Goal: Task Accomplishment & Management: Use online tool/utility

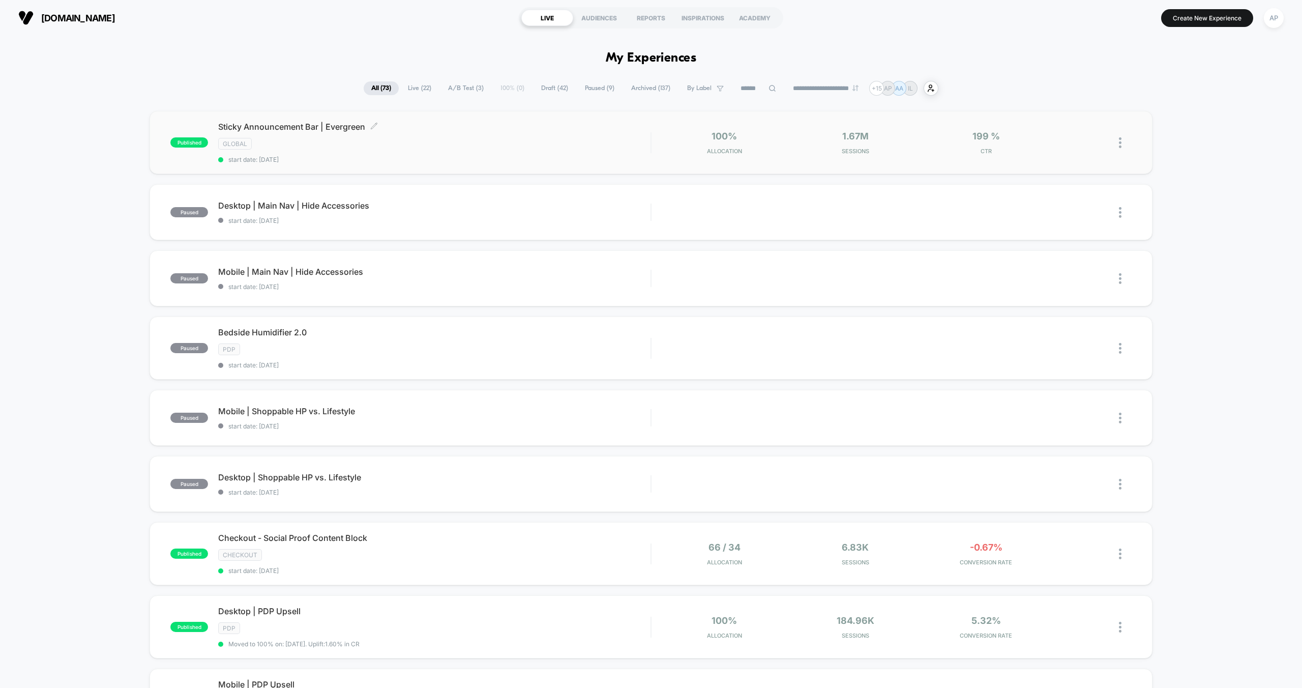
click at [395, 156] on span "start date: [DATE]" at bounding box center [434, 160] width 432 height 8
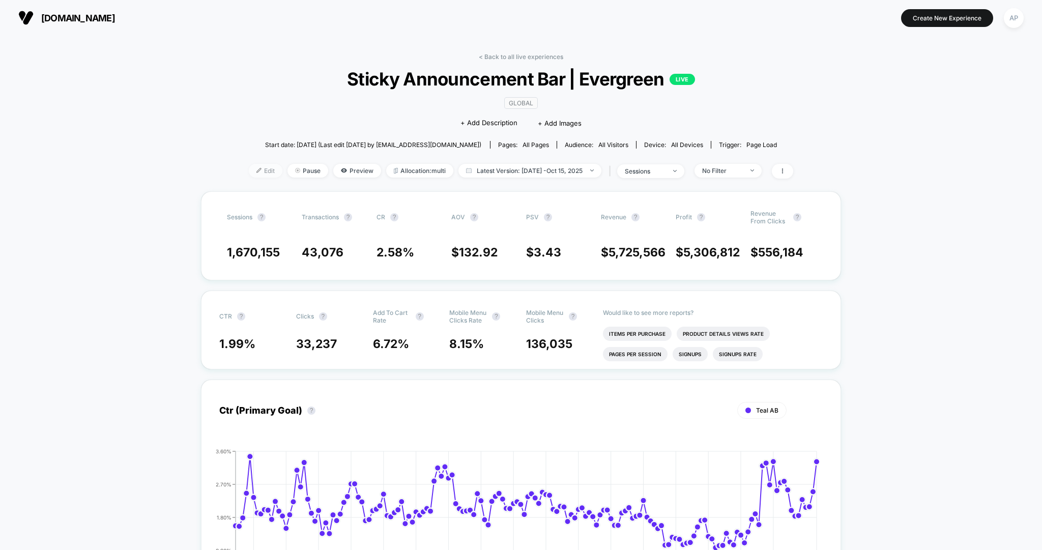
click at [263, 165] on span "Edit" at bounding box center [266, 171] width 34 height 14
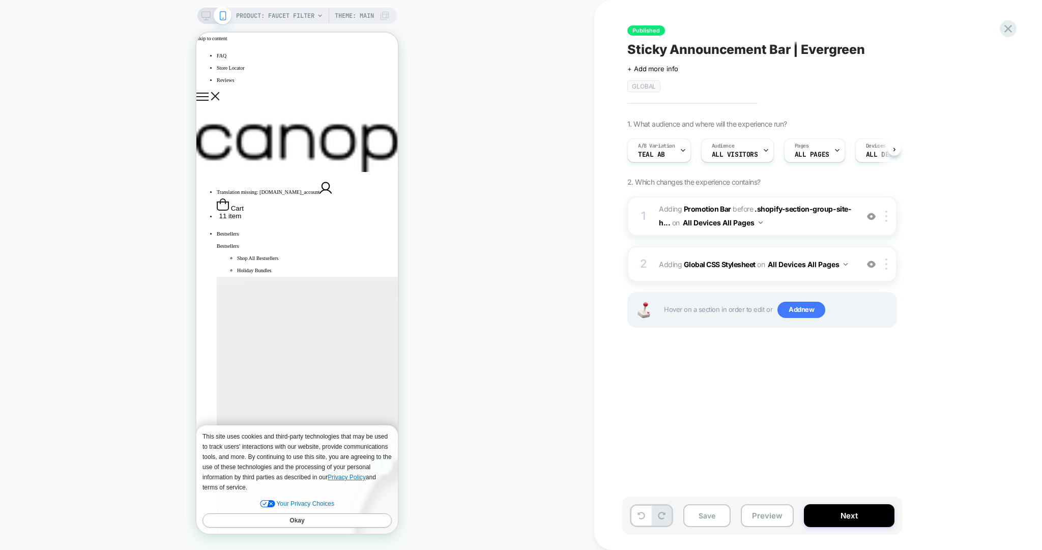
scroll to position [0, 1]
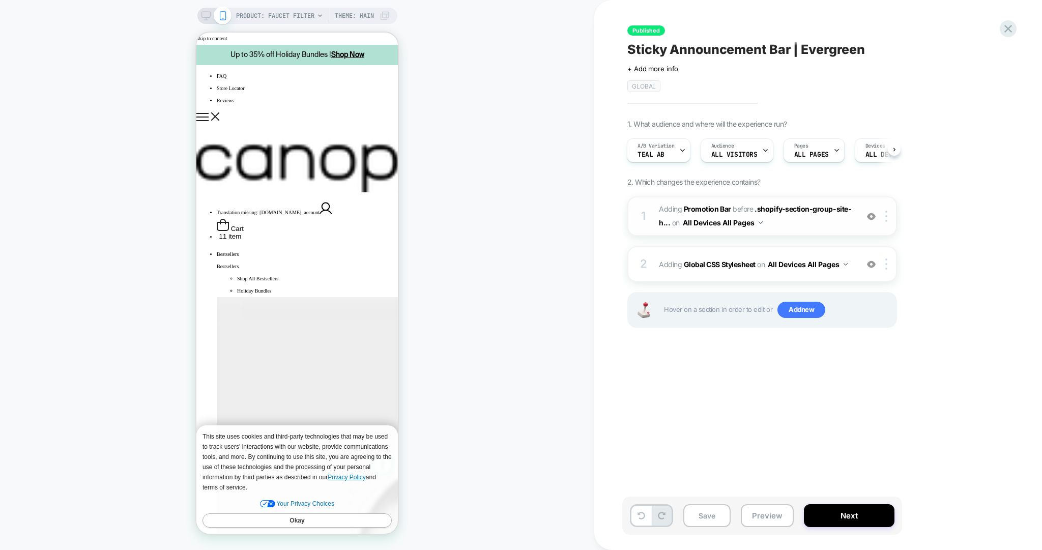
click at [807, 225] on span "#_loomi_addon_1730835540714_dup1732142624_dup1732717452_dup1733494637_dup173510…" at bounding box center [756, 215] width 194 height 27
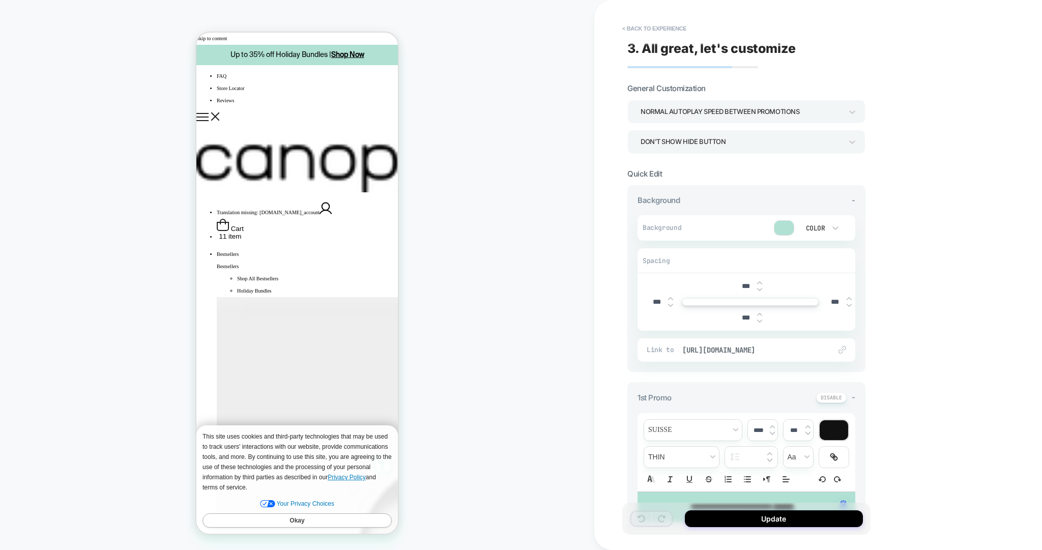
click at [310, 518] on button "Okay" at bounding box center [296, 520] width 189 height 14
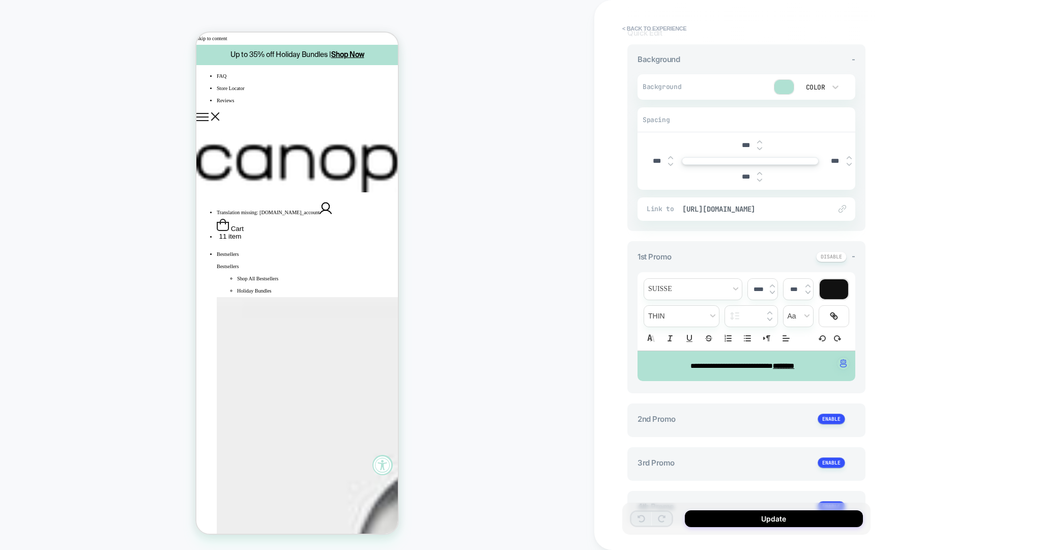
scroll to position [189, 0]
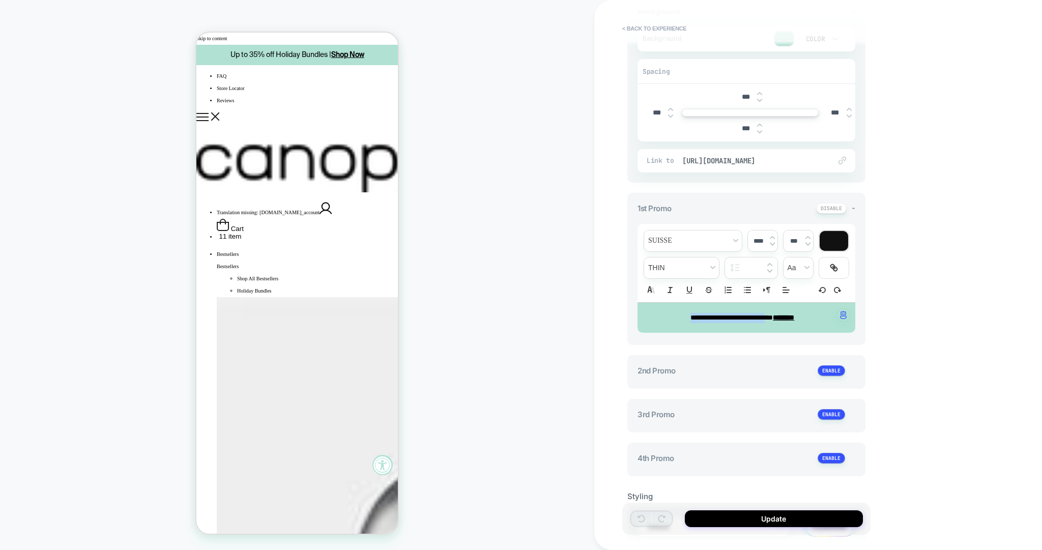
drag, startPoint x: 768, startPoint y: 316, endPoint x: 658, endPoint y: 316, distance: 109.9
click at [659, 316] on p "**********" at bounding box center [742, 318] width 190 height 10
drag, startPoint x: 736, startPoint y: 316, endPoint x: 641, endPoint y: 313, distance: 95.1
click at [642, 313] on div "**********" at bounding box center [746, 318] width 218 height 31
click at [716, 315] on span "**********" at bounding box center [731, 317] width 52 height 7
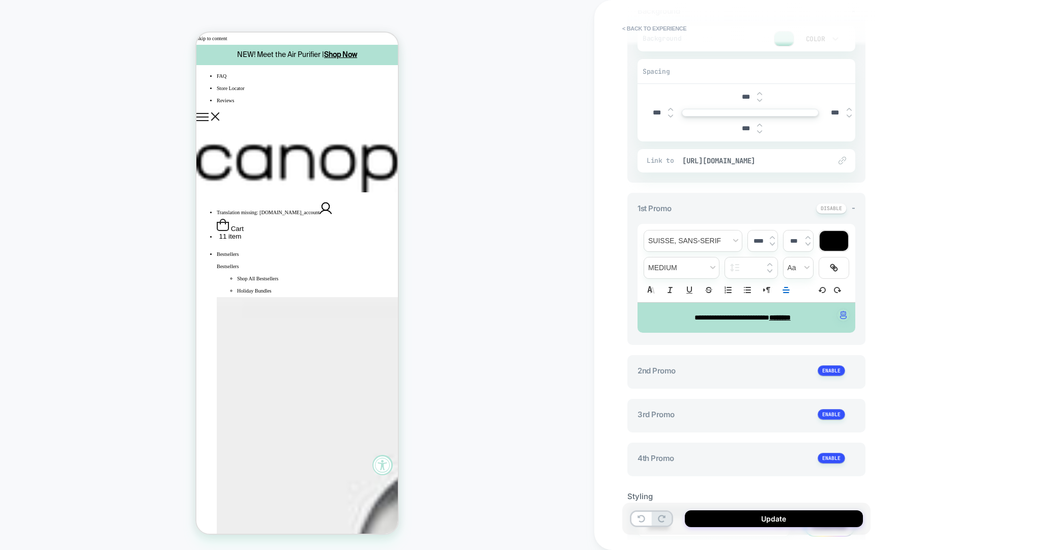
scroll to position [113, 0]
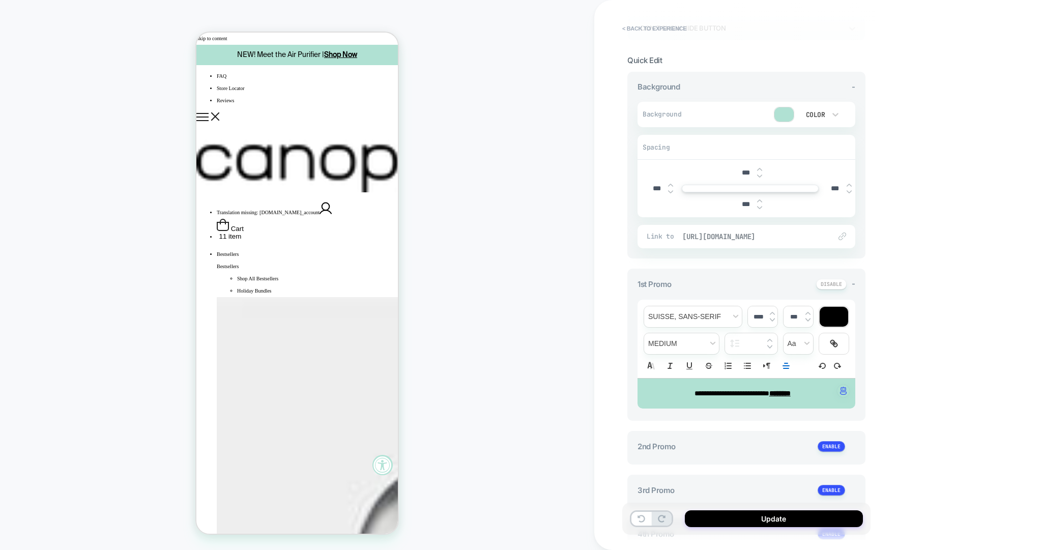
click at [769, 233] on span "[URL][DOMAIN_NAME]" at bounding box center [751, 236] width 138 height 9
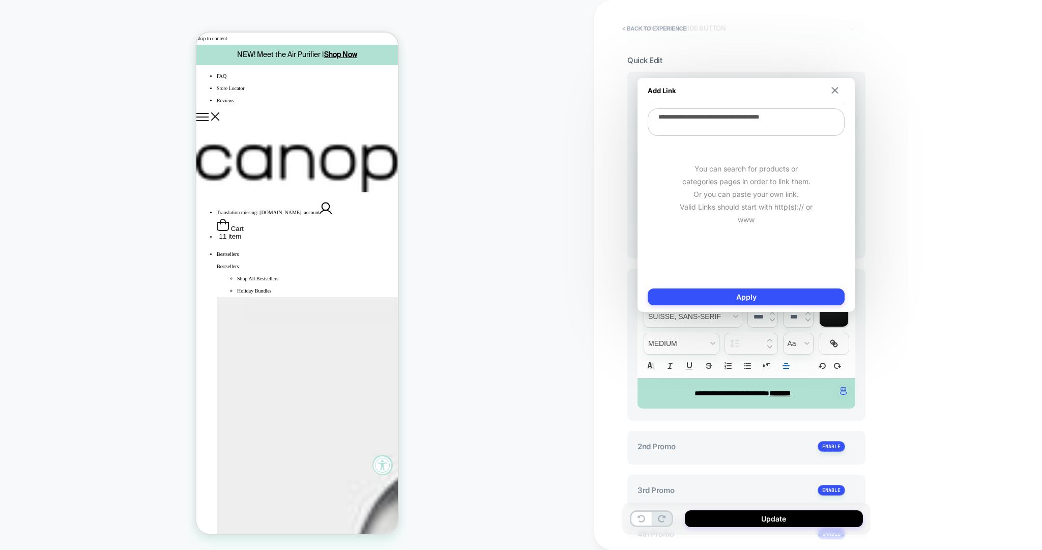
drag, startPoint x: 809, startPoint y: 116, endPoint x: 779, endPoint y: 117, distance: 30.5
click at [779, 117] on textarea "**********" at bounding box center [745, 121] width 197 height 27
type textarea "**********"
type textarea "*"
type textarea "**********"
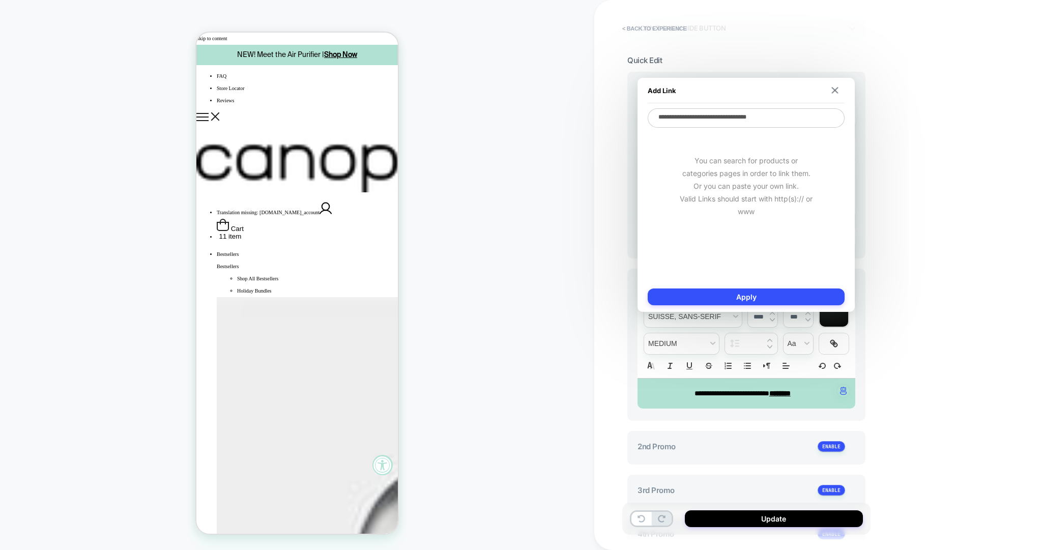
type textarea "*"
type textarea "**********"
type textarea "*"
type textarea "**********"
type textarea "*"
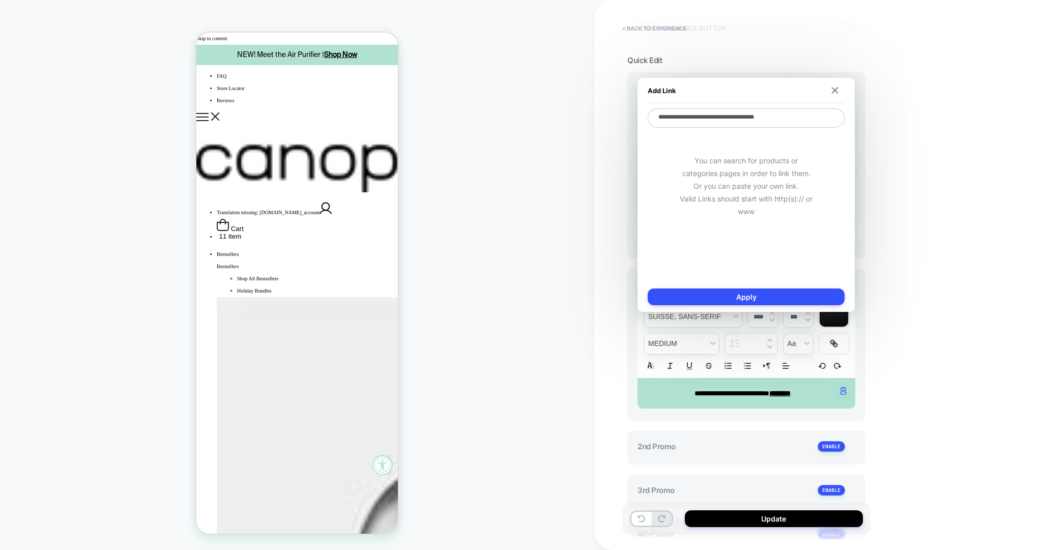
type textarea "**********"
type textarea "*"
type textarea "**********"
type textarea "*"
type textarea "**********"
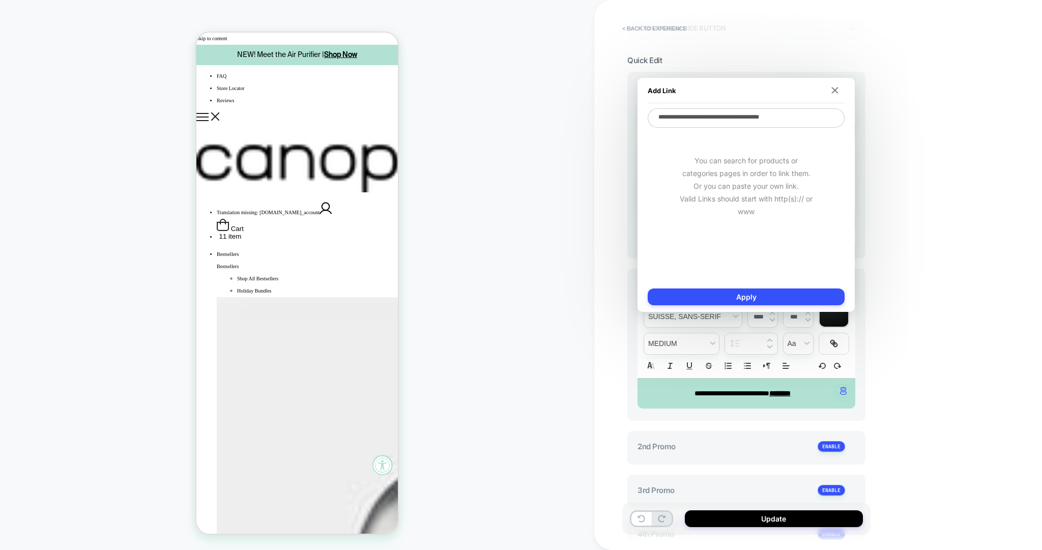
type textarea "*"
type textarea "**********"
type textarea "*"
type textarea "**********"
type textarea "*"
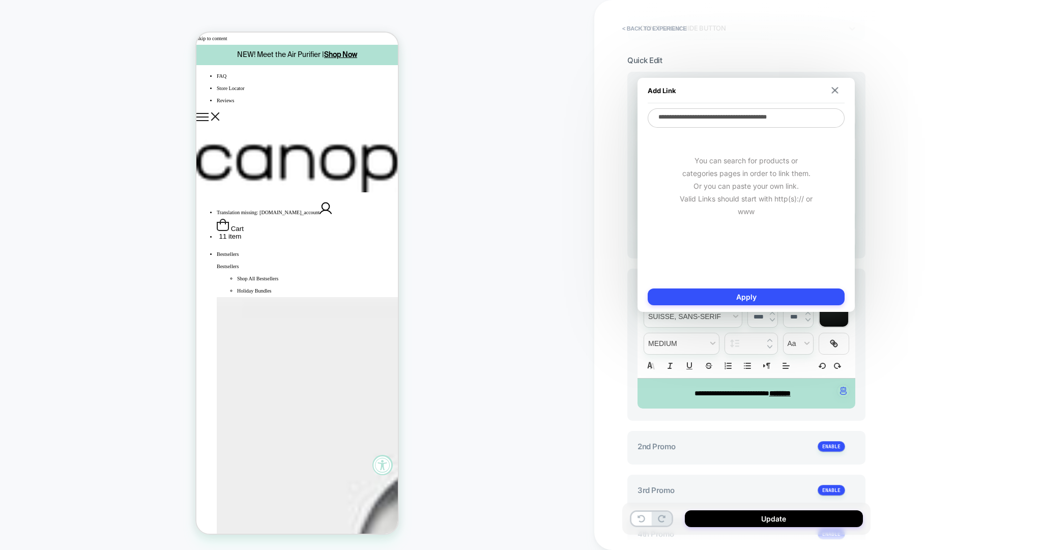
type textarea "**********"
type textarea "*"
type textarea "**********"
type textarea "*"
type textarea "**********"
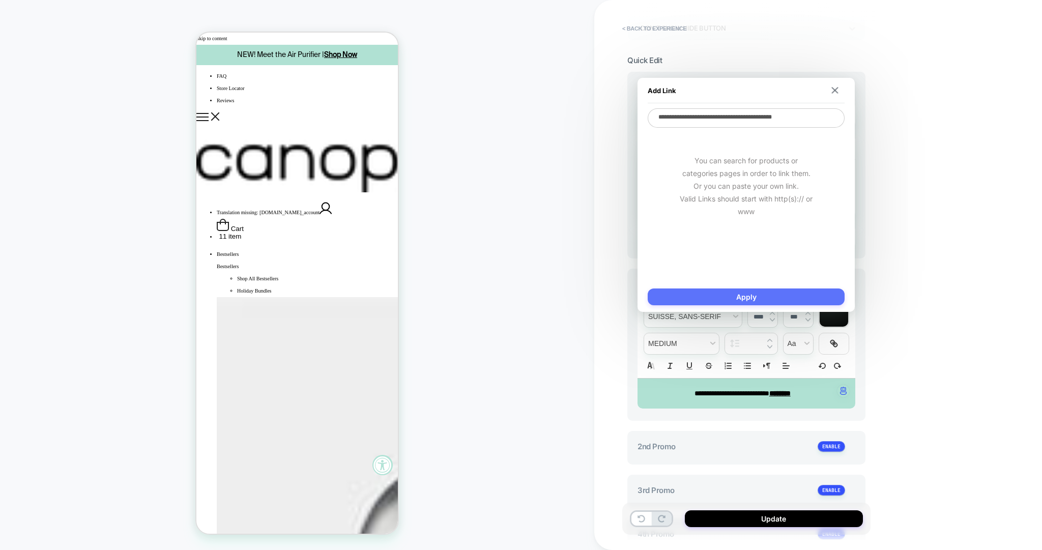
click at [743, 300] on button "Apply" at bounding box center [745, 296] width 197 height 17
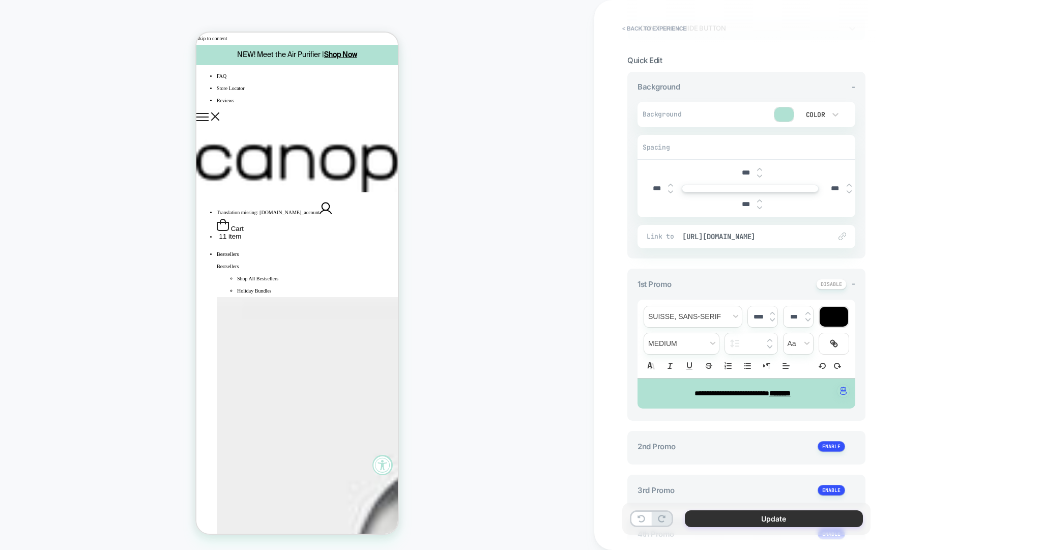
click at [753, 515] on button "Update" at bounding box center [774, 518] width 178 height 17
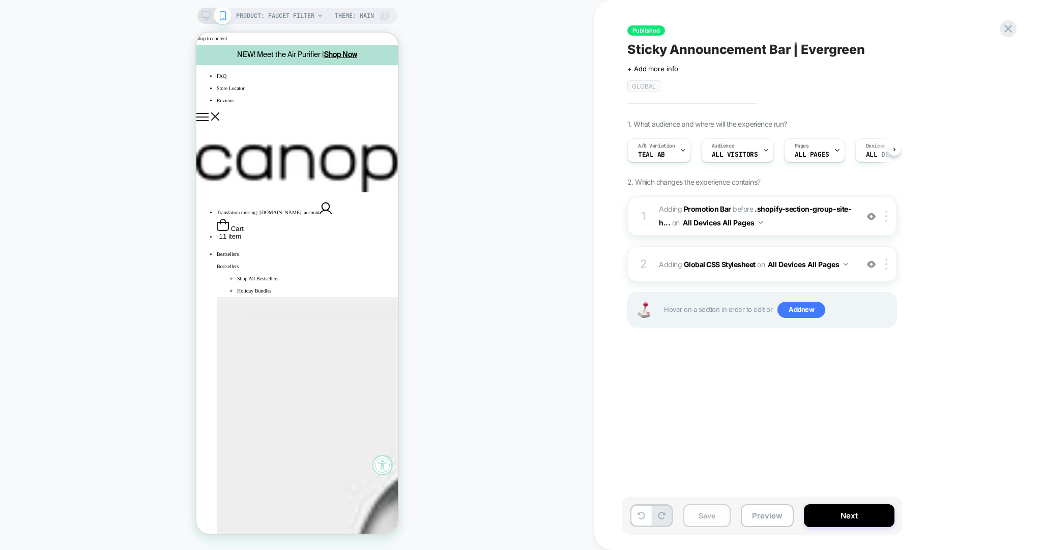
scroll to position [0, 1]
click at [715, 514] on button "Save" at bounding box center [706, 515] width 47 height 23
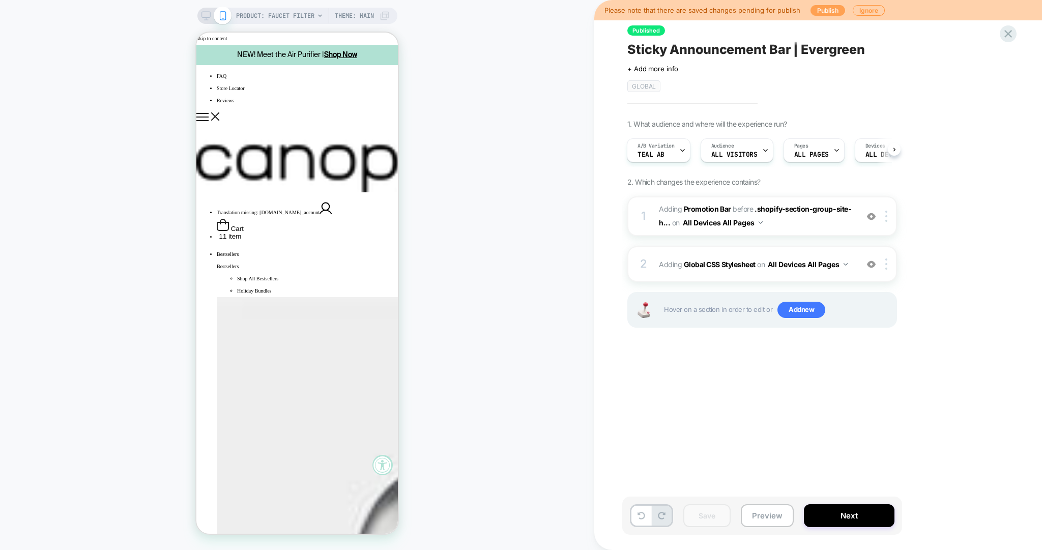
click at [822, 11] on button "Publish" at bounding box center [827, 10] width 35 height 11
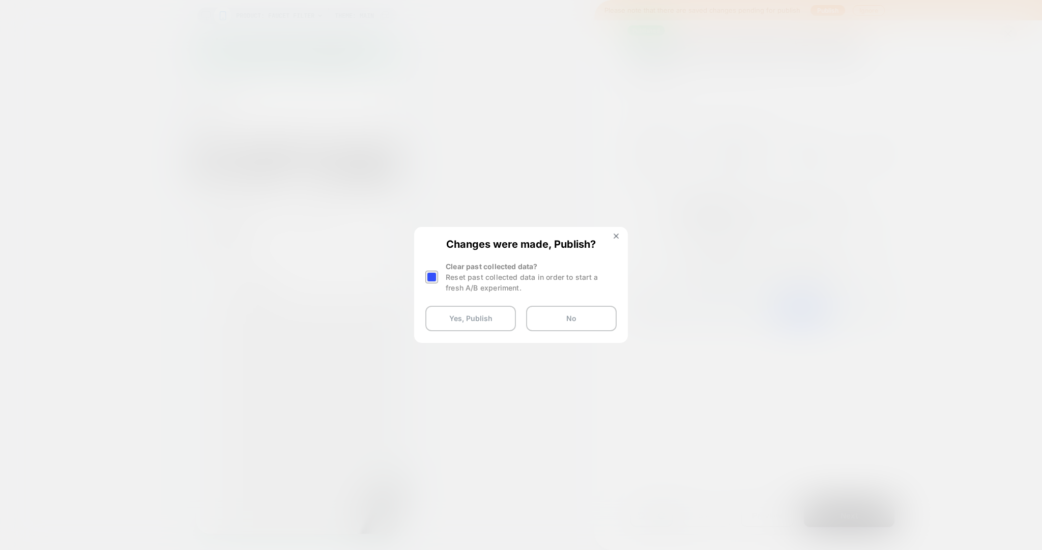
click at [431, 273] on div at bounding box center [431, 277] width 13 height 13
click at [456, 320] on button "Yes, Publish" at bounding box center [470, 318] width 91 height 25
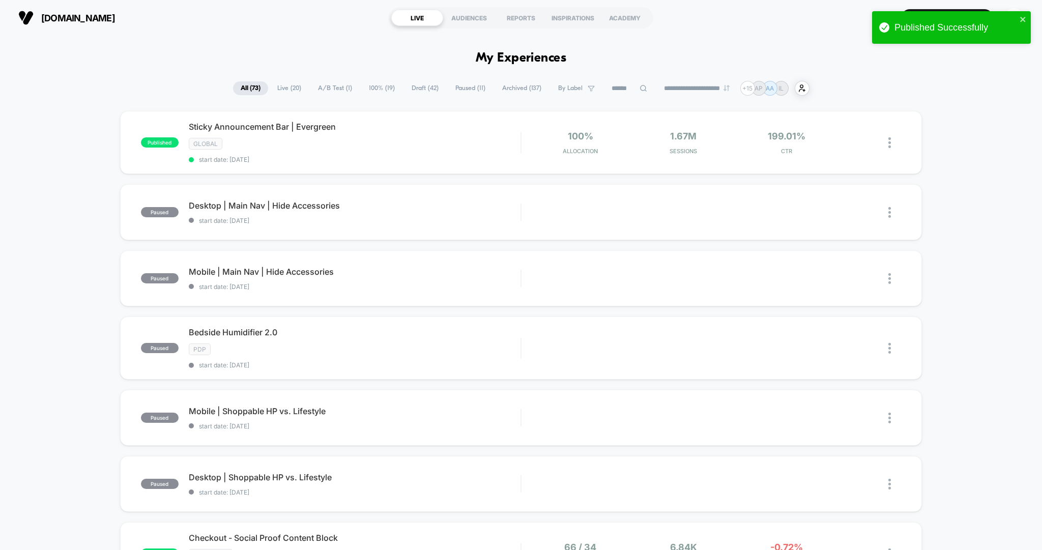
click at [375, 86] on span "100% ( 19 )" at bounding box center [381, 88] width 41 height 14
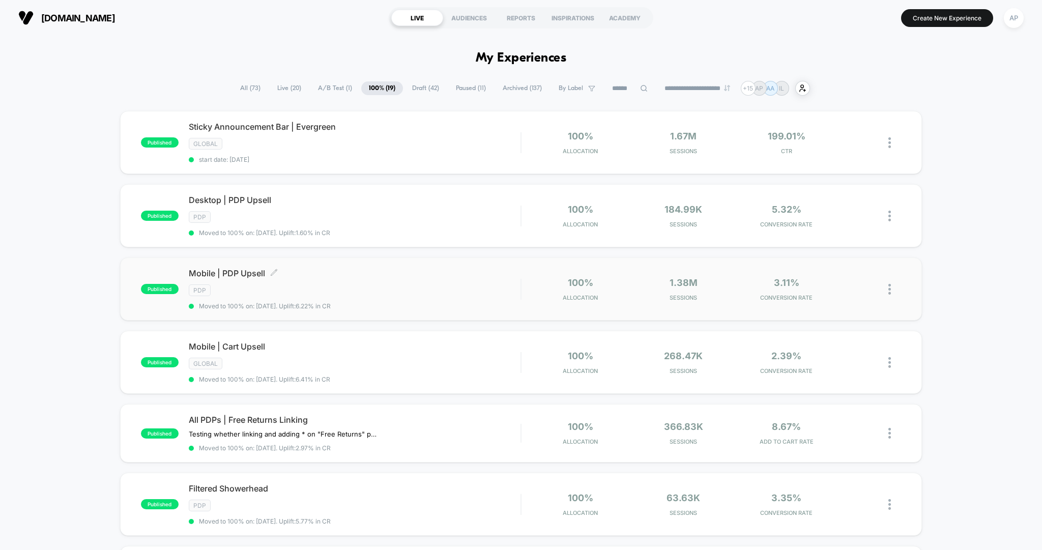
click at [367, 284] on div "PDP" at bounding box center [355, 290] width 332 height 12
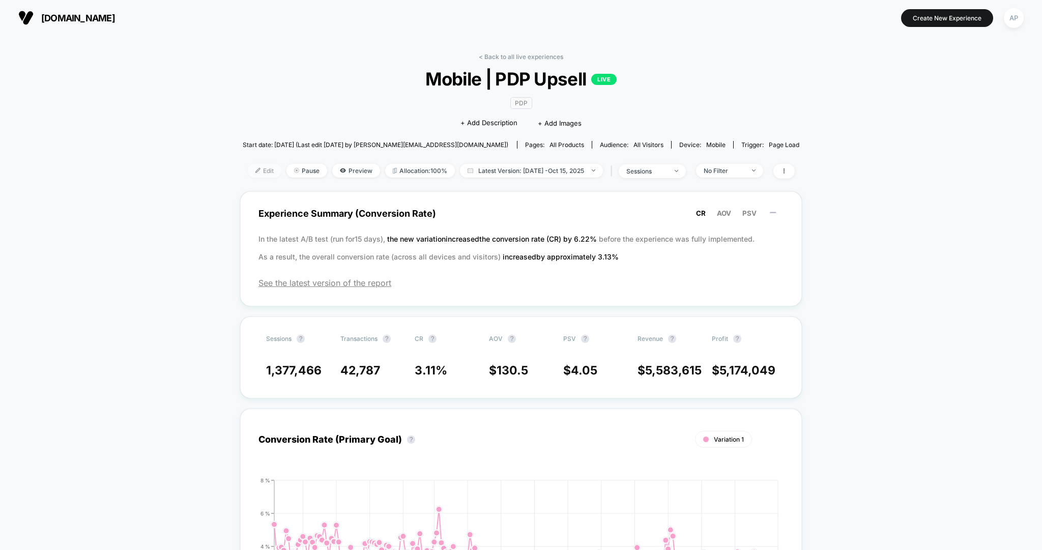
click at [260, 167] on span "Edit" at bounding box center [265, 171] width 34 height 14
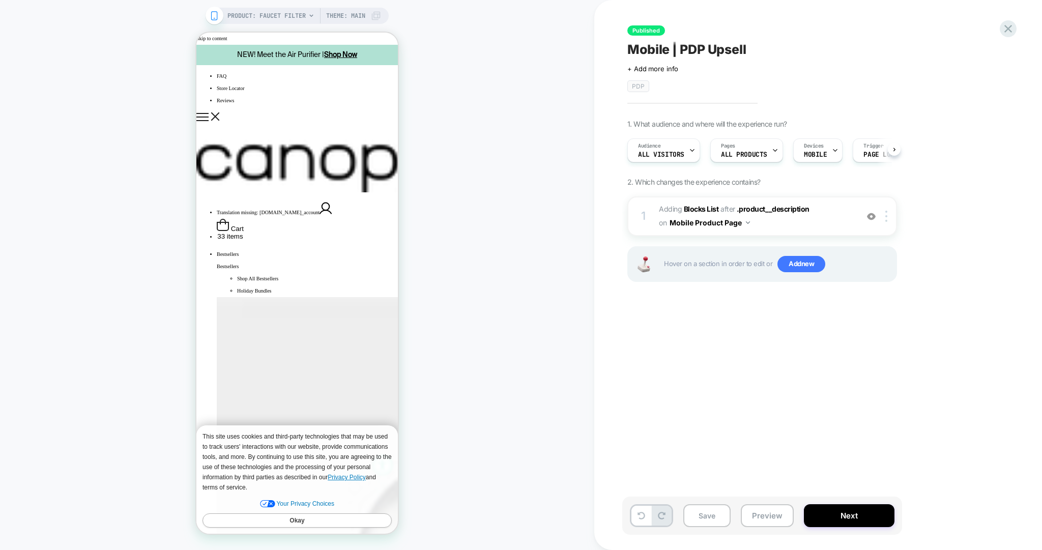
scroll to position [0, 1]
click at [828, 227] on span "#_loomi_addon_1741095100047 Adding Blocks List AFTER .product__description .pro…" at bounding box center [756, 215] width 194 height 27
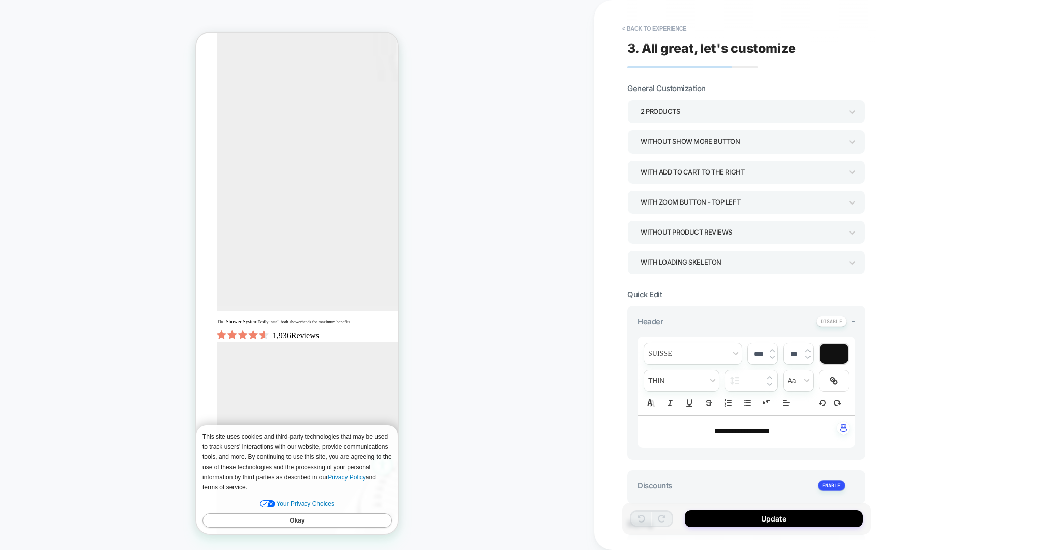
type textarea "*"
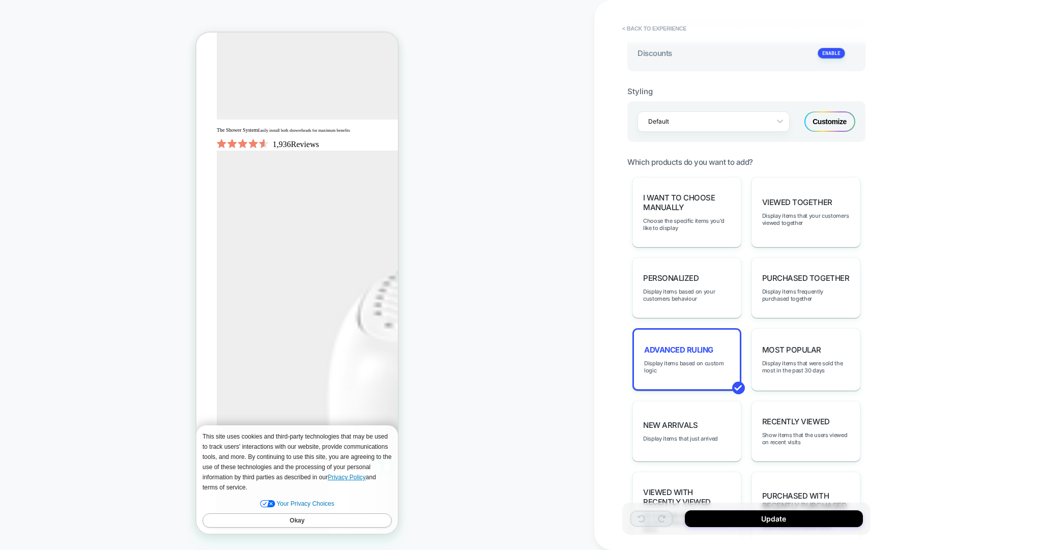
scroll to position [485, 0]
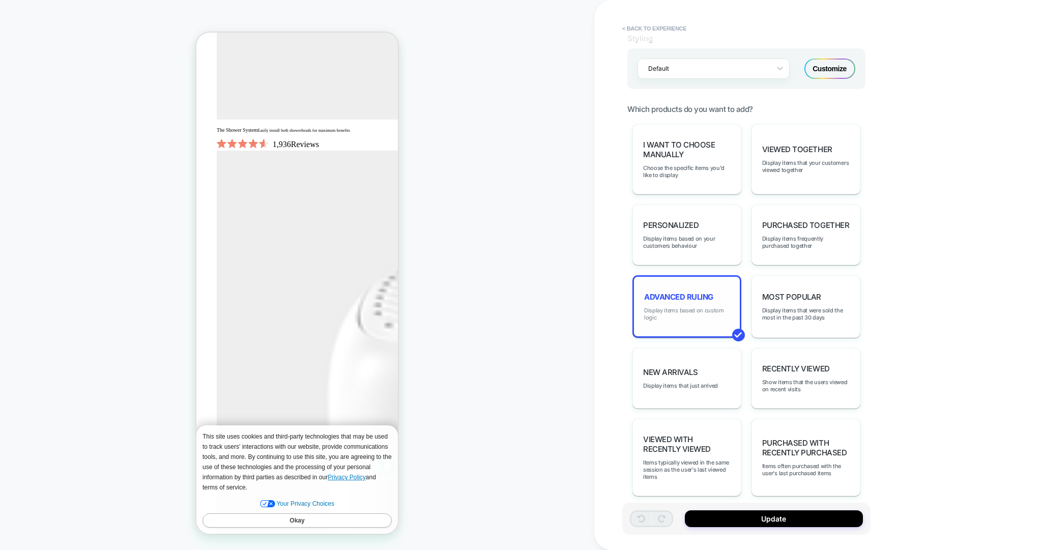
click at [692, 307] on span "Display items based on custom logic" at bounding box center [686, 314] width 85 height 14
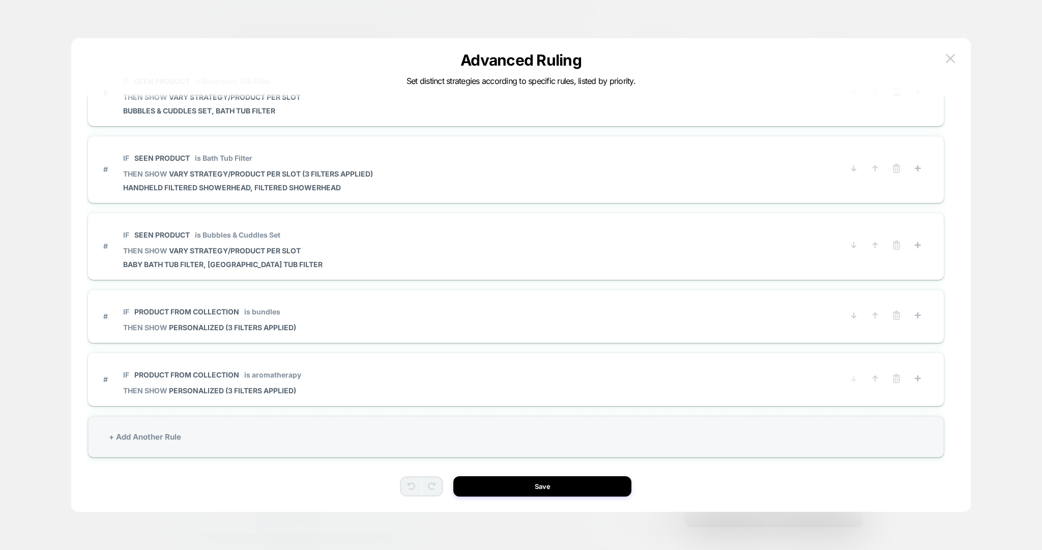
scroll to position [31, 0]
click at [188, 434] on div "+ Add Another Rule" at bounding box center [516, 434] width 856 height 41
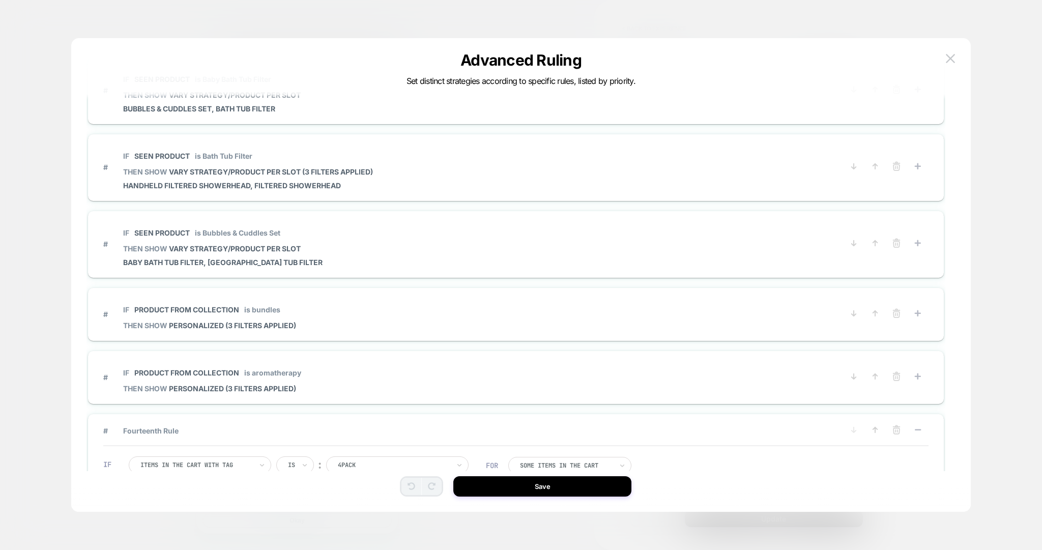
drag, startPoint x: 105, startPoint y: 426, endPoint x: 105, endPoint y: 281, distance: 144.9
click at [105, 281] on div "# IF Seen Product is Bedside Humidifier 2.0 THEN SHOW VARY STRATEGY/PRODUCT PER…" at bounding box center [516, 82] width 856 height 1278
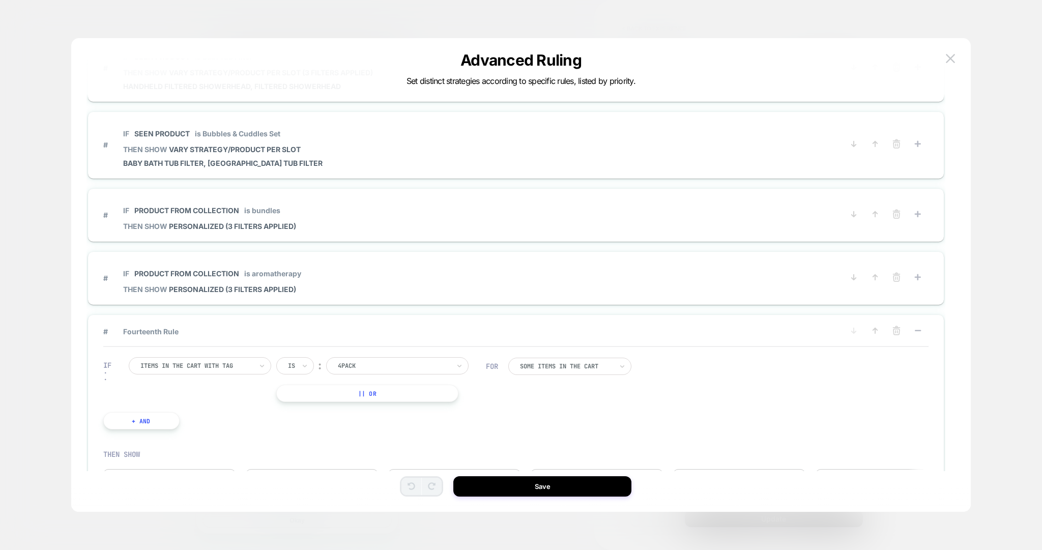
scroll to position [735, 0]
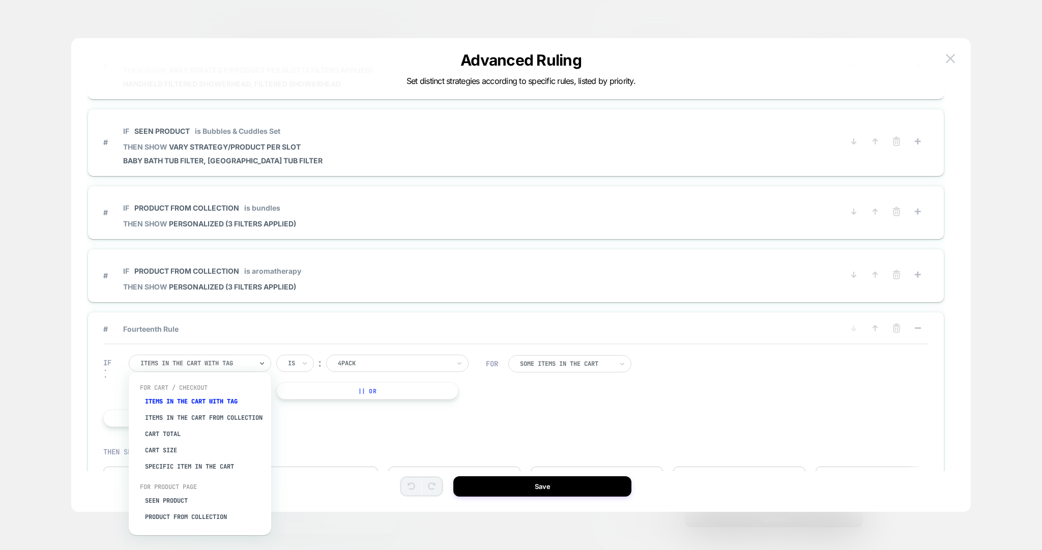
click at [199, 359] on div at bounding box center [196, 363] width 112 height 9
drag, startPoint x: 179, startPoint y: 508, endPoint x: 190, endPoint y: 498, distance: 14.8
click at [179, 508] on div "Seen Product" at bounding box center [205, 500] width 132 height 16
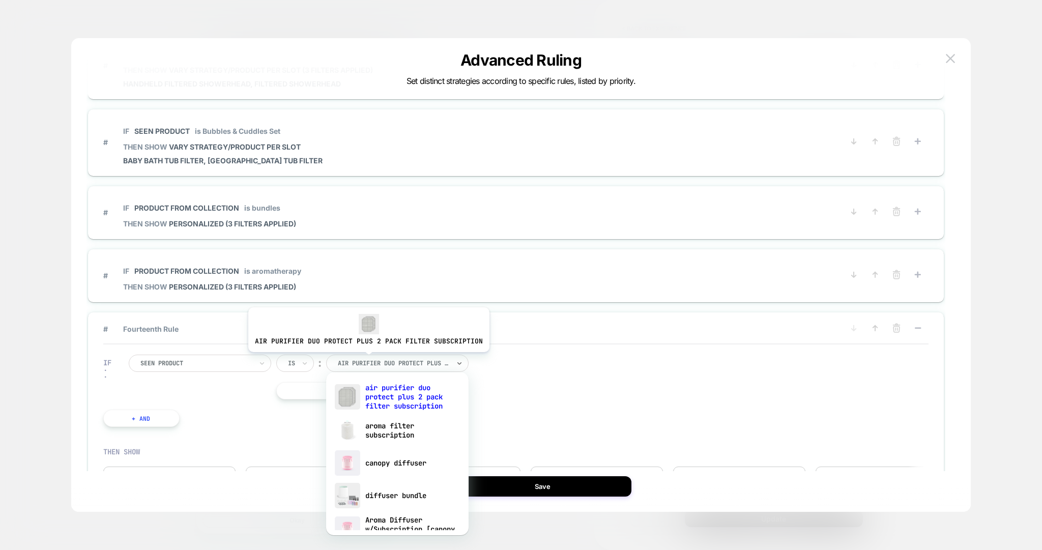
click at [366, 359] on div at bounding box center [394, 363] width 112 height 9
type input "**********"
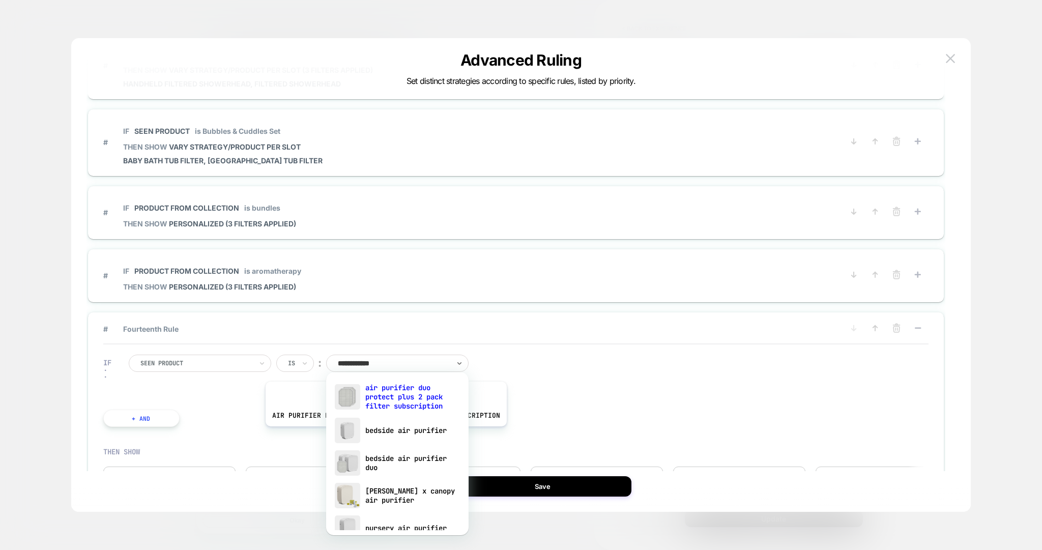
click at [383, 433] on div "bedside air purifier" at bounding box center [397, 430] width 132 height 33
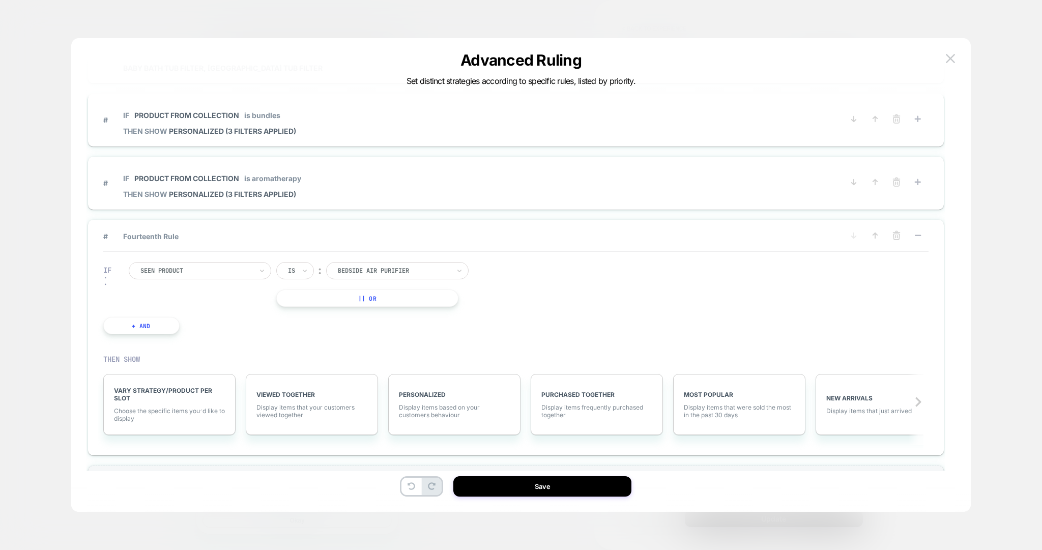
scroll to position [829, 0]
click at [208, 395] on span "VARY STRATEGY/PRODUCT PER SLOT" at bounding box center [169, 392] width 111 height 15
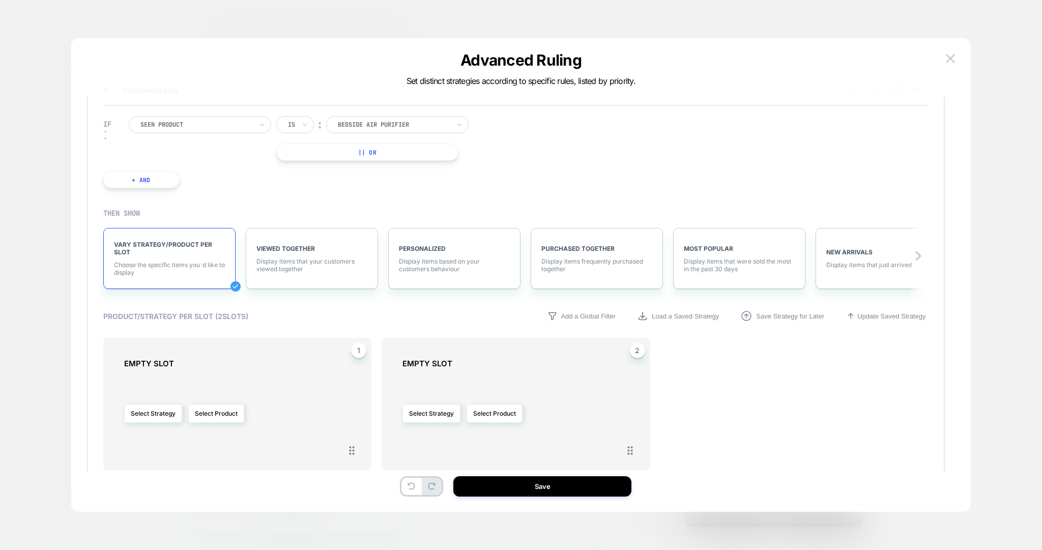
scroll to position [975, 0]
click at [211, 402] on button "Select Product" at bounding box center [216, 411] width 56 height 19
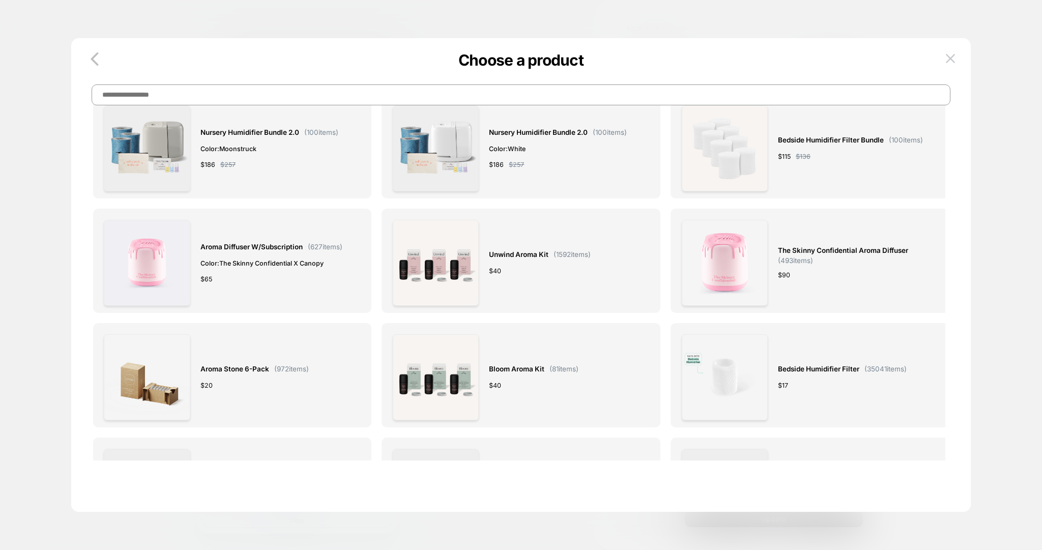
scroll to position [0, 0]
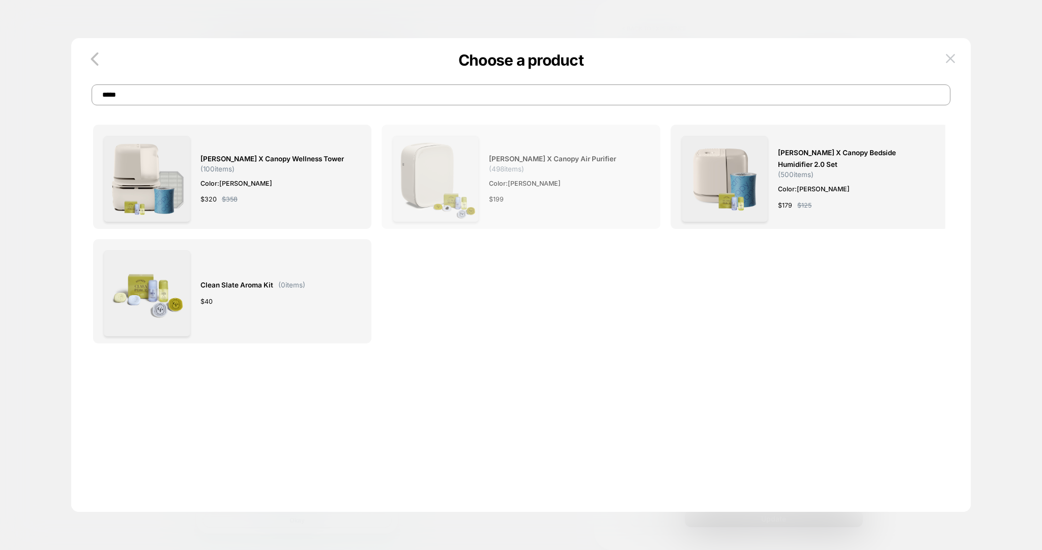
type input "*****"
click at [540, 174] on div "[PERSON_NAME] x Canopy Air Purifier ( 498 items) Color: [PERSON_NAME] $ 199" at bounding box center [564, 179] width 150 height 86
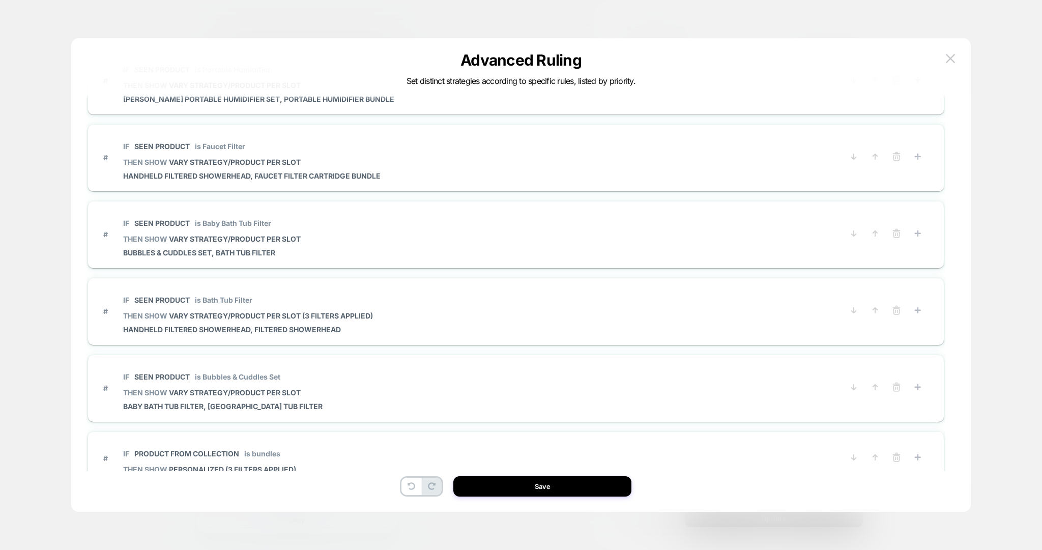
scroll to position [1050, 0]
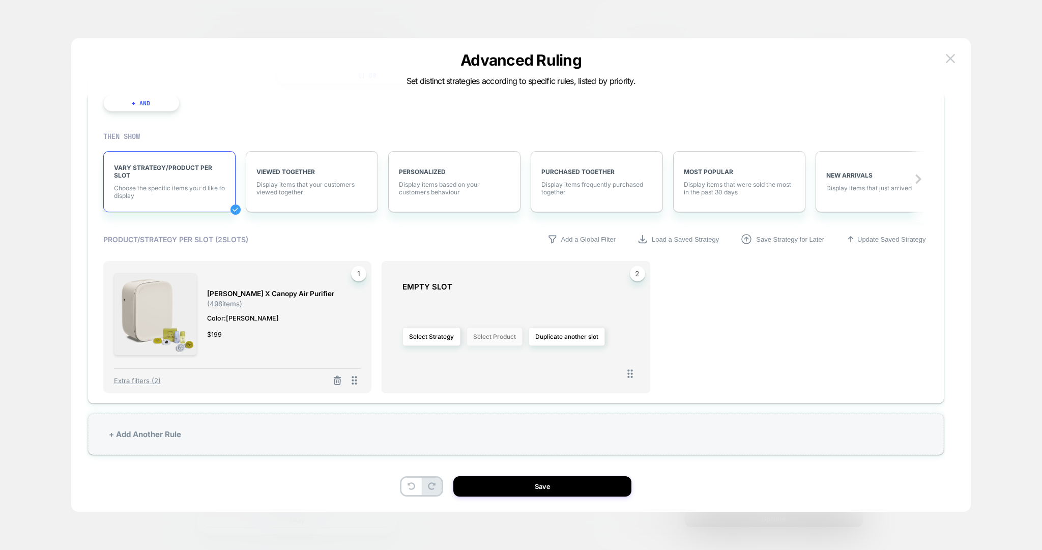
click at [483, 333] on button "Select Product" at bounding box center [494, 336] width 56 height 19
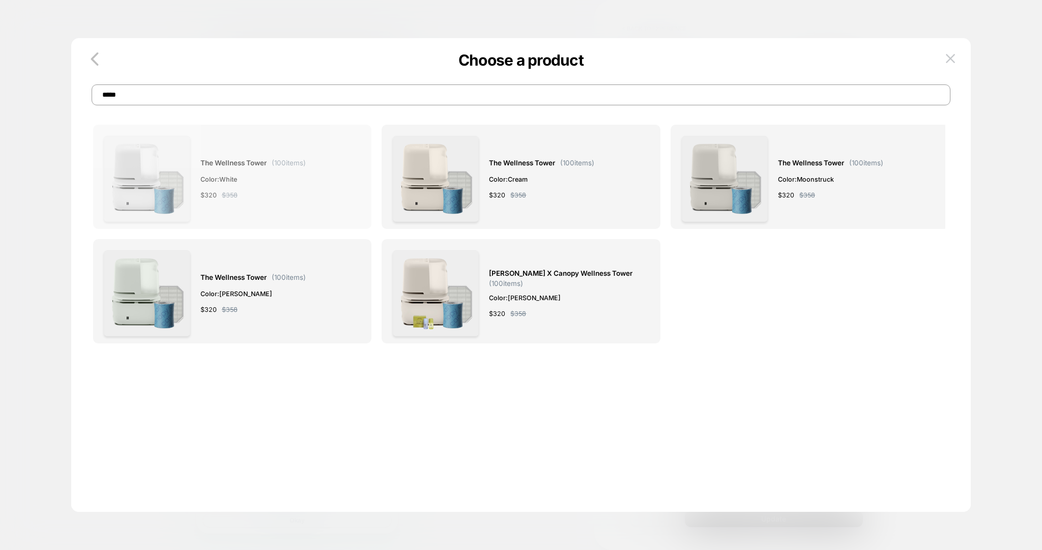
type input "*****"
click at [258, 168] on span "The Wellness Tower" at bounding box center [233, 163] width 66 height 12
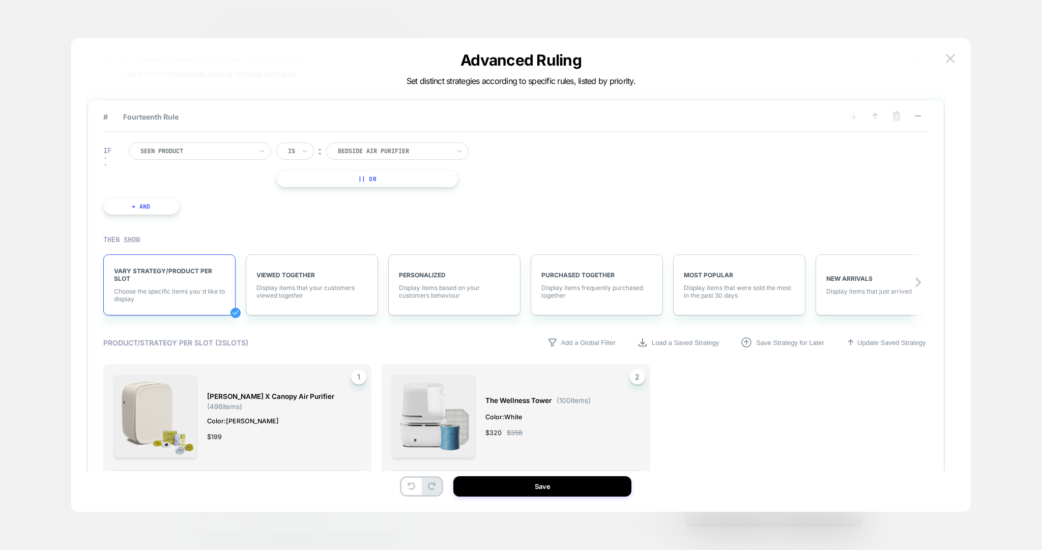
scroll to position [935, 0]
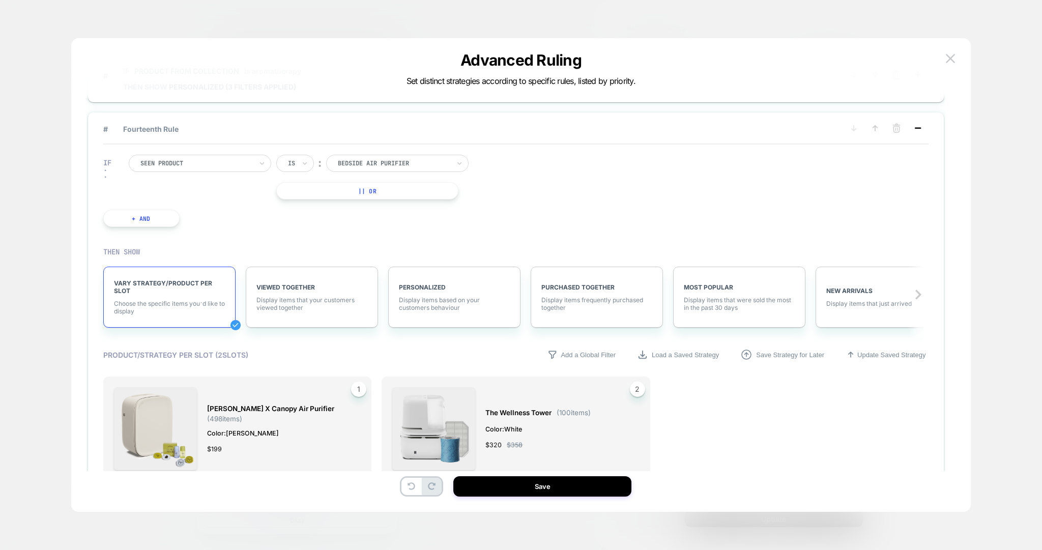
click at [917, 125] on icon at bounding box center [917, 128] width 10 height 10
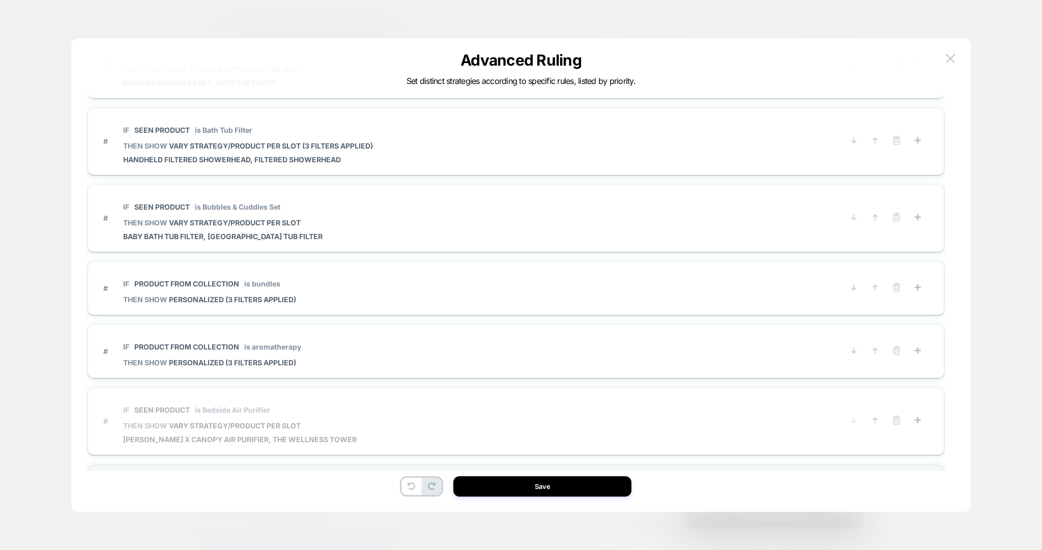
scroll to position [658, 0]
drag, startPoint x: 104, startPoint y: 406, endPoint x: 101, endPoint y: 365, distance: 41.3
click at [877, 416] on icon at bounding box center [875, 421] width 10 height 10
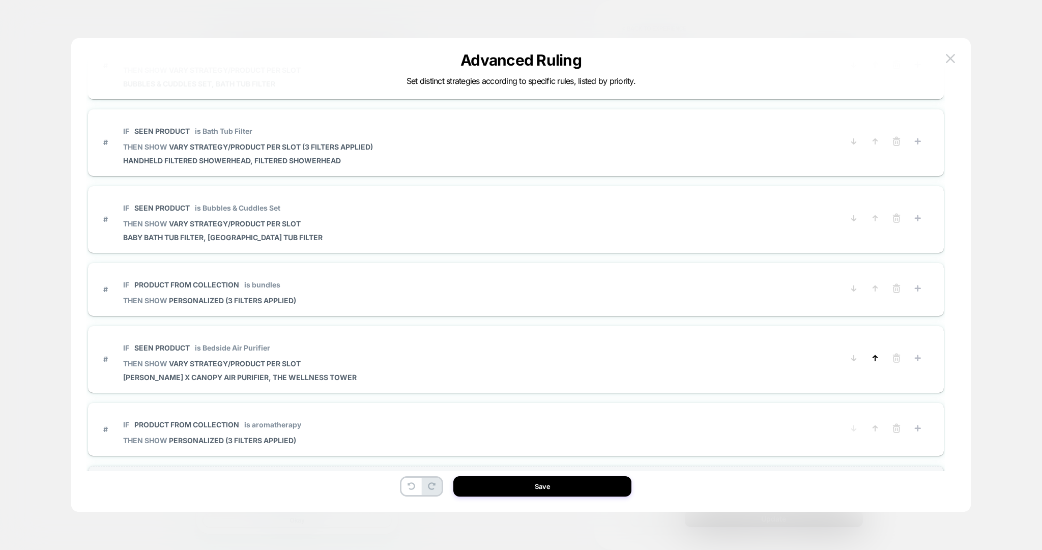
click at [878, 353] on icon at bounding box center [875, 358] width 10 height 10
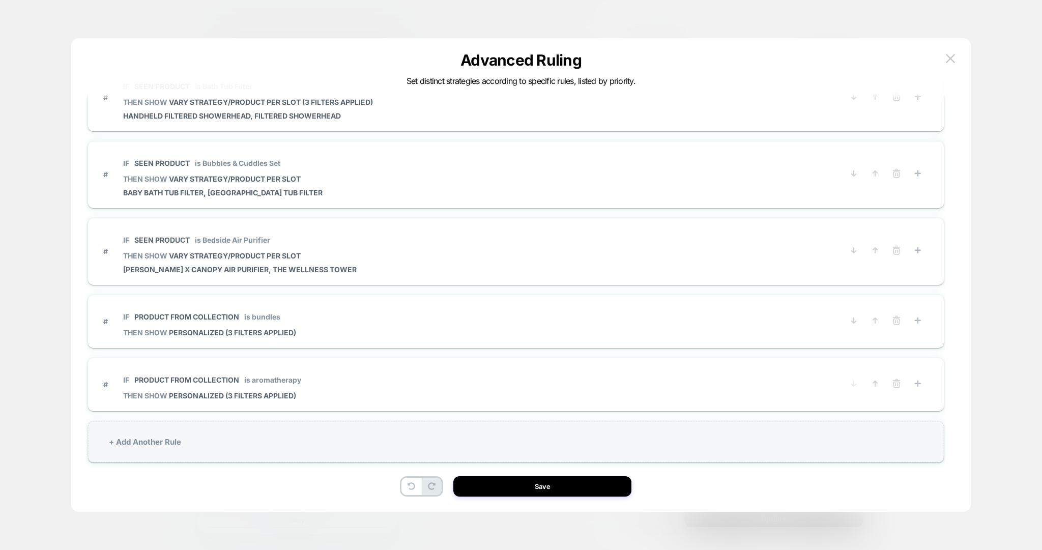
scroll to position [709, 0]
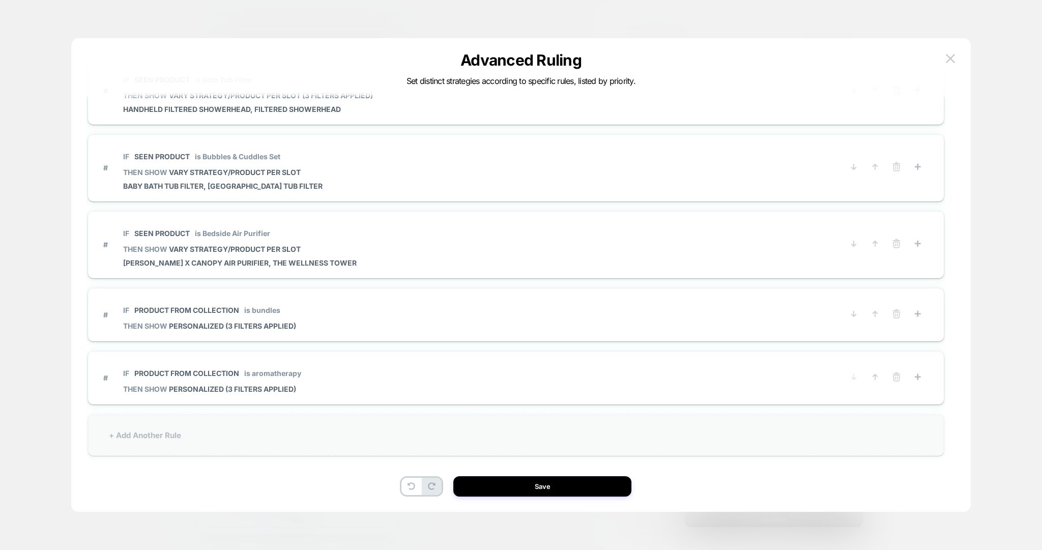
click at [219, 425] on div "+ Add Another Rule" at bounding box center [516, 434] width 856 height 41
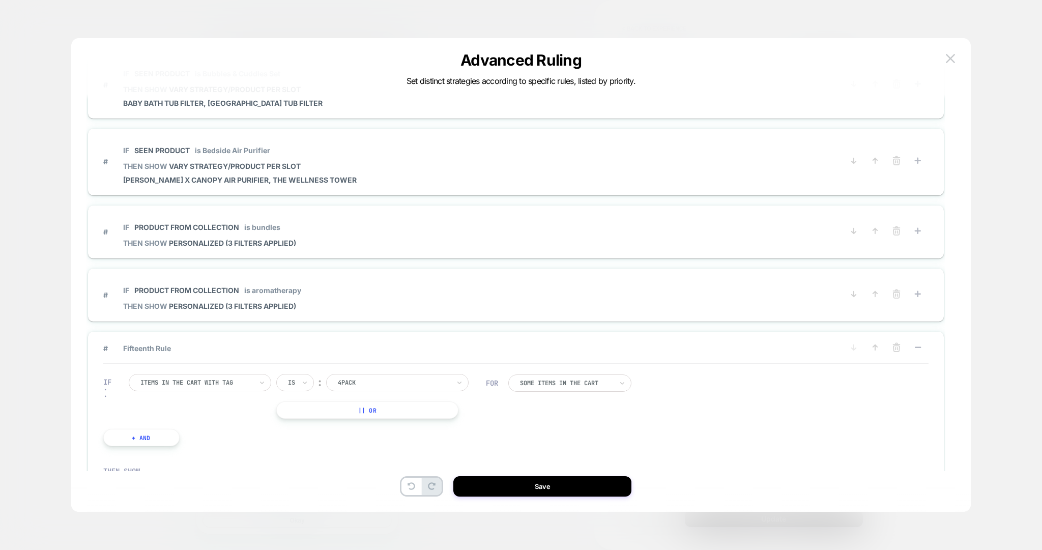
scroll to position [899, 0]
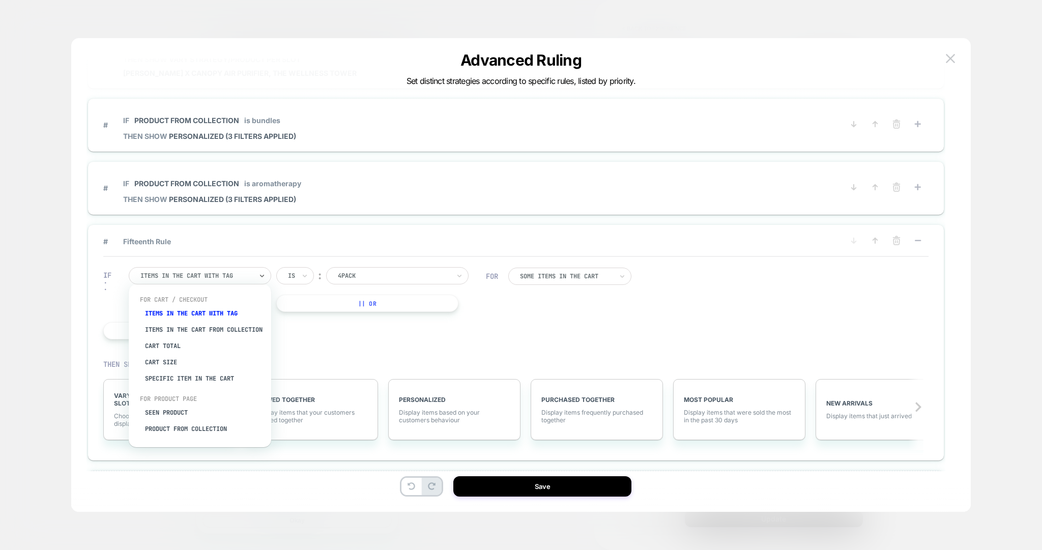
click at [221, 275] on div at bounding box center [196, 275] width 112 height 9
click at [172, 420] on div "Seen Product" at bounding box center [205, 412] width 132 height 16
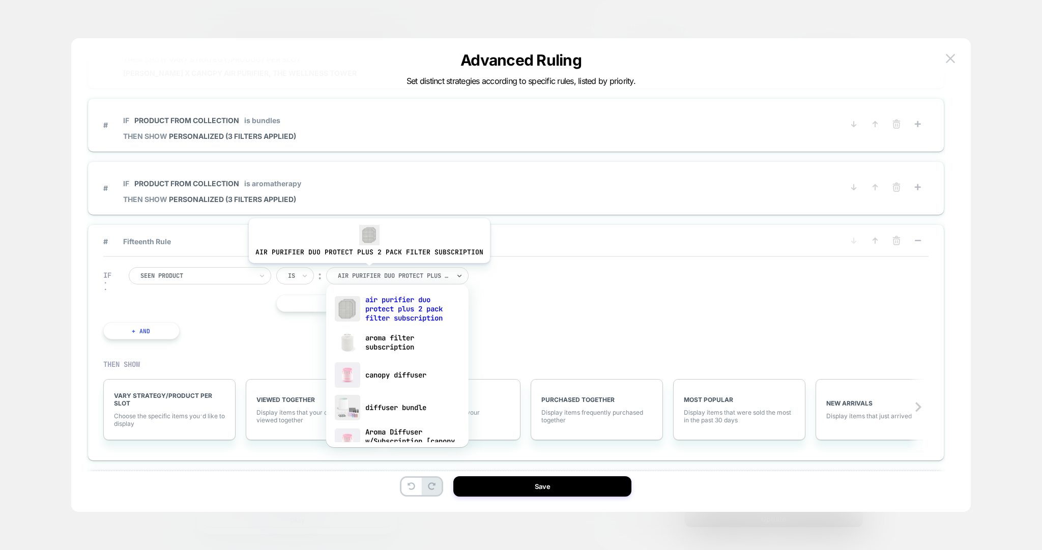
click at [366, 271] on div at bounding box center [394, 275] width 112 height 9
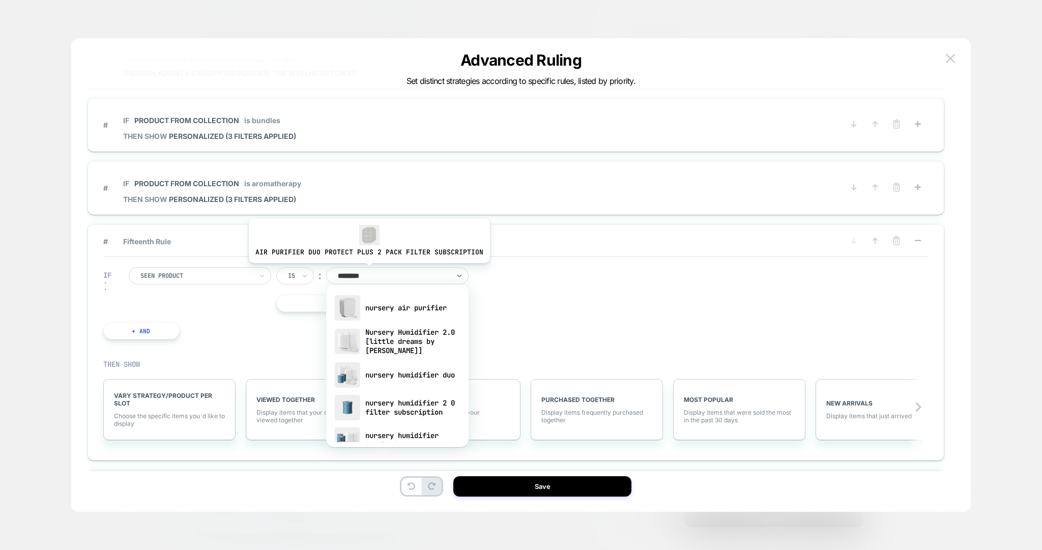
type input "*********"
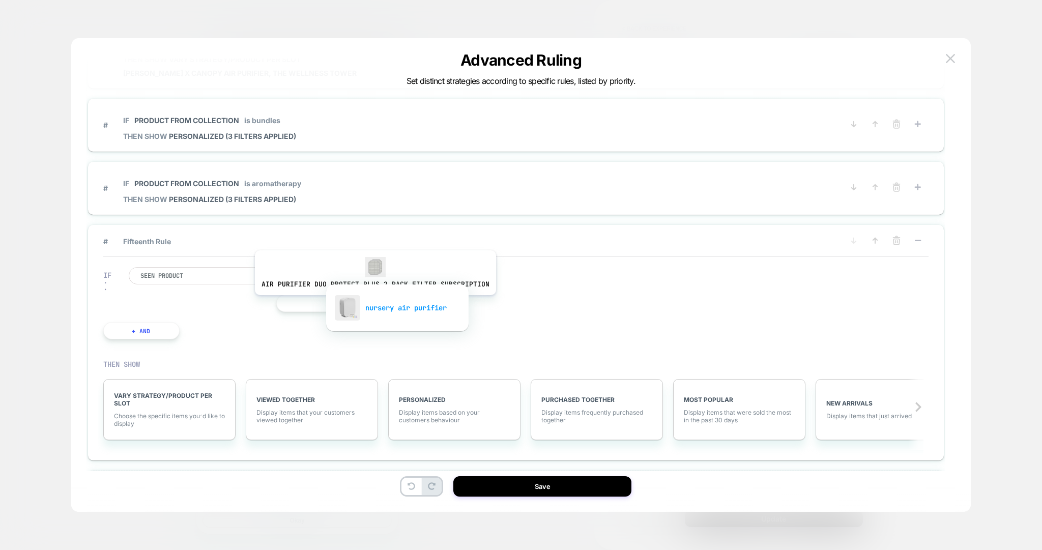
click at [372, 302] on div "nursery air purifier" at bounding box center [397, 307] width 132 height 33
click at [180, 385] on div "VARY STRATEGY/PRODUCT PER SLOT Choose the specific items you׳d like to display" at bounding box center [169, 409] width 132 height 61
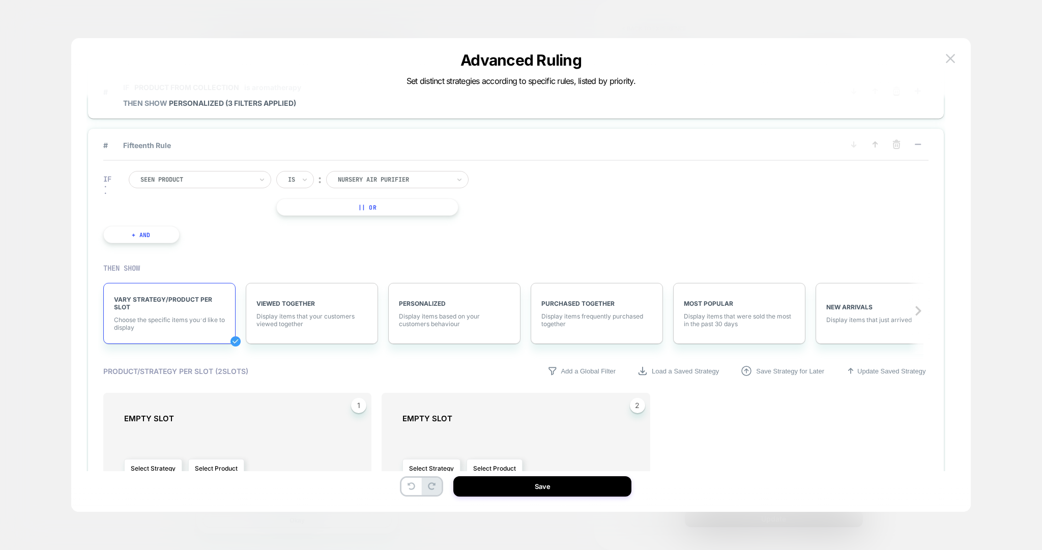
scroll to position [1043, 0]
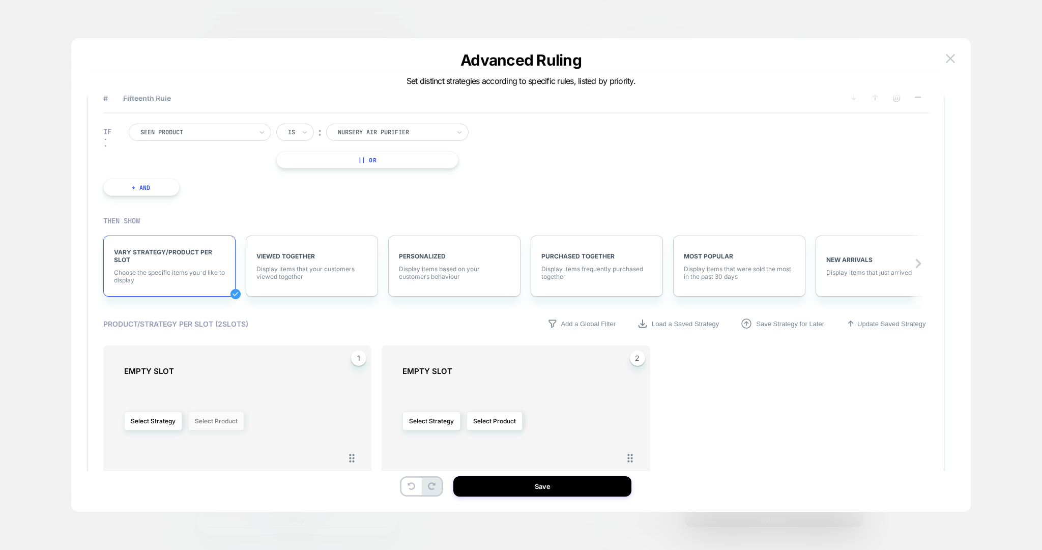
click at [217, 418] on button "Select Product" at bounding box center [216, 420] width 56 height 19
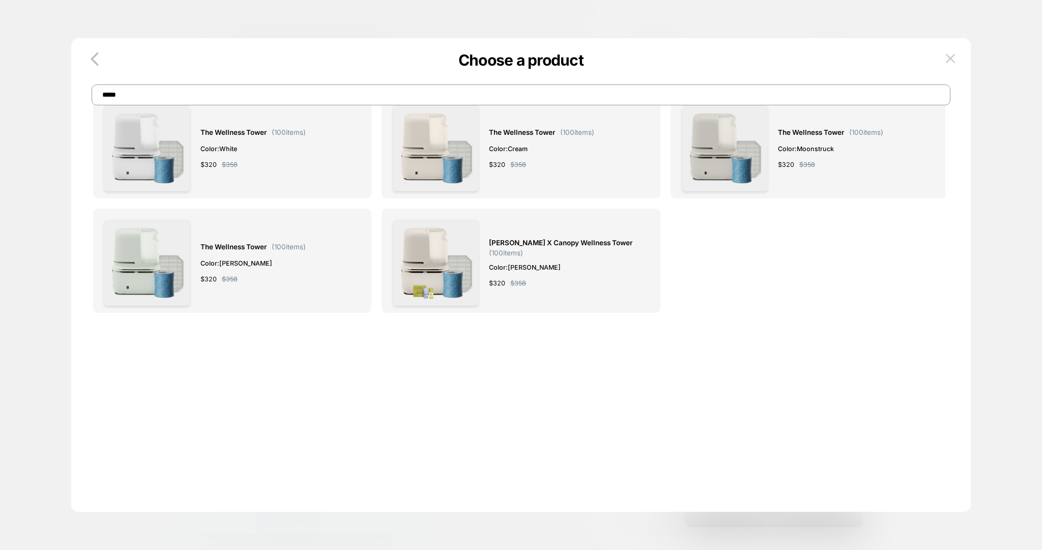
scroll to position [0, 0]
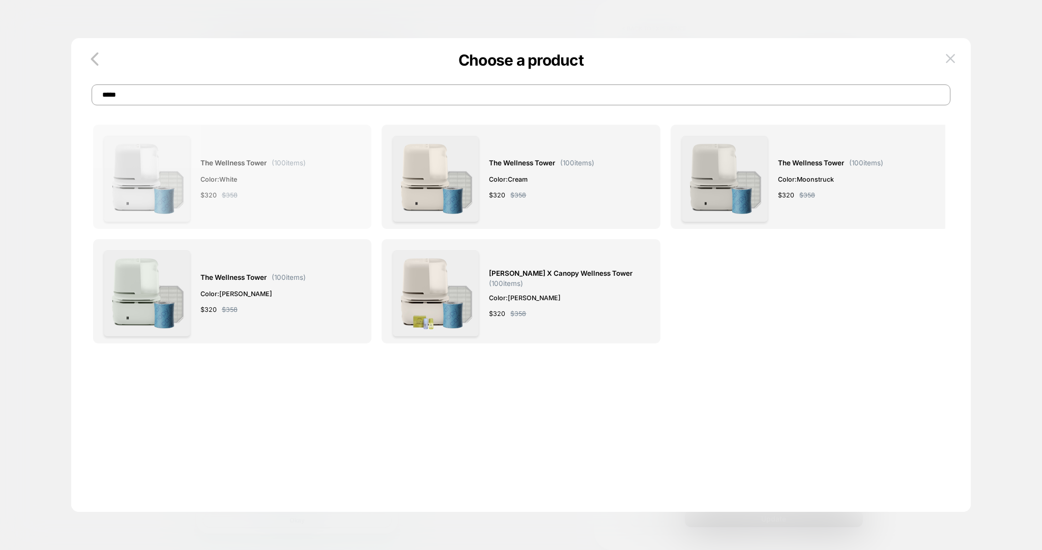
click at [221, 171] on div "The Wellness Tower ( 100 items) Color: White $ 320 $ 358" at bounding box center [252, 179] width 105 height 86
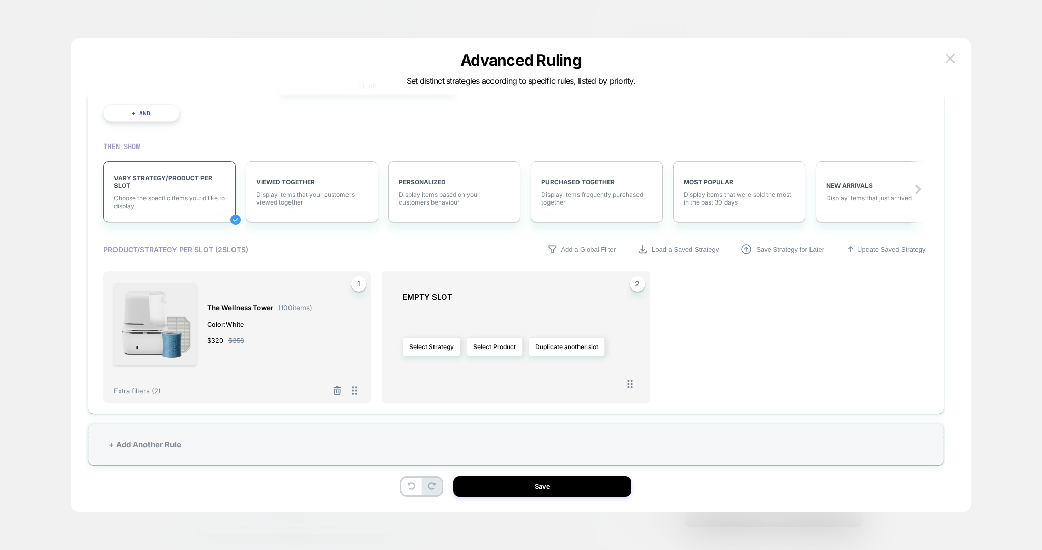
scroll to position [1127, 0]
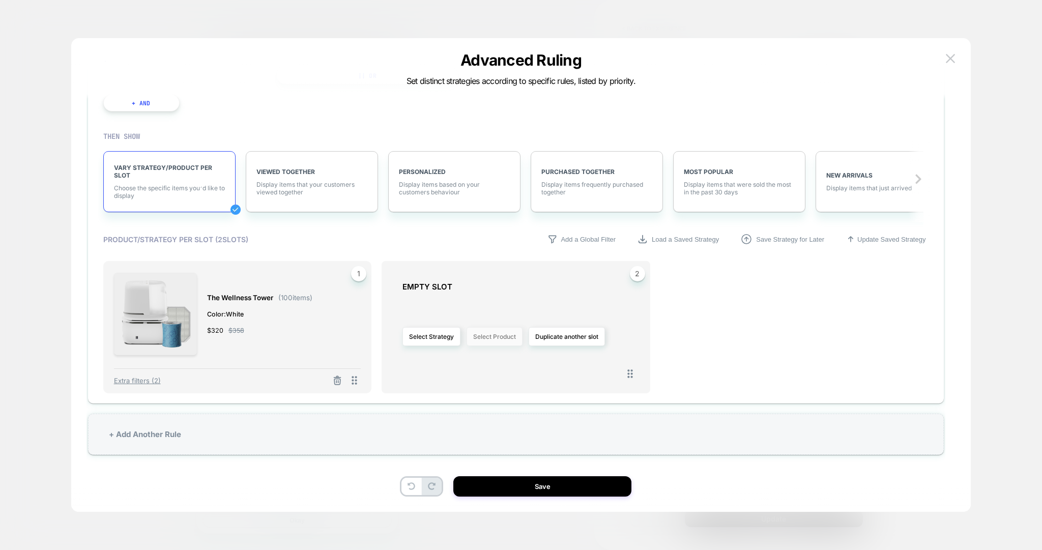
click at [492, 335] on button "Select Product" at bounding box center [494, 336] width 56 height 19
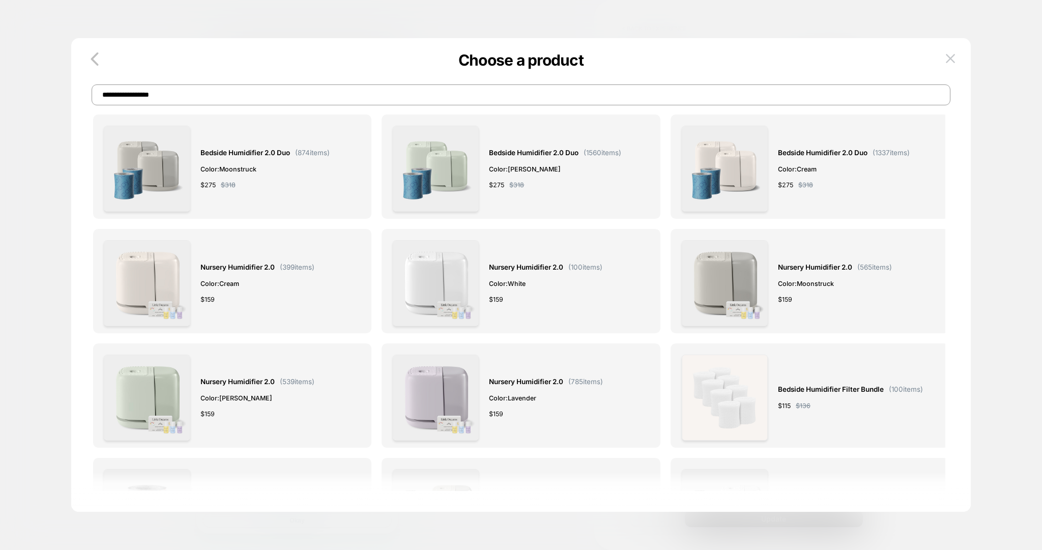
scroll to position [1278, 0]
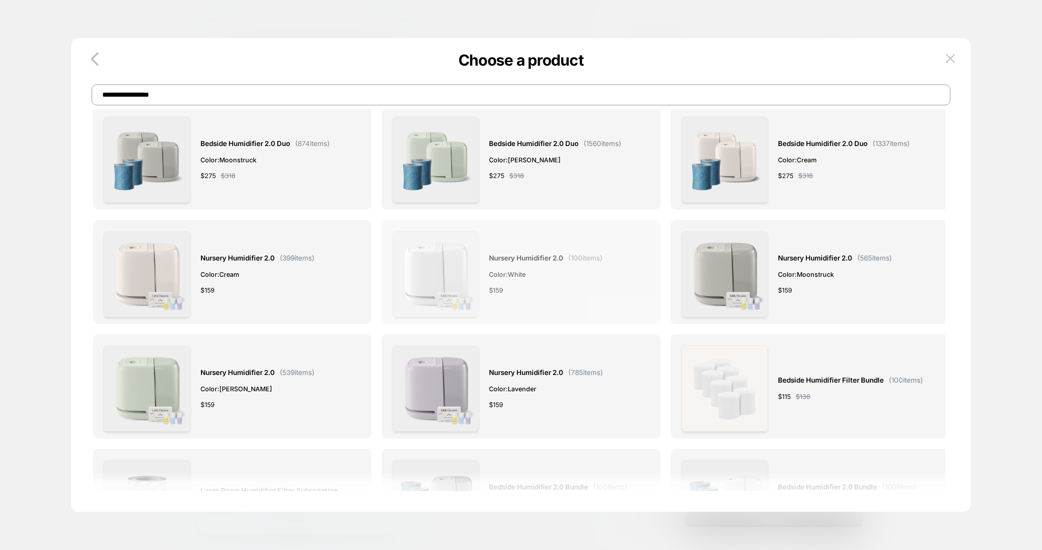
type input "**********"
click at [514, 271] on span "Color: White" at bounding box center [545, 274] width 113 height 11
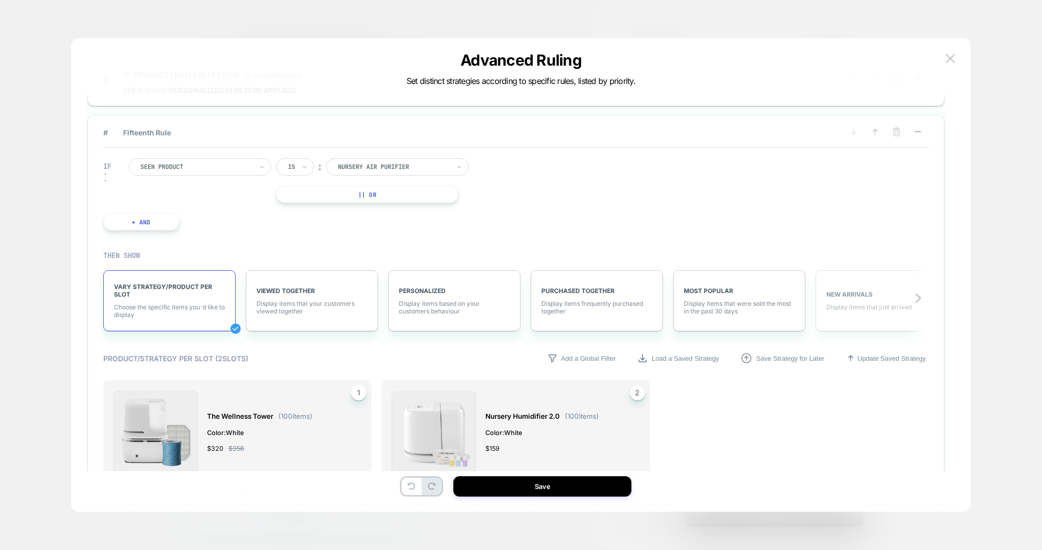
scroll to position [1003, 0]
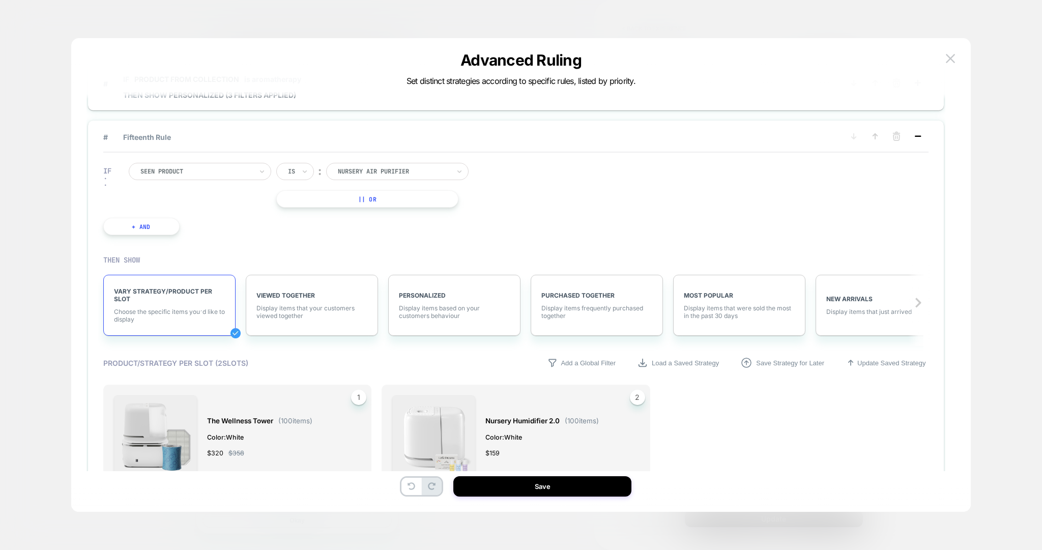
click at [922, 131] on icon at bounding box center [917, 136] width 10 height 10
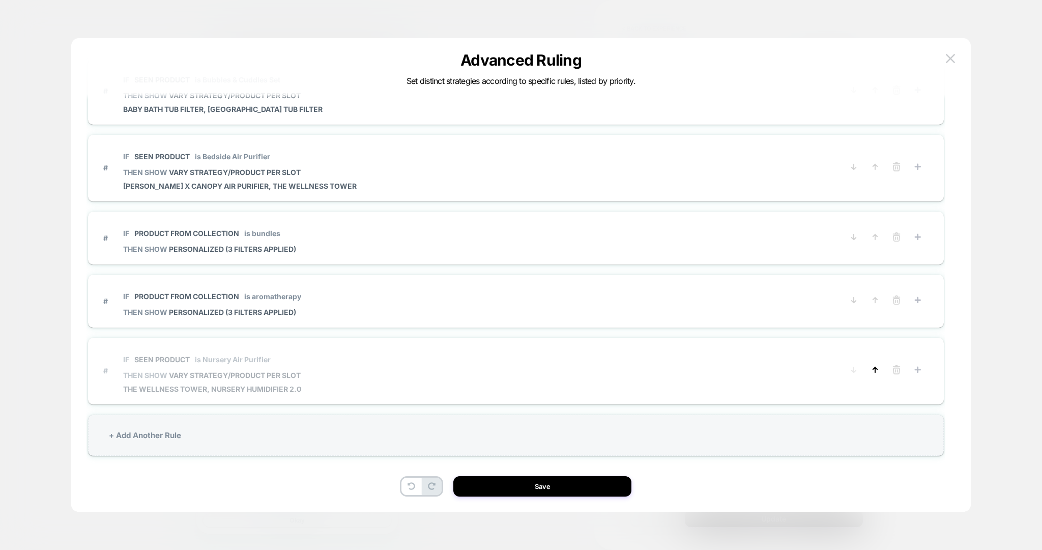
click at [875, 367] on icon at bounding box center [875, 369] width 4 height 5
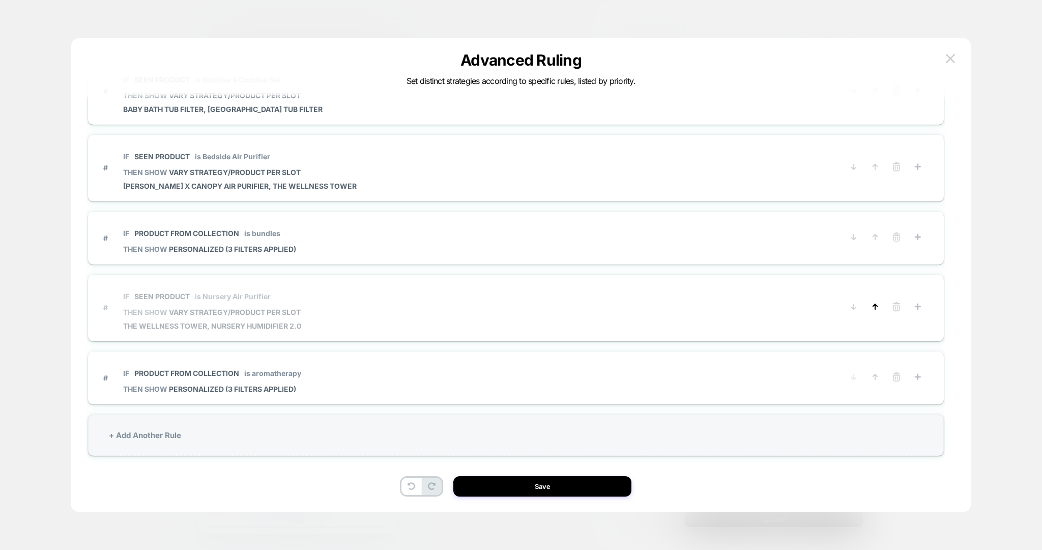
click at [875, 302] on icon at bounding box center [875, 307] width 10 height 10
click at [185, 420] on div "+ Add Another Rule" at bounding box center [516, 434] width 856 height 41
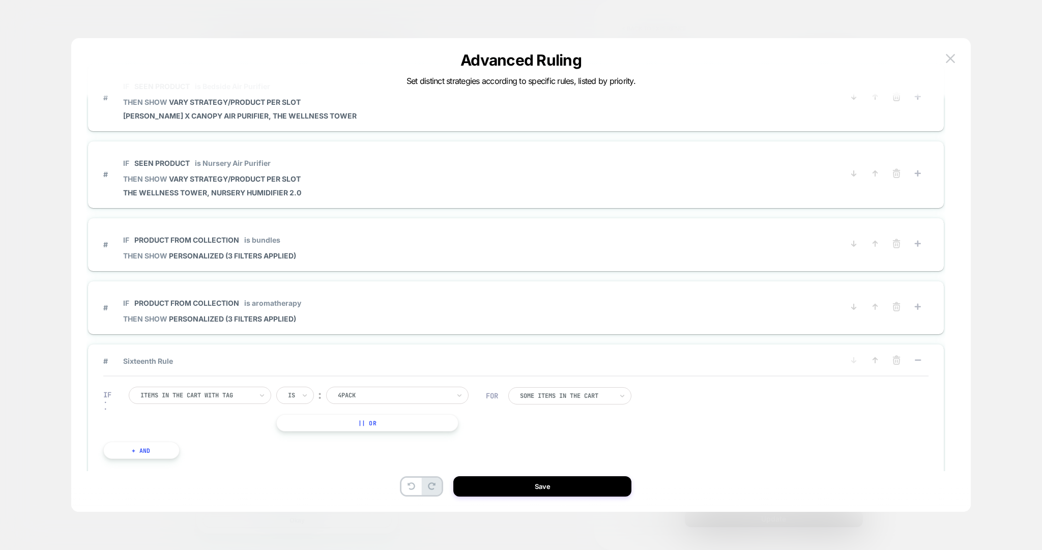
scroll to position [970, 0]
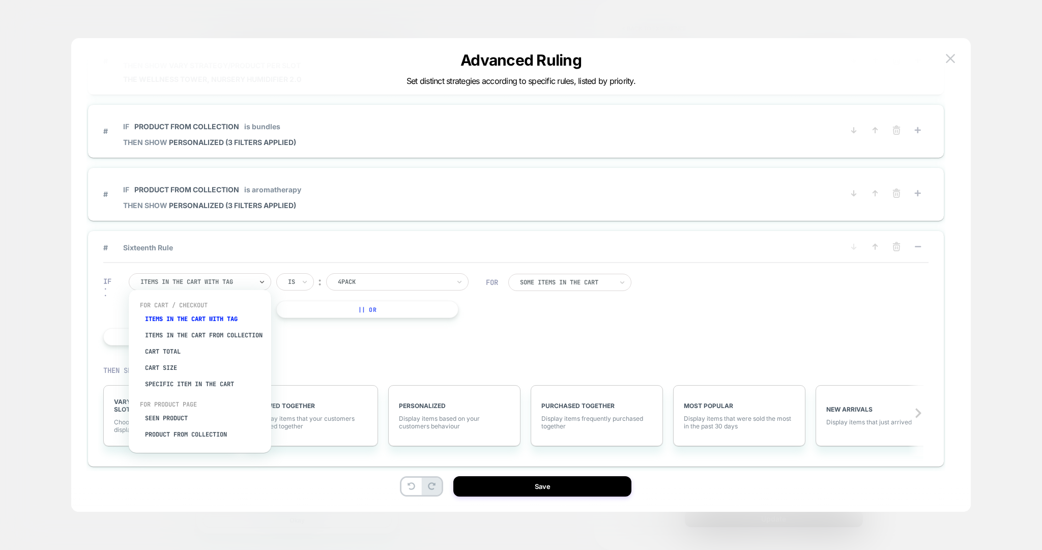
click at [195, 278] on div at bounding box center [196, 281] width 112 height 9
click at [181, 423] on div "Seen Product" at bounding box center [205, 418] width 132 height 16
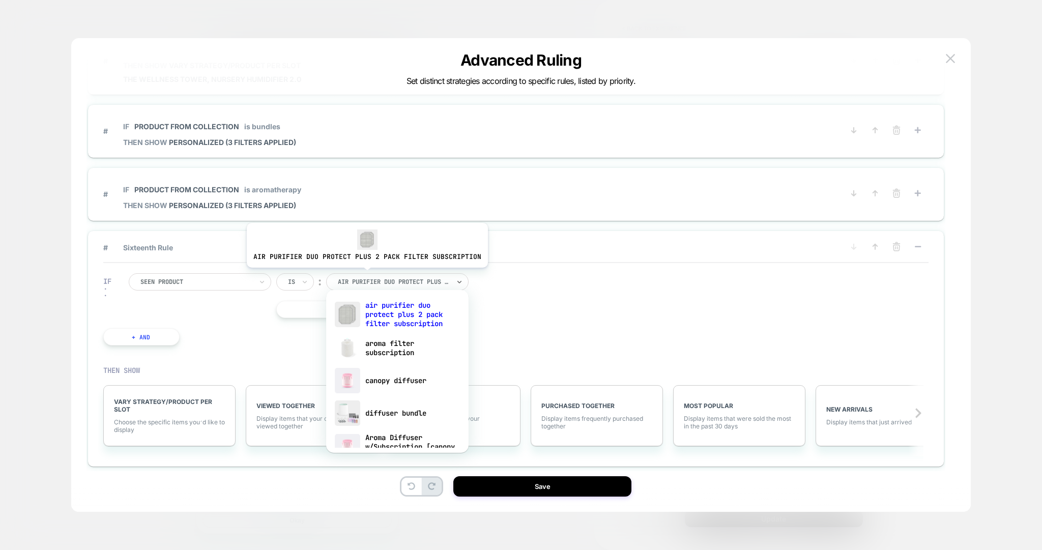
click at [364, 277] on div at bounding box center [394, 281] width 112 height 9
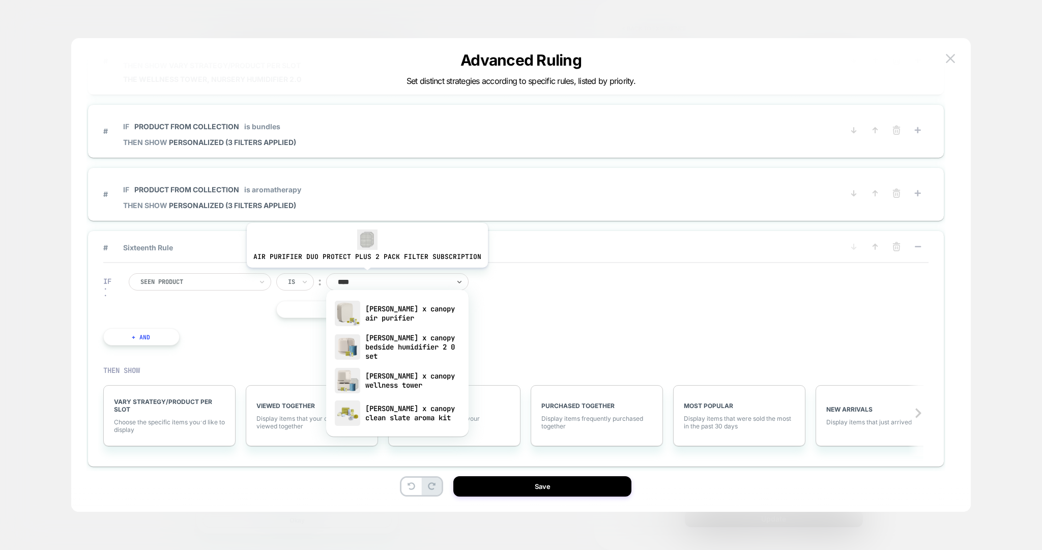
type input "*****"
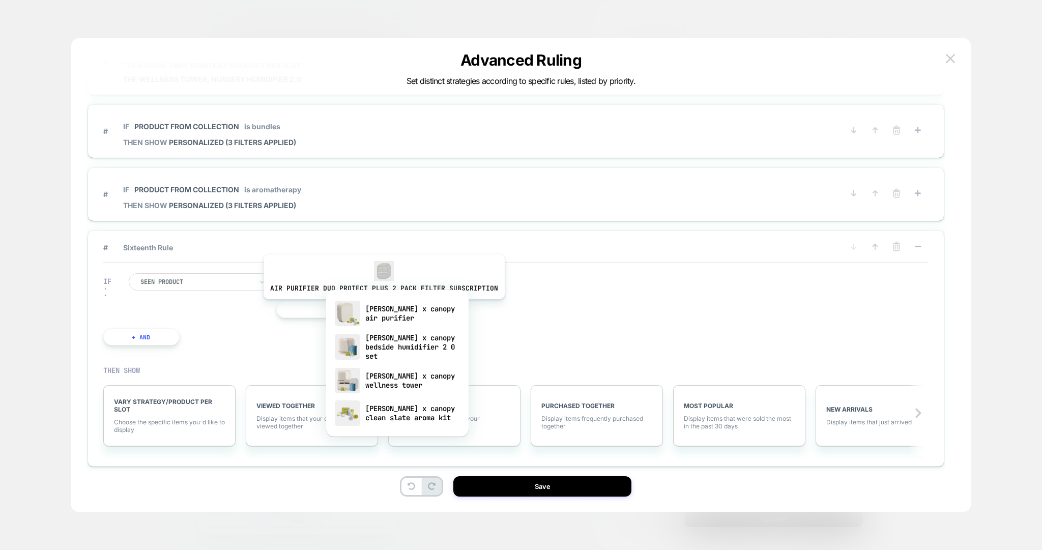
click at [381, 306] on div "[PERSON_NAME] x canopy air purifier" at bounding box center [397, 313] width 132 height 33
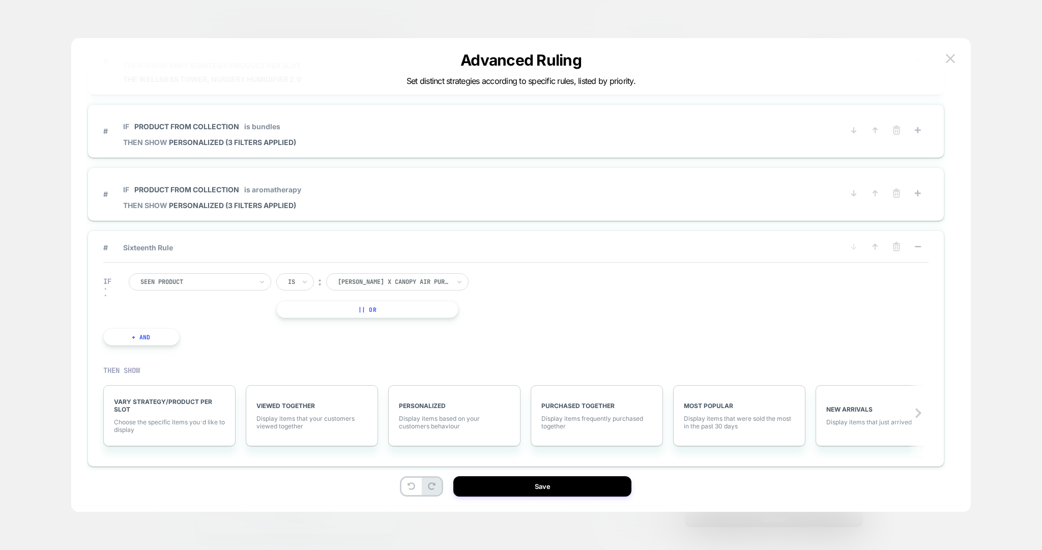
scroll to position [1032, 0]
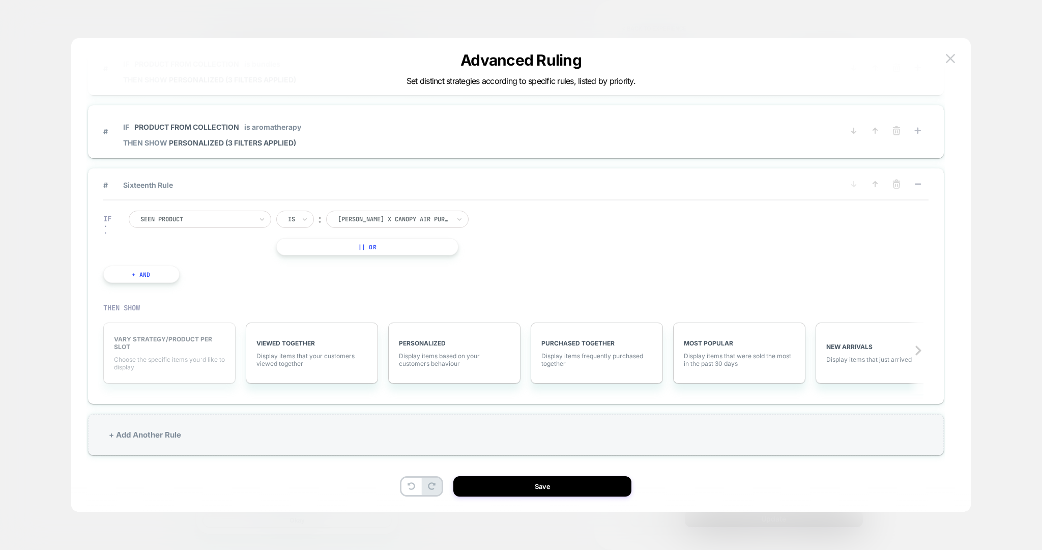
click at [205, 350] on div "VARY STRATEGY/PRODUCT PER SLOT Choose the specific items you׳d like to display" at bounding box center [169, 352] width 132 height 61
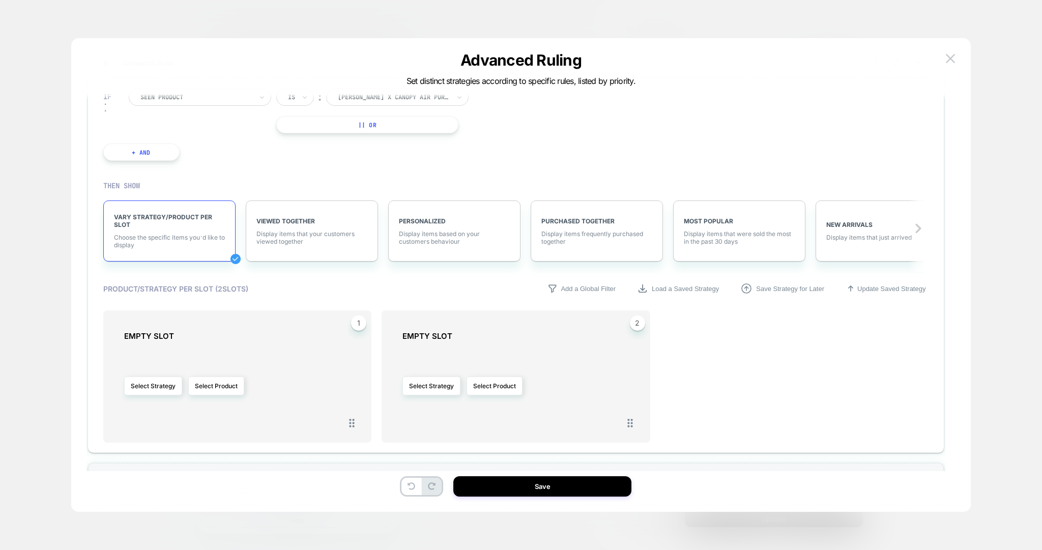
scroll to position [1203, 0]
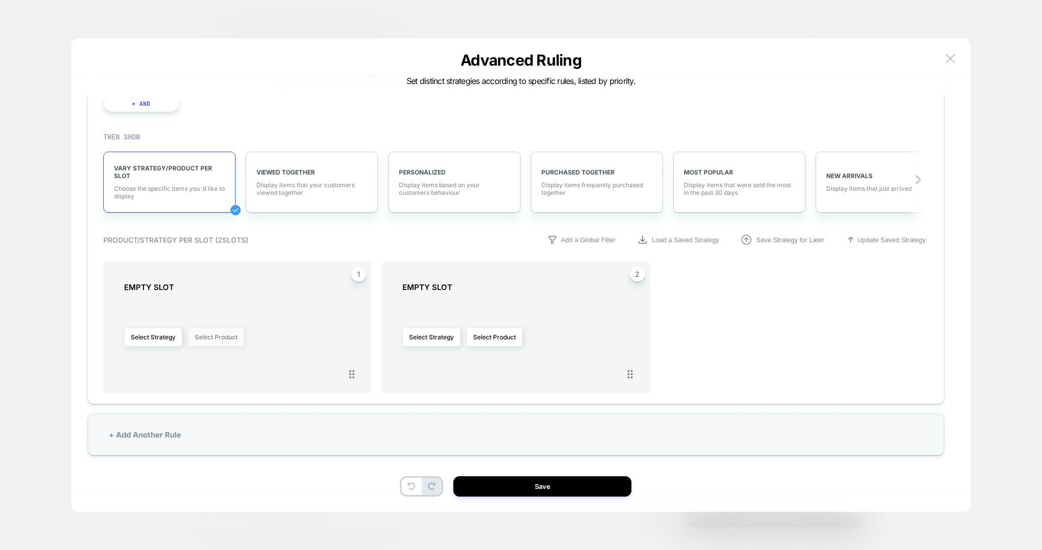
click at [210, 334] on button "Select Product" at bounding box center [216, 337] width 56 height 19
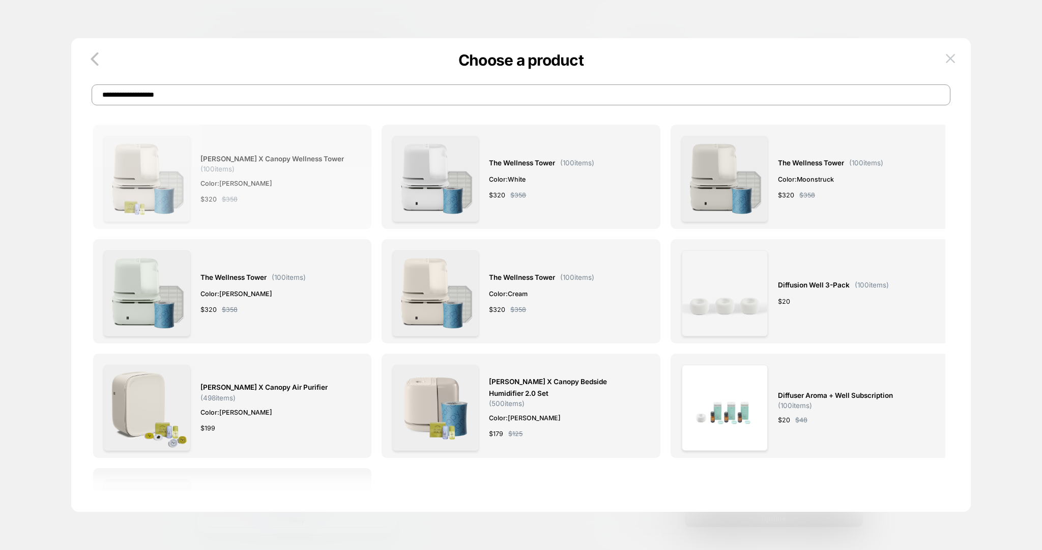
type input "**********"
click at [310, 153] on span "[PERSON_NAME] x Canopy Wellness Tower" at bounding box center [271, 159] width 143 height 12
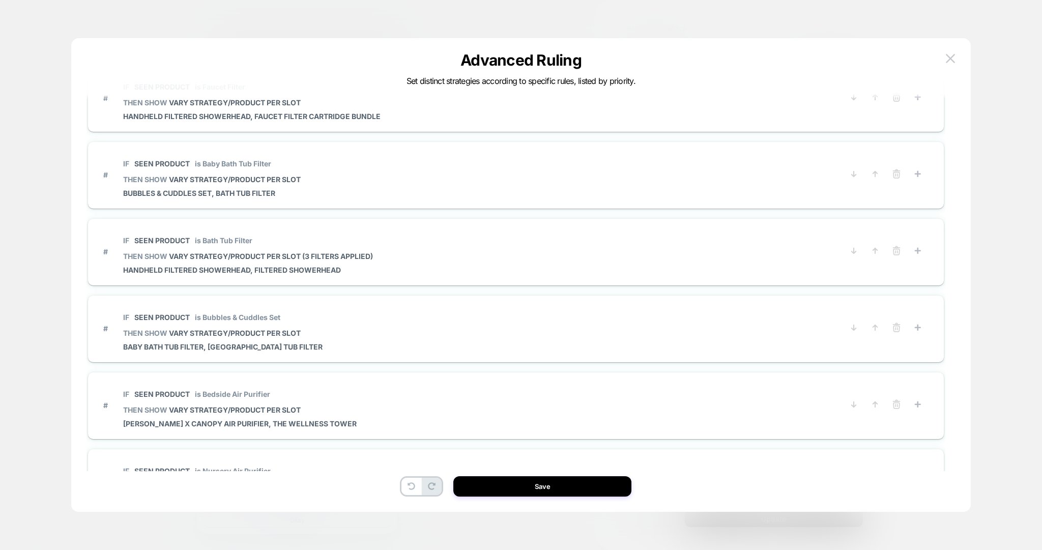
scroll to position [1203, 0]
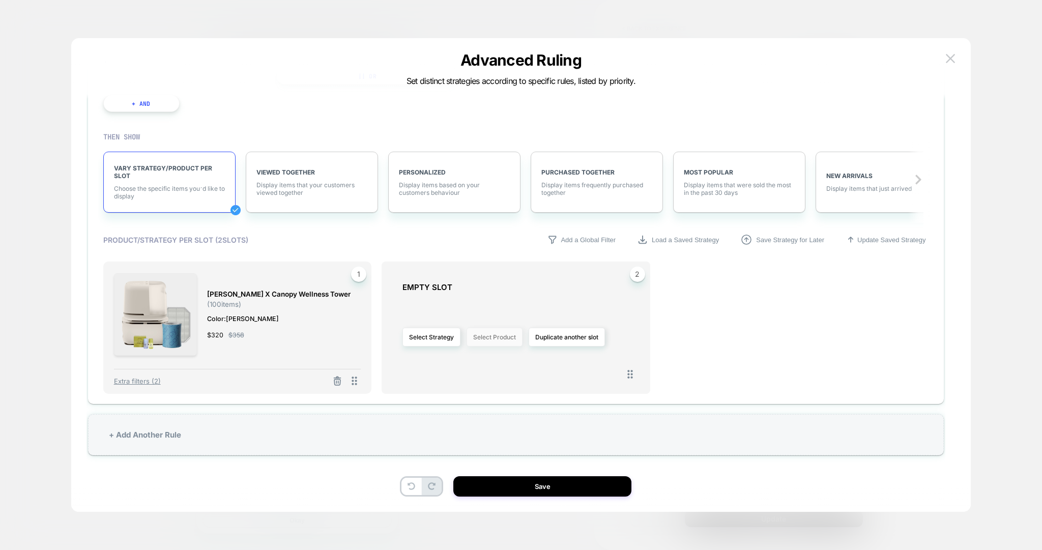
click at [512, 332] on button "Select Product" at bounding box center [494, 337] width 56 height 19
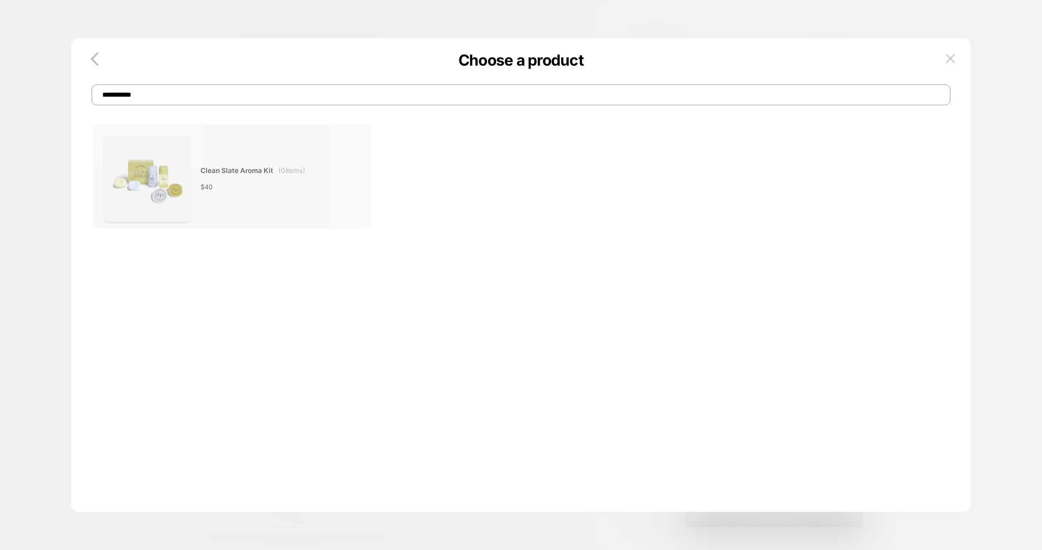
type input "**********"
click at [271, 203] on div "Clean Slate Aroma Kit ( 0 items) $ 40" at bounding box center [252, 179] width 105 height 86
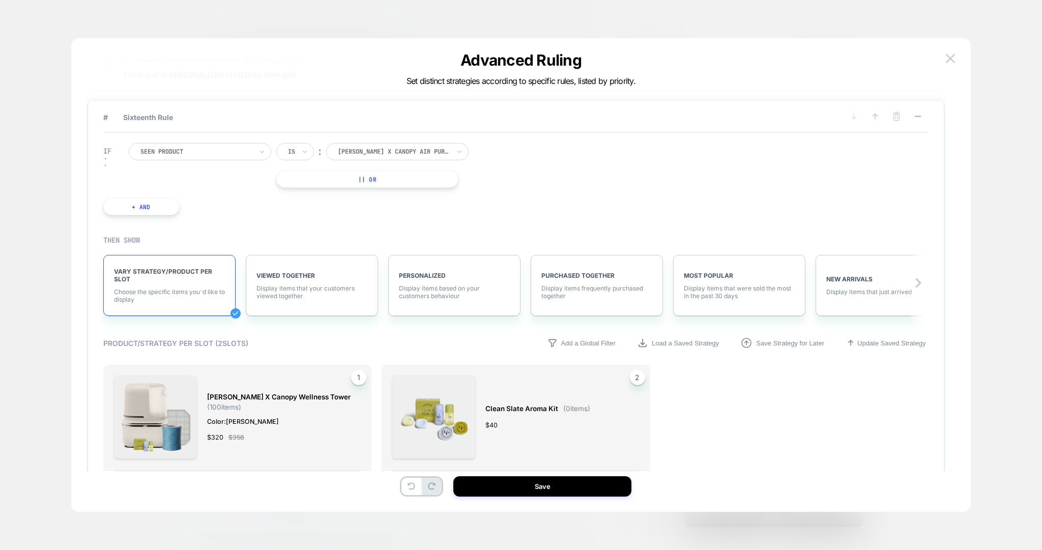
scroll to position [1057, 0]
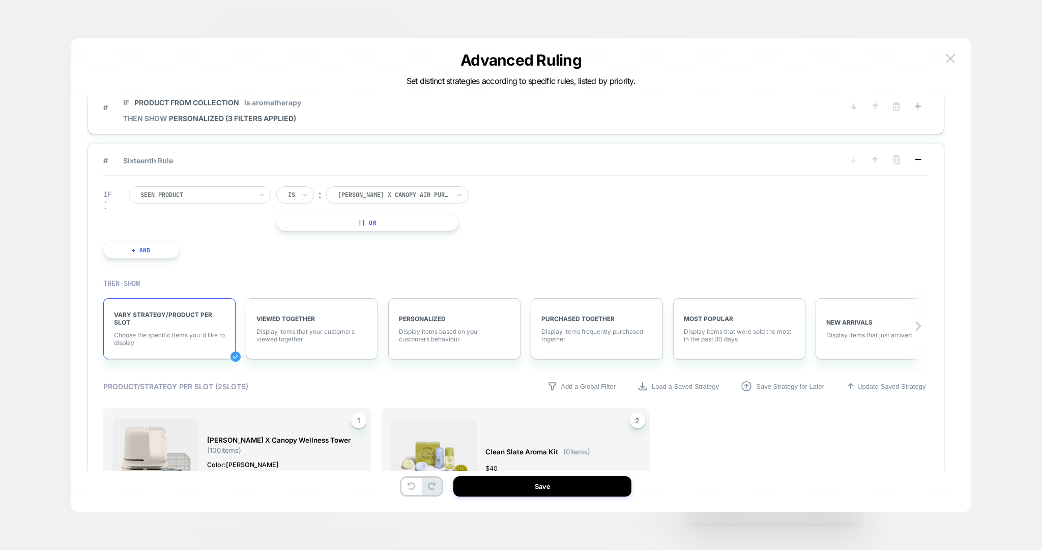
click at [918, 155] on icon at bounding box center [917, 160] width 10 height 10
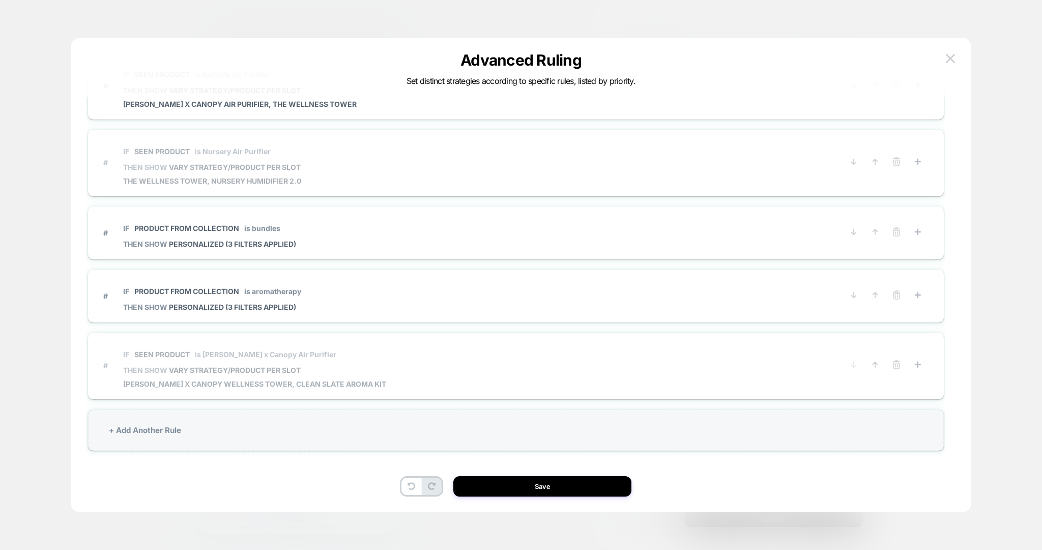
scroll to position [863, 0]
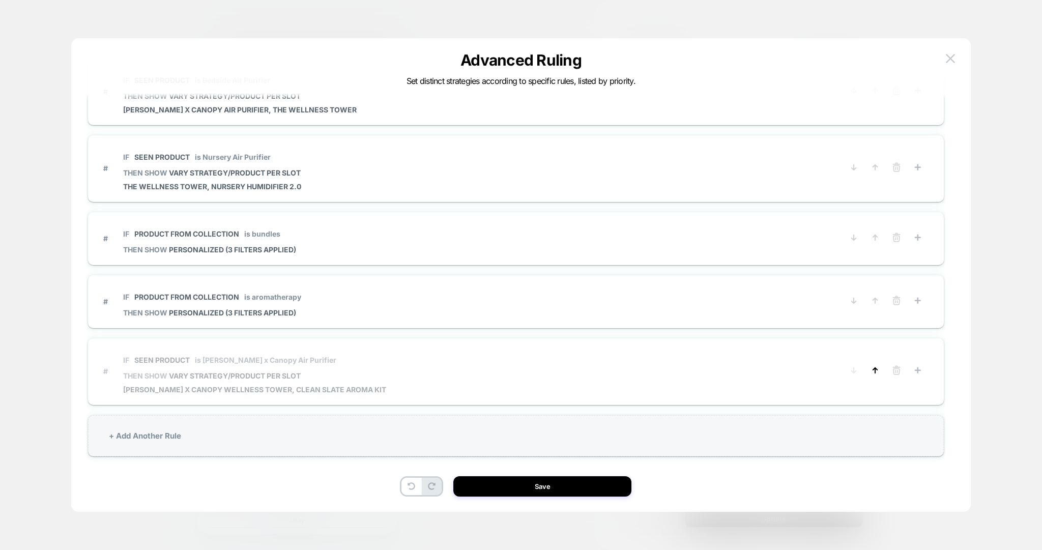
click at [873, 368] on icon at bounding box center [875, 370] width 4 height 5
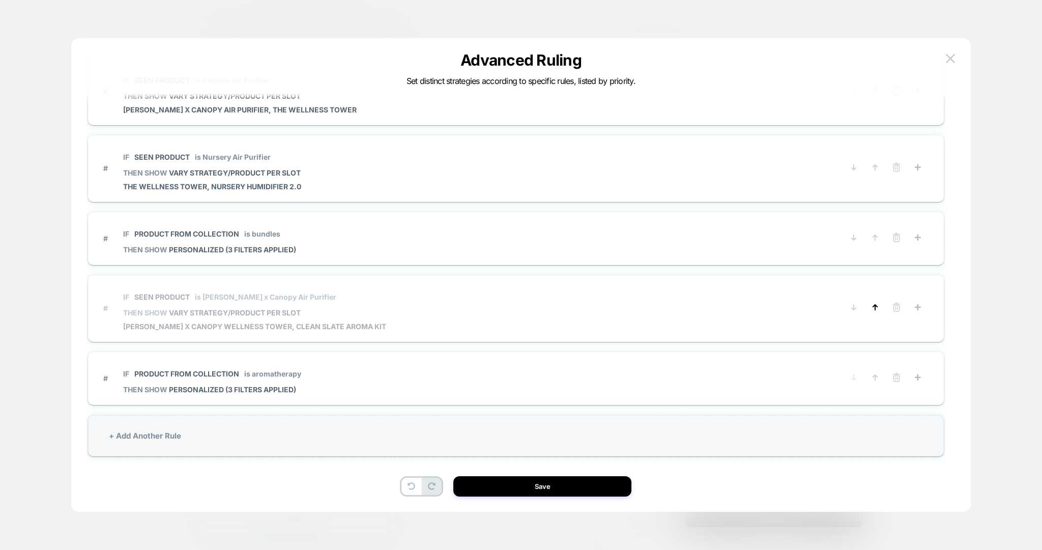
click at [877, 303] on icon at bounding box center [875, 307] width 10 height 10
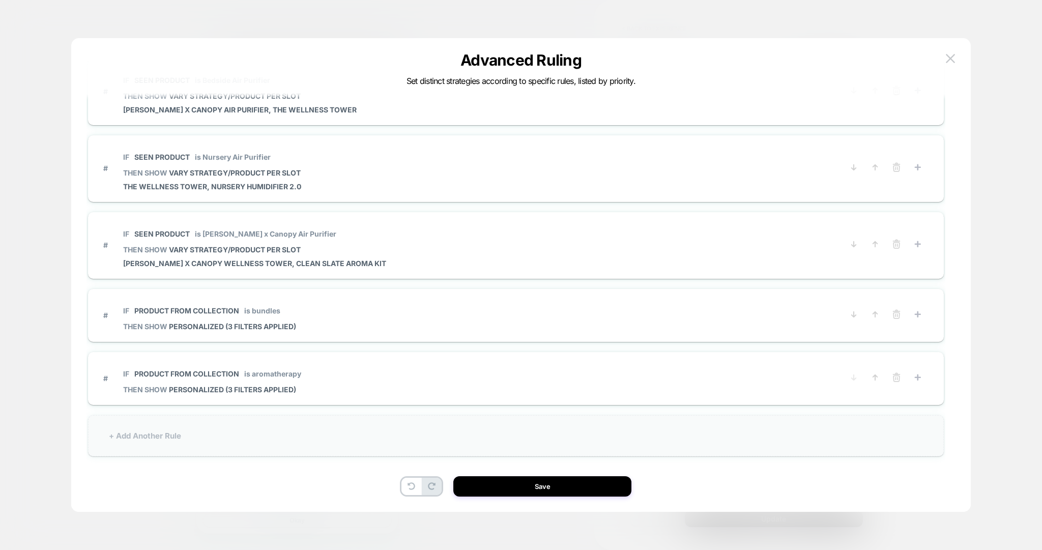
click at [195, 425] on div "+ Add Another Rule" at bounding box center [516, 435] width 856 height 41
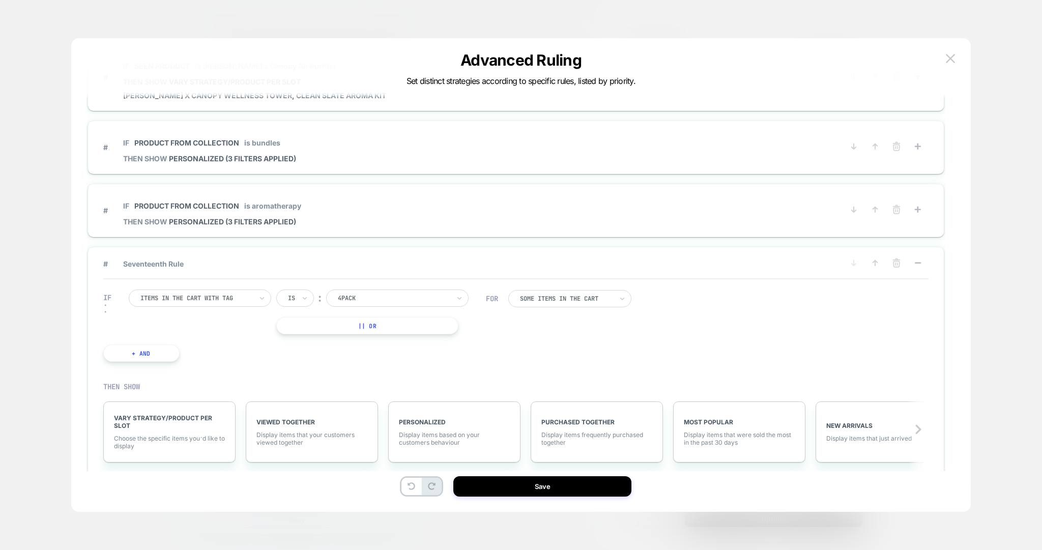
scroll to position [1069, 0]
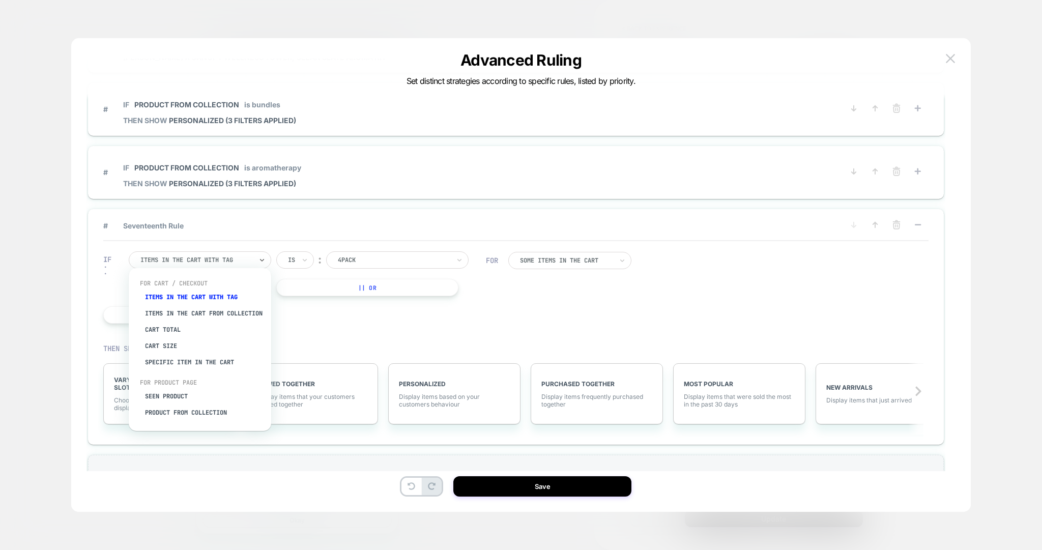
click at [185, 259] on div at bounding box center [196, 259] width 112 height 9
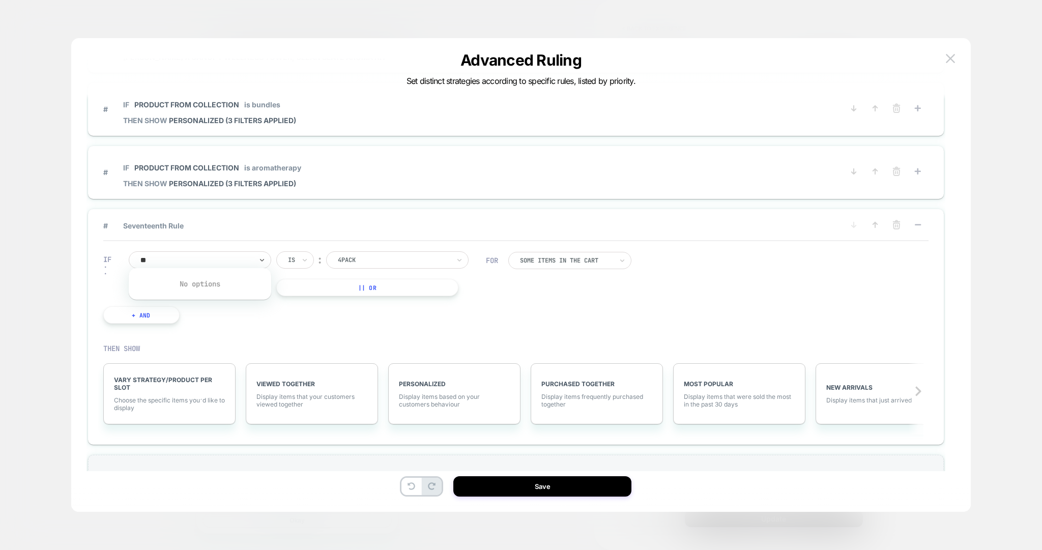
type input "*"
type input "****"
click at [177, 298] on div "Seen Product" at bounding box center [205, 297] width 132 height 16
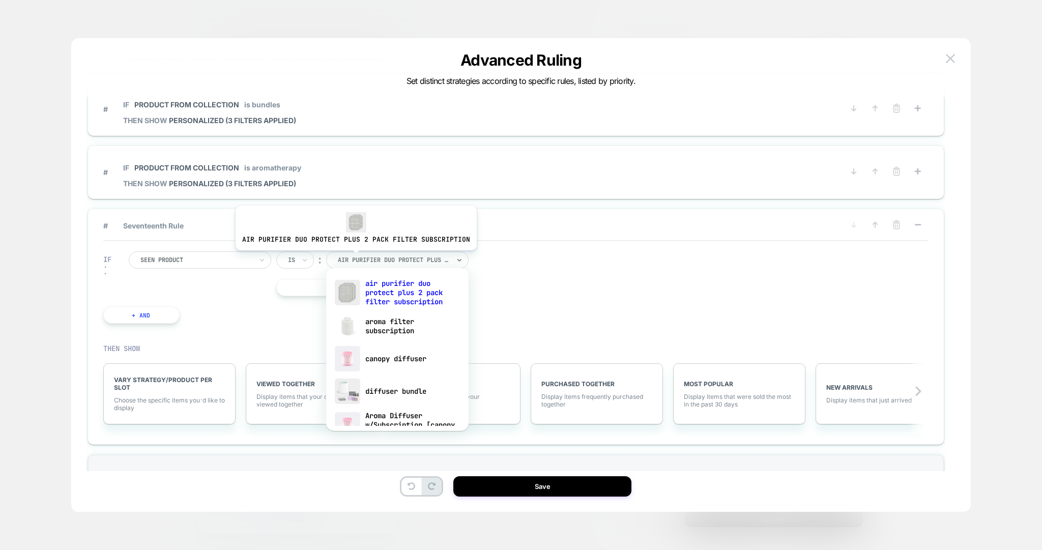
click at [353, 257] on div at bounding box center [394, 259] width 112 height 9
click at [304, 260] on icon at bounding box center [304, 260] width 7 height 10
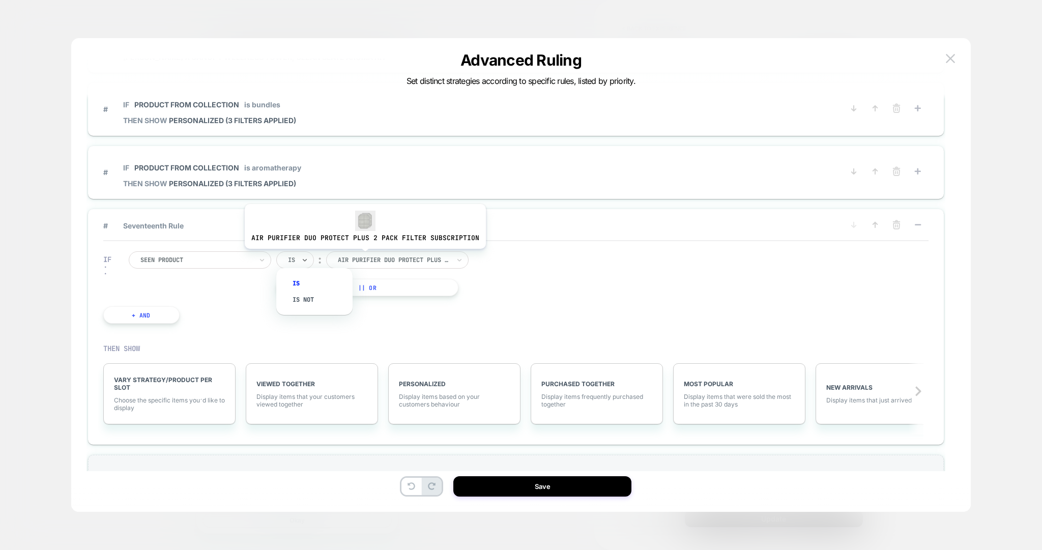
click at [362, 256] on div at bounding box center [394, 259] width 112 height 9
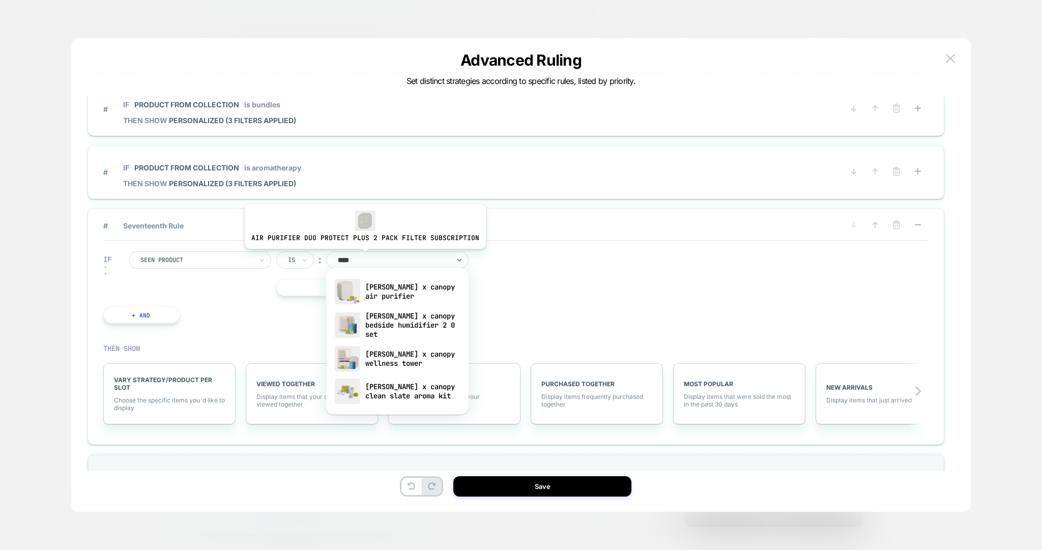
type input "*****"
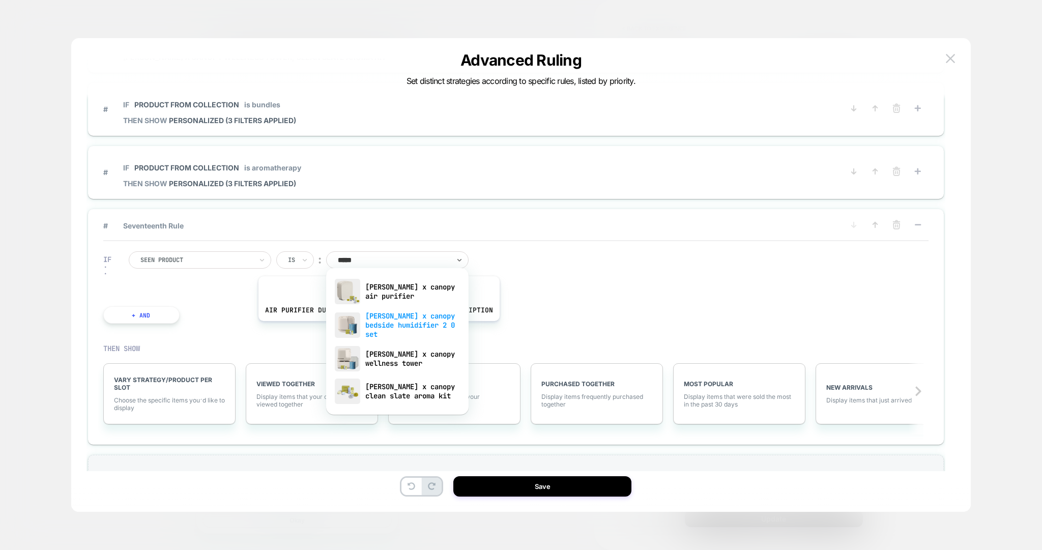
click at [376, 328] on div "[PERSON_NAME] x canopy bedside humidifier 2 0 set" at bounding box center [397, 325] width 132 height 35
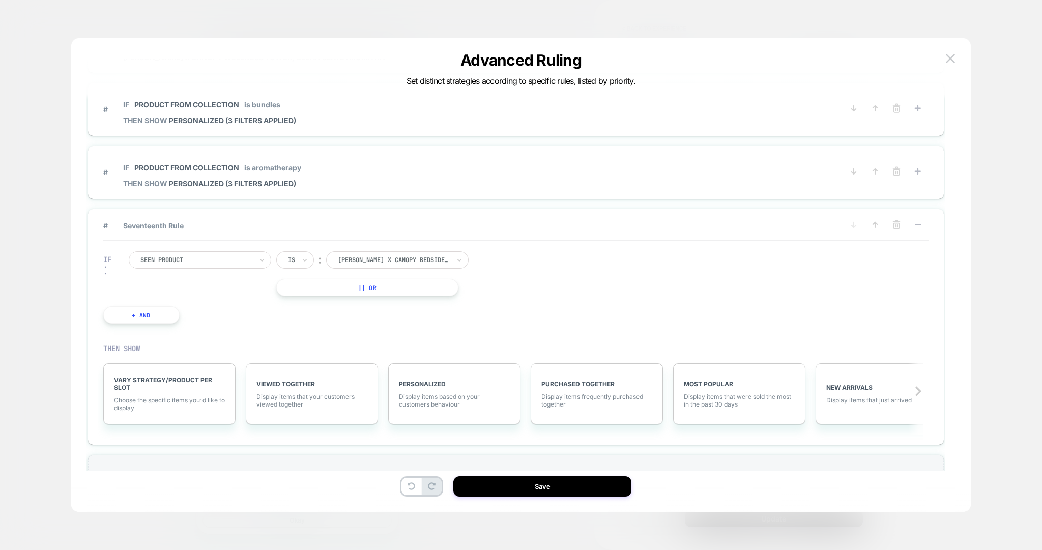
scroll to position [1109, 0]
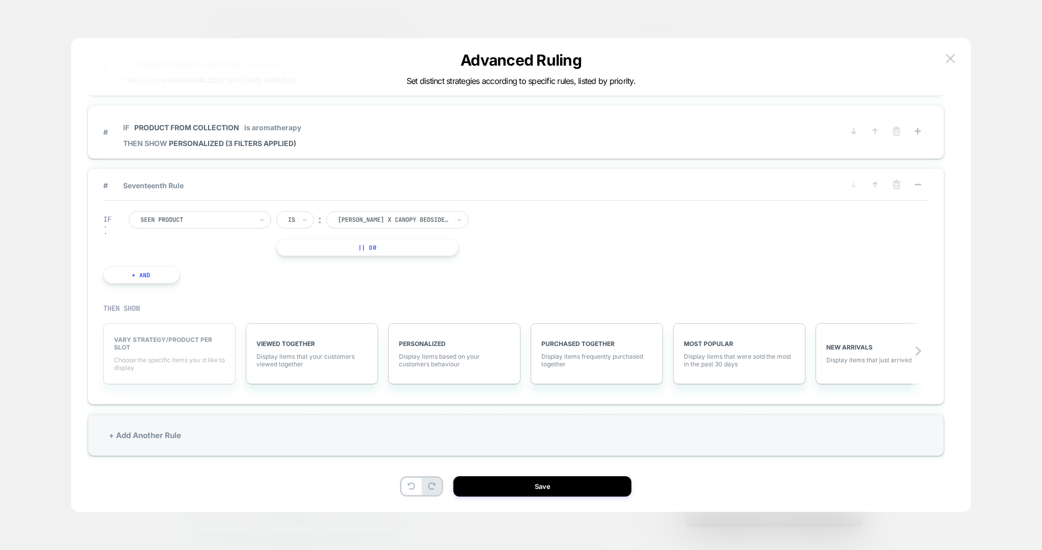
click at [186, 337] on span "VARY STRATEGY/PRODUCT PER SLOT" at bounding box center [169, 343] width 111 height 15
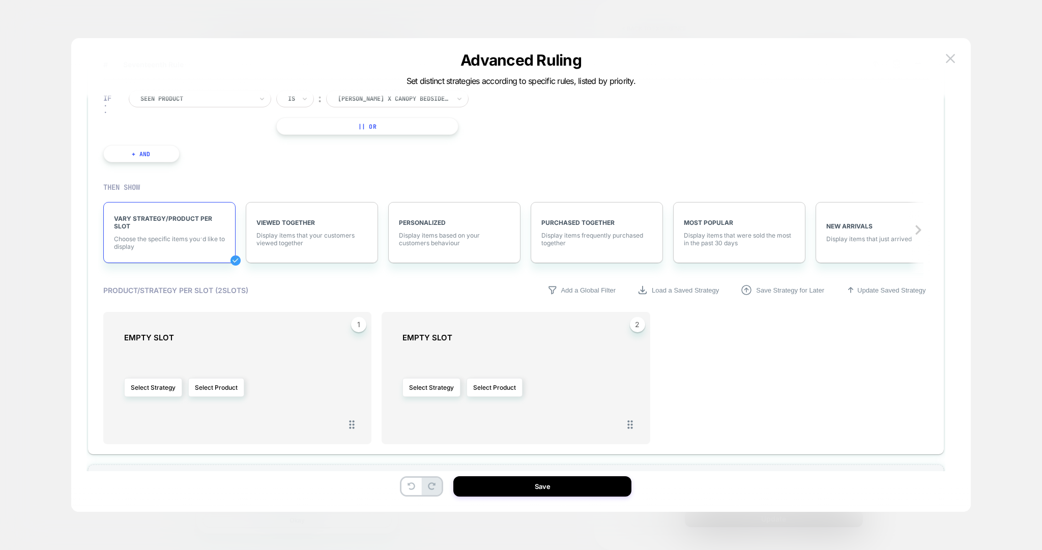
scroll to position [1280, 0]
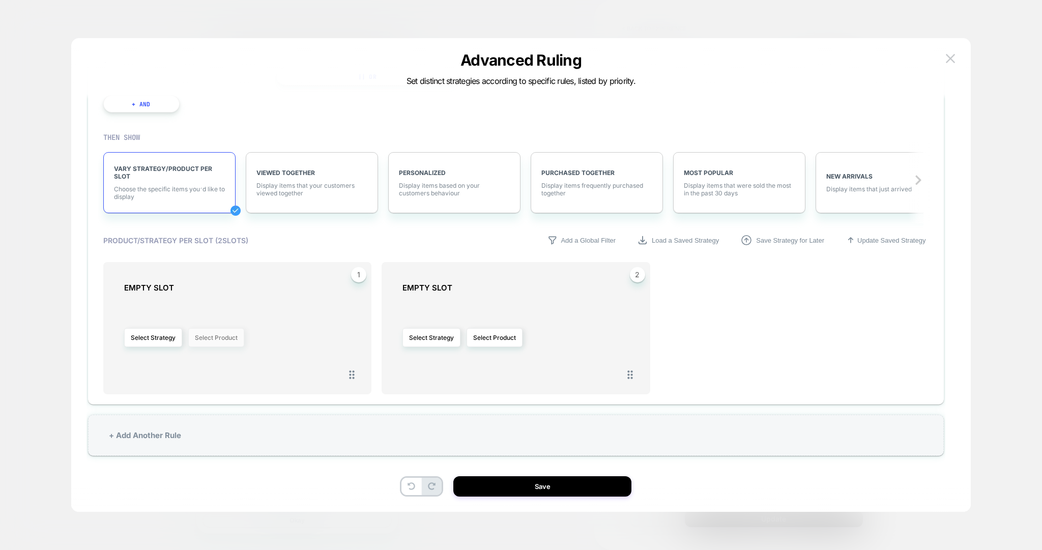
click at [203, 337] on button "Select Product" at bounding box center [216, 337] width 56 height 19
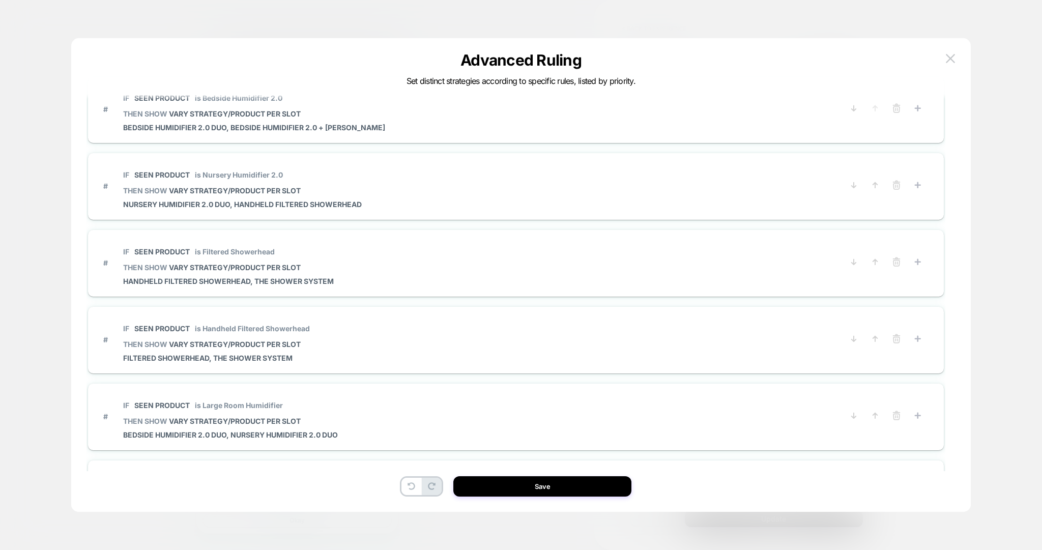
scroll to position [0, 0]
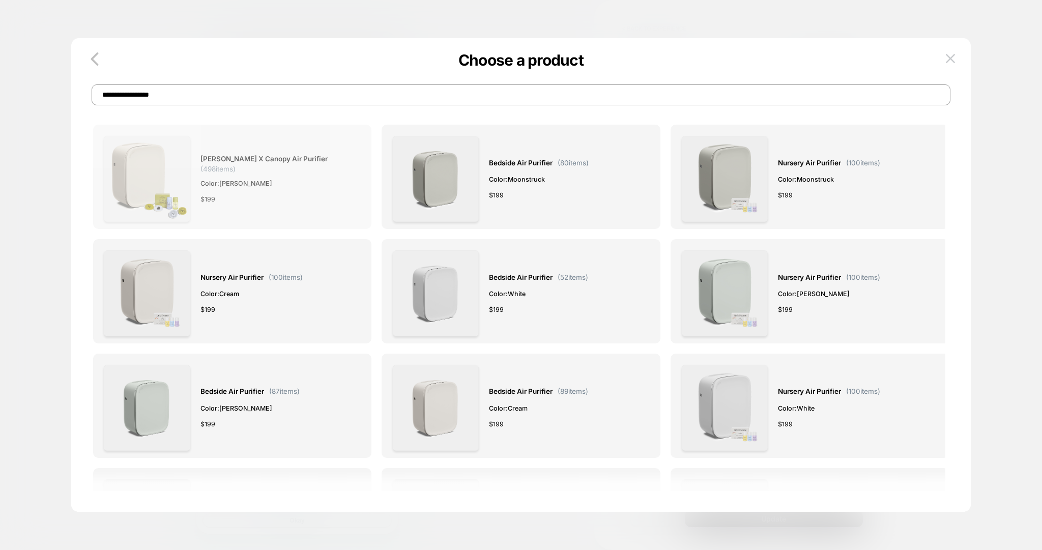
type input "**********"
click at [232, 173] on div "[PERSON_NAME] x Canopy Air Purifier ( 498 items) Color: [PERSON_NAME] $ 199" at bounding box center [275, 179] width 150 height 86
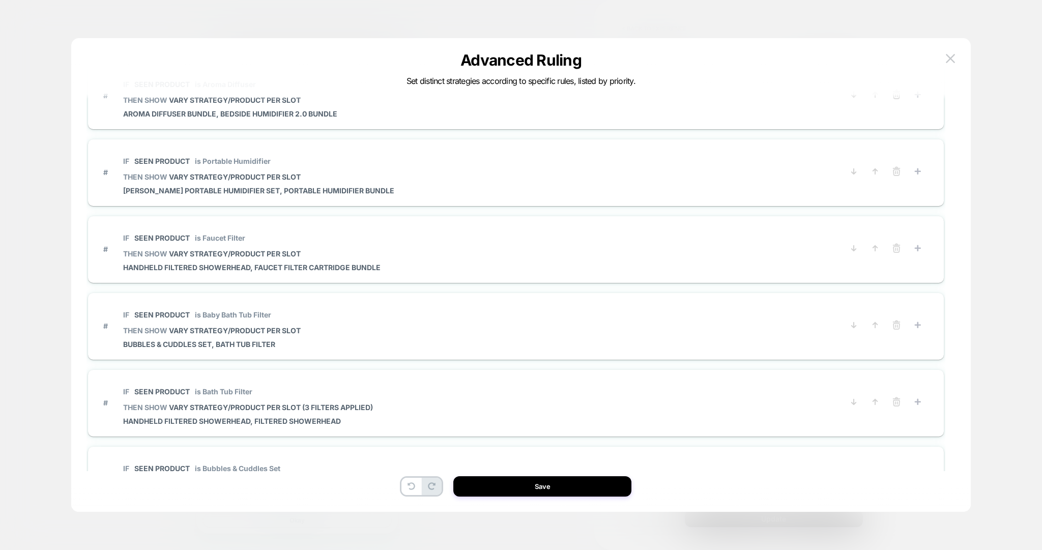
scroll to position [1280, 0]
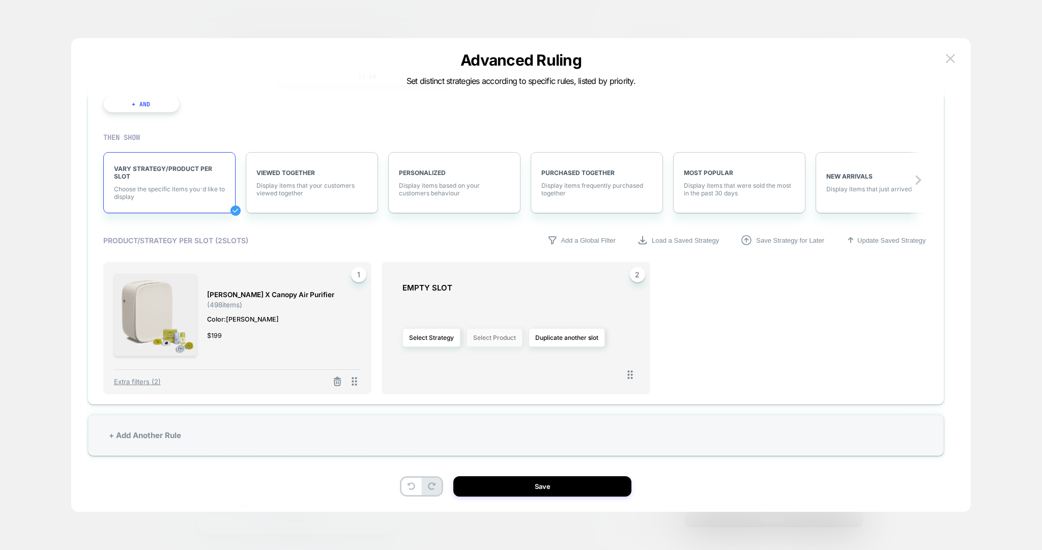
click at [490, 333] on button "Select Product" at bounding box center [494, 337] width 56 height 19
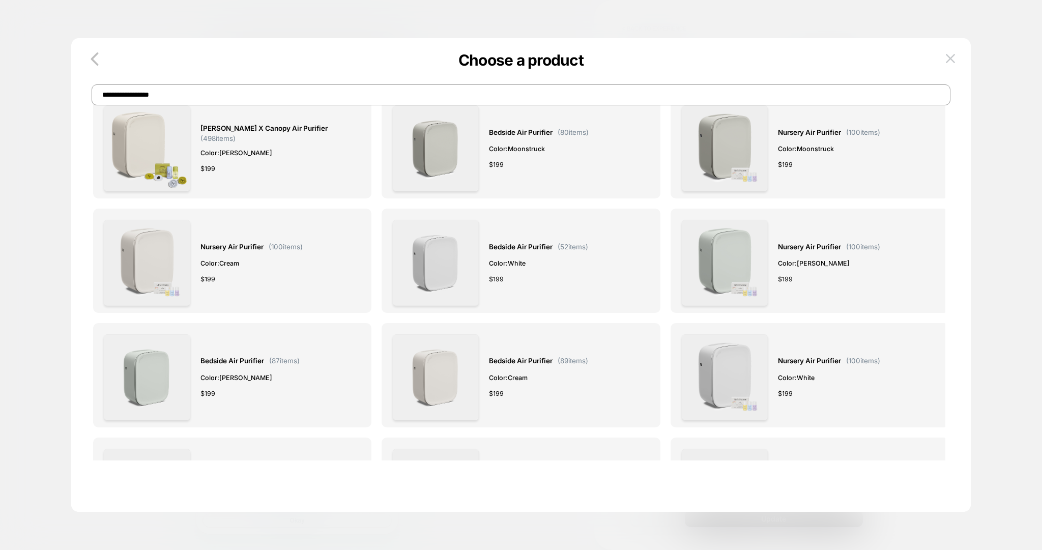
scroll to position [0, 0]
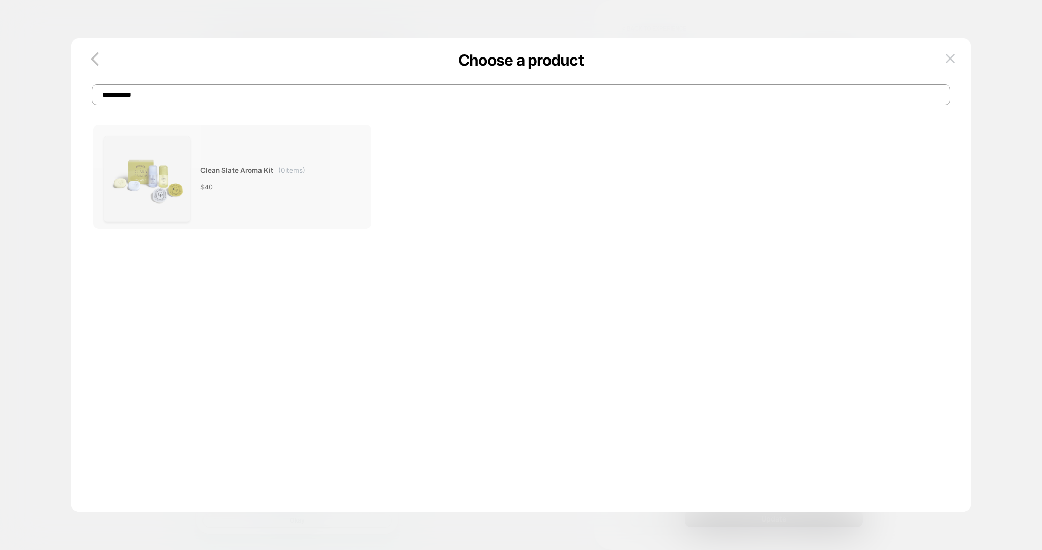
type input "**********"
click at [310, 191] on div "Clean Slate Aroma Kit ( 0 items) $ 40" at bounding box center [232, 179] width 256 height 86
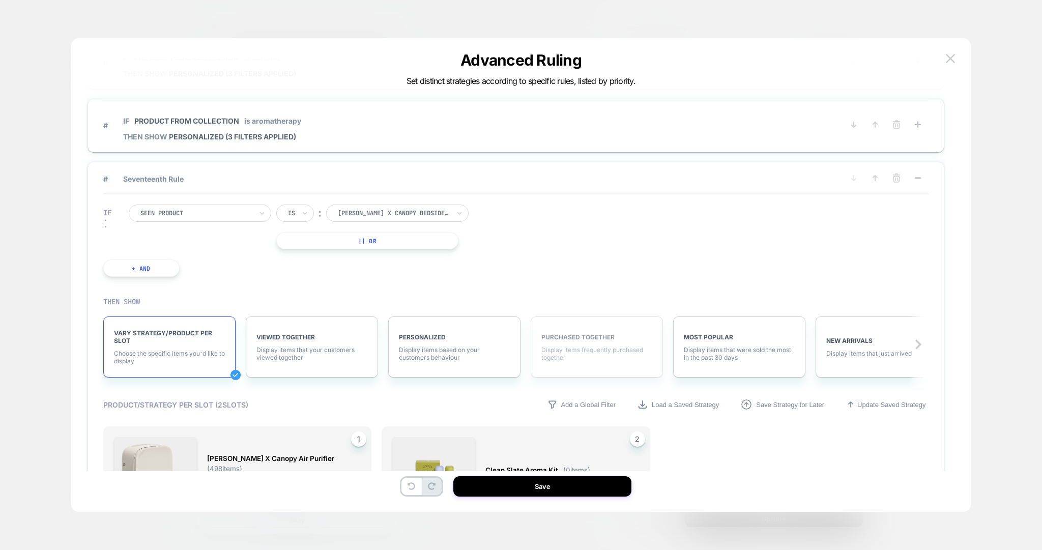
scroll to position [1093, 0]
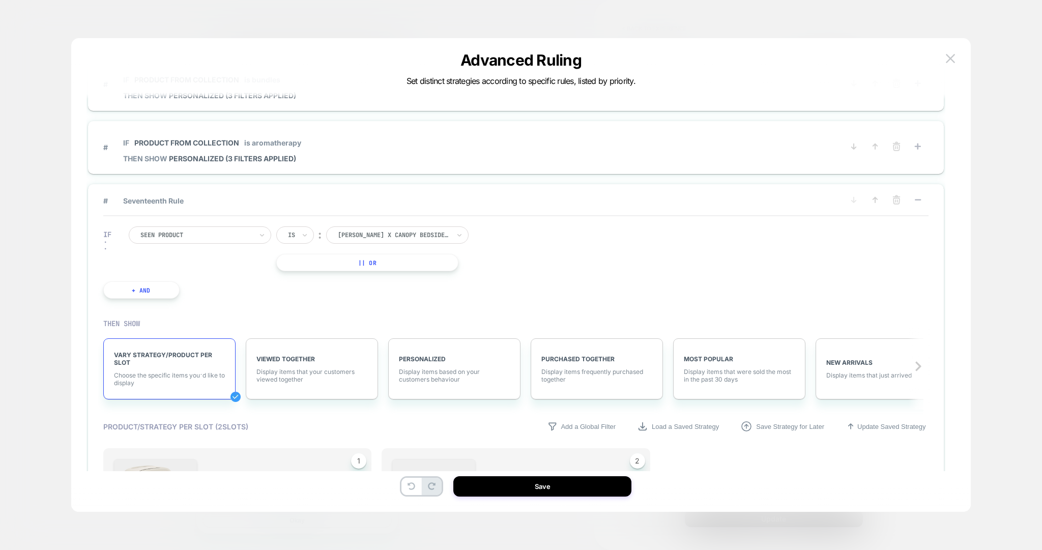
click at [920, 195] on icon at bounding box center [917, 200] width 10 height 10
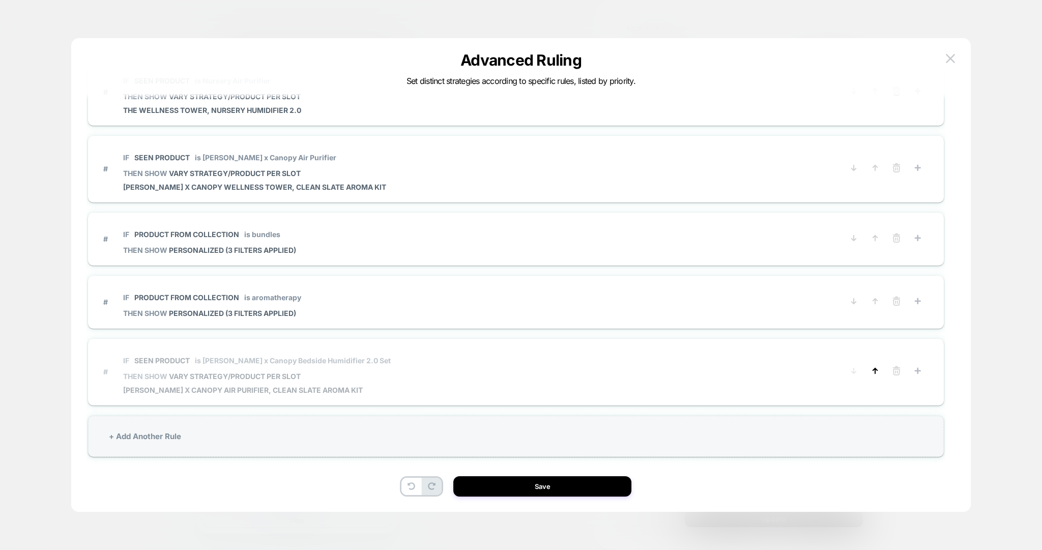
click at [875, 366] on icon at bounding box center [875, 371] width 10 height 10
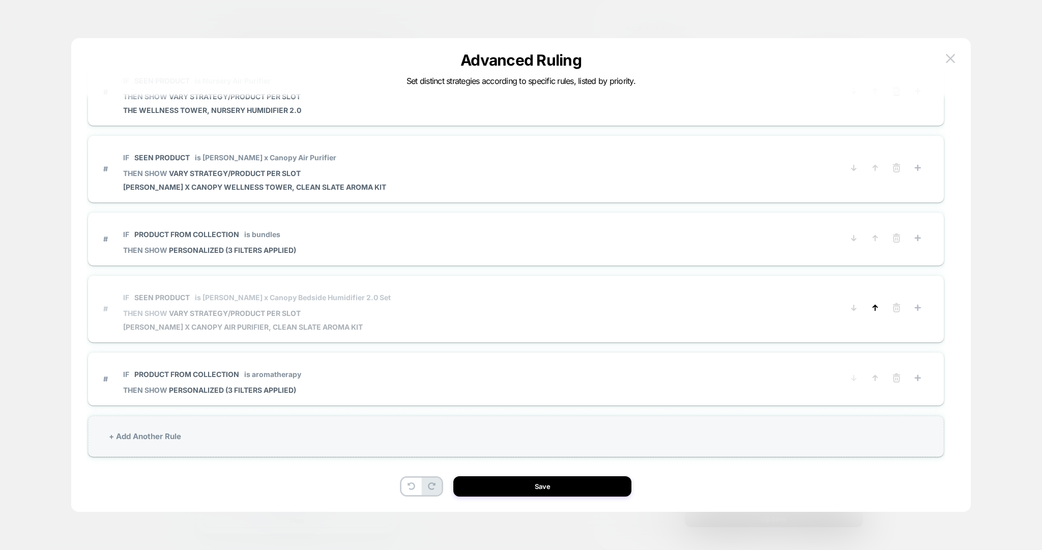
click at [873, 305] on icon at bounding box center [875, 307] width 4 height 5
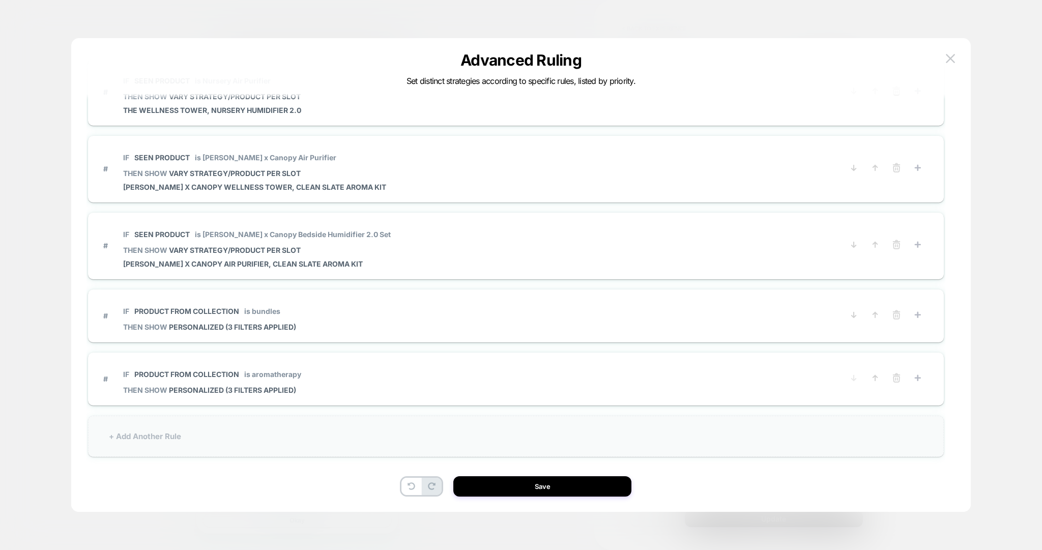
click at [199, 423] on div "+ Add Another Rule" at bounding box center [516, 436] width 856 height 41
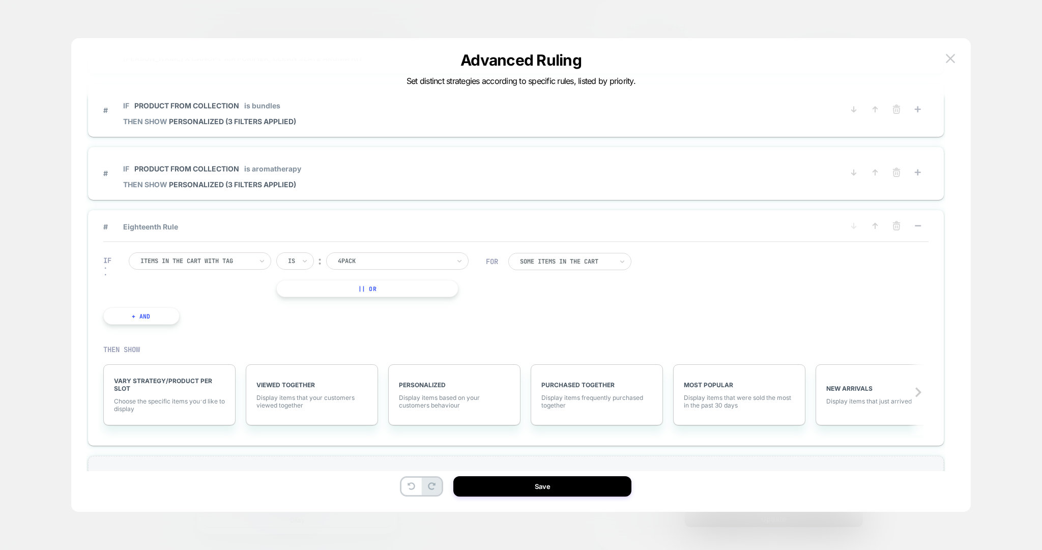
scroll to position [1145, 0]
click at [210, 255] on div at bounding box center [196, 259] width 112 height 9
type input "***"
click at [207, 293] on div "Seen Product" at bounding box center [205, 296] width 132 height 16
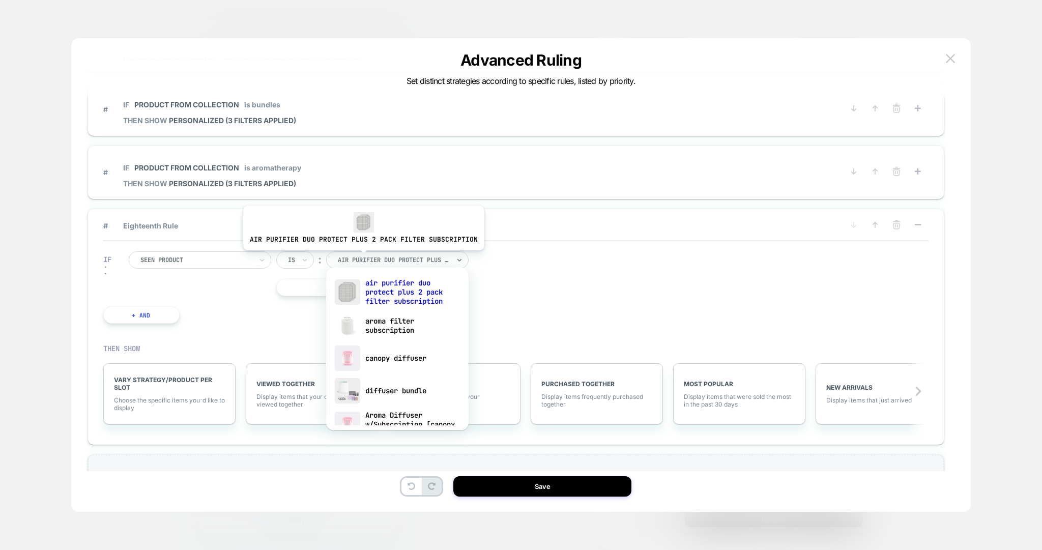
click at [361, 257] on div at bounding box center [394, 259] width 112 height 9
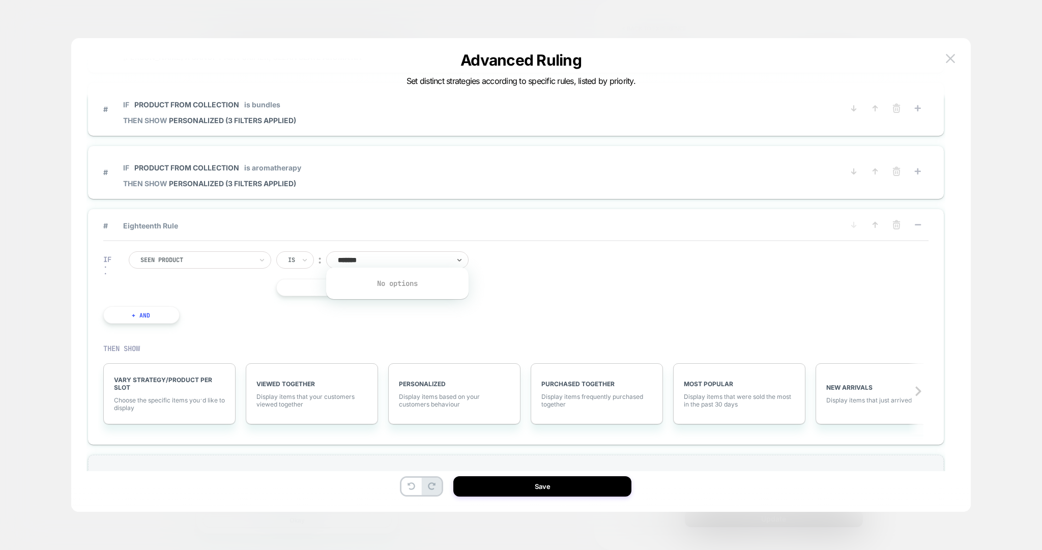
type input "*****"
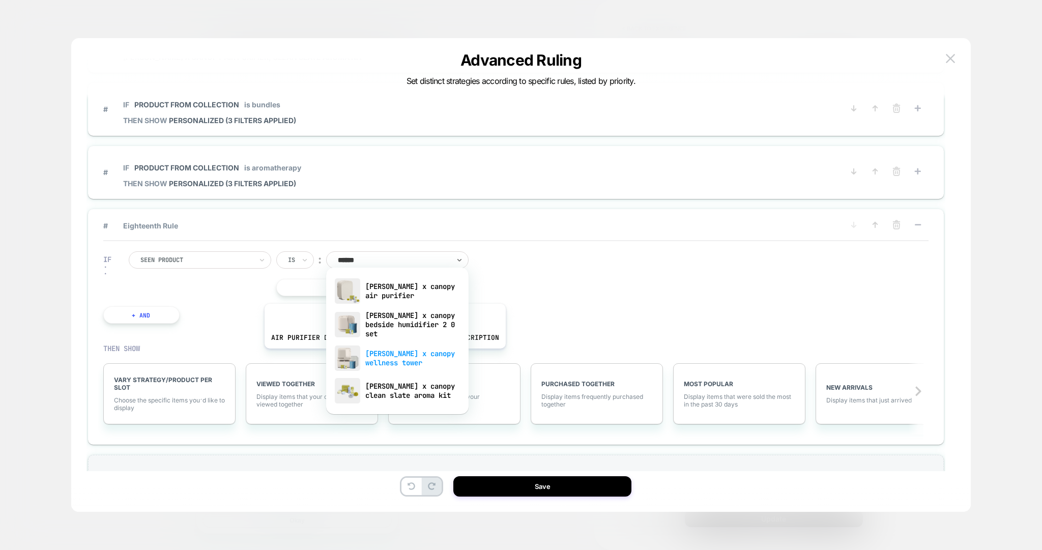
click at [382, 356] on div "[PERSON_NAME] x canopy wellness tower" at bounding box center [397, 358] width 132 height 33
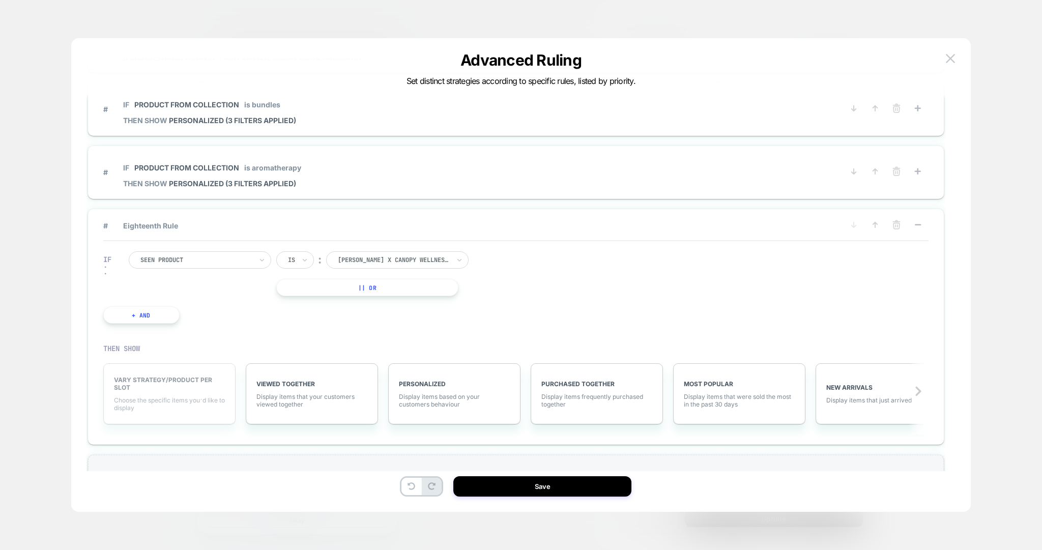
click at [191, 383] on span "VARY STRATEGY/PRODUCT PER SLOT" at bounding box center [169, 383] width 111 height 15
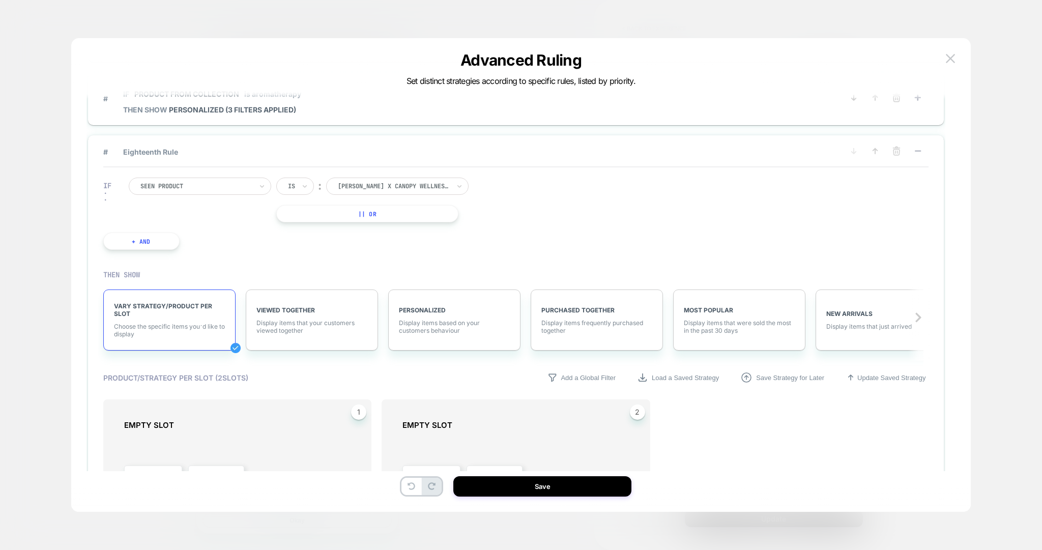
scroll to position [1308, 0]
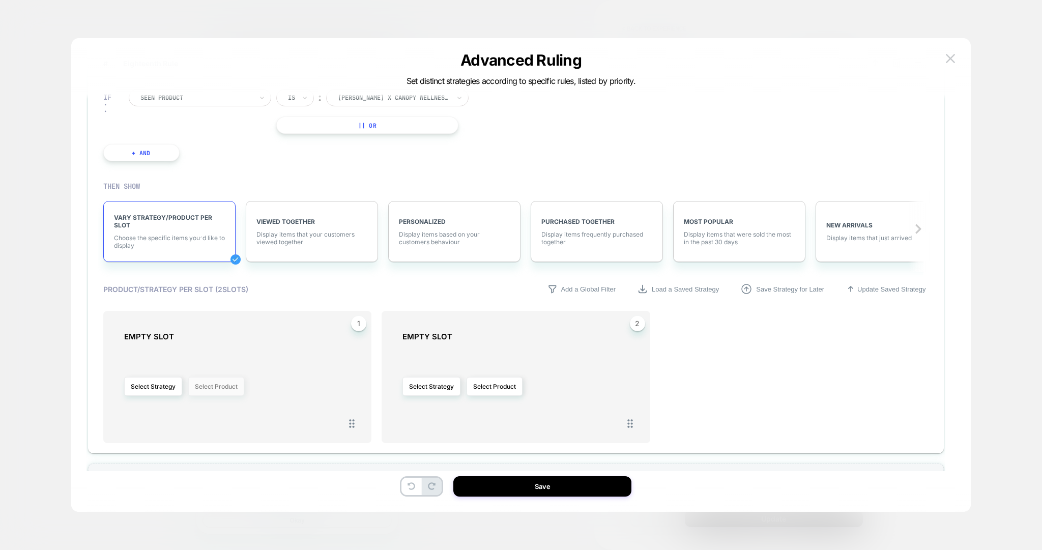
click at [210, 377] on button "Select Product" at bounding box center [216, 386] width 56 height 19
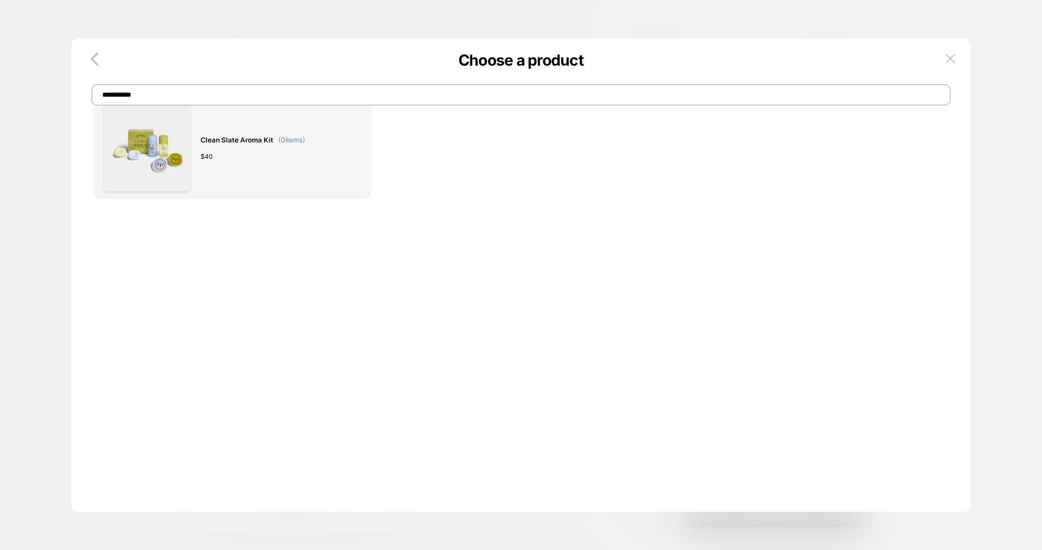
scroll to position [0, 0]
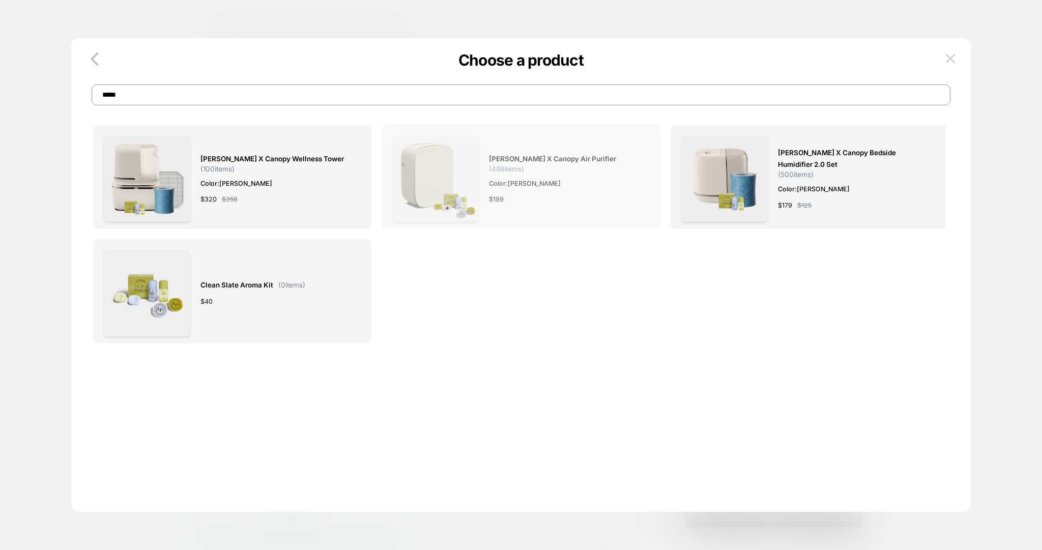
type input "*****"
click at [497, 169] on span "( 498 items)" at bounding box center [506, 169] width 35 height 8
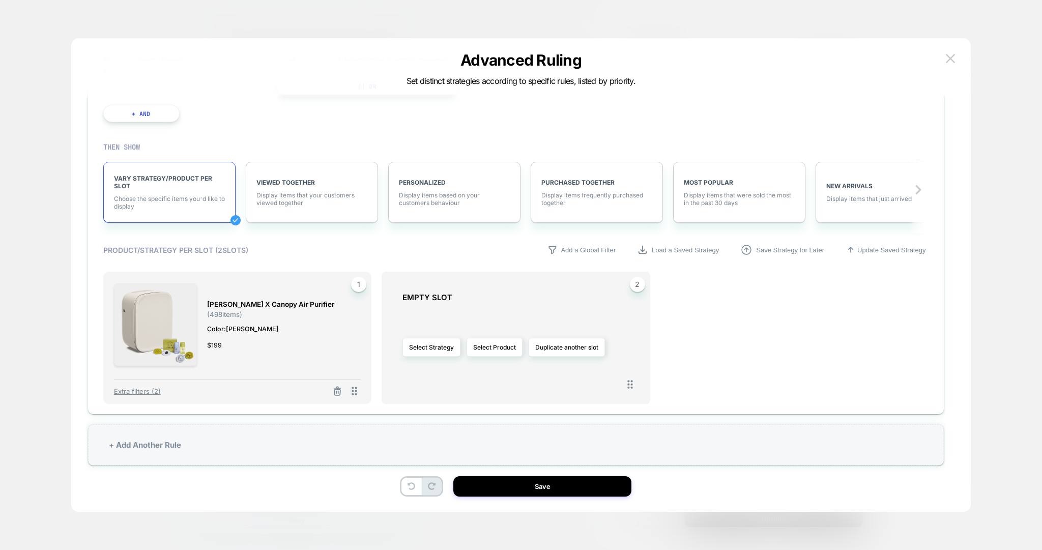
scroll to position [1356, 0]
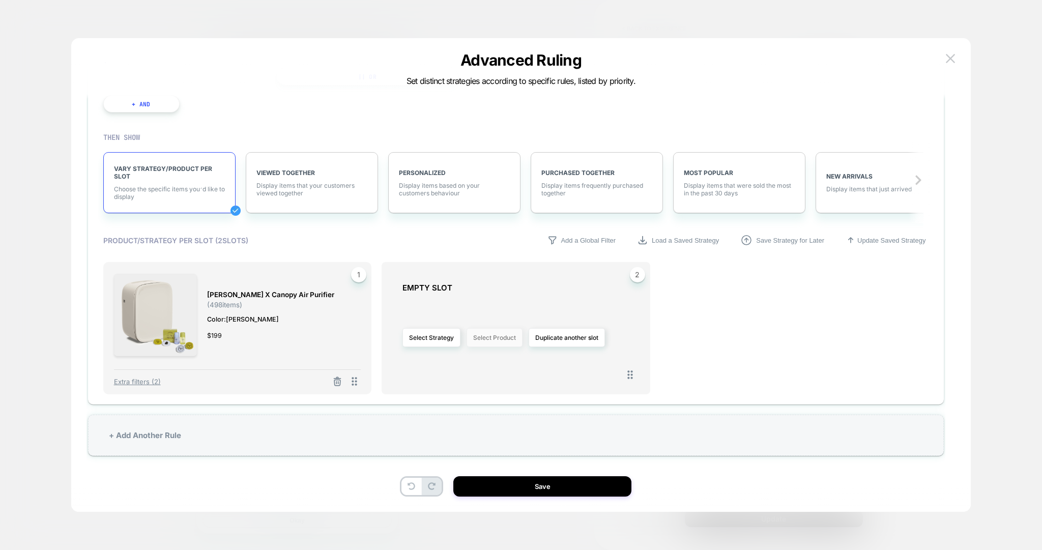
click at [502, 331] on button "Select Product" at bounding box center [494, 337] width 56 height 19
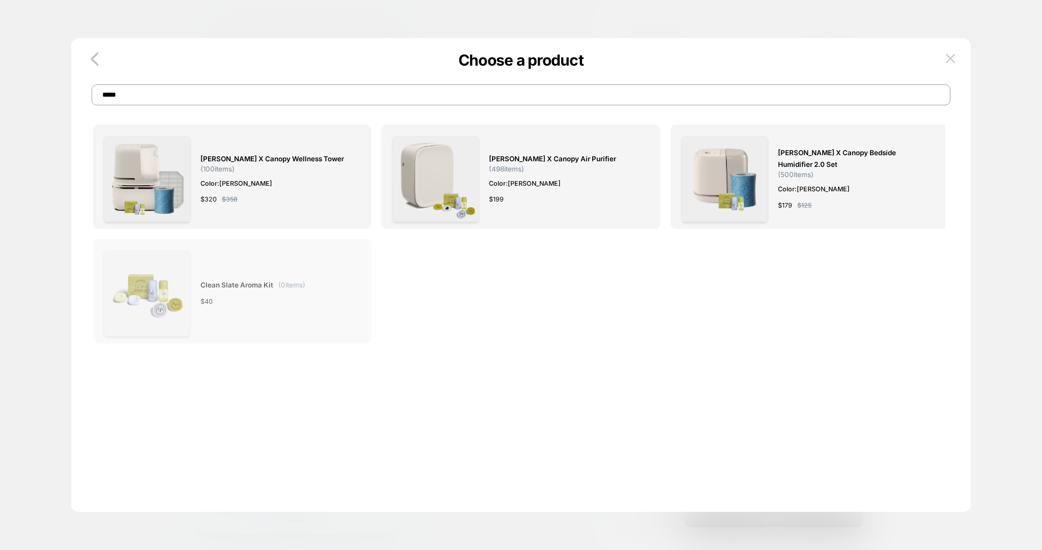
click at [290, 302] on div "$ 40" at bounding box center [252, 301] width 105 height 11
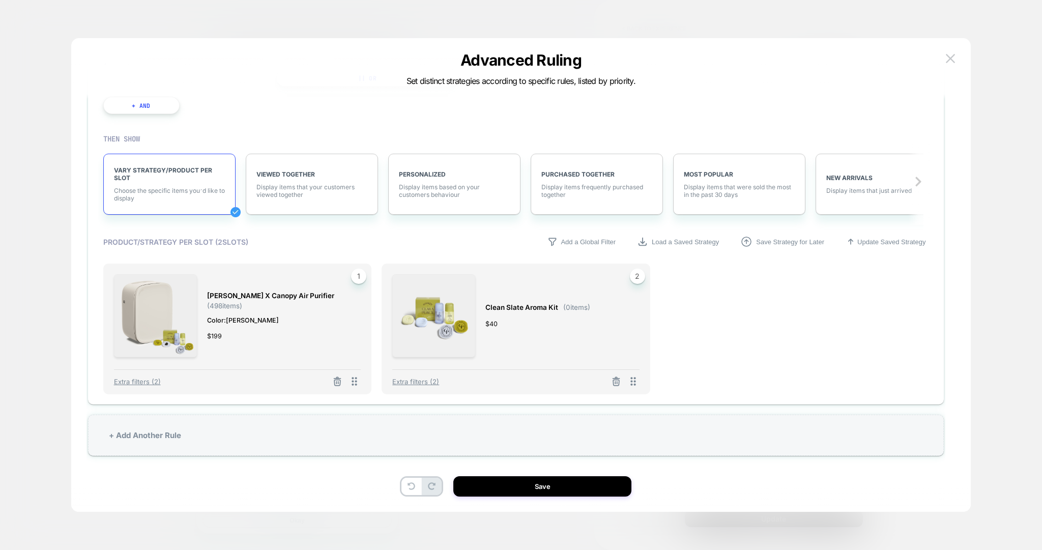
scroll to position [1218, 0]
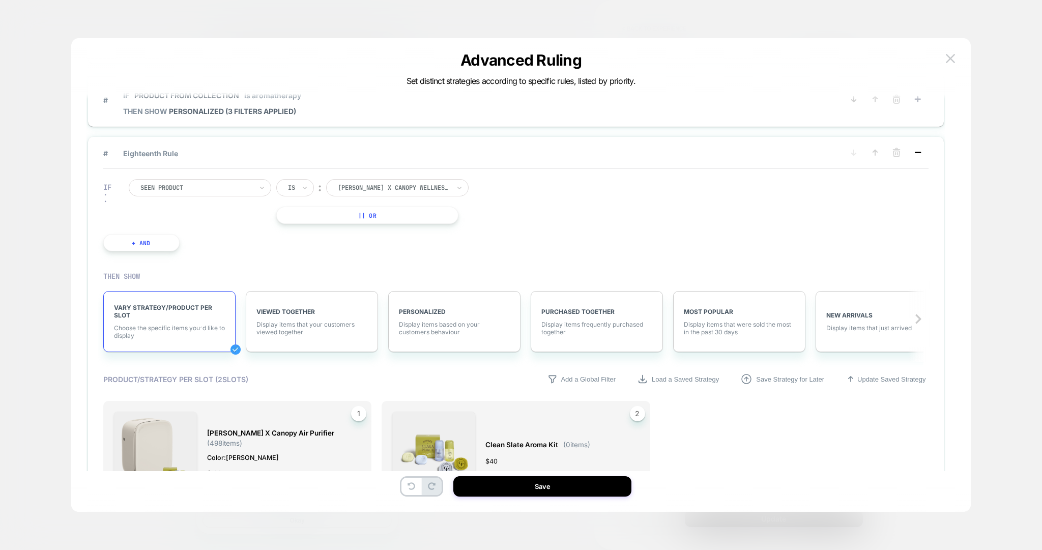
click at [921, 147] on icon at bounding box center [917, 152] width 10 height 10
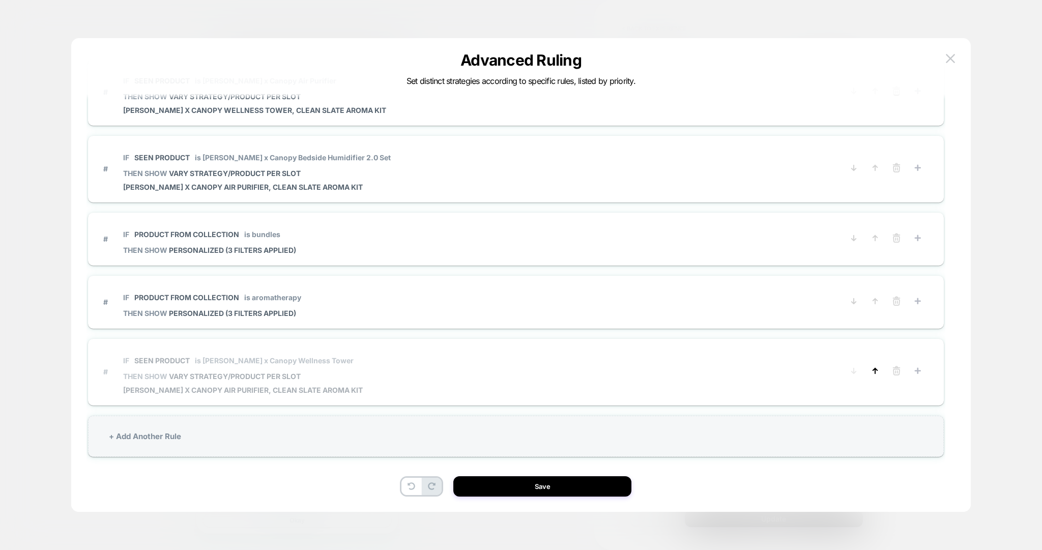
click at [876, 367] on icon at bounding box center [875, 371] width 10 height 10
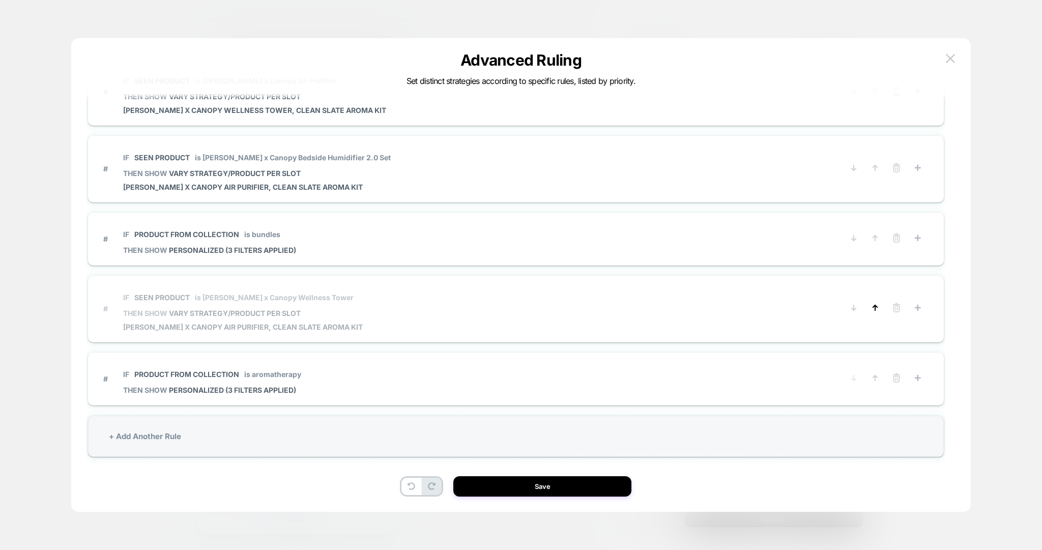
click at [875, 305] on icon at bounding box center [875, 307] width 4 height 5
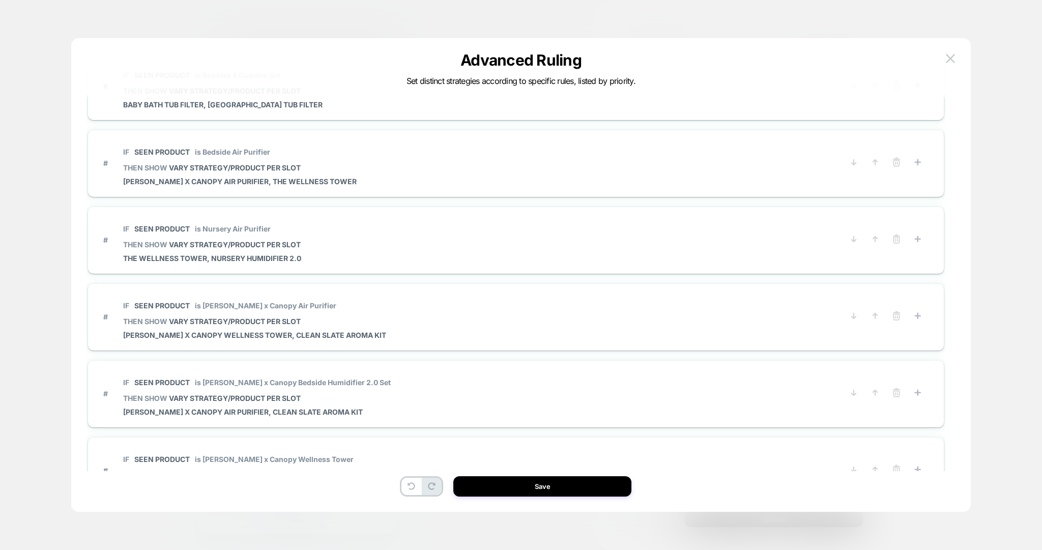
scroll to position [777, 0]
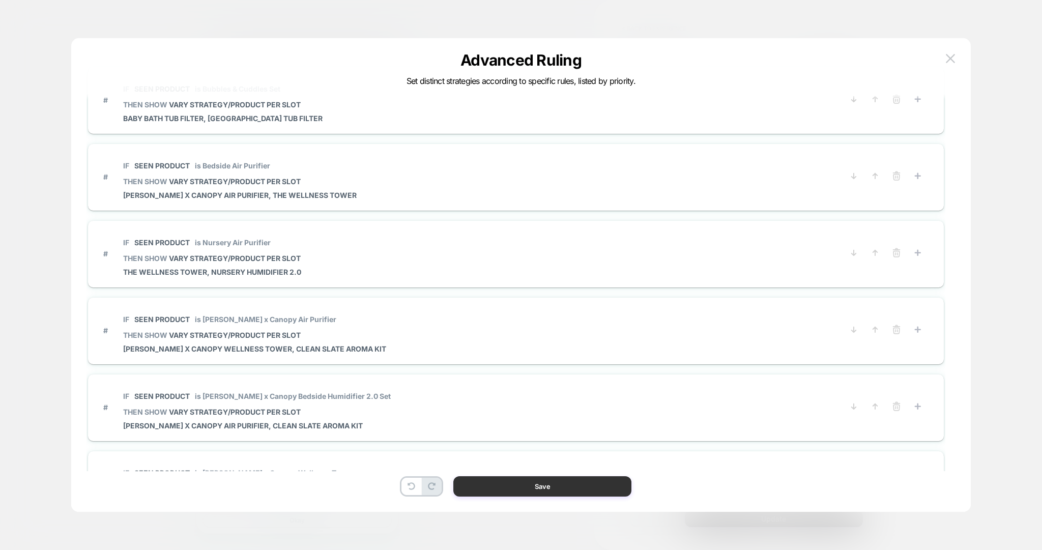
click at [533, 485] on button "Save" at bounding box center [542, 486] width 178 height 20
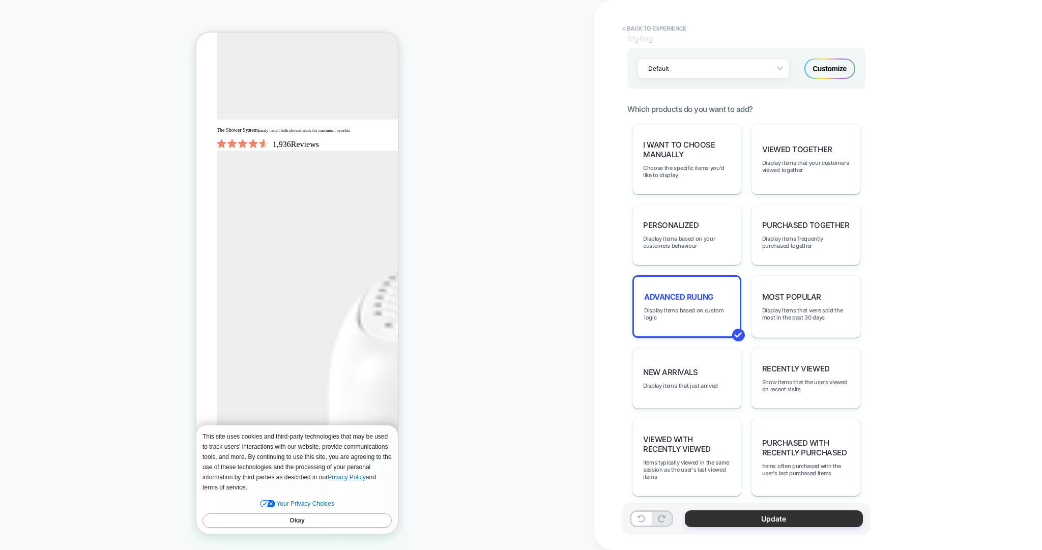
click at [745, 519] on button "Update" at bounding box center [774, 518] width 178 height 17
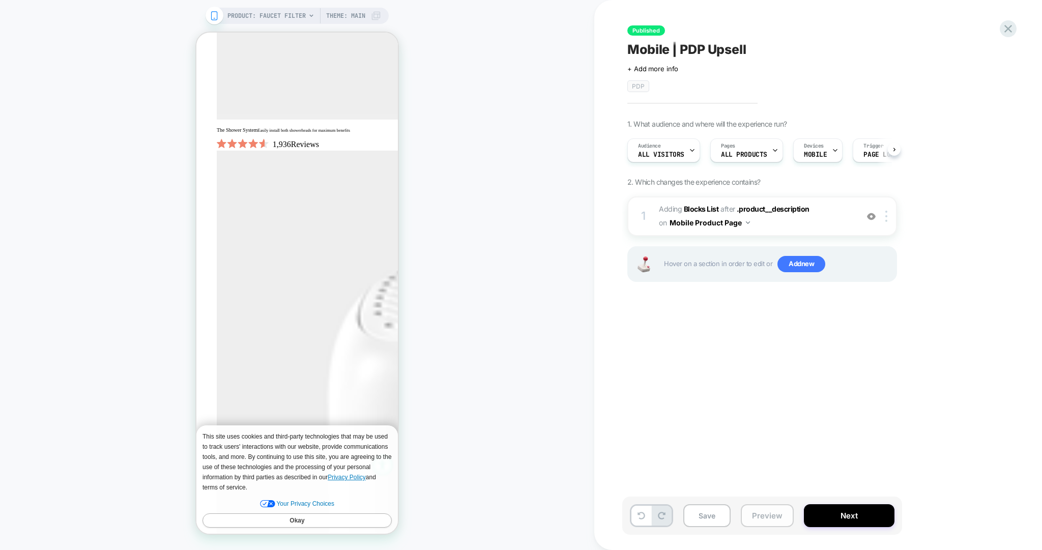
scroll to position [0, 1]
click at [709, 516] on button "Save" at bounding box center [706, 515] width 47 height 23
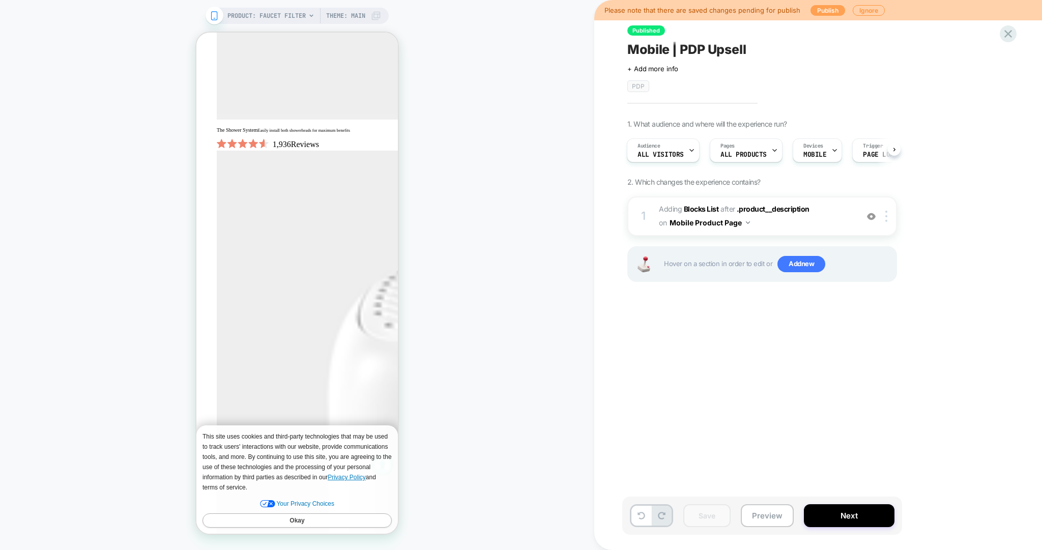
click at [816, 13] on button "Publish" at bounding box center [827, 10] width 35 height 11
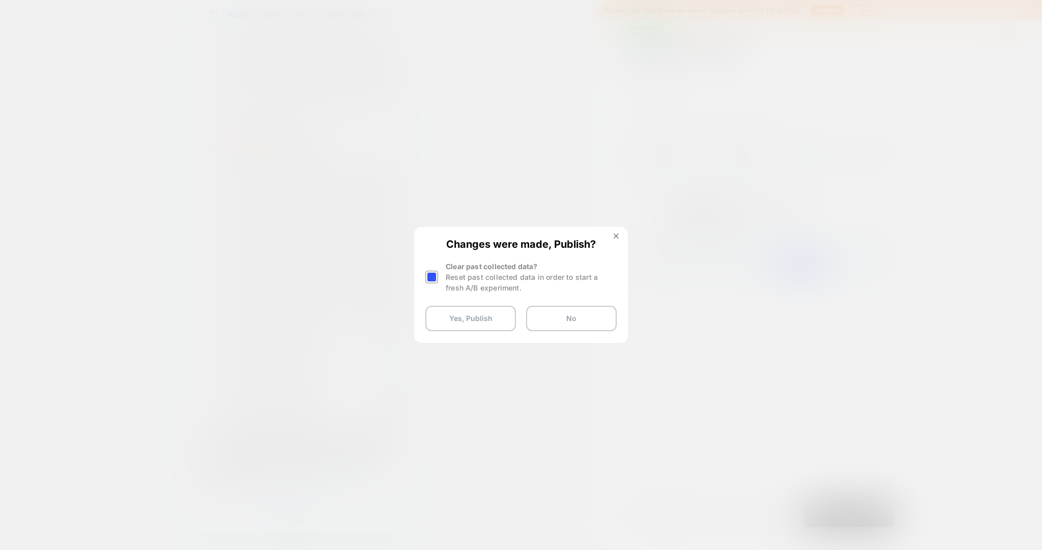
click at [435, 268] on div at bounding box center [432, 277] width 15 height 32
click at [432, 274] on div at bounding box center [431, 277] width 13 height 13
click at [464, 317] on button "Yes, Publish" at bounding box center [470, 318] width 91 height 25
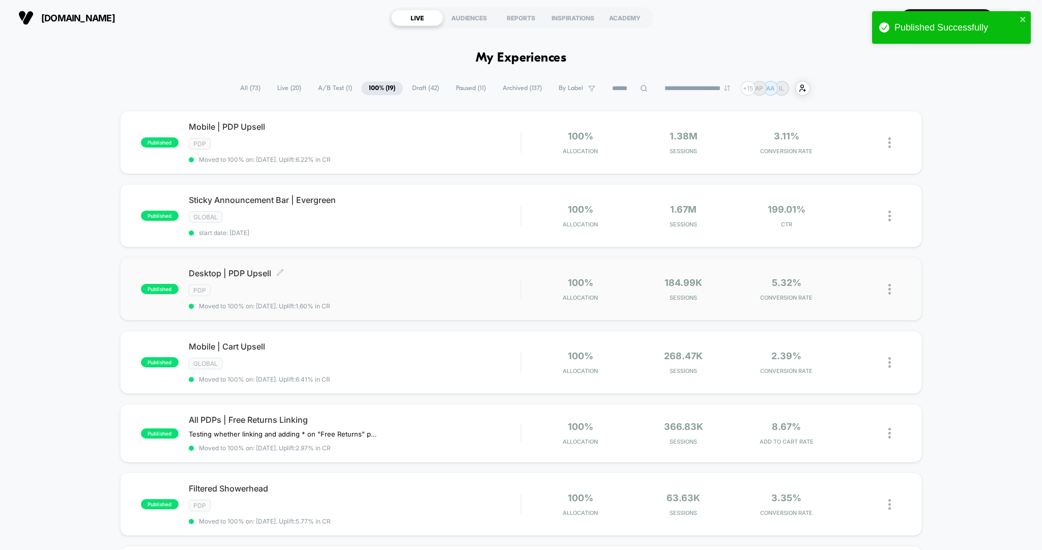
click at [462, 302] on span "Moved to 100% on: [DATE] . Uplift: 1.60% in CR" at bounding box center [355, 306] width 332 height 8
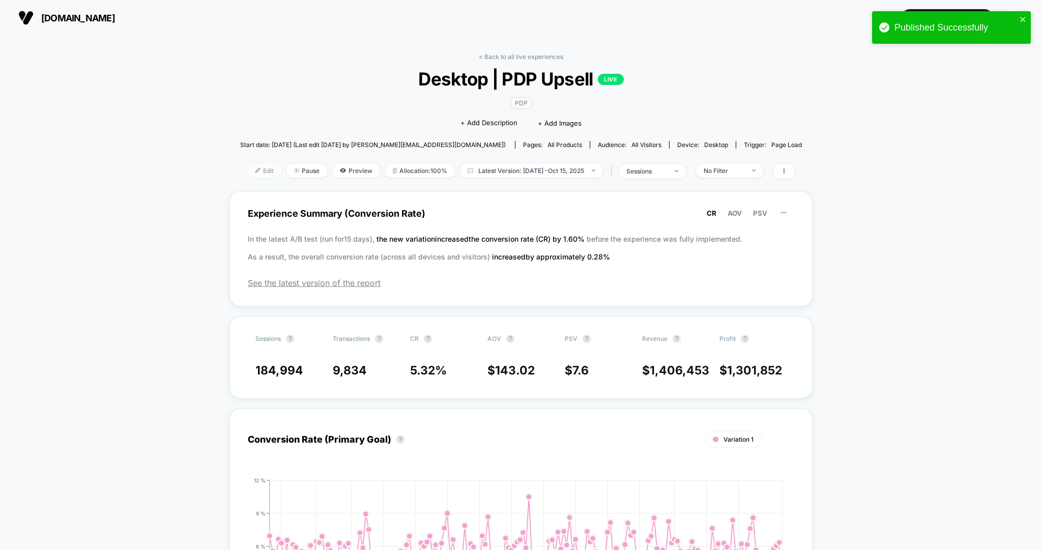
click at [261, 169] on span "Edit" at bounding box center [265, 171] width 34 height 14
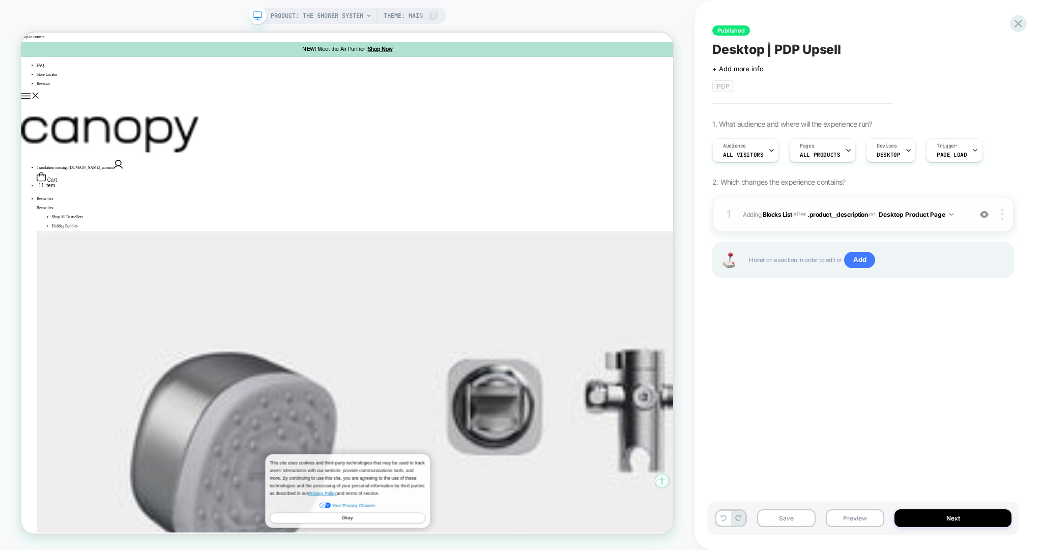
click at [870, 219] on div "on Desktop Product Page" at bounding box center [911, 214] width 84 height 13
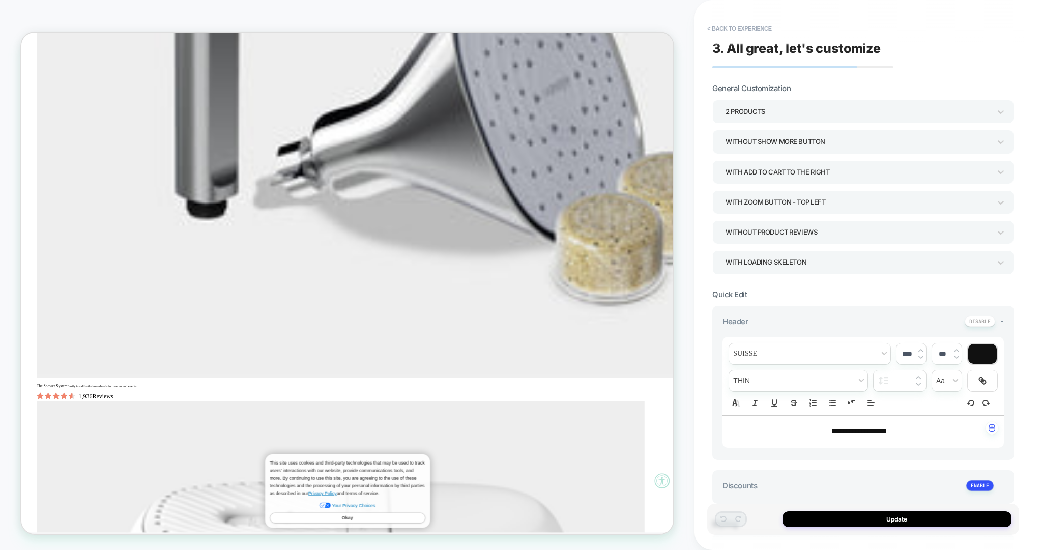
scroll to position [77, 0]
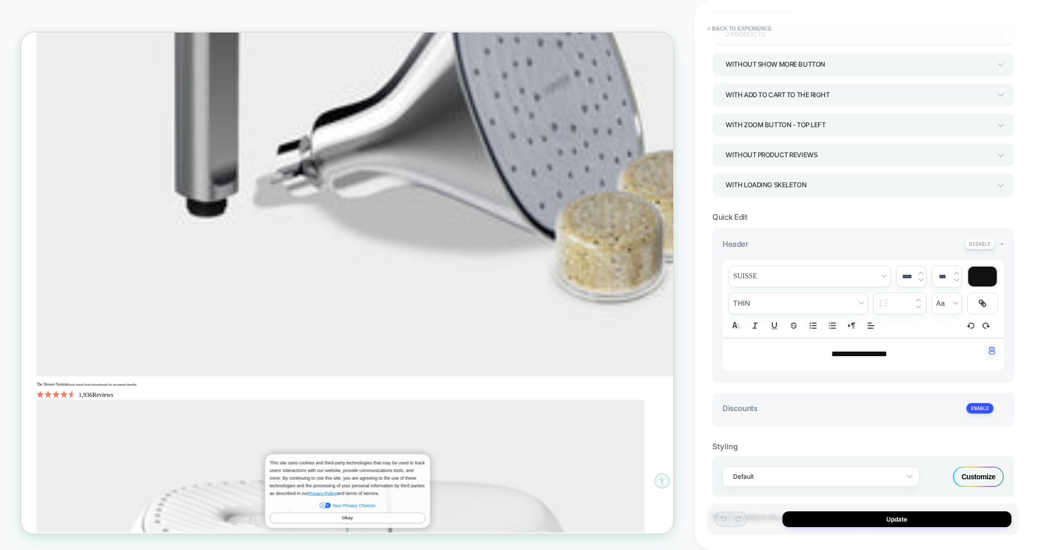
type textarea "*"
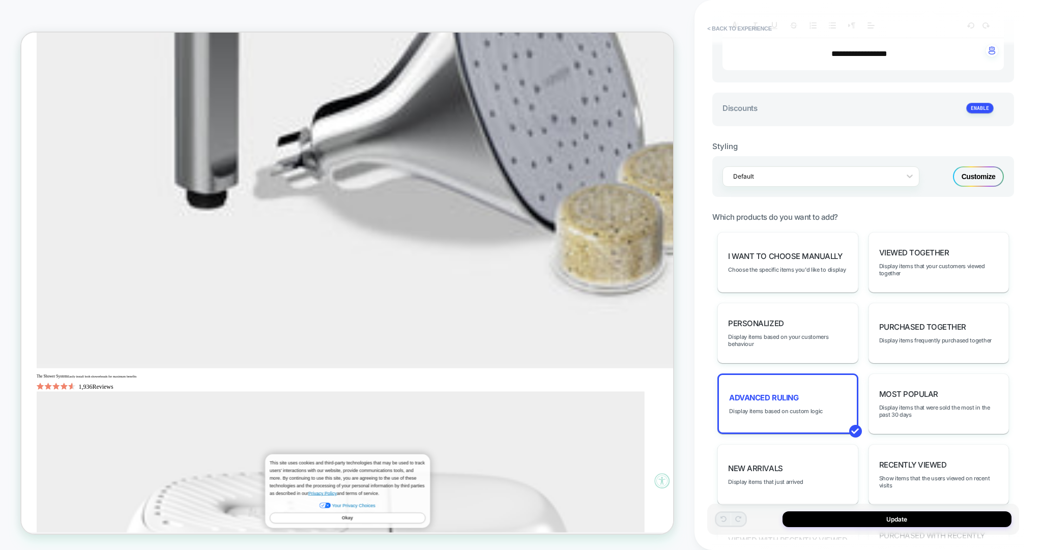
scroll to position [378, 0]
click at [770, 416] on div "Advanced Ruling Display items based on custom logic" at bounding box center [787, 402] width 140 height 61
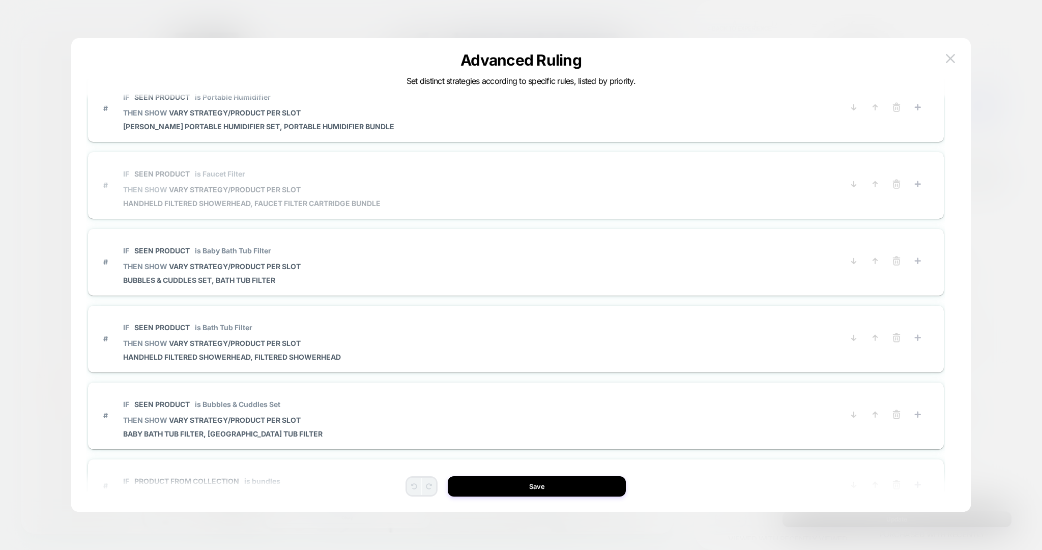
scroll to position [633, 0]
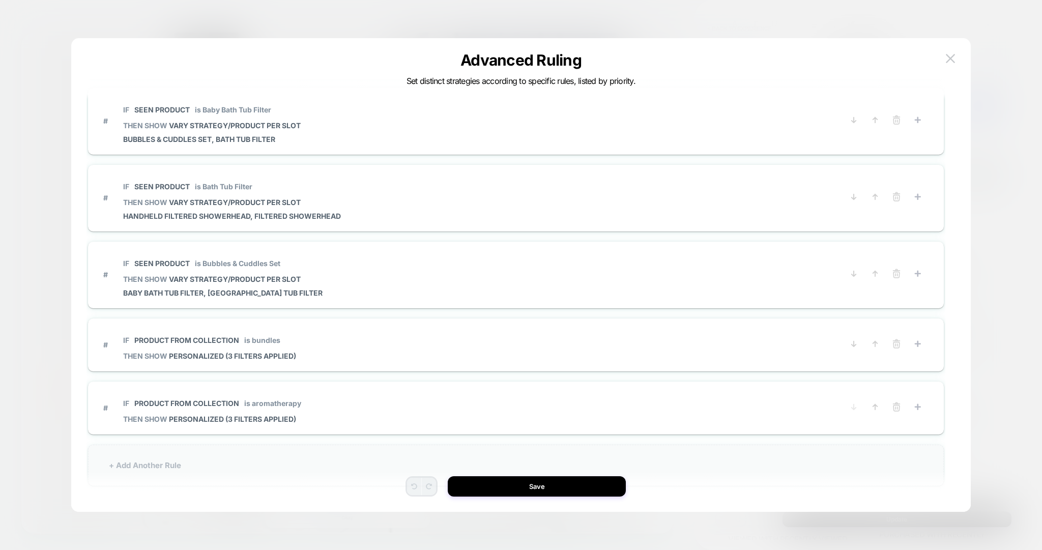
click at [163, 455] on div "+ Add Another Rule" at bounding box center [516, 464] width 856 height 41
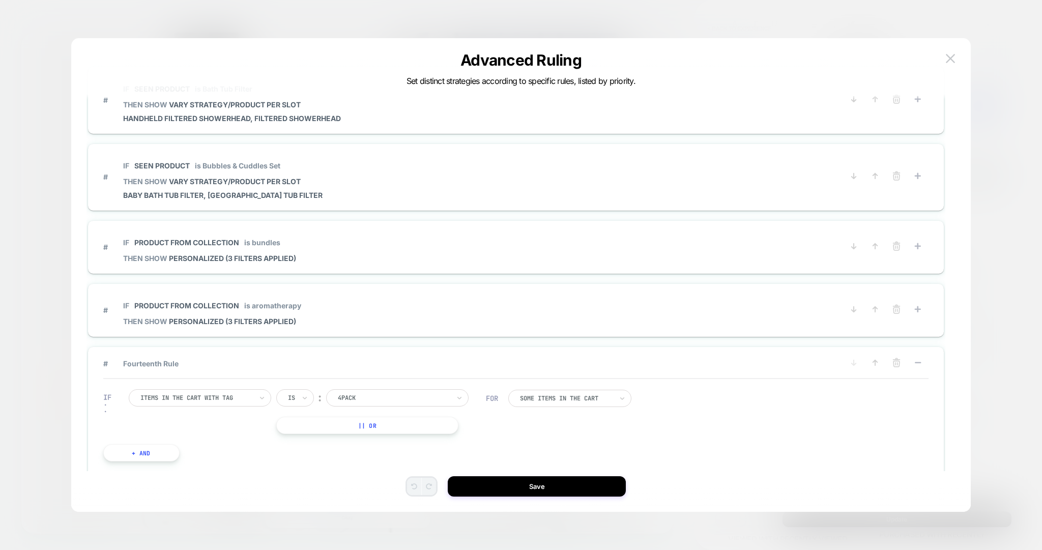
scroll to position [723, 0]
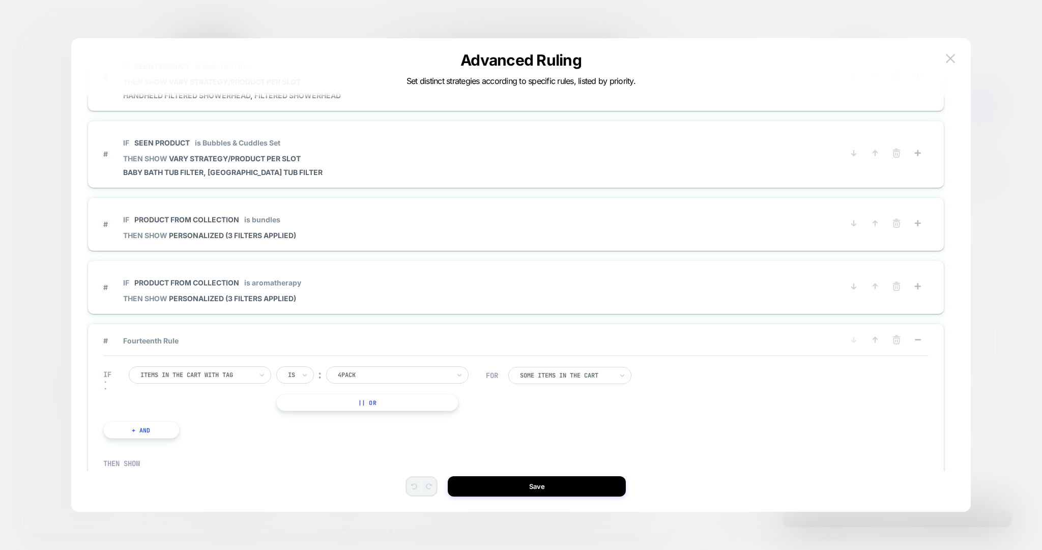
click at [200, 375] on div at bounding box center [196, 374] width 112 height 9
type input "****"
click at [195, 411] on div "Seen Product" at bounding box center [205, 413] width 132 height 16
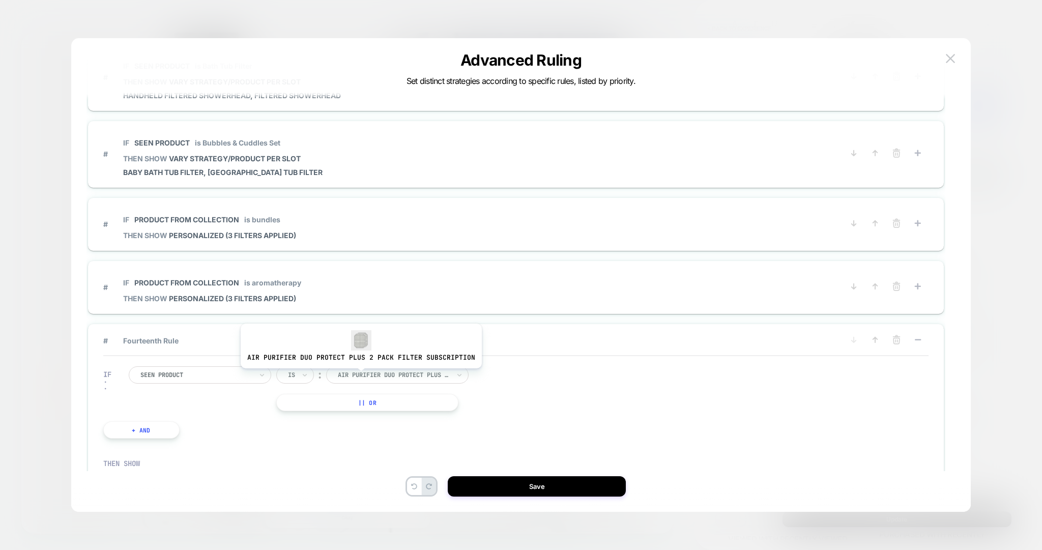
click at [358, 374] on div at bounding box center [394, 374] width 112 height 9
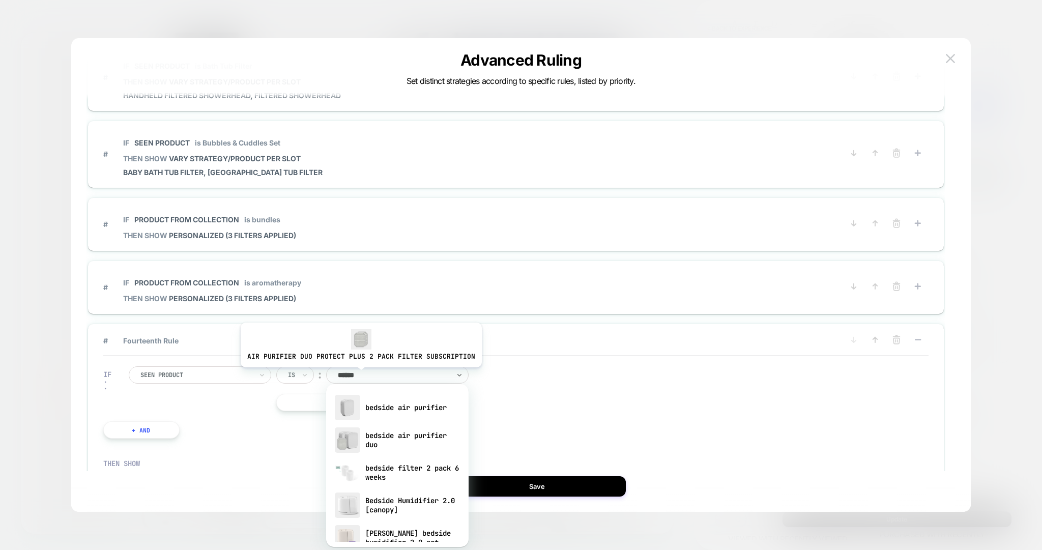
type input "*******"
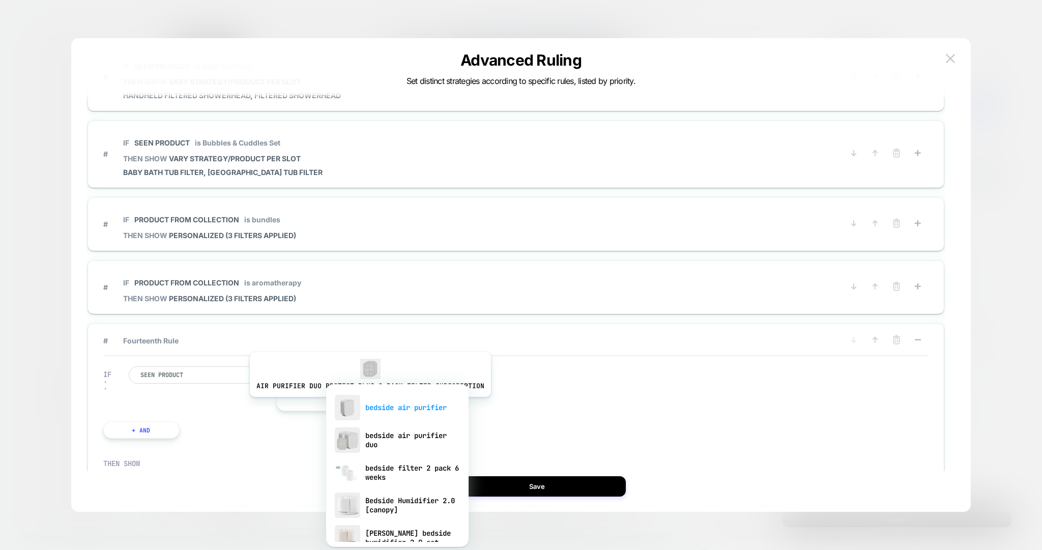
click at [367, 404] on div "bedside air purifier" at bounding box center [397, 407] width 132 height 33
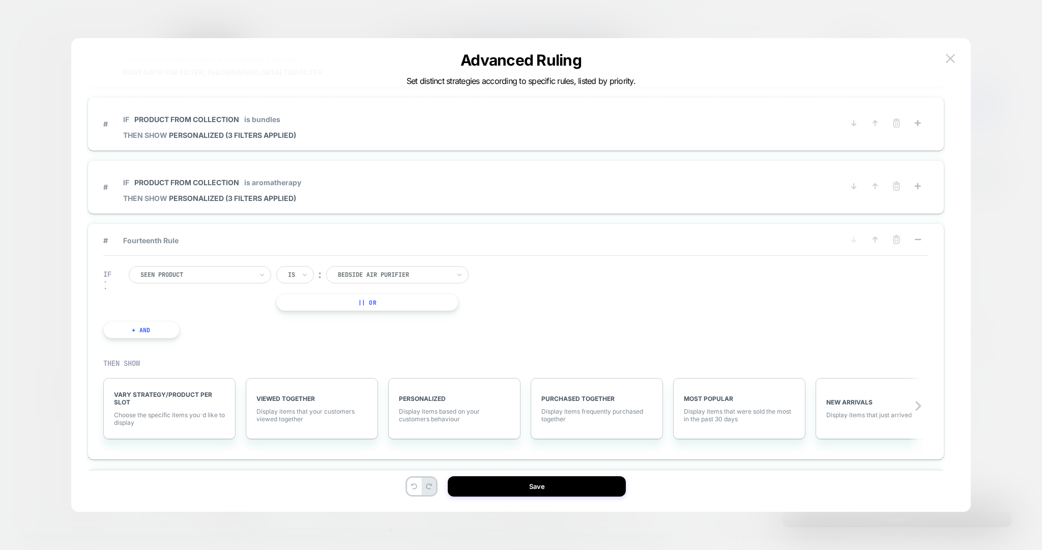
scroll to position [840, 0]
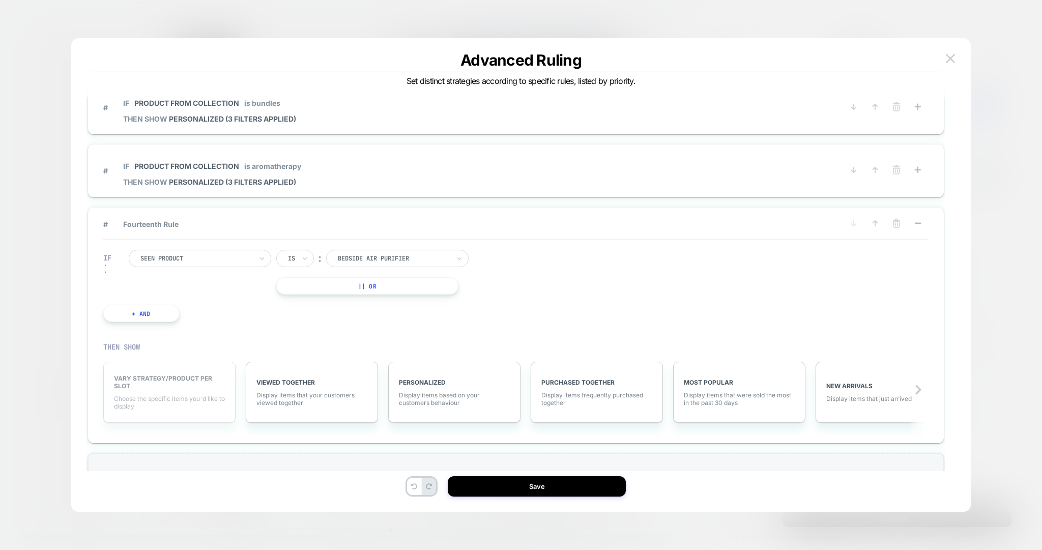
click at [172, 395] on span "Choose the specific items you׳d like to display" at bounding box center [169, 402] width 111 height 15
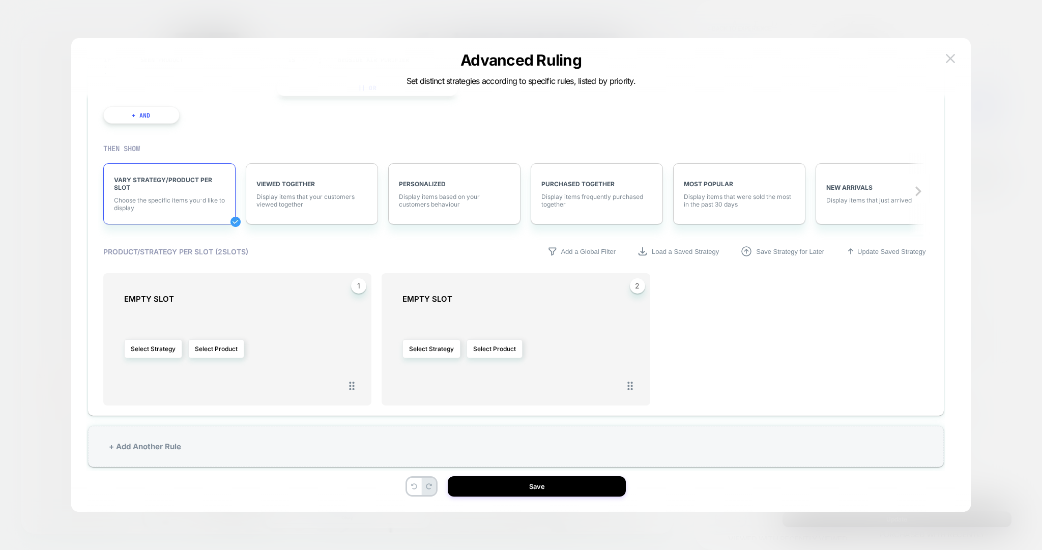
scroll to position [1041, 0]
click at [233, 343] on button "Select Product" at bounding box center [216, 346] width 56 height 19
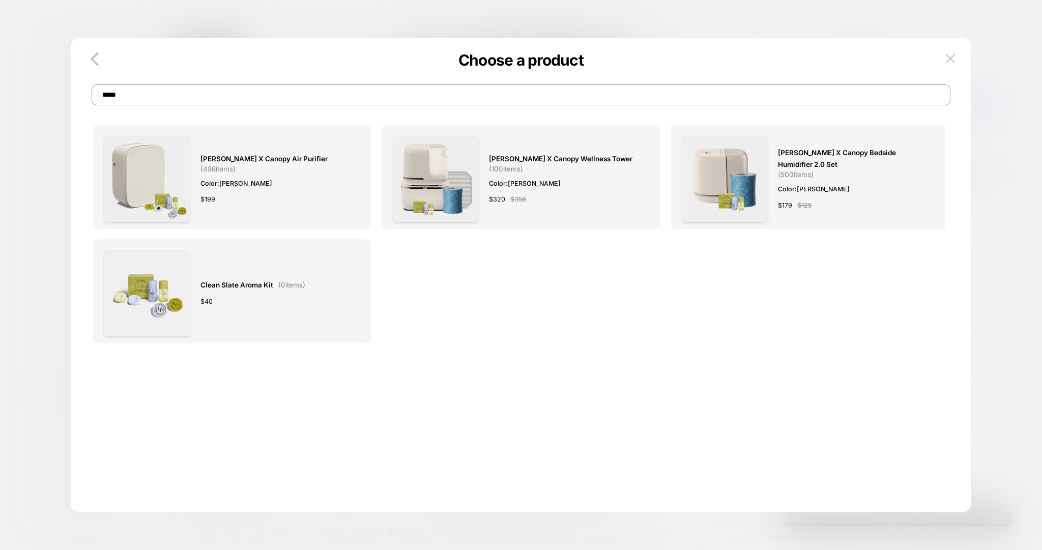
type input "*****"
click at [198, 153] on div "[PERSON_NAME] x Canopy Air Purifier ( 498 items) Color: [PERSON_NAME] $ 199" at bounding box center [232, 179] width 256 height 86
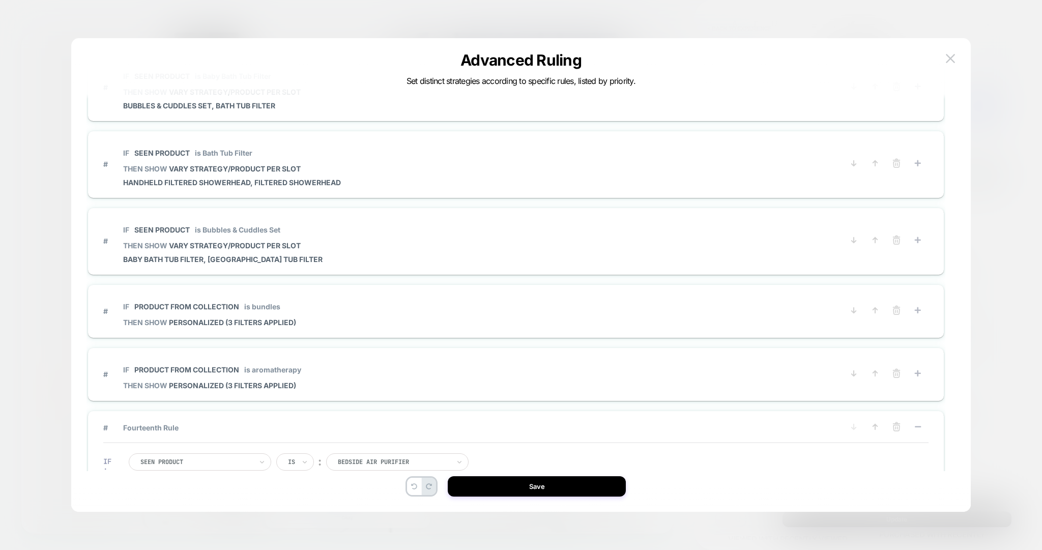
scroll to position [1050, 0]
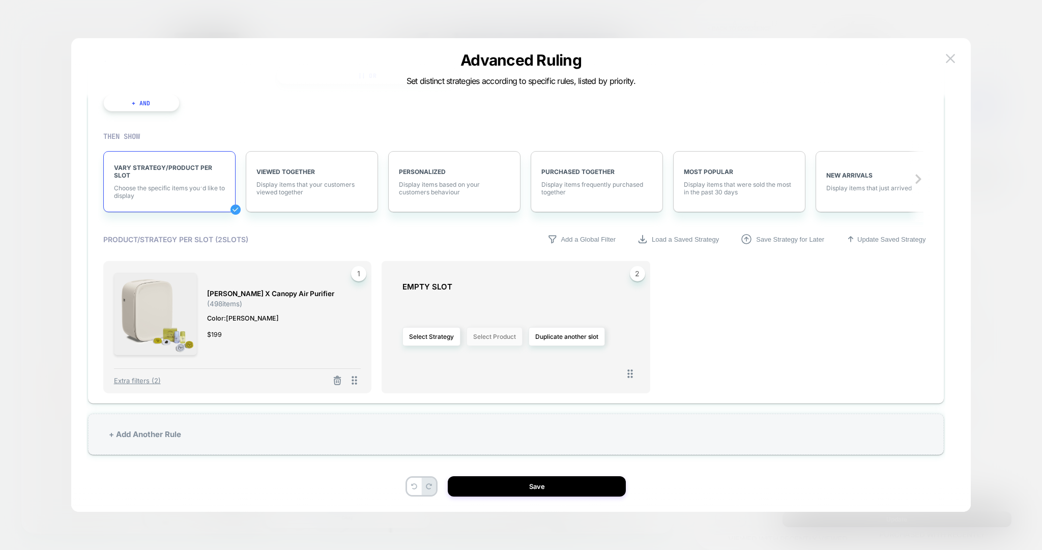
click at [497, 334] on button "Select Product" at bounding box center [494, 336] width 56 height 19
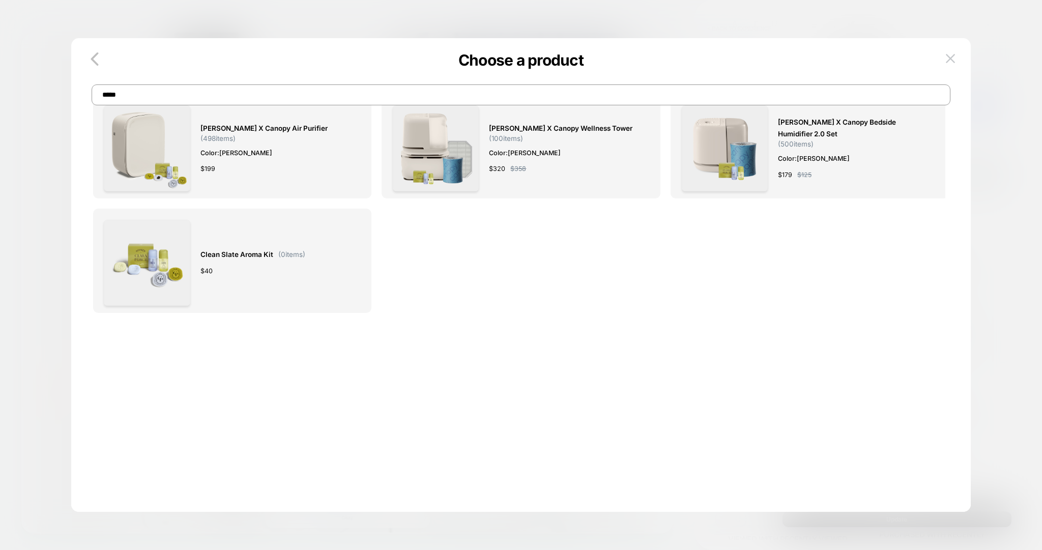
scroll to position [0, 0]
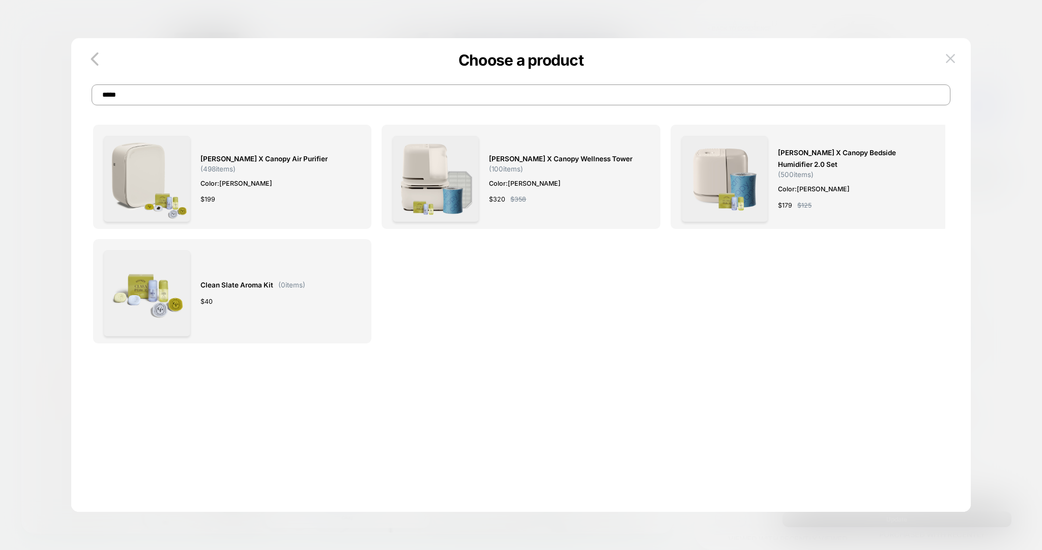
click at [236, 96] on input "*****" at bounding box center [521, 94] width 859 height 21
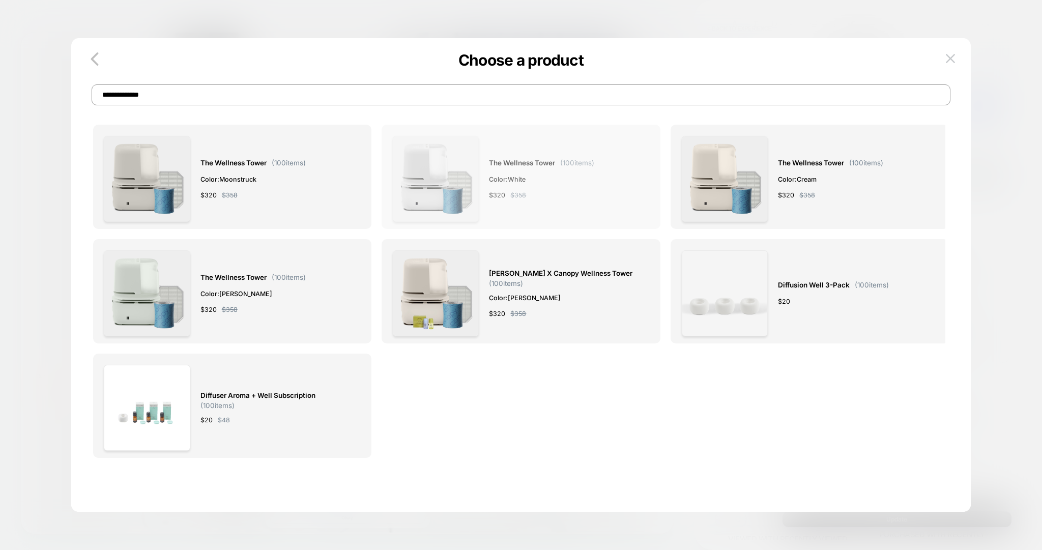
type input "**********"
click at [438, 188] on img at bounding box center [436, 179] width 86 height 86
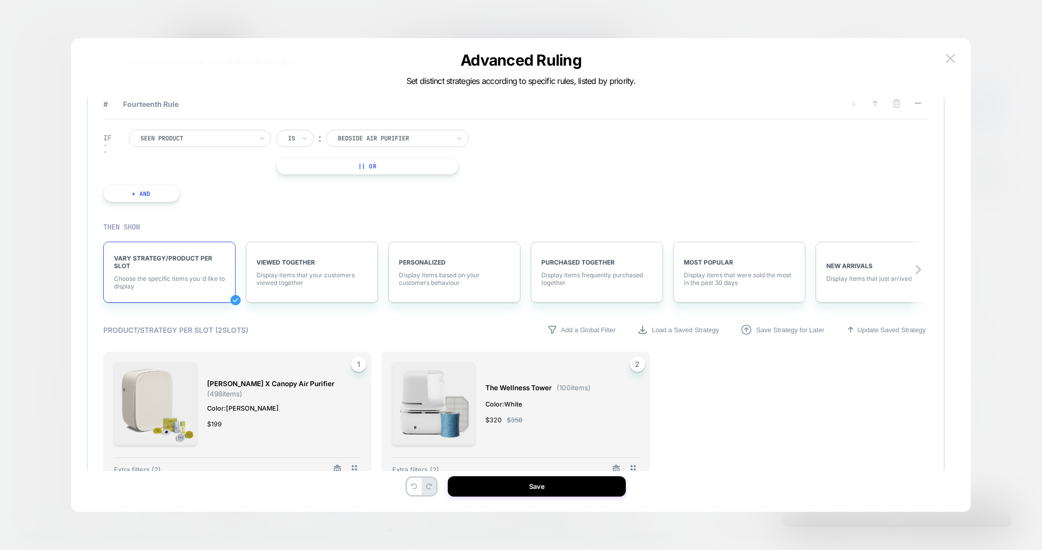
scroll to position [924, 0]
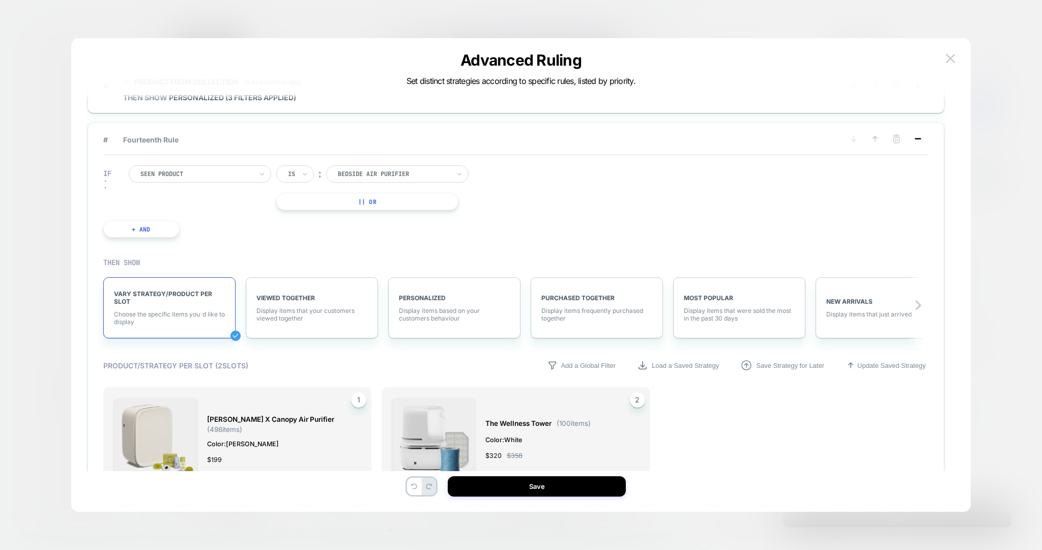
click at [919, 138] on rect at bounding box center [917, 139] width 6 height 2
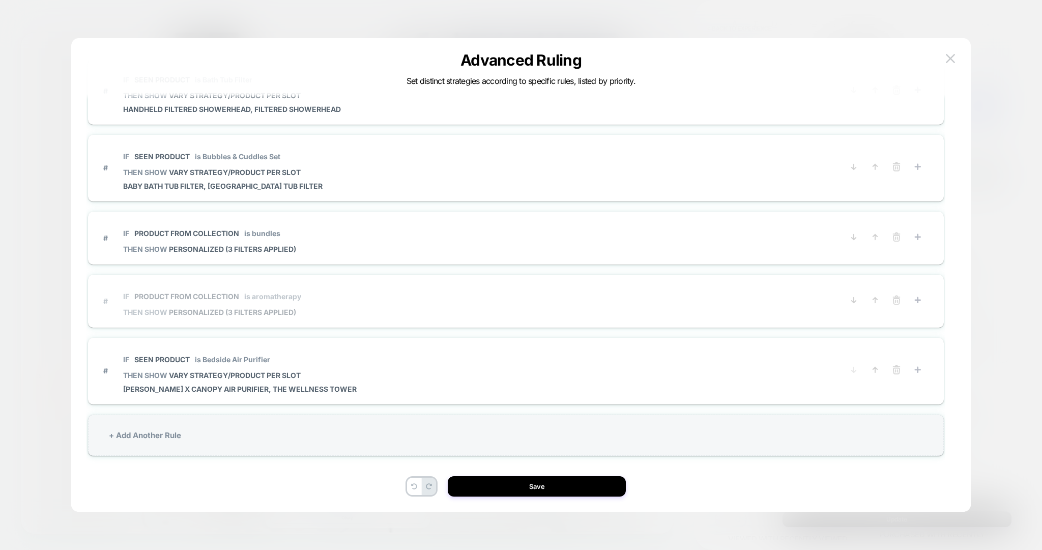
click at [876, 365] on icon at bounding box center [875, 370] width 10 height 10
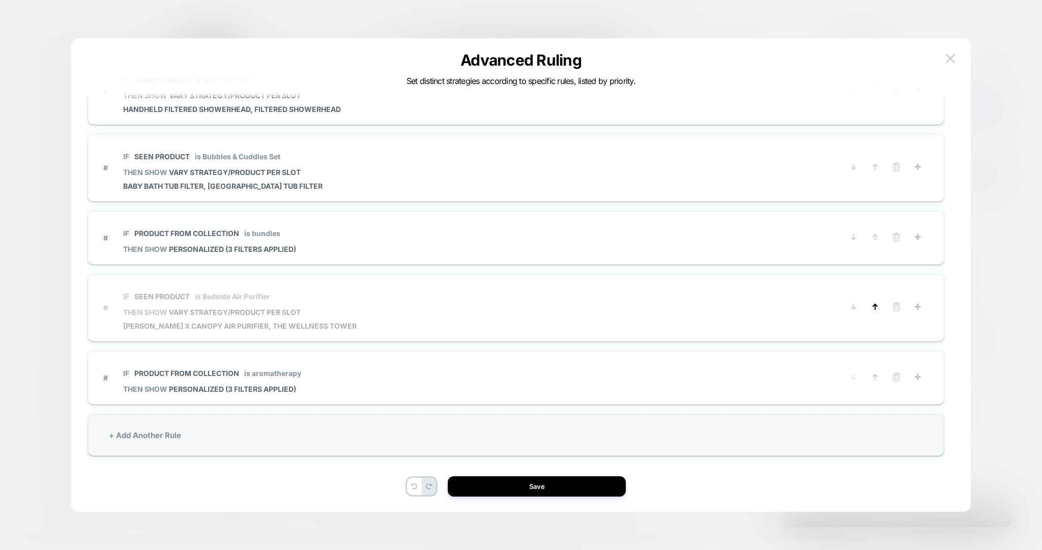
click at [877, 304] on icon at bounding box center [875, 306] width 4 height 5
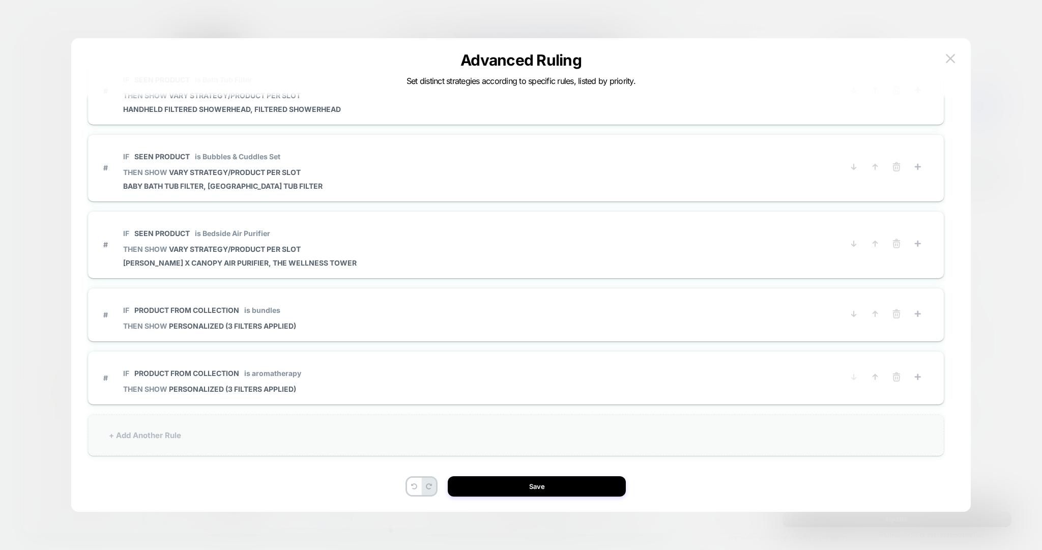
click at [322, 432] on div "+ Add Another Rule" at bounding box center [516, 434] width 856 height 41
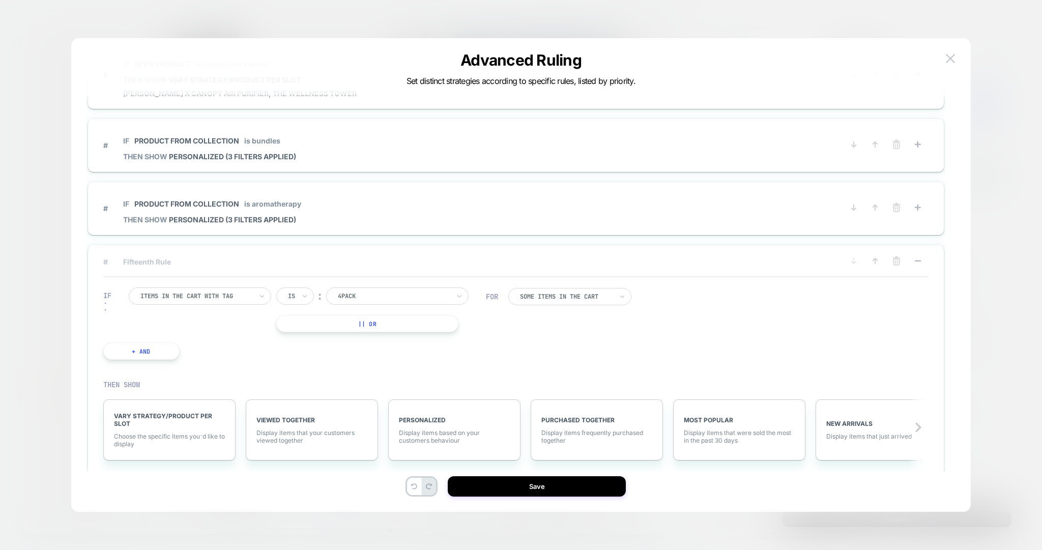
scroll to position [904, 0]
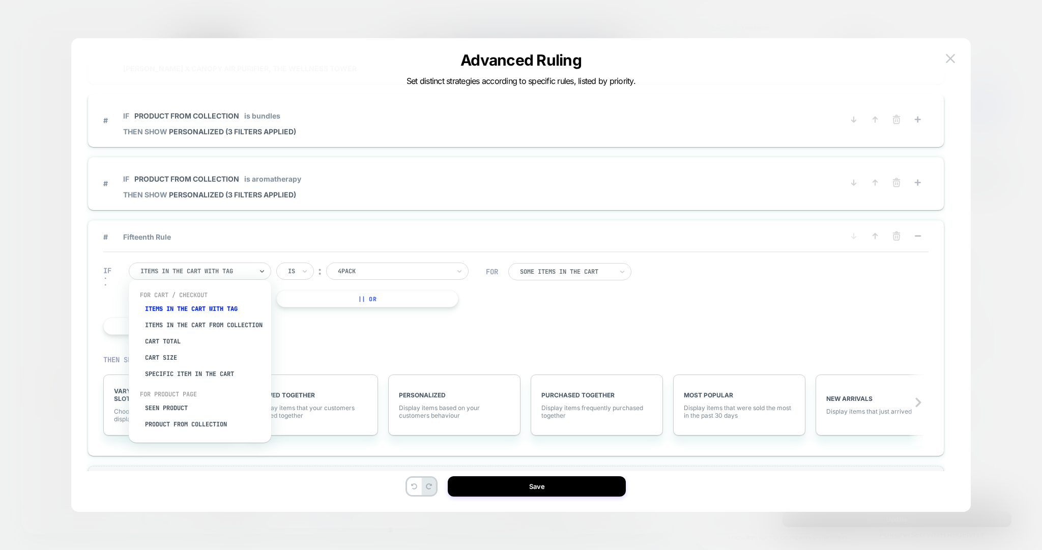
click at [196, 270] on div at bounding box center [196, 270] width 112 height 9
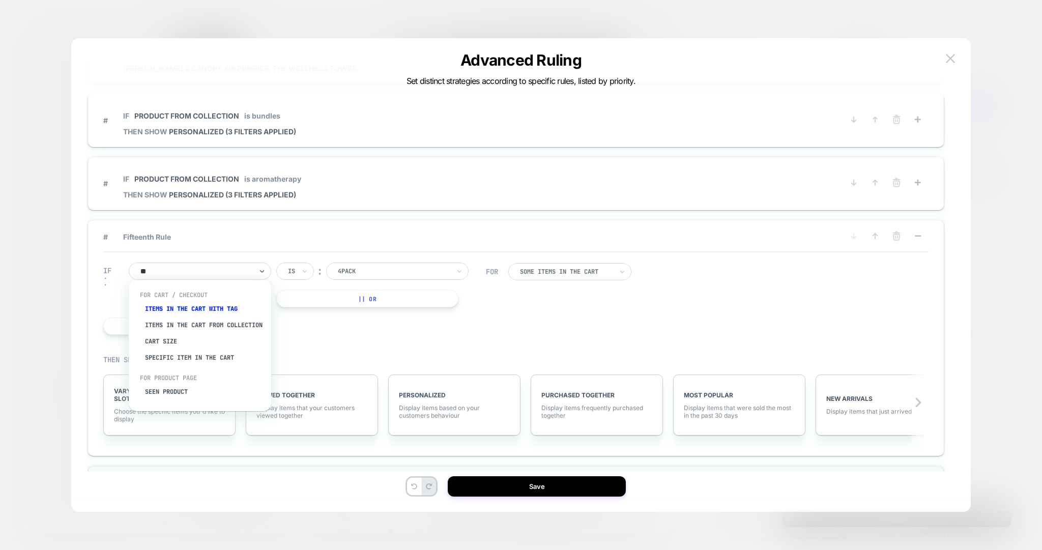
type input "***"
click at [197, 309] on div "Seen Product" at bounding box center [205, 309] width 132 height 16
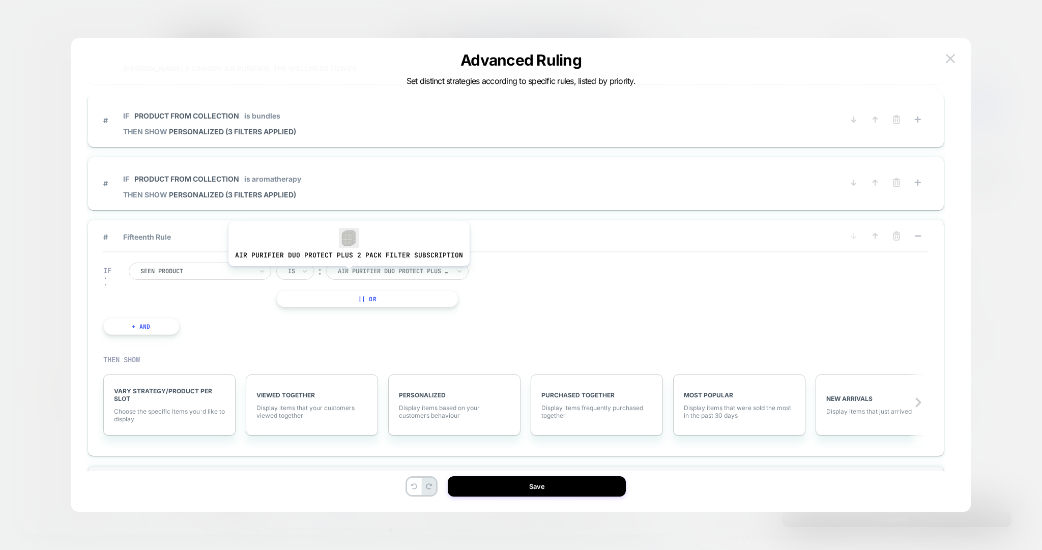
click at [355, 271] on div at bounding box center [394, 270] width 112 height 9
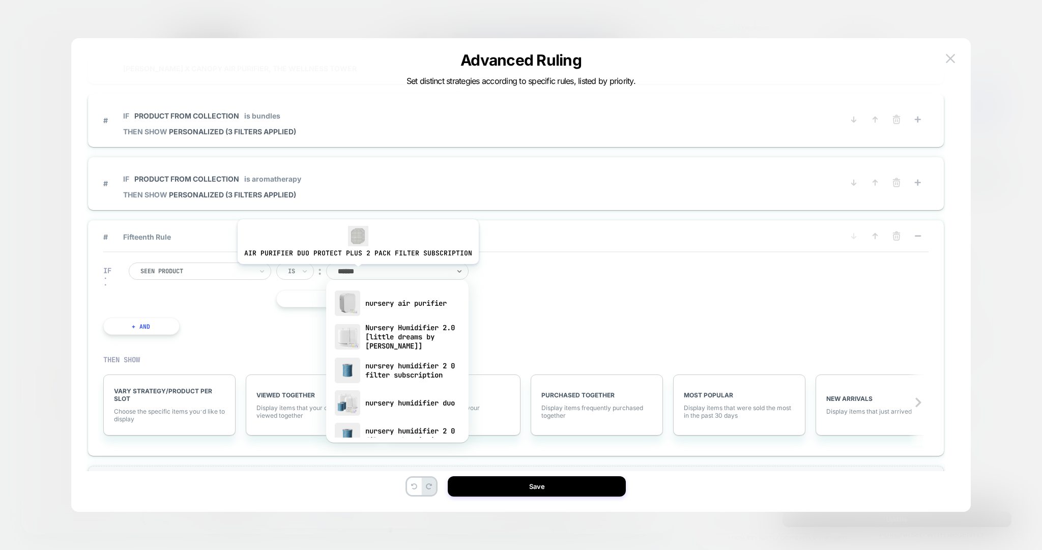
type input "*******"
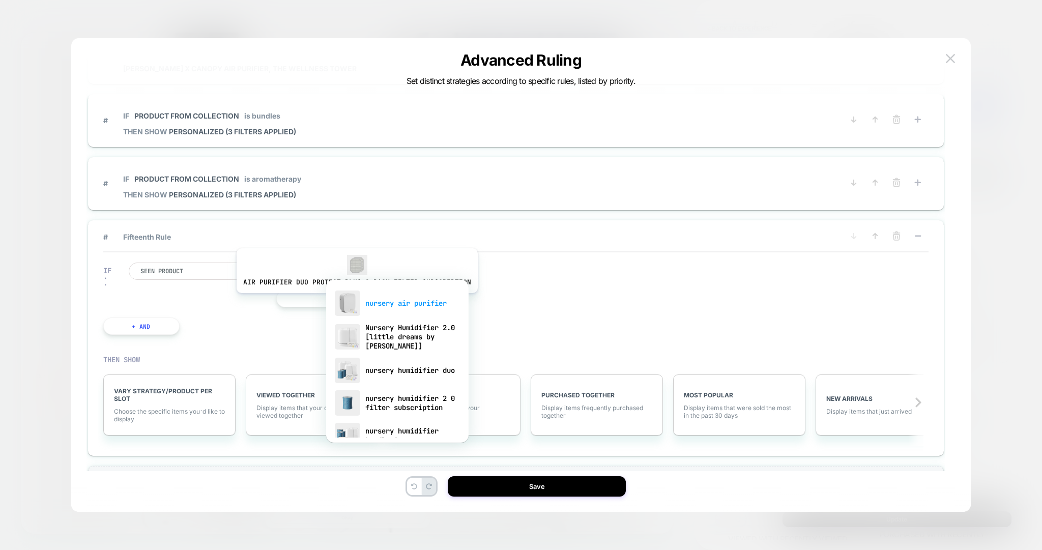
click at [354, 300] on img at bounding box center [347, 302] width 25 height 25
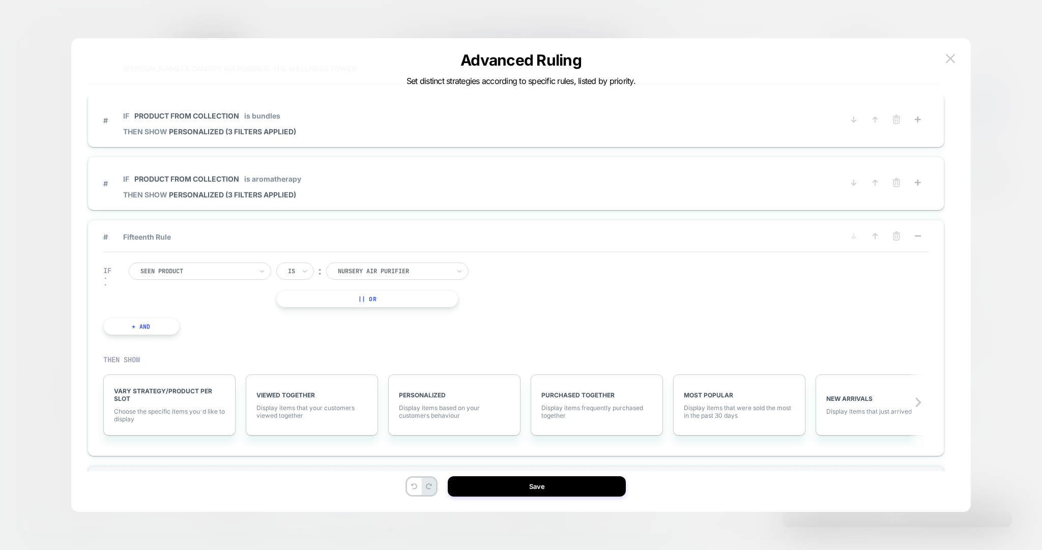
scroll to position [956, 0]
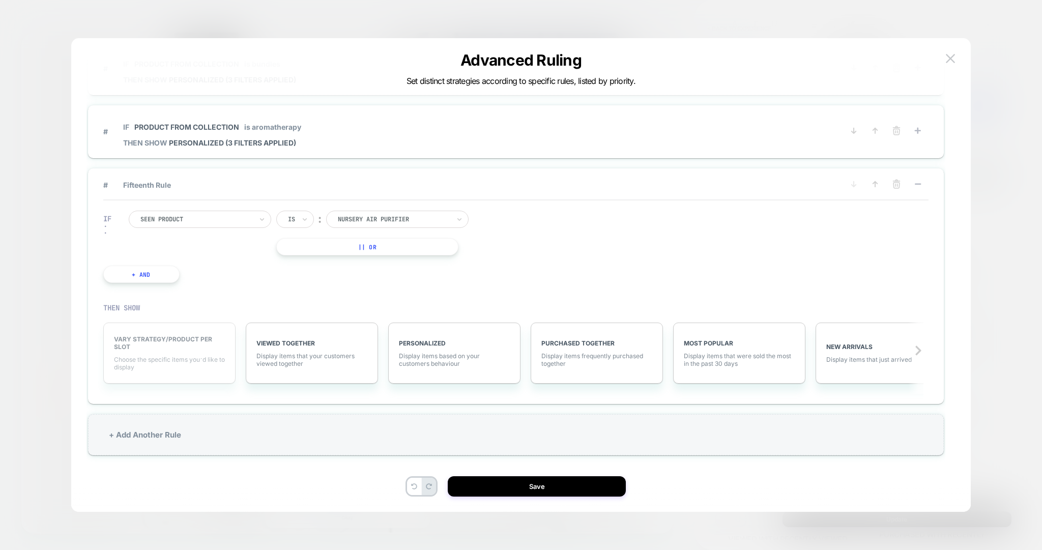
click at [164, 343] on span "VARY STRATEGY/PRODUCT PER SLOT" at bounding box center [169, 342] width 111 height 15
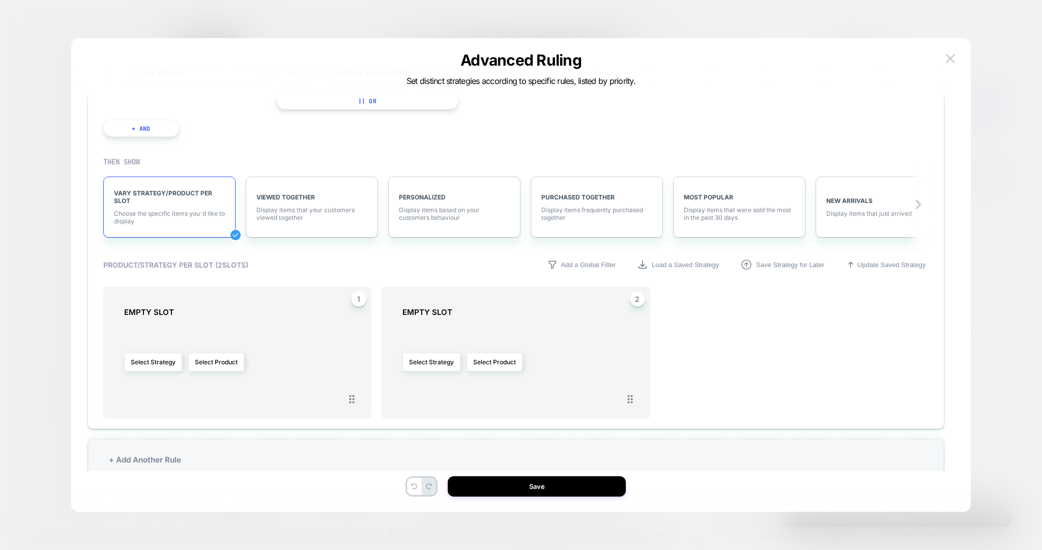
scroll to position [1114, 0]
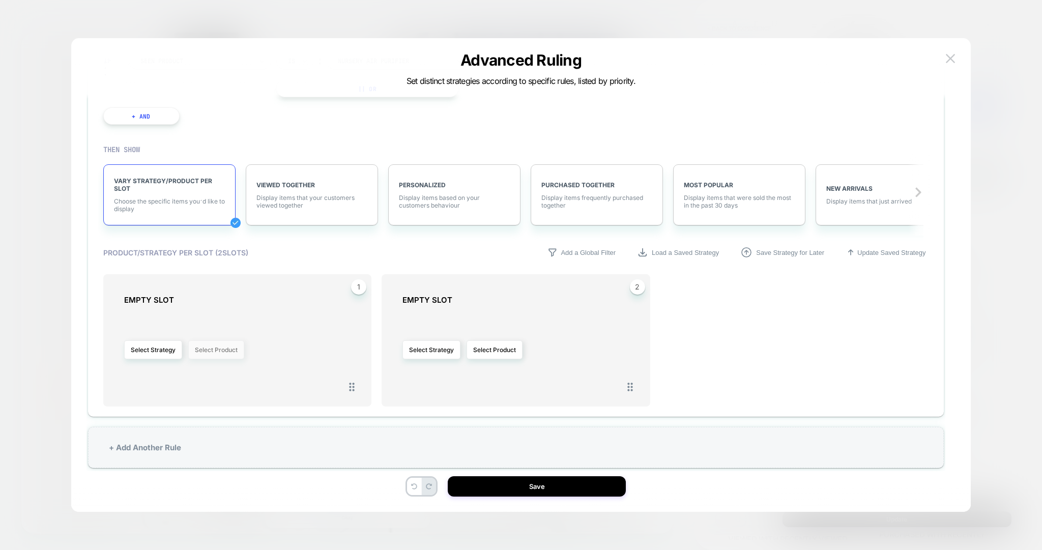
click at [216, 347] on button "Select Product" at bounding box center [216, 349] width 56 height 19
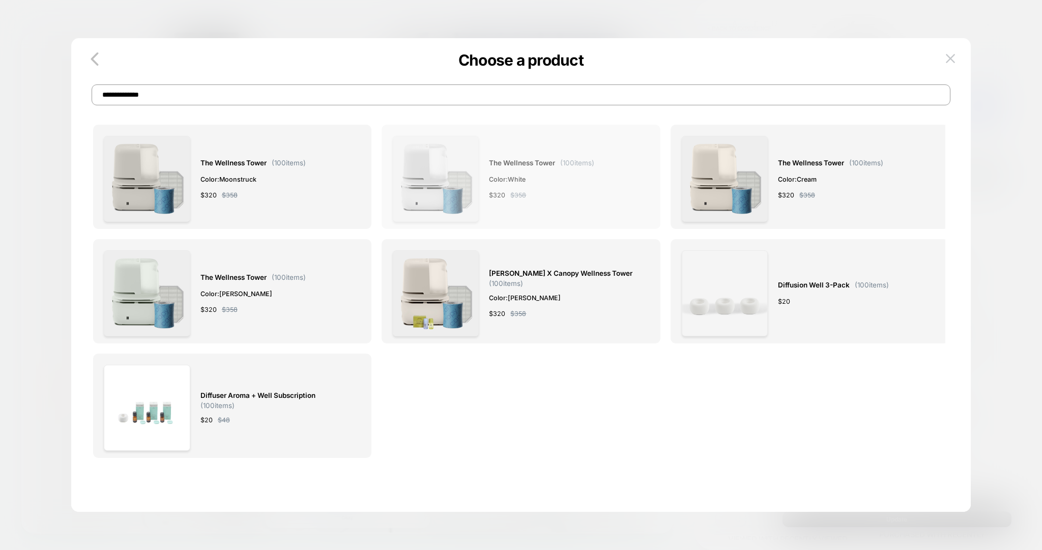
click at [488, 180] on div "The Wellness Tower ( 100 items) Color: White $ 320 $ 358" at bounding box center [521, 179] width 256 height 86
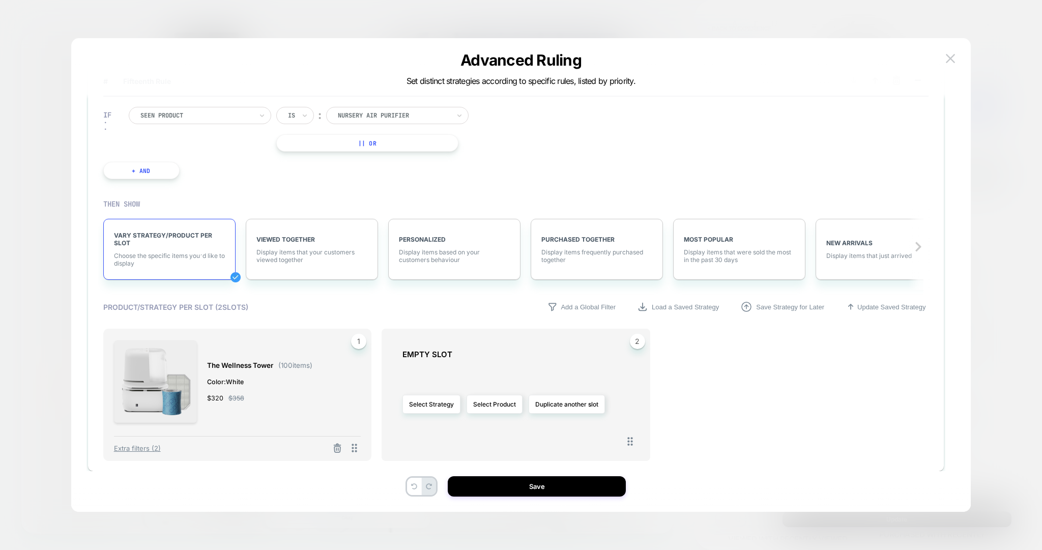
scroll to position [1127, 0]
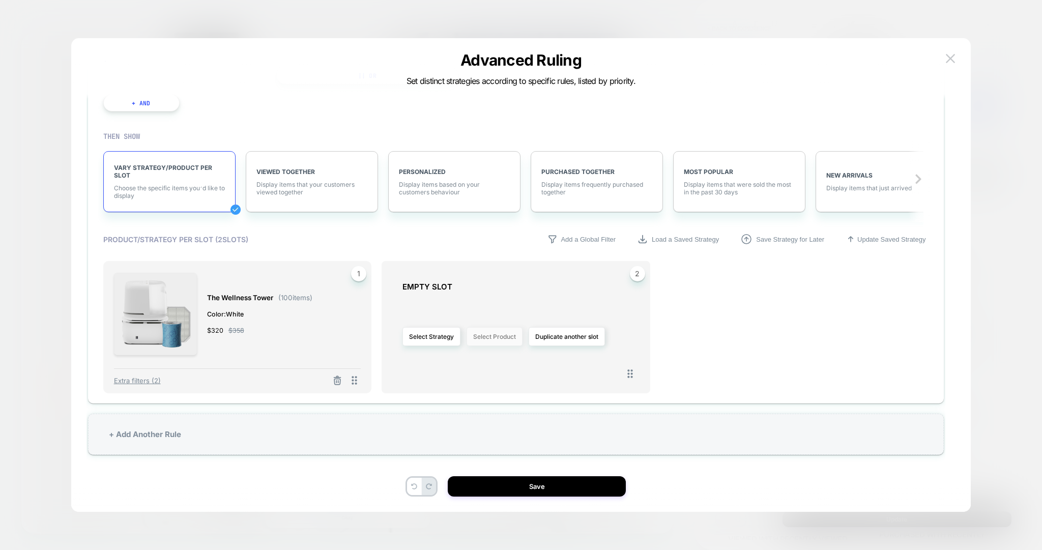
click at [503, 335] on button "Select Product" at bounding box center [494, 336] width 56 height 19
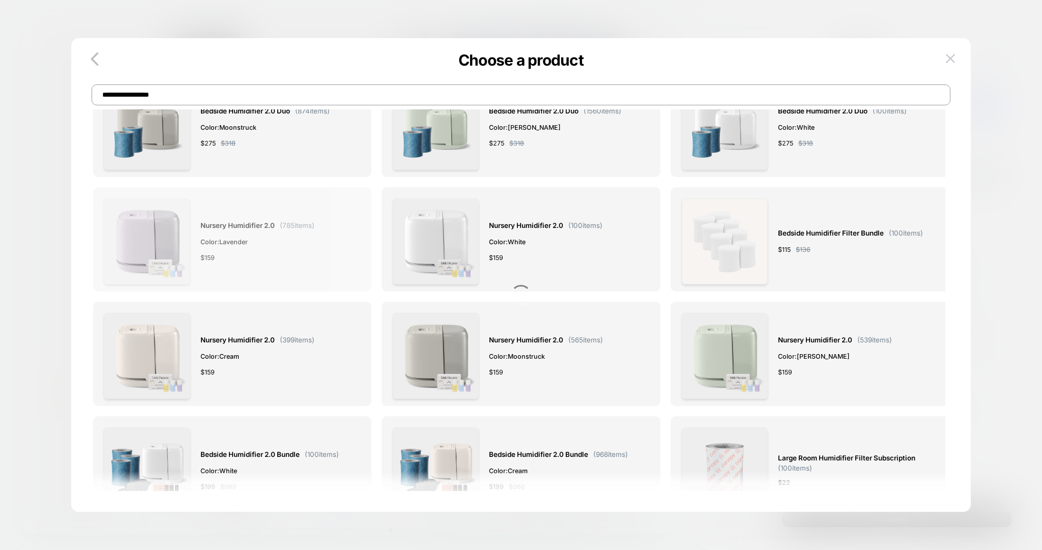
scroll to position [1312, 0]
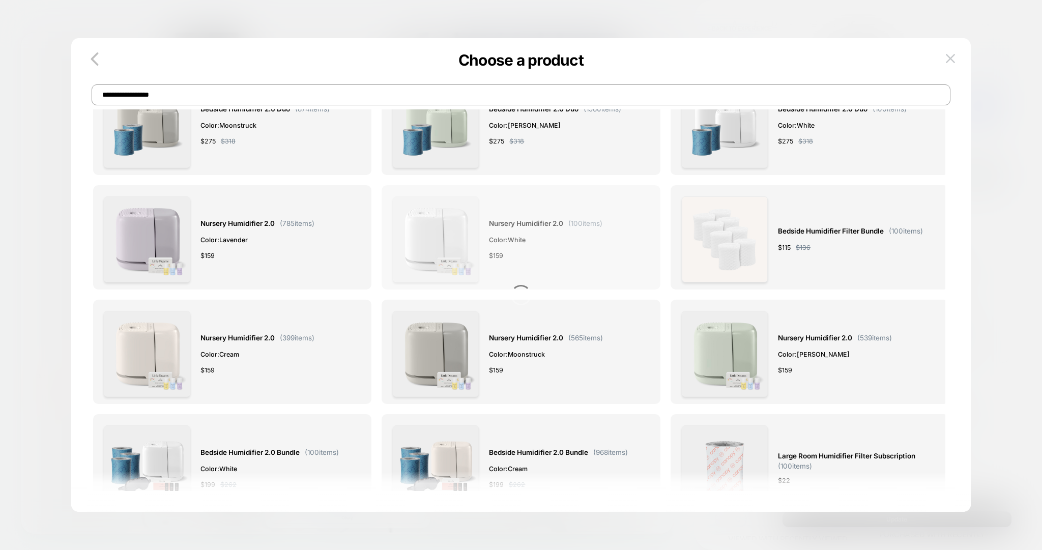
type input "**********"
click at [479, 266] on div "Nursery Humidifier 2.0 ( 100 items) Color: White $ 159" at bounding box center [521, 239] width 256 height 86
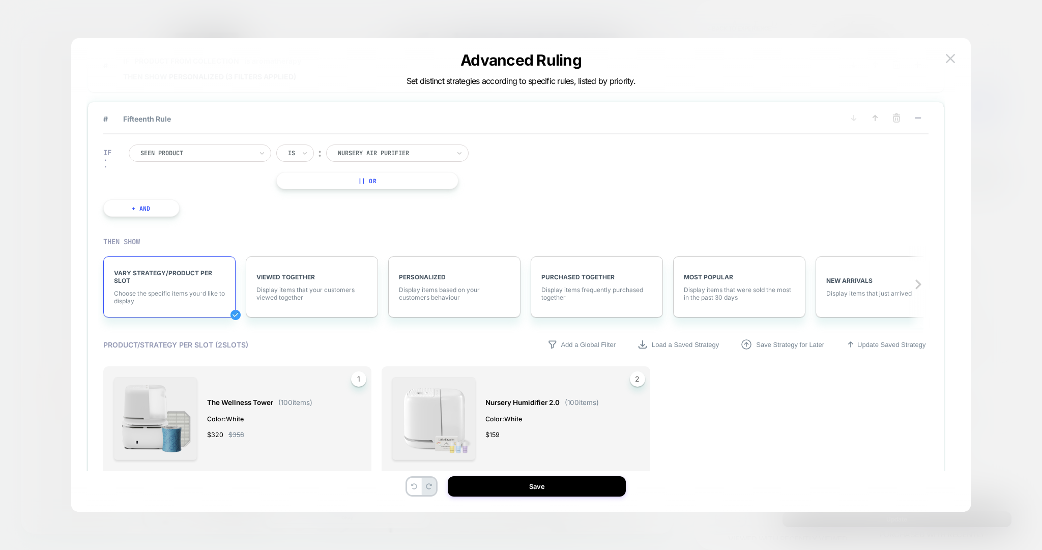
scroll to position [1014, 0]
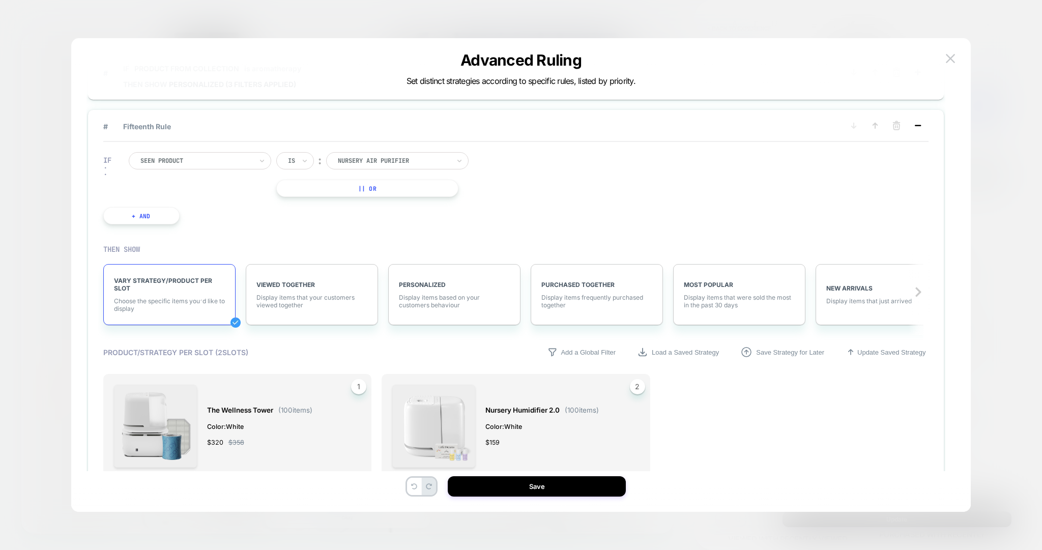
click at [920, 121] on icon at bounding box center [917, 126] width 10 height 10
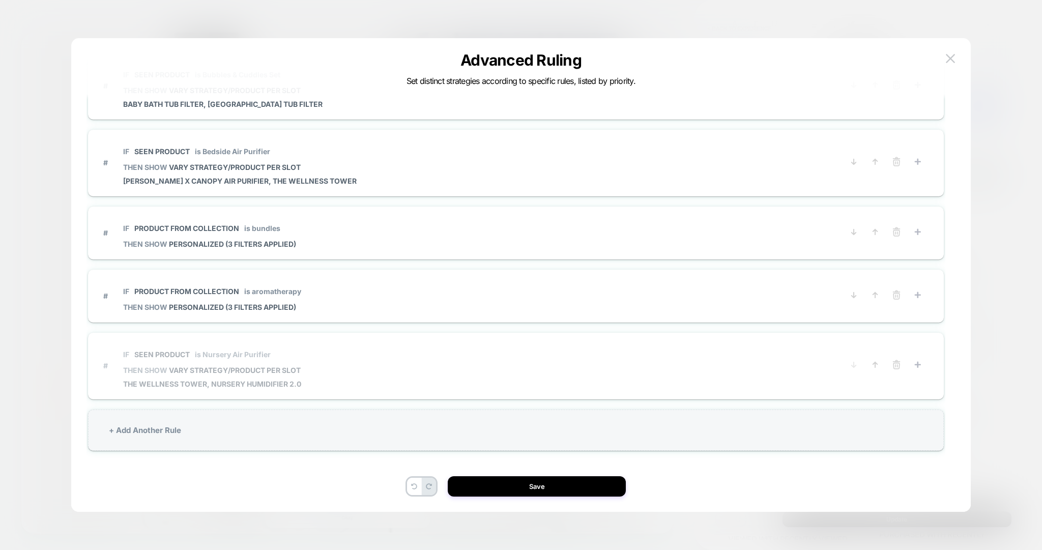
scroll to position [786, 0]
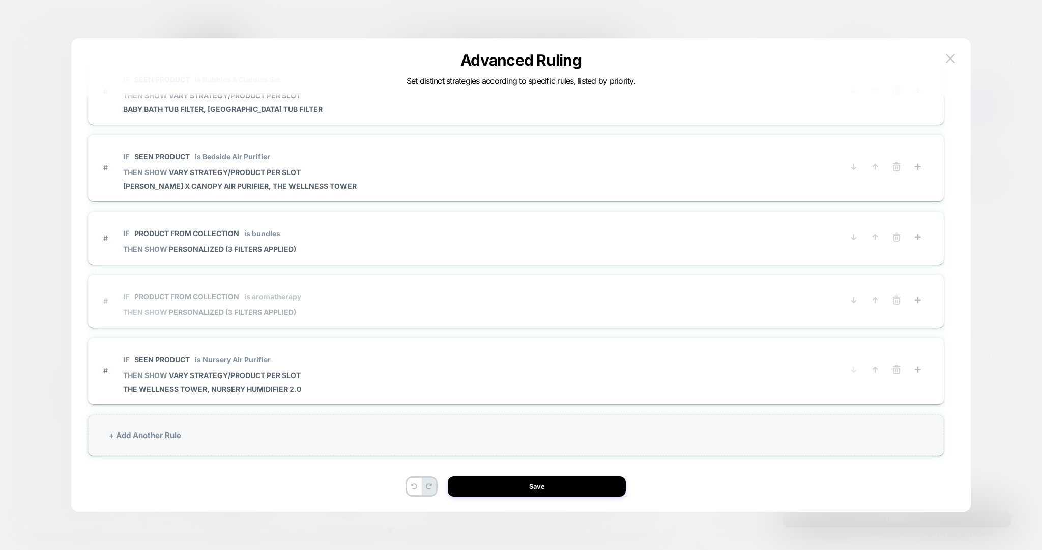
click at [876, 365] on icon at bounding box center [875, 370] width 10 height 10
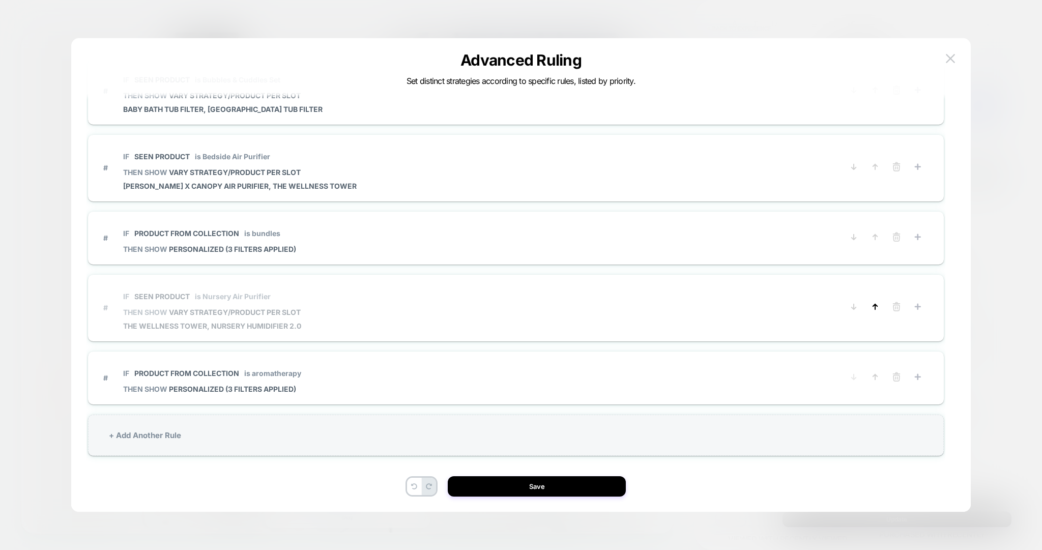
click at [876, 302] on icon at bounding box center [875, 307] width 10 height 10
click at [183, 431] on div "+ Add Another Rule" at bounding box center [516, 434] width 856 height 41
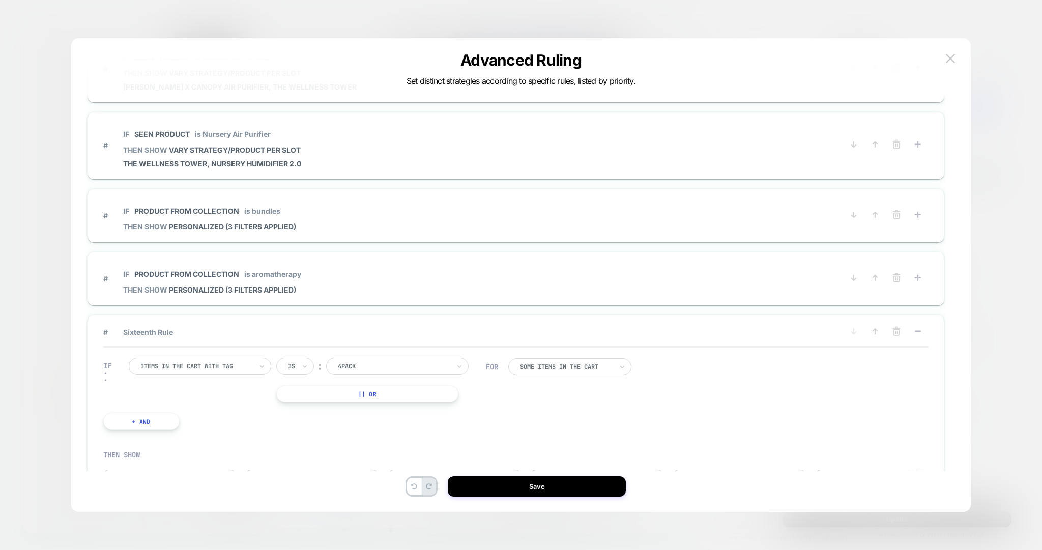
scroll to position [907, 0]
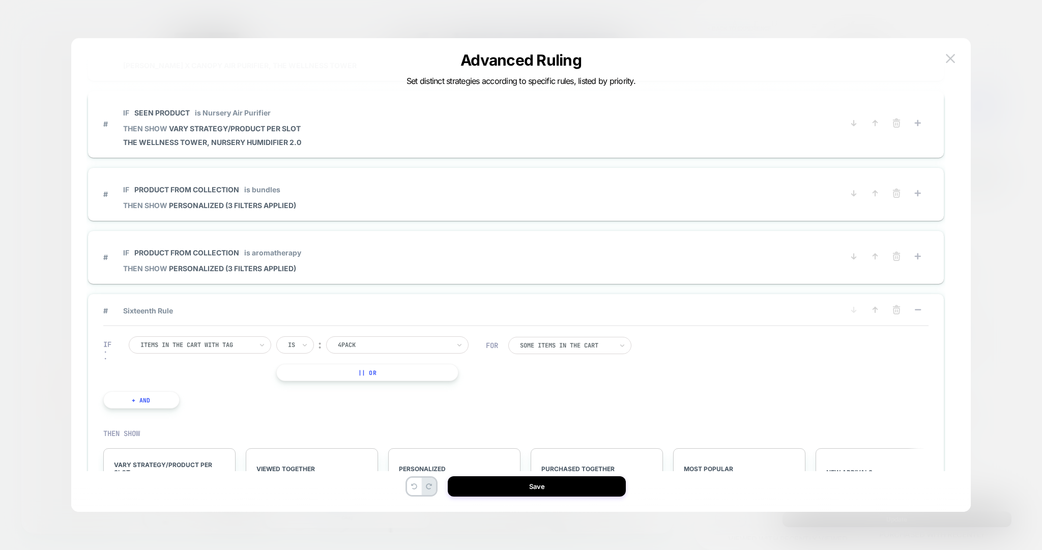
click at [208, 342] on div at bounding box center [196, 344] width 112 height 9
type input "****"
drag, startPoint x: 209, startPoint y: 380, endPoint x: 220, endPoint y: 374, distance: 12.1
click at [210, 380] on div "Seen Product" at bounding box center [205, 379] width 132 height 16
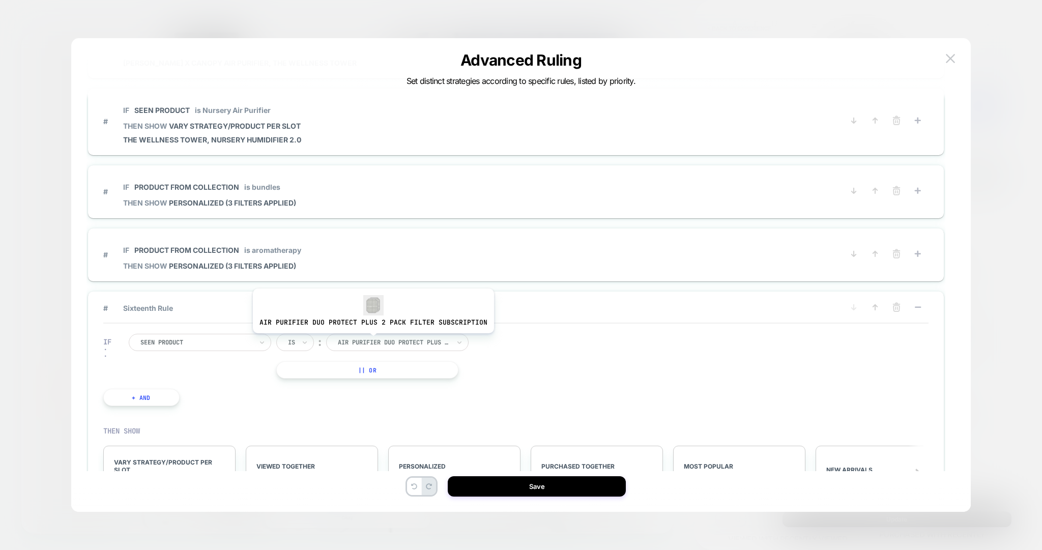
click at [370, 340] on div at bounding box center [394, 342] width 112 height 9
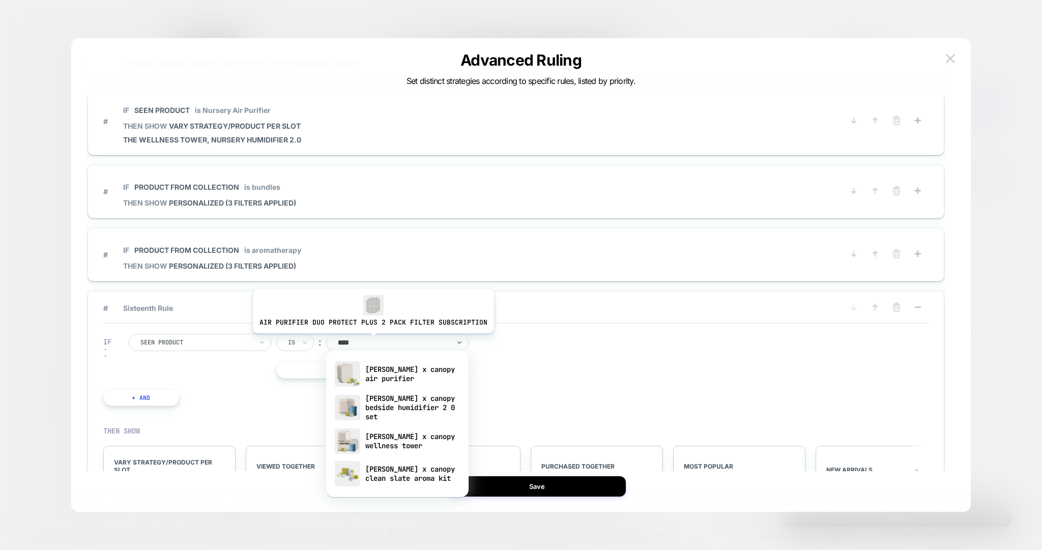
type input "*****"
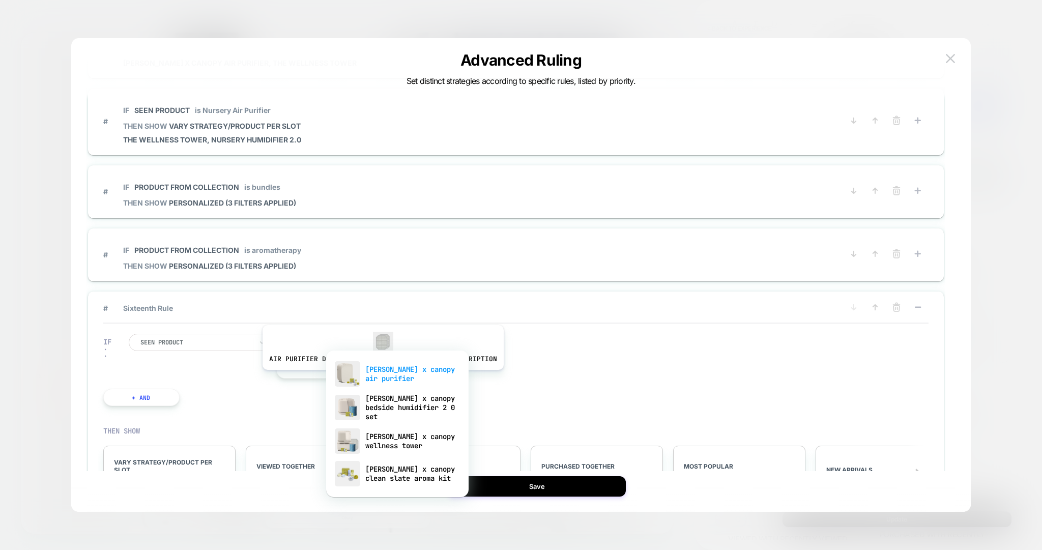
click at [380, 377] on div "[PERSON_NAME] x canopy air purifier" at bounding box center [397, 374] width 132 height 33
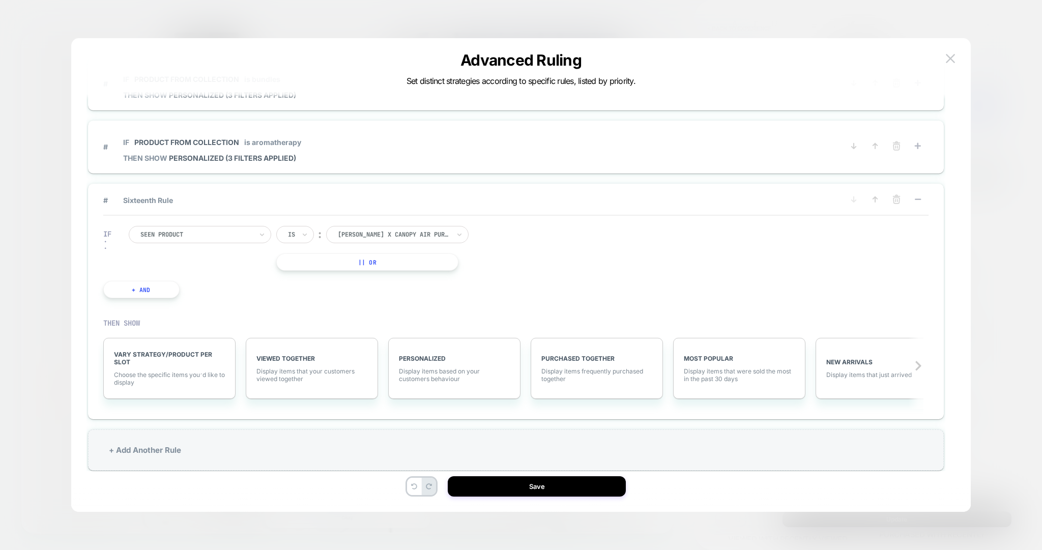
scroll to position [1030, 0]
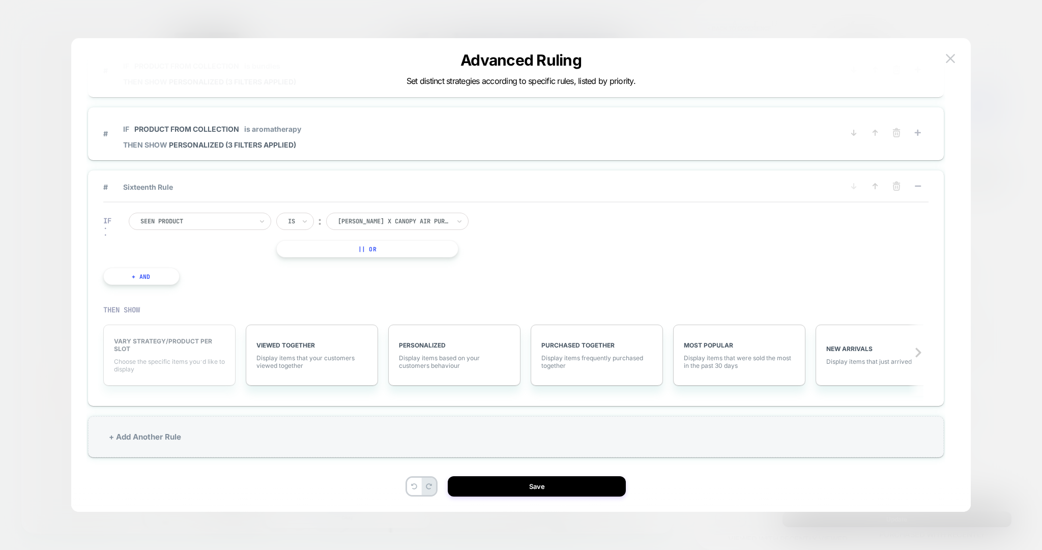
click at [148, 358] on span "Choose the specific items you׳d like to display" at bounding box center [169, 365] width 111 height 15
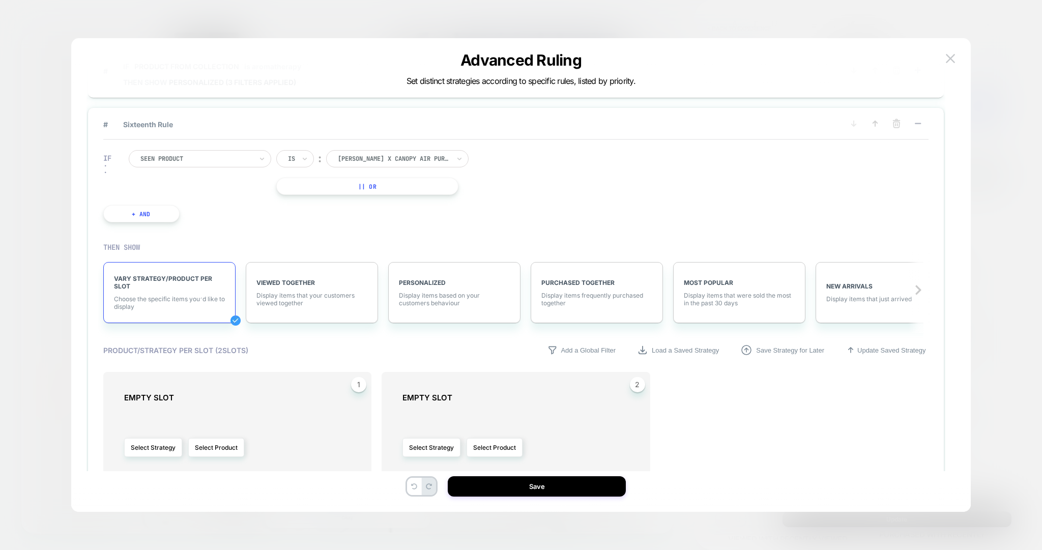
scroll to position [1118, 0]
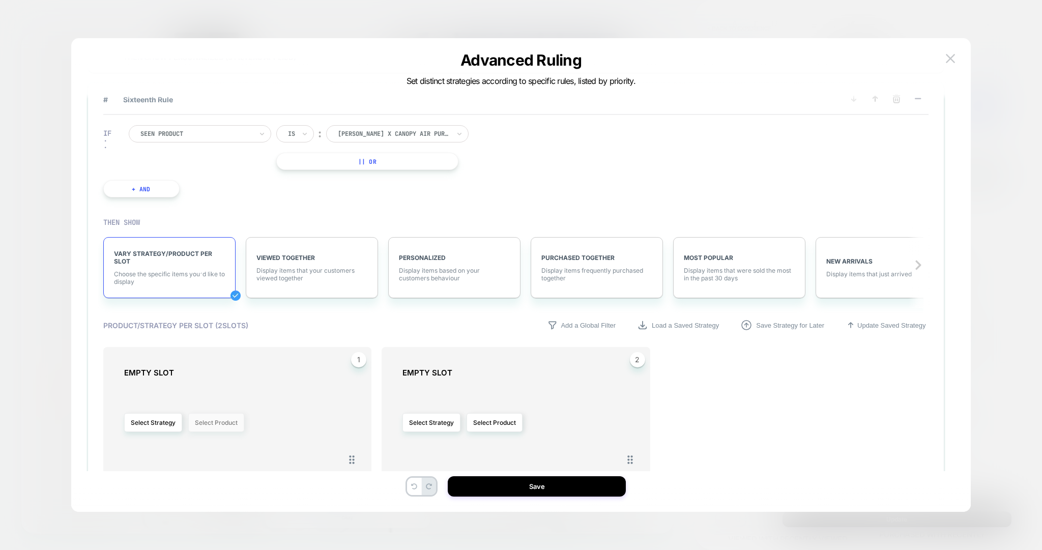
click at [199, 413] on button "Select Product" at bounding box center [216, 422] width 56 height 19
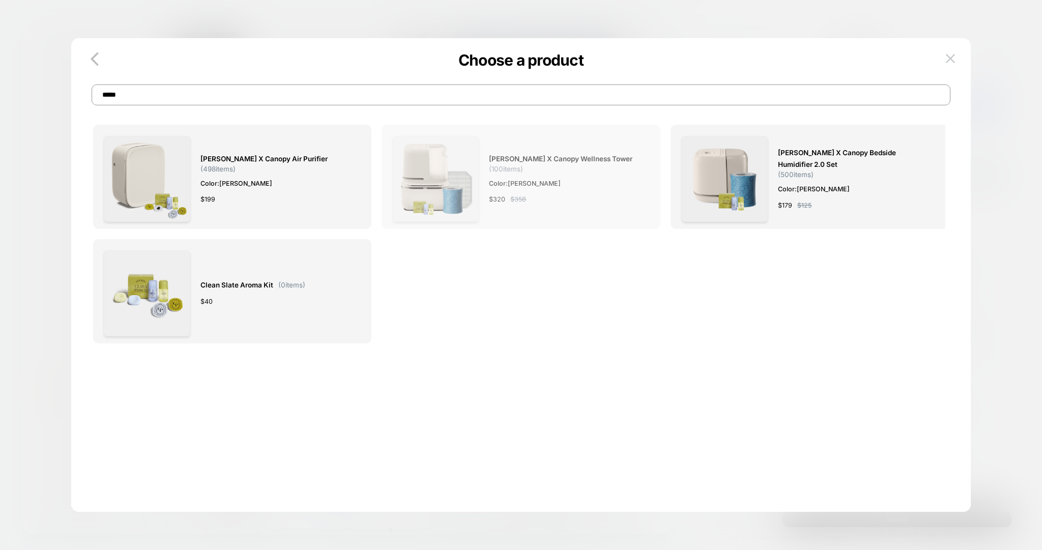
type input "*****"
click at [588, 187] on span "Color: [PERSON_NAME]" at bounding box center [564, 183] width 150 height 11
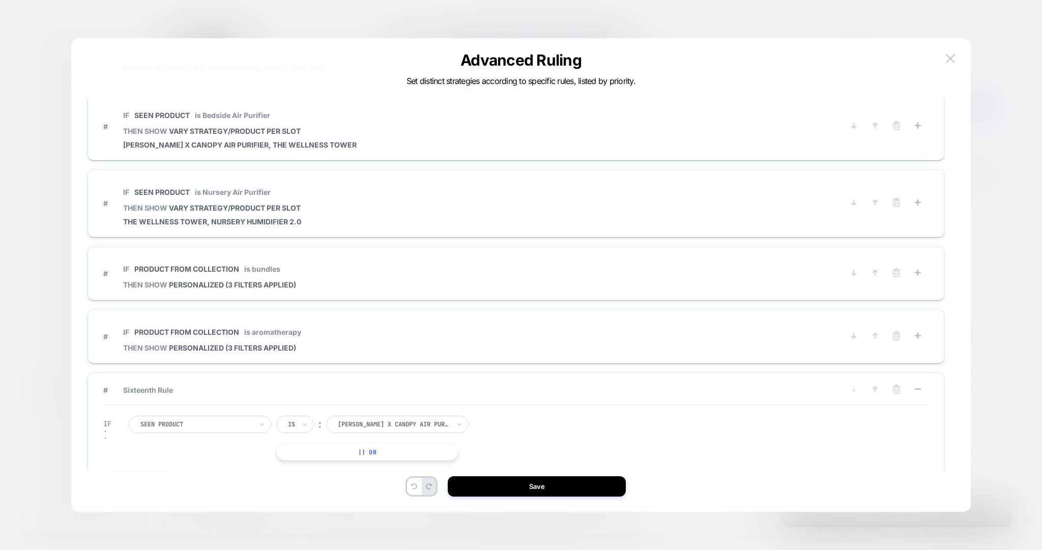
scroll to position [1203, 0]
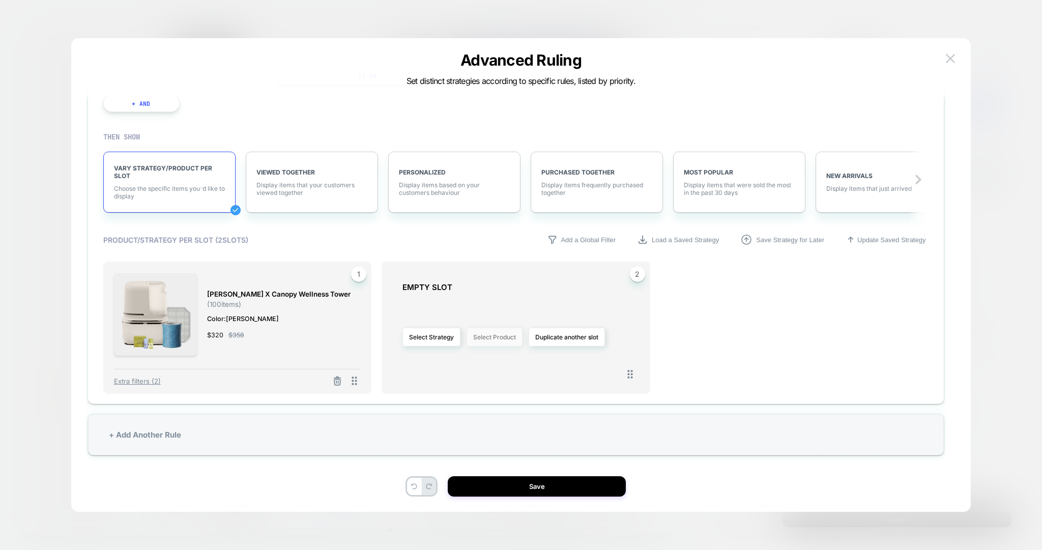
click at [498, 335] on button "Select Product" at bounding box center [494, 337] width 56 height 19
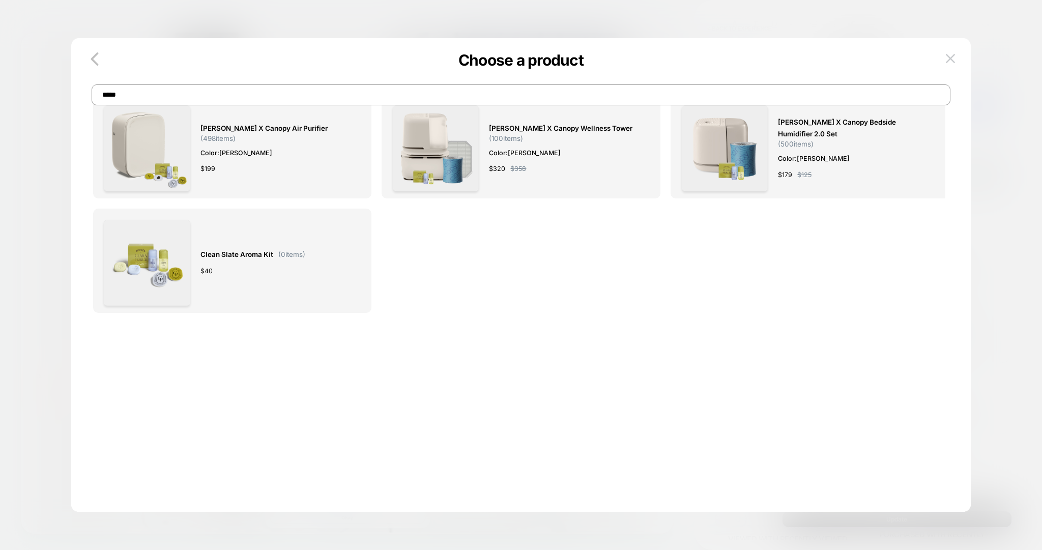
scroll to position [0, 0]
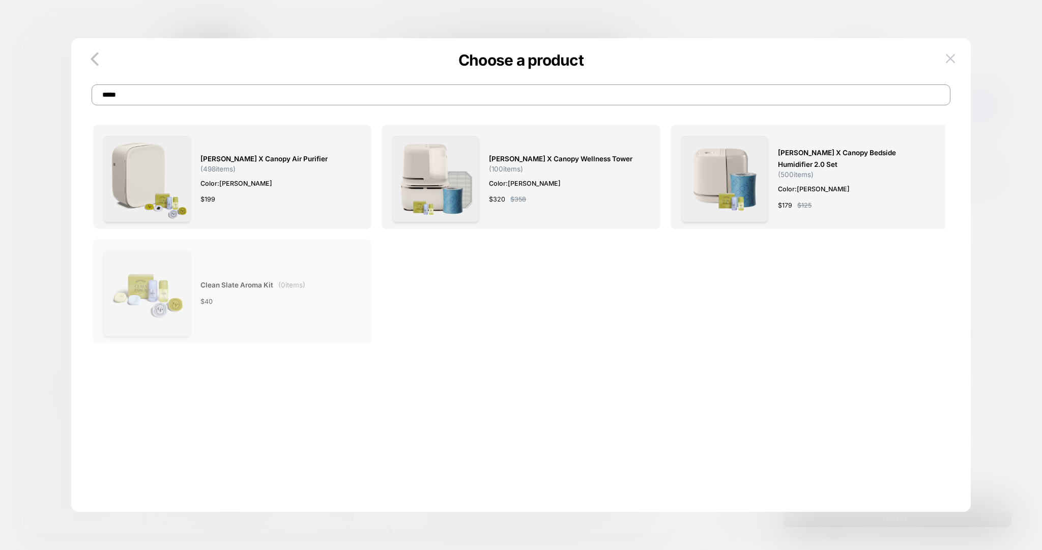
click at [252, 298] on div "$ 40" at bounding box center [252, 301] width 105 height 11
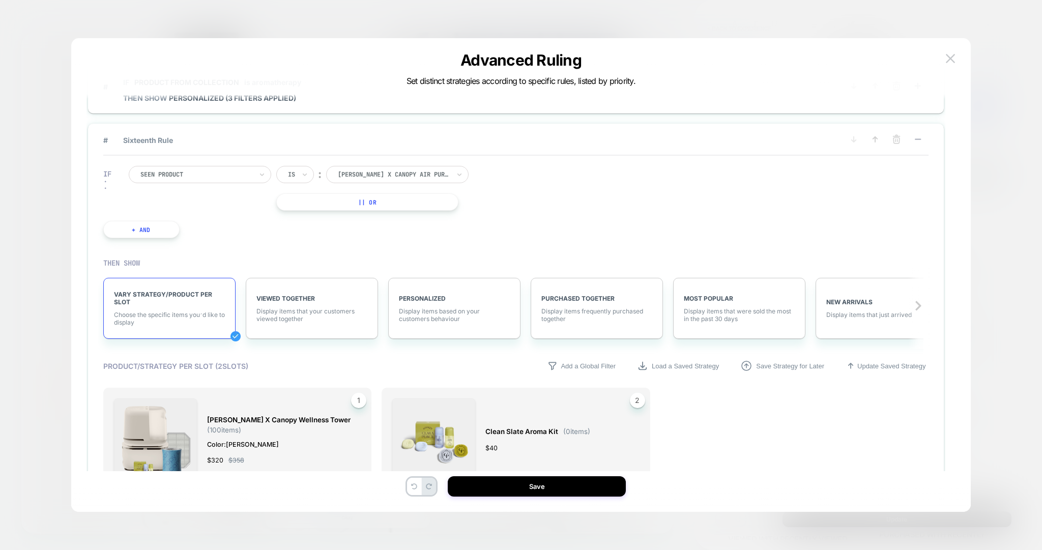
scroll to position [1071, 0]
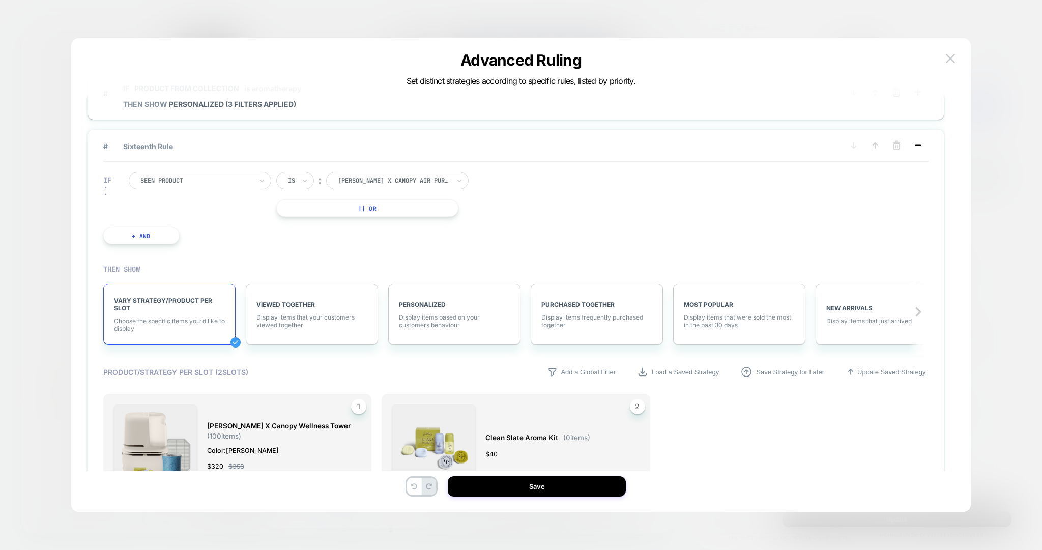
click at [918, 142] on icon at bounding box center [917, 145] width 10 height 10
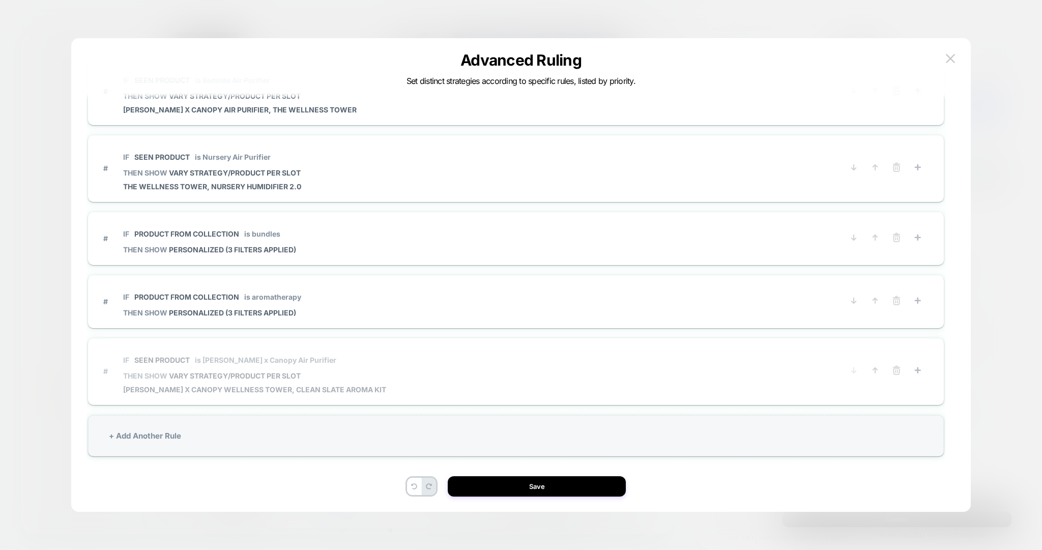
drag, startPoint x: 224, startPoint y: 432, endPoint x: 221, endPoint y: 457, distance: 25.1
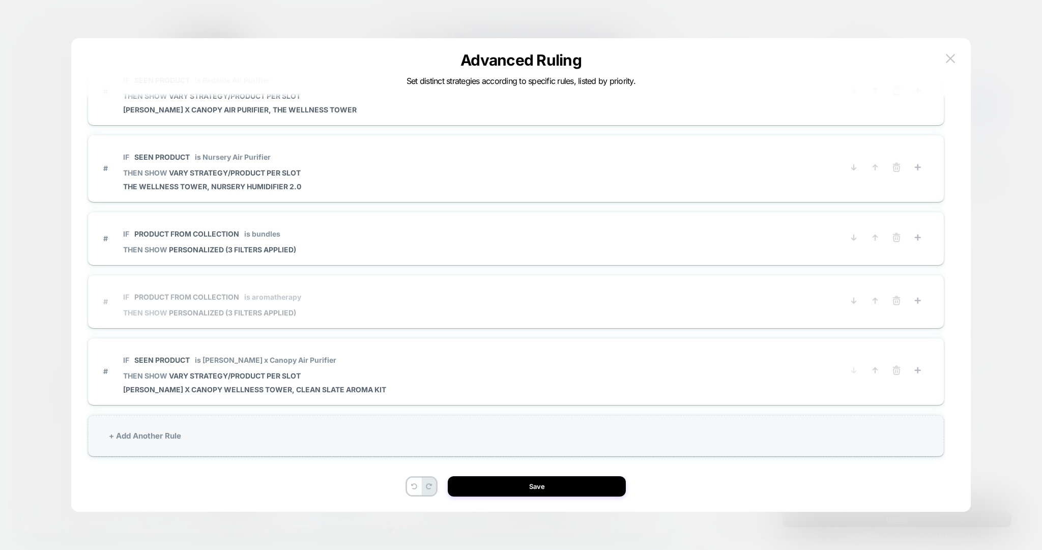
click at [876, 368] on icon at bounding box center [875, 370] width 4 height 5
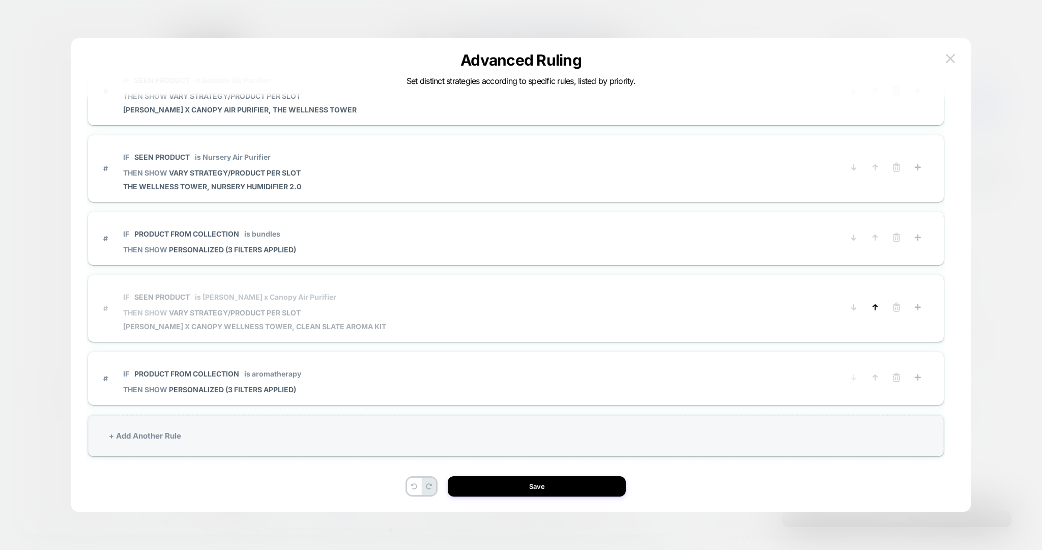
click at [878, 302] on icon at bounding box center [875, 307] width 10 height 10
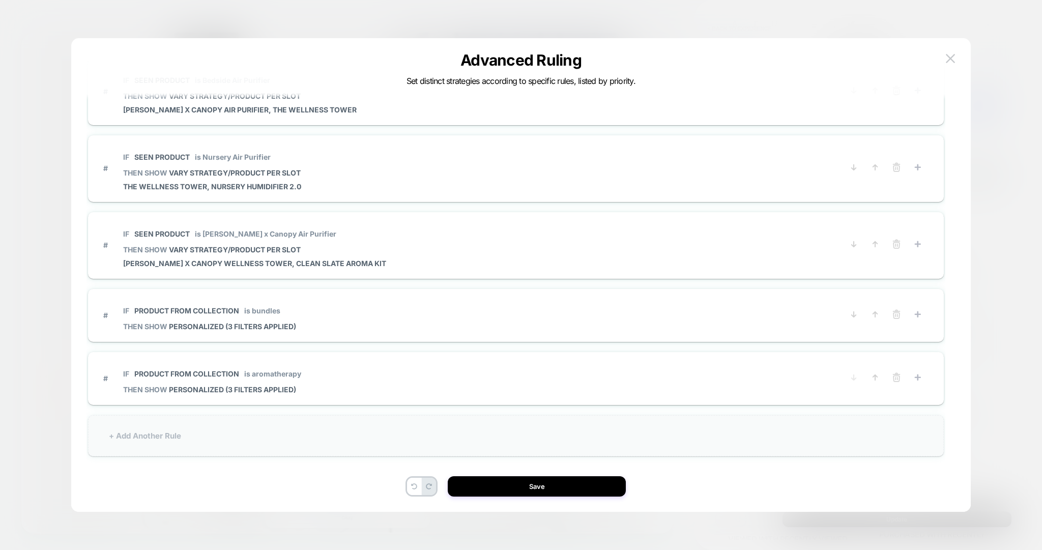
click at [206, 436] on div "+ Add Another Rule" at bounding box center [516, 435] width 856 height 41
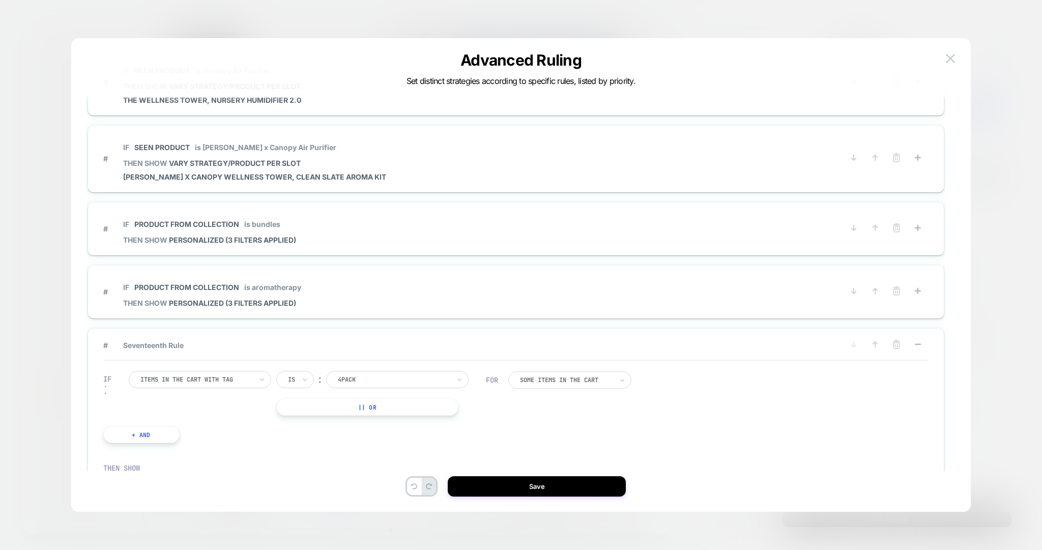
scroll to position [964, 0]
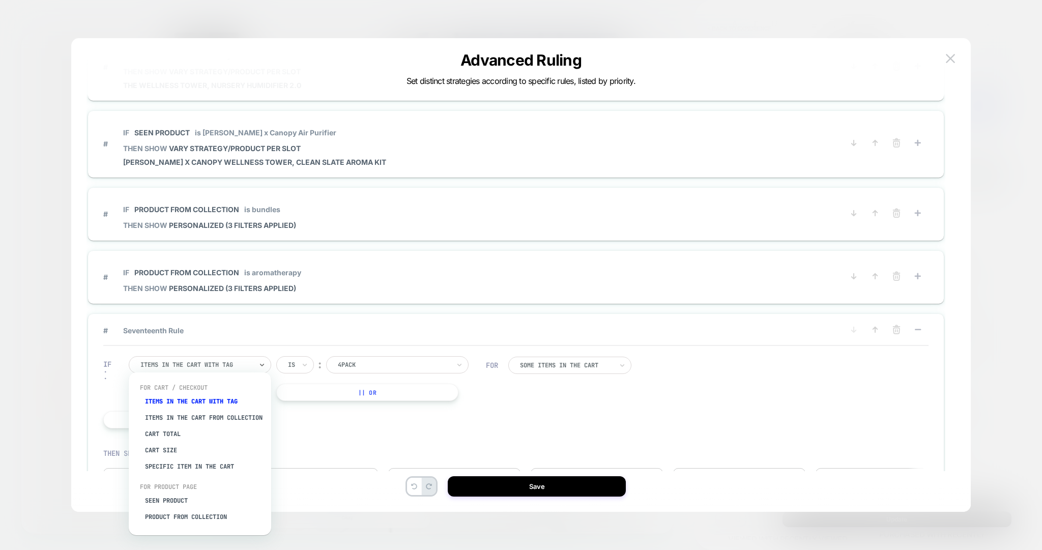
click at [200, 360] on div at bounding box center [196, 364] width 112 height 9
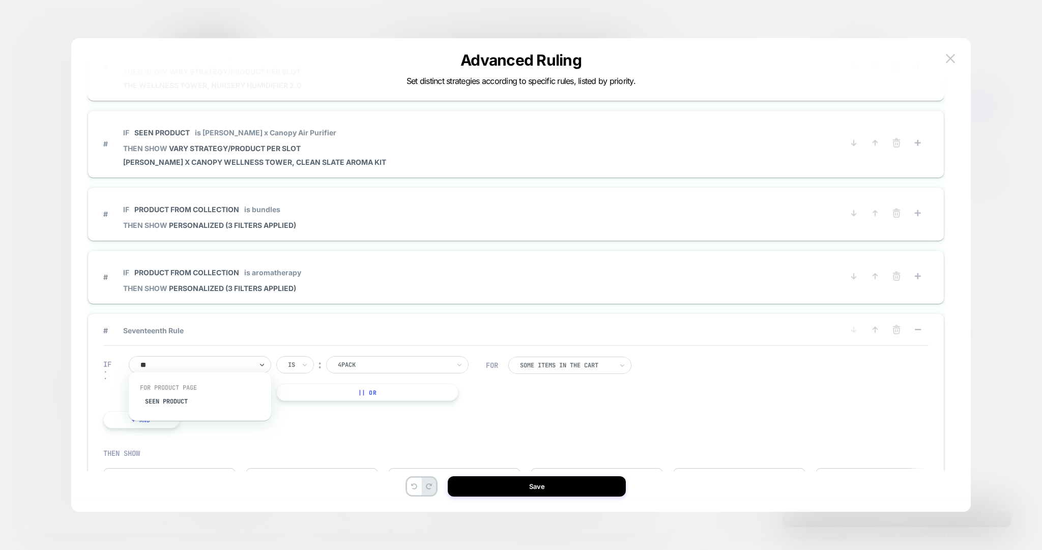
type input "***"
click at [195, 403] on div "Seen Product" at bounding box center [205, 401] width 132 height 16
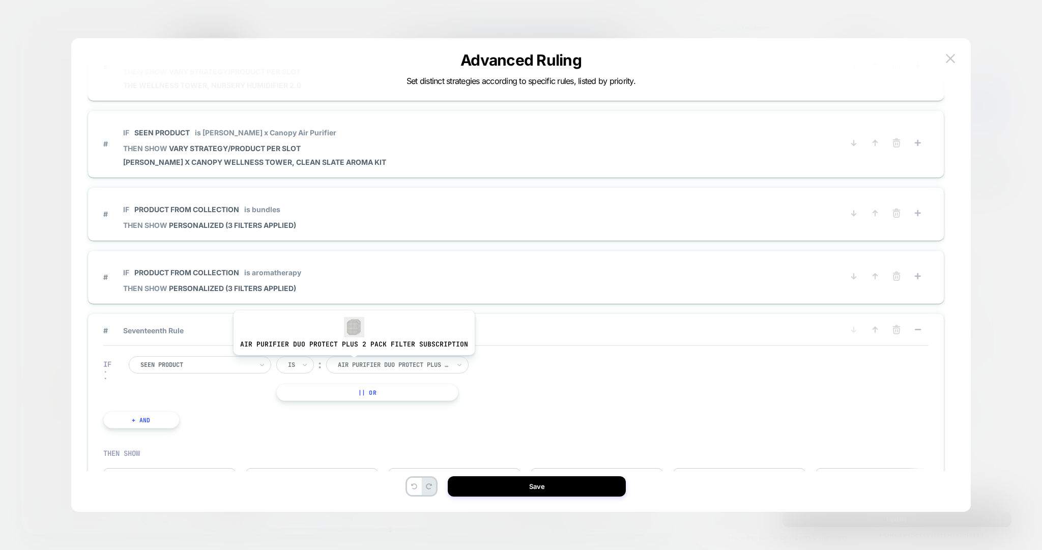
click at [351, 362] on div at bounding box center [394, 364] width 112 height 9
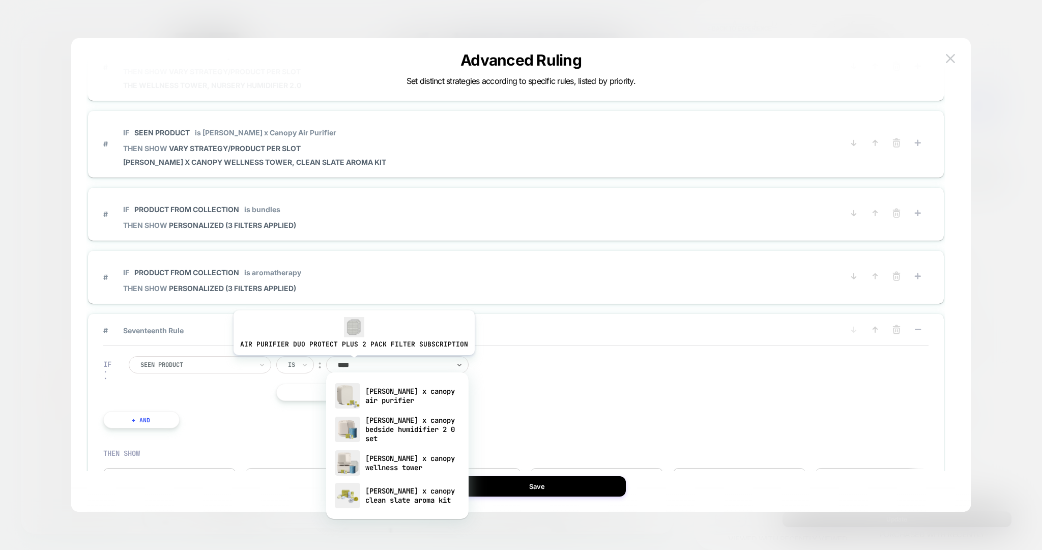
type input "*****"
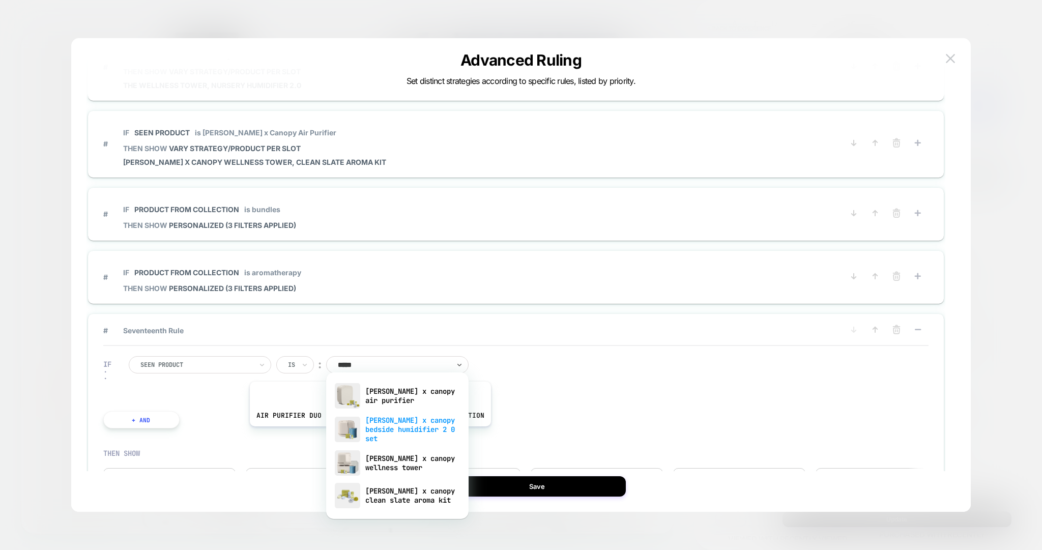
click at [367, 433] on div "[PERSON_NAME] x canopy bedside humidifier 2 0 set" at bounding box center [397, 429] width 132 height 35
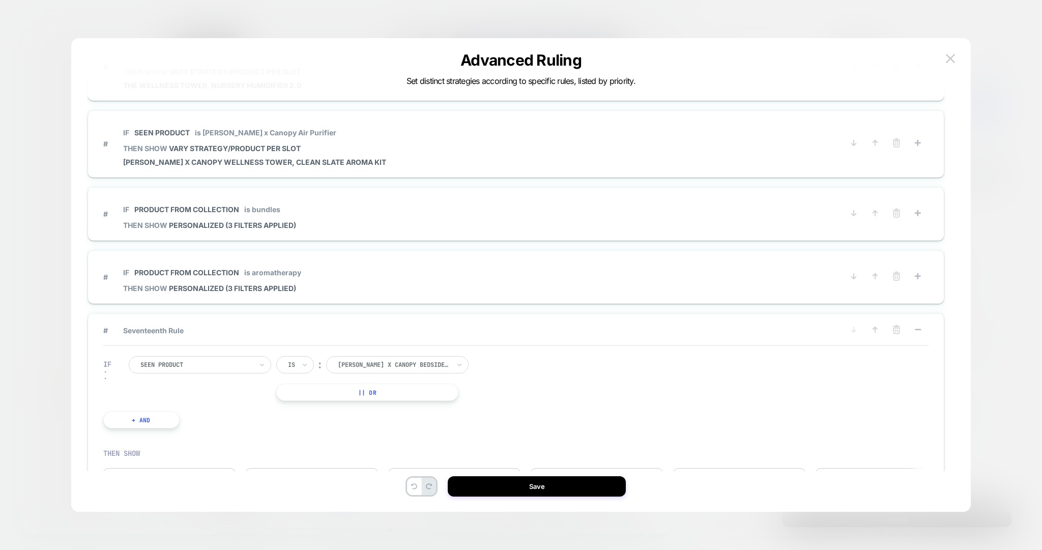
scroll to position [1109, 0]
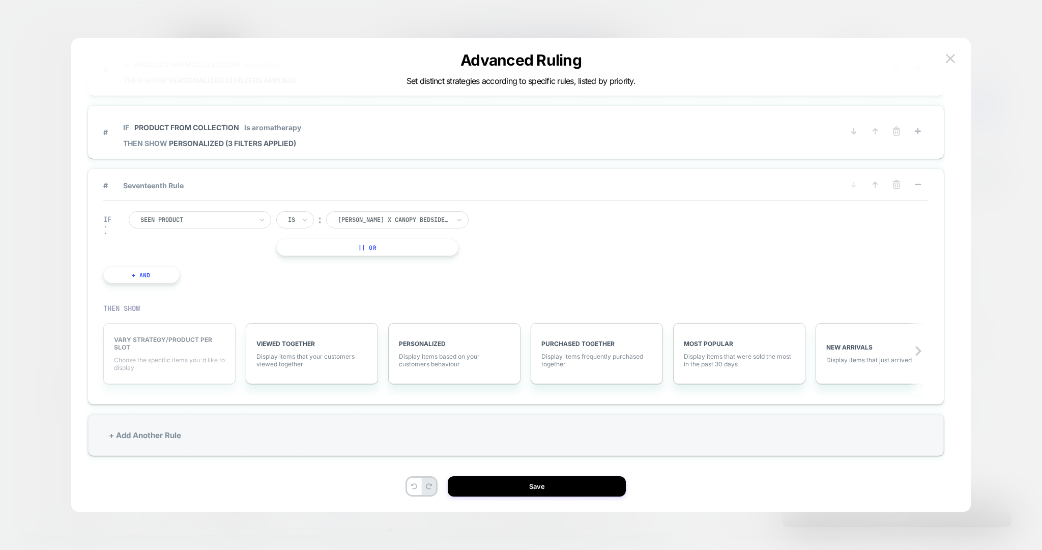
click at [166, 350] on div "VARY STRATEGY/PRODUCT PER SLOT Choose the specific items you׳d like to display" at bounding box center [169, 353] width 132 height 61
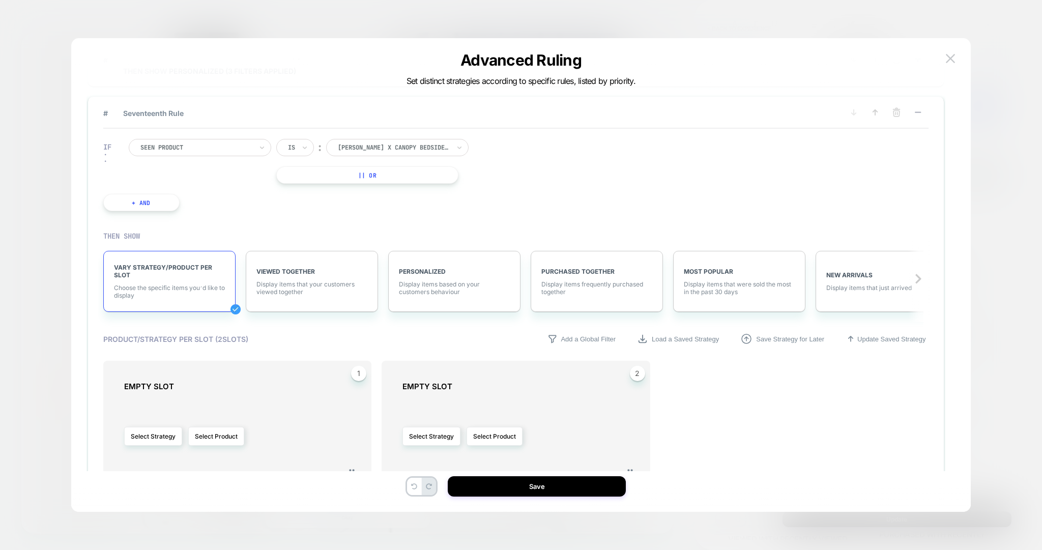
scroll to position [1260, 0]
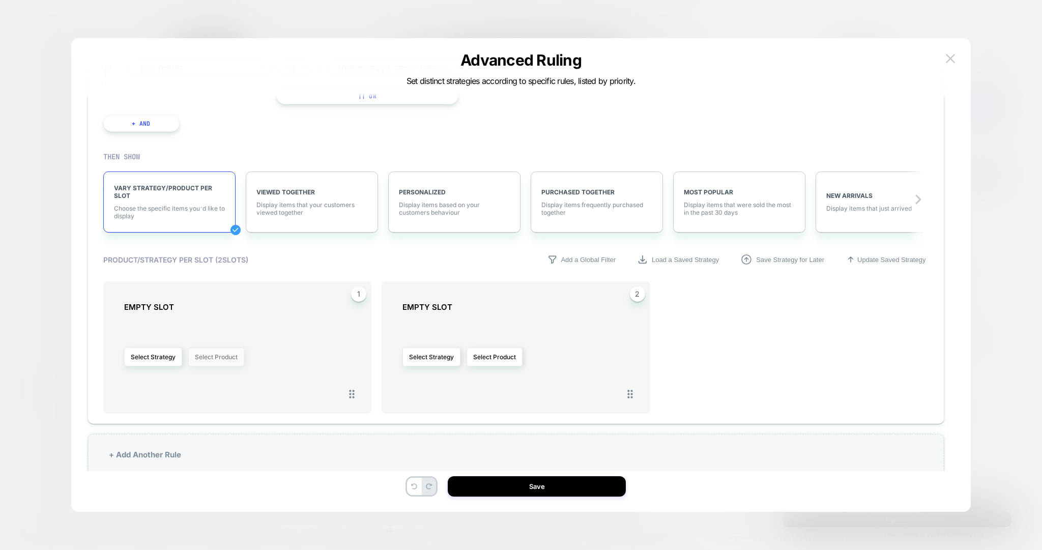
click at [225, 359] on button "Select Product" at bounding box center [216, 356] width 56 height 19
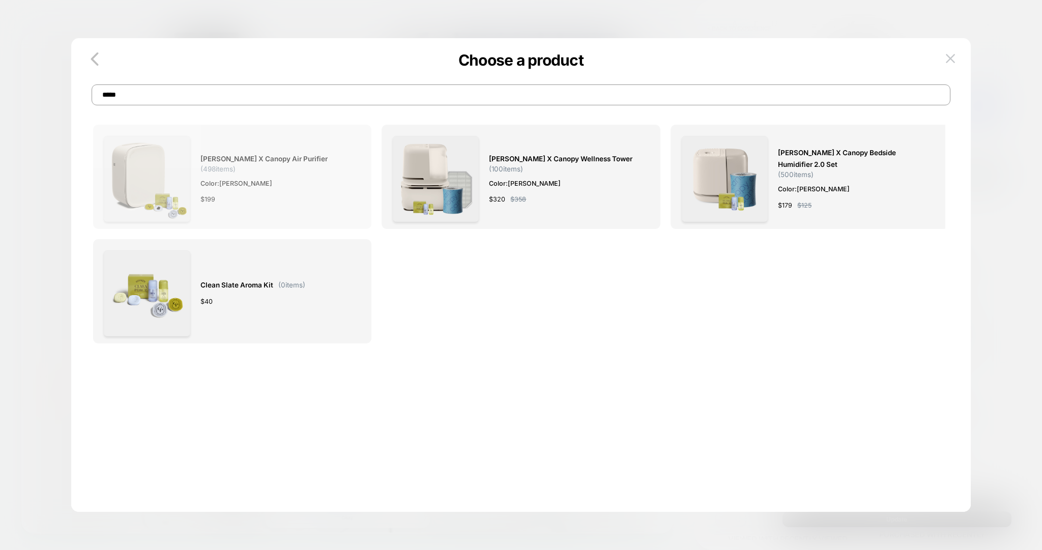
click at [313, 183] on span "Color: [PERSON_NAME]" at bounding box center [275, 183] width 150 height 11
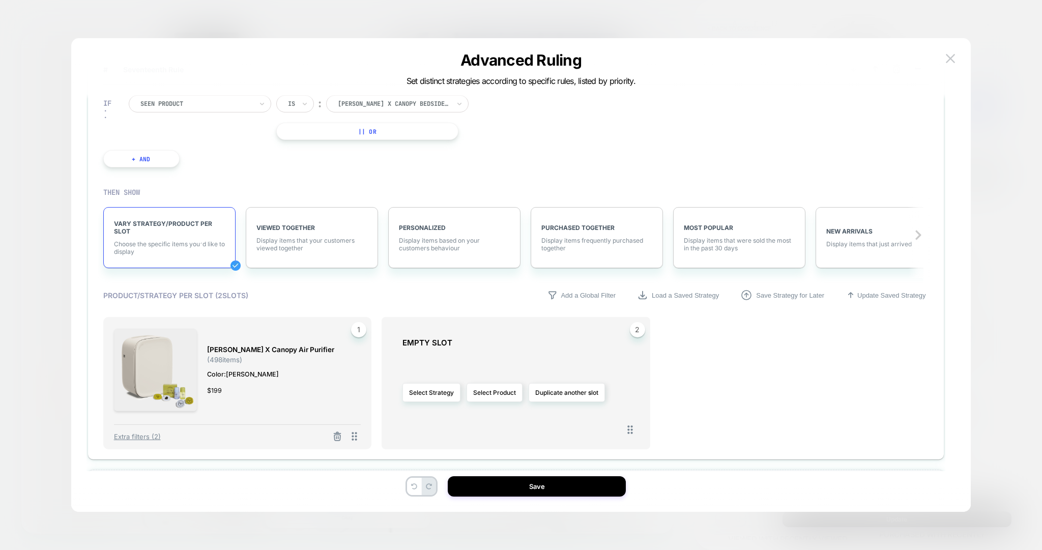
scroll to position [1228, 0]
click at [499, 386] on button "Select Product" at bounding box center [494, 388] width 56 height 19
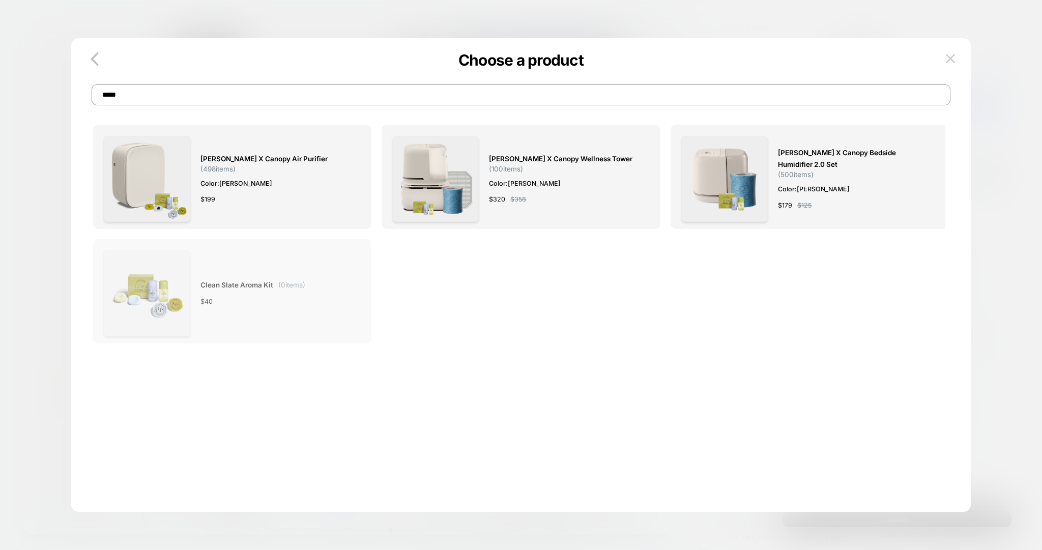
click at [311, 284] on div "Clean Slate Aroma Kit ( 0 items) $ 40" at bounding box center [232, 293] width 256 height 86
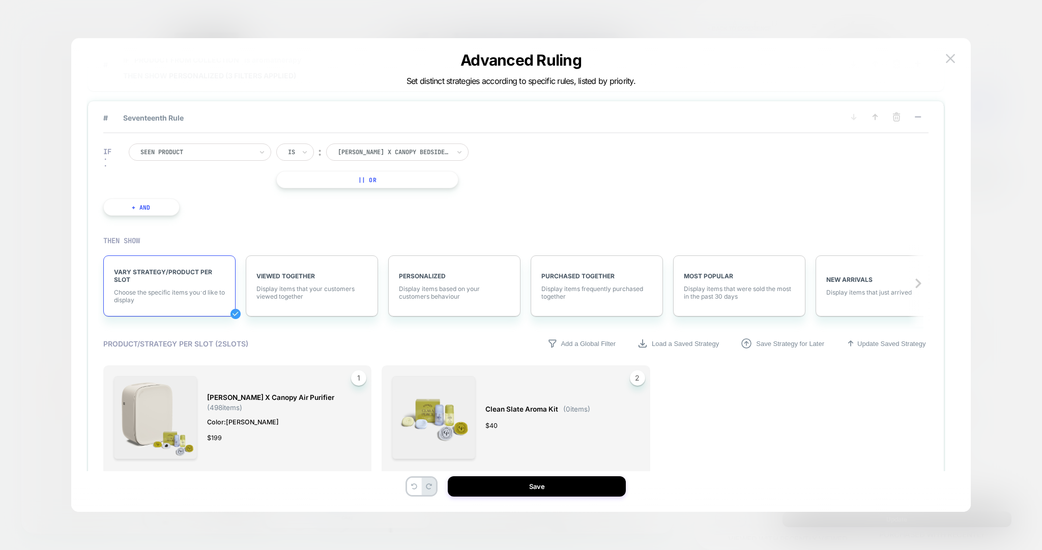
scroll to position [1117, 0]
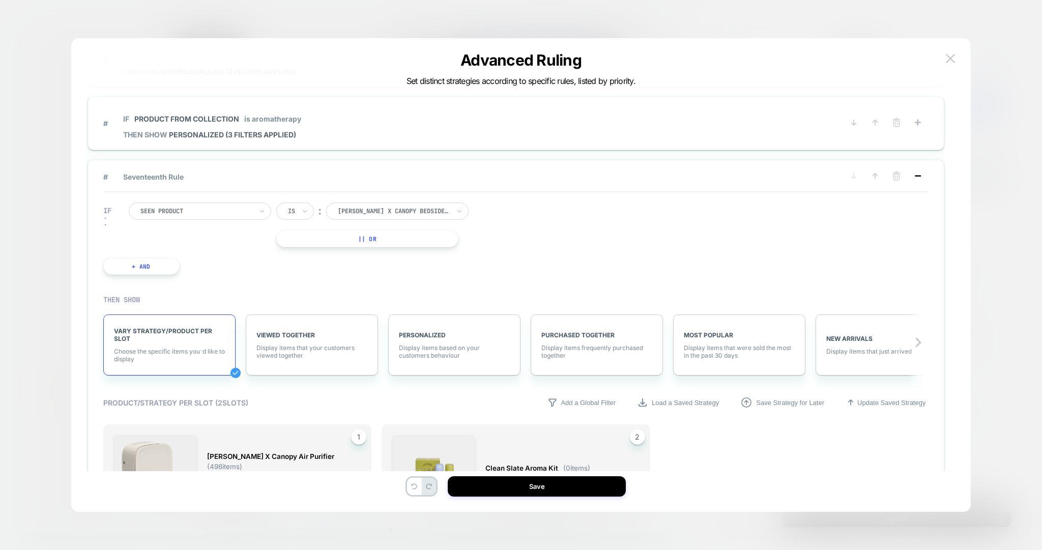
click at [916, 175] on rect at bounding box center [917, 176] width 6 height 2
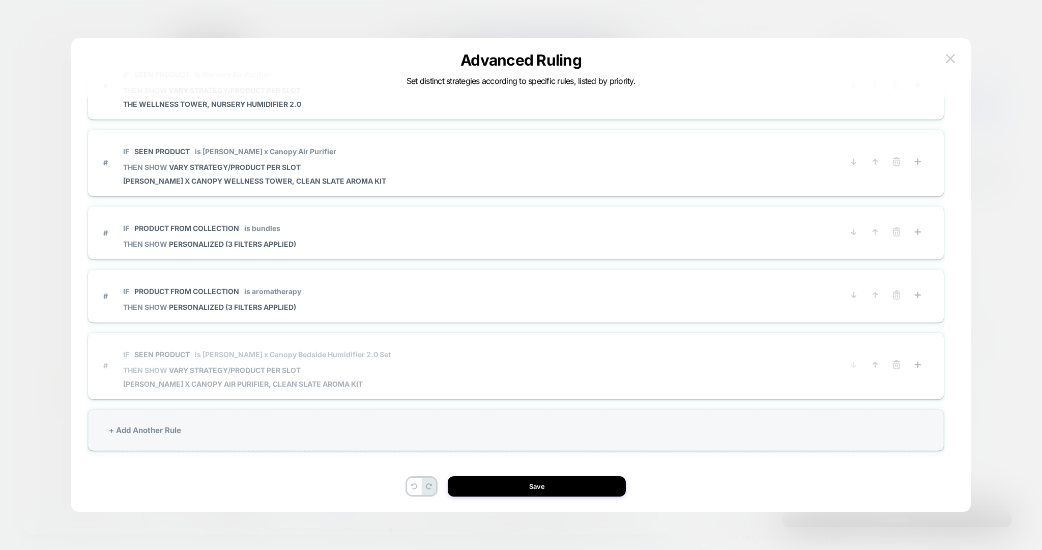
scroll to position [939, 0]
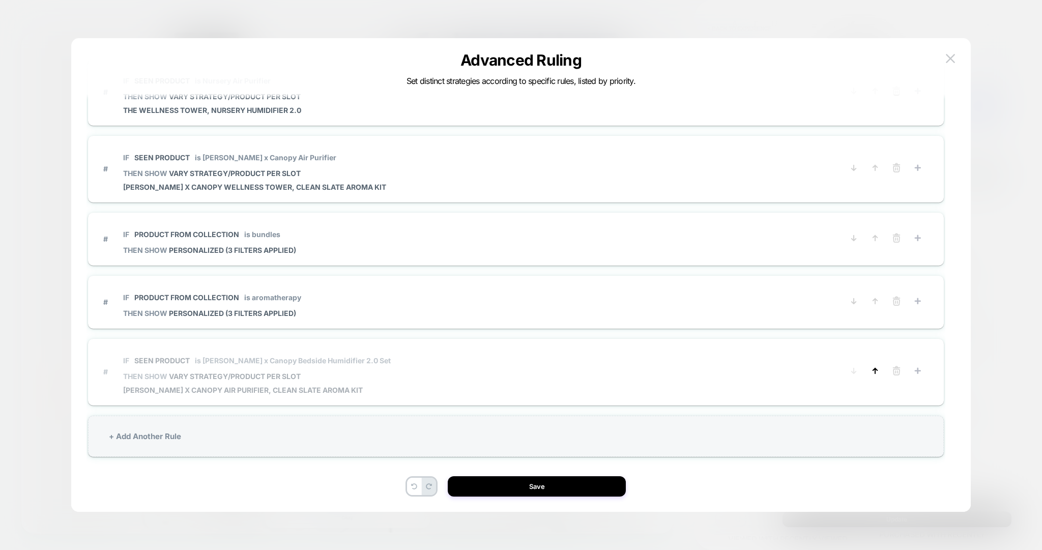
click at [875, 368] on icon at bounding box center [875, 370] width 4 height 5
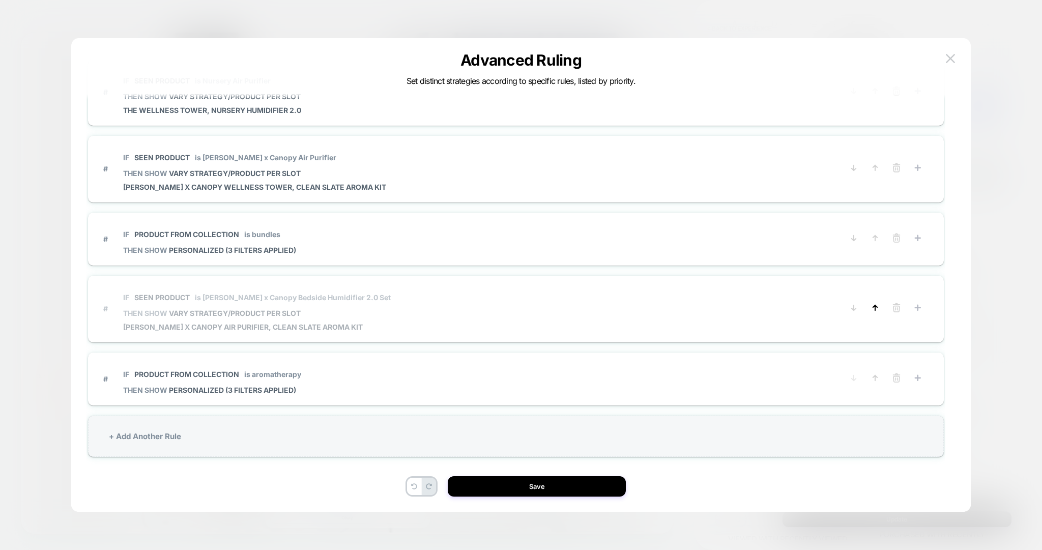
click at [876, 305] on icon at bounding box center [875, 308] width 10 height 10
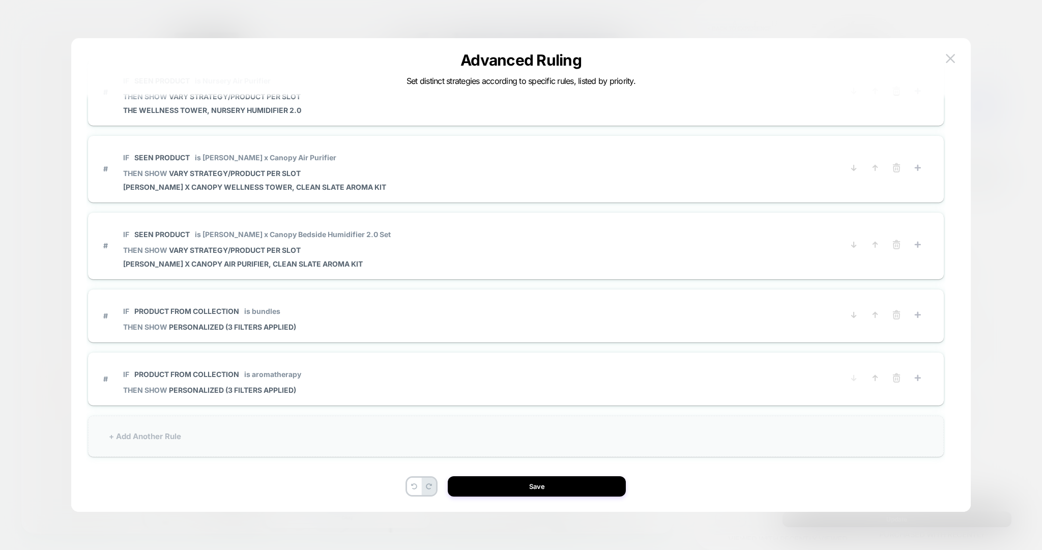
click at [222, 438] on div "+ Add Another Rule" at bounding box center [516, 436] width 856 height 41
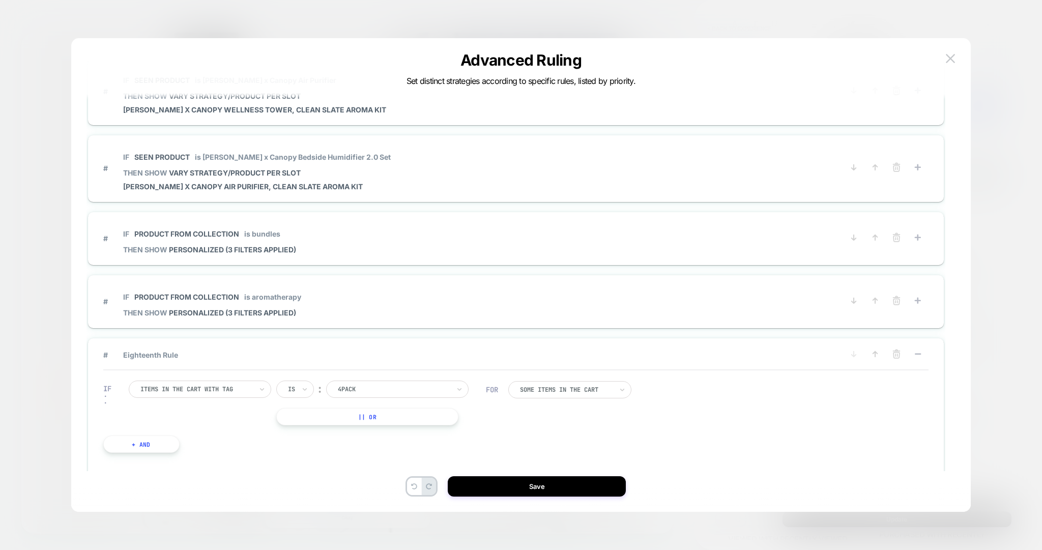
scroll to position [1126, 0]
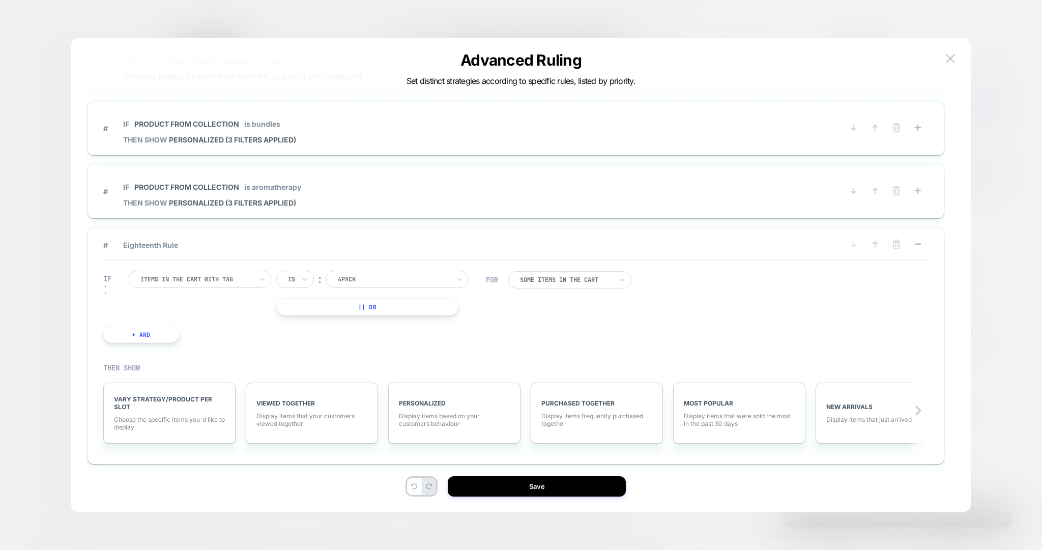
click at [203, 275] on div at bounding box center [196, 279] width 112 height 9
type input "***"
click at [184, 315] on div "Seen Product" at bounding box center [205, 316] width 132 height 16
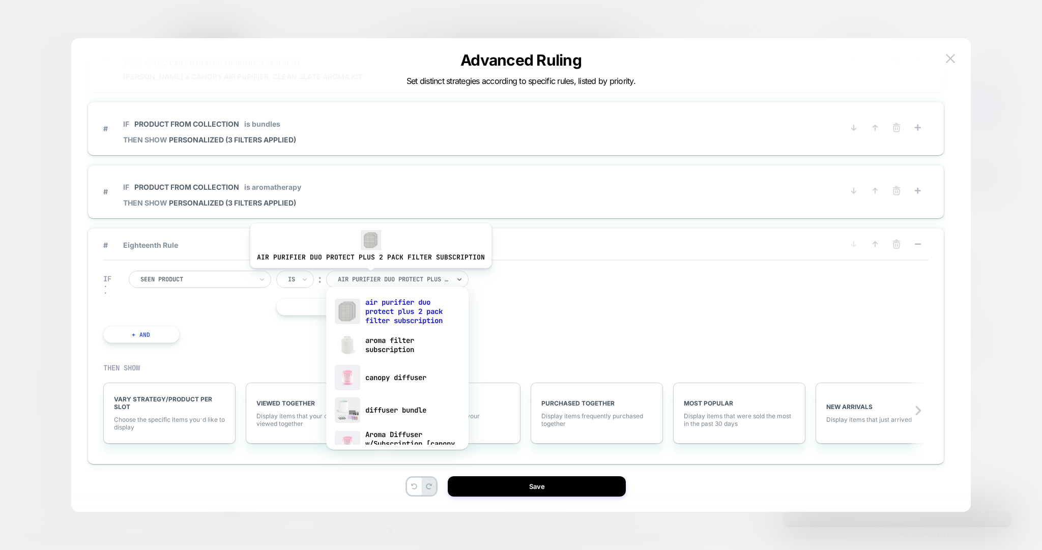
click at [368, 275] on div at bounding box center [394, 279] width 112 height 9
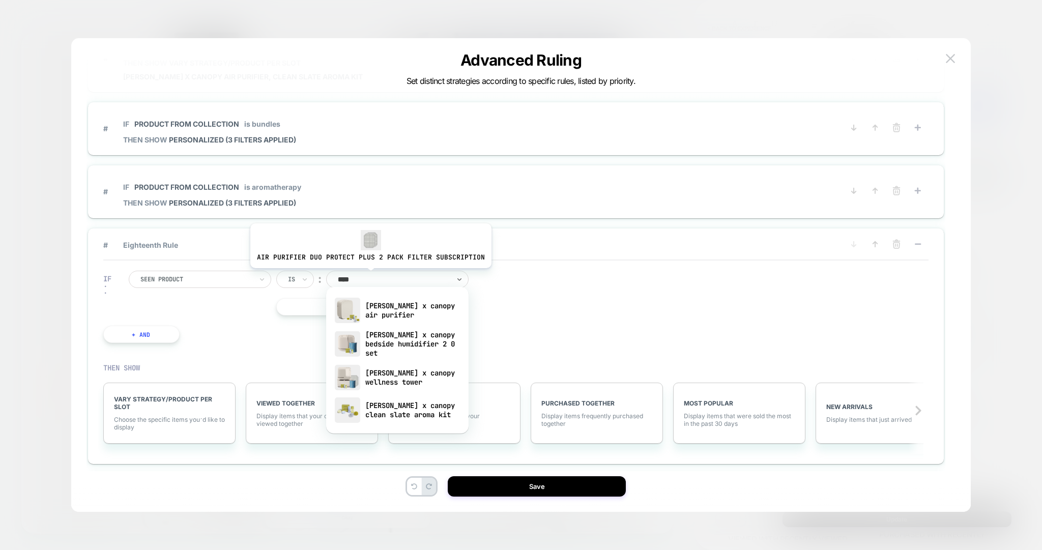
type input "*****"
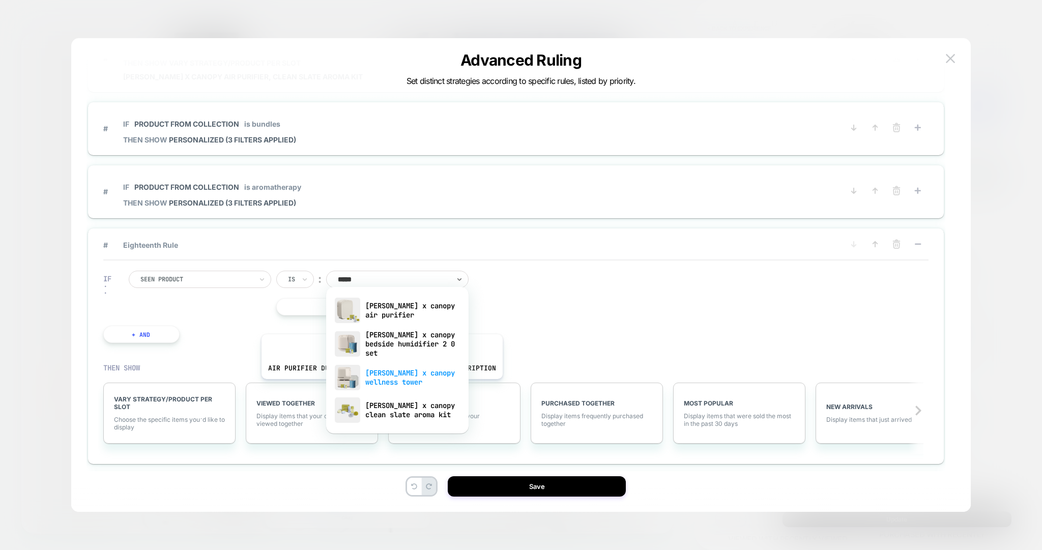
click at [379, 386] on div "[PERSON_NAME] x canopy wellness tower" at bounding box center [397, 377] width 132 height 33
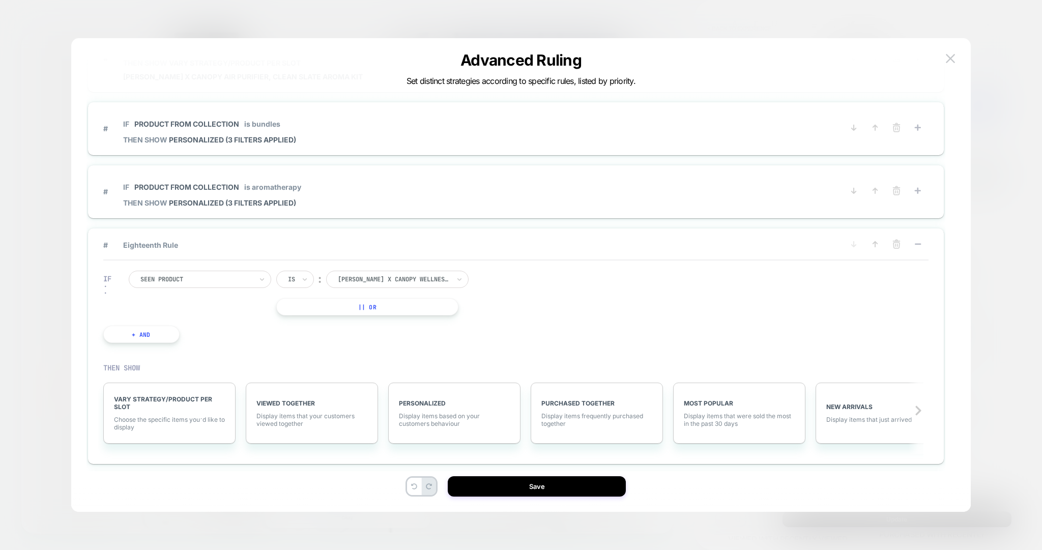
scroll to position [1185, 0]
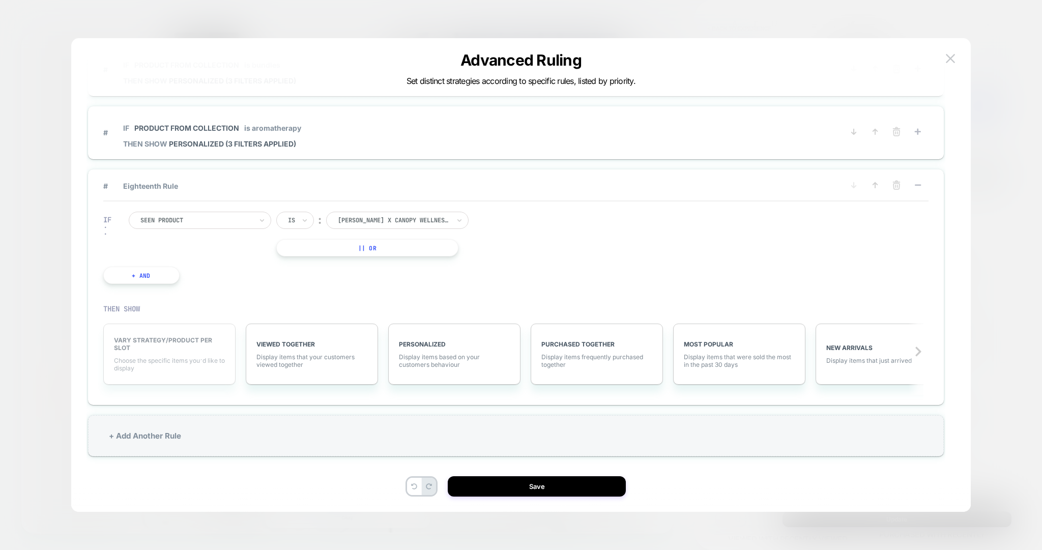
click at [198, 357] on span "Choose the specific items you׳d like to display" at bounding box center [169, 364] width 111 height 15
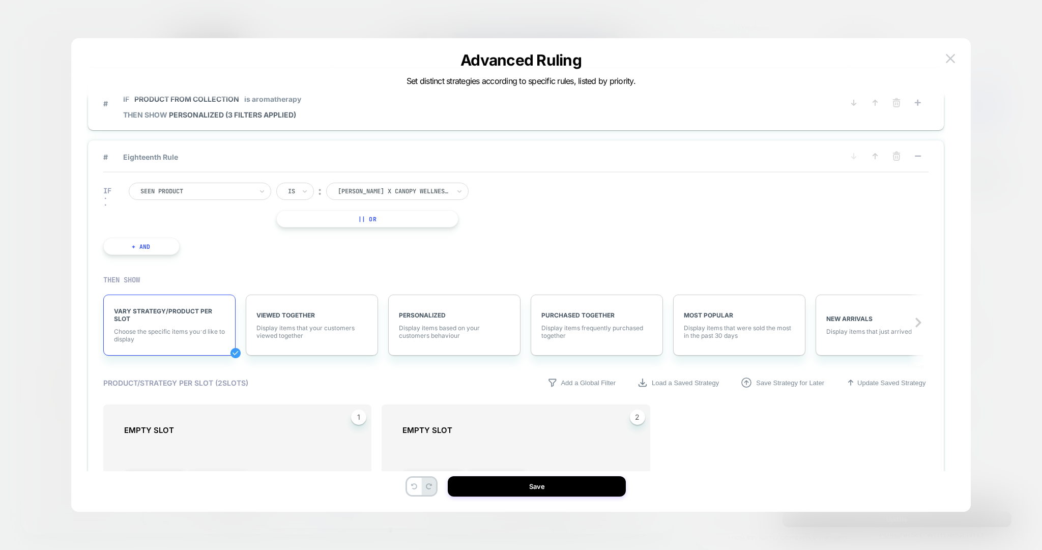
scroll to position [1316, 0]
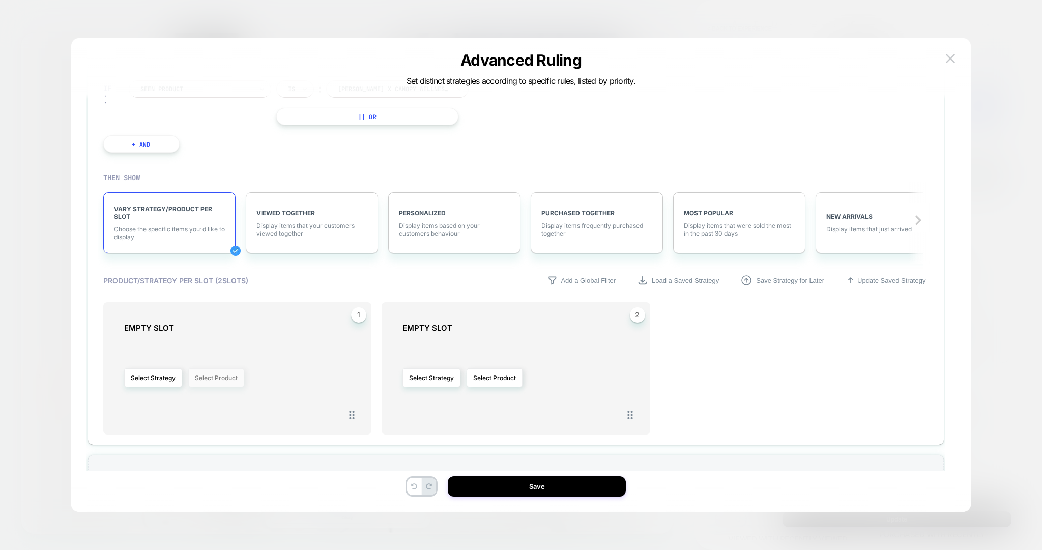
click at [212, 373] on button "Select Product" at bounding box center [216, 377] width 56 height 19
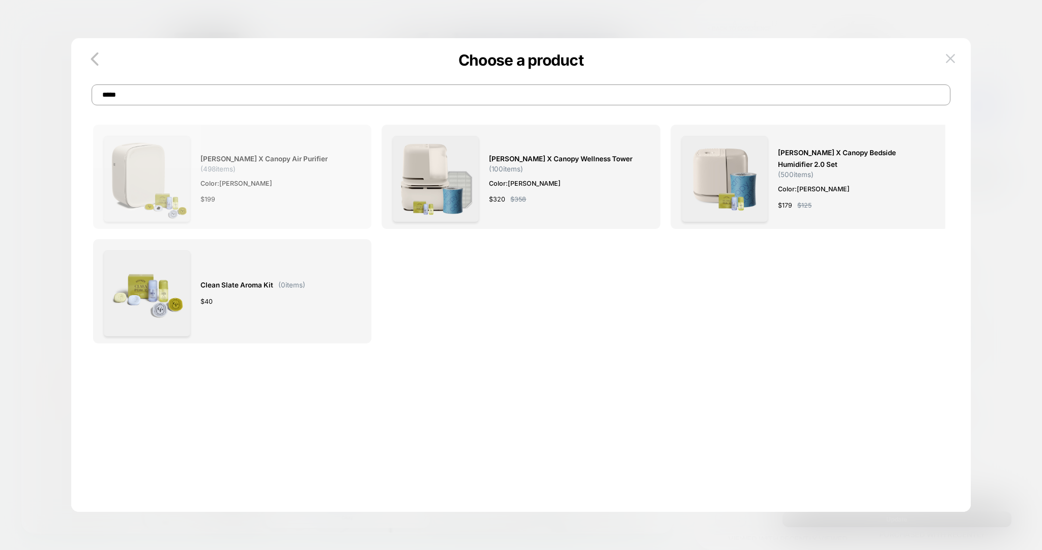
click at [232, 164] on span "[PERSON_NAME] x Canopy Air Purifier" at bounding box center [263, 159] width 127 height 12
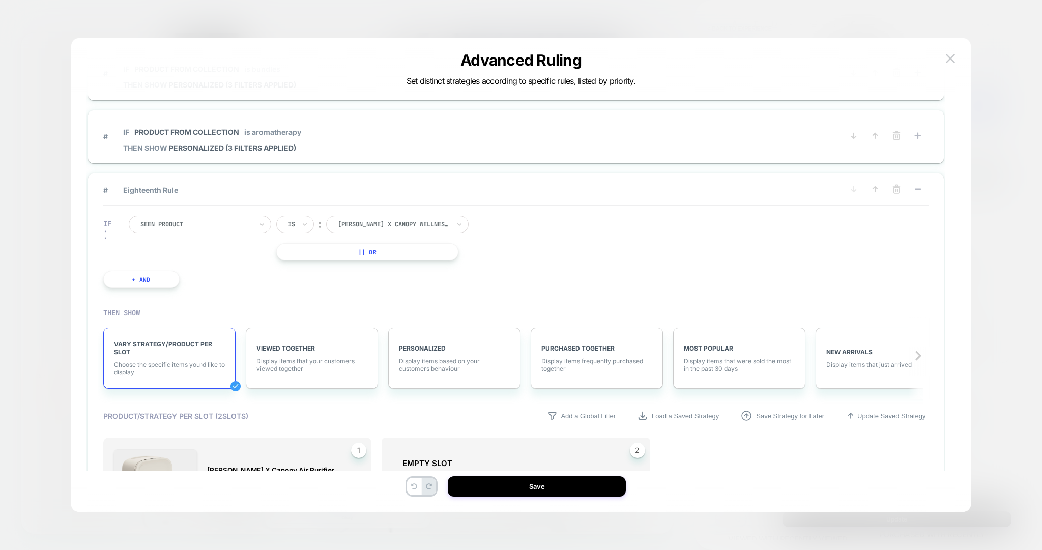
scroll to position [1356, 0]
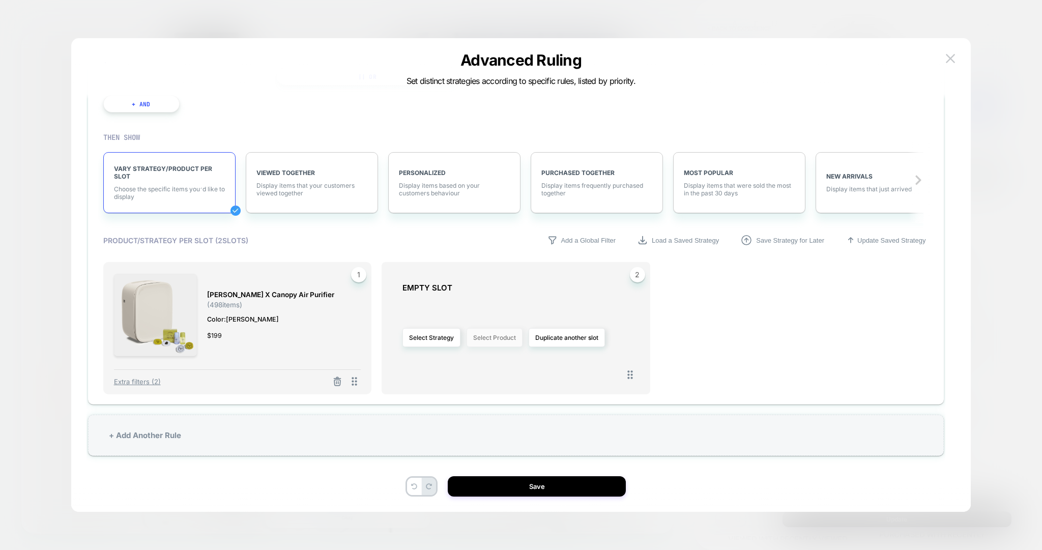
click at [487, 338] on button "Select Product" at bounding box center [494, 337] width 56 height 19
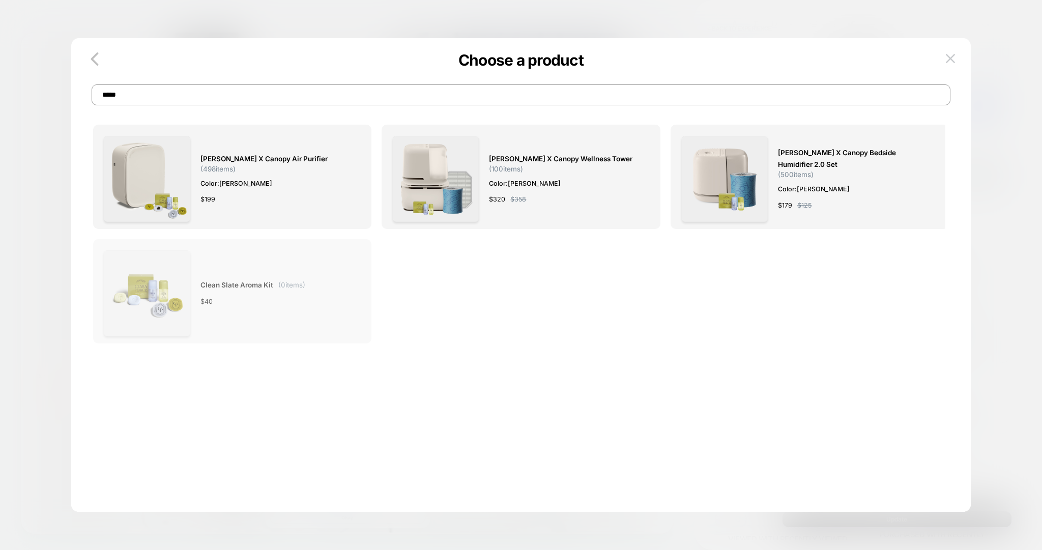
click at [282, 317] on div "Clean Slate Aroma Kit ( 0 items) $ 40" at bounding box center [252, 293] width 105 height 86
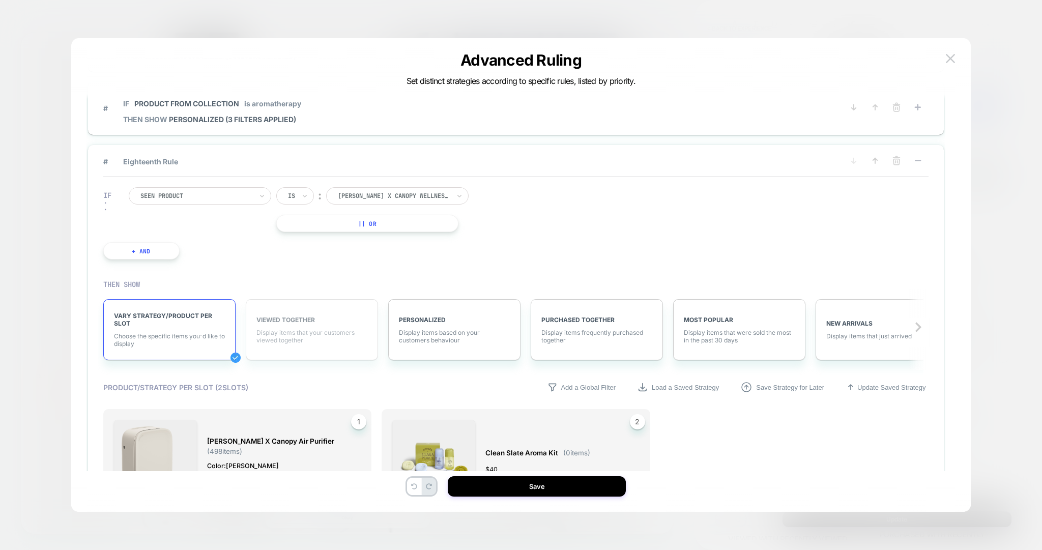
scroll to position [1199, 0]
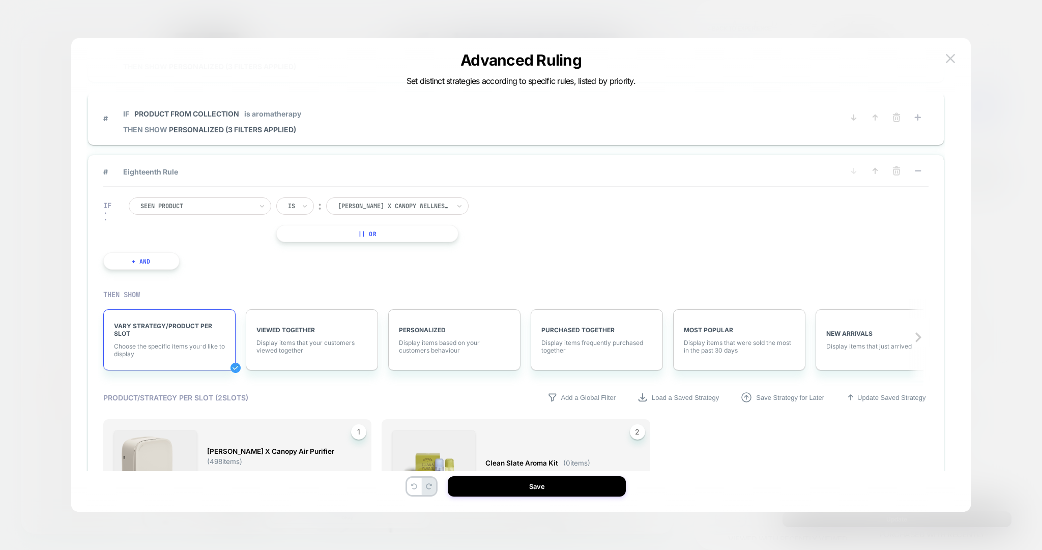
click at [923, 166] on icon at bounding box center [917, 171] width 10 height 10
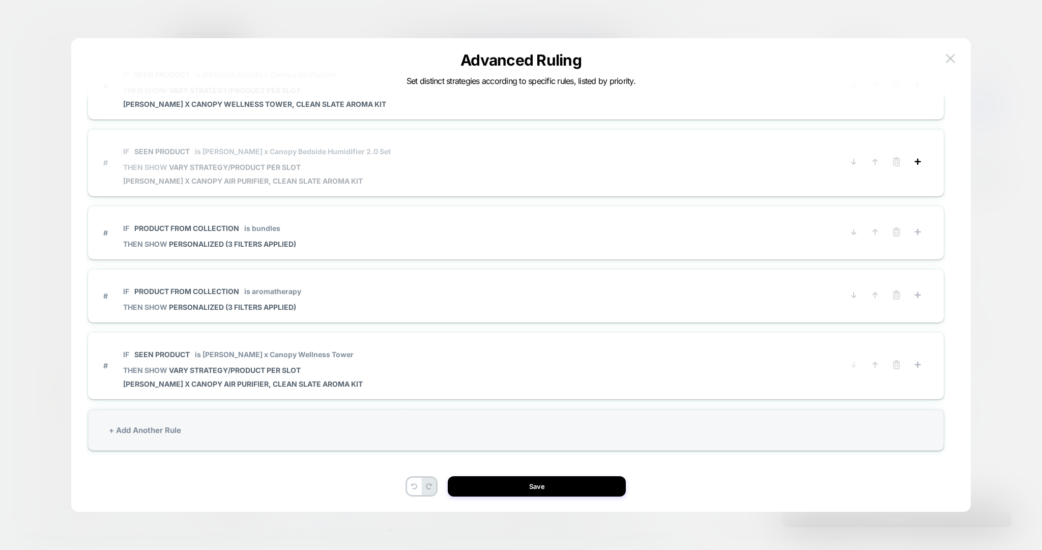
scroll to position [1016, 0]
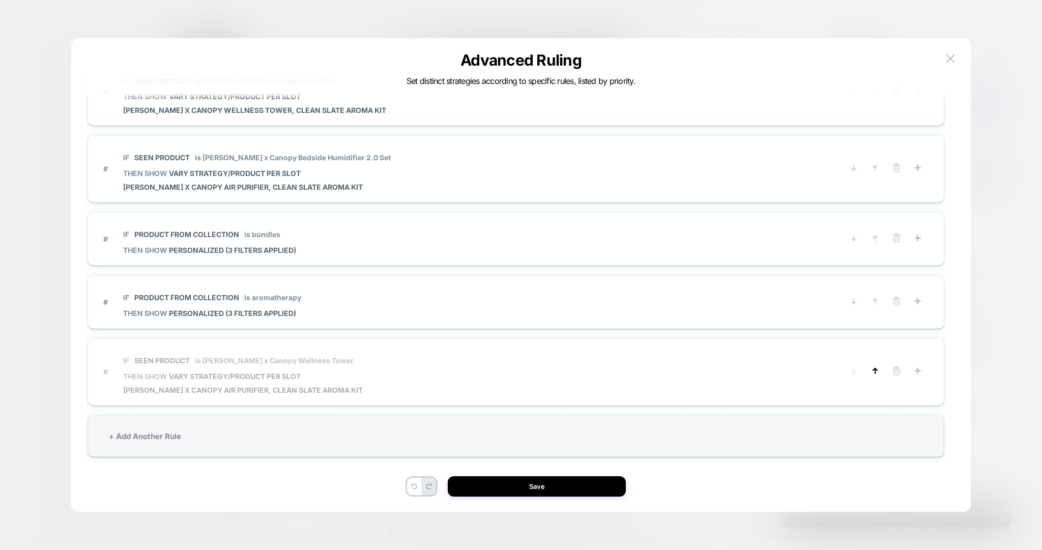
click at [874, 366] on icon at bounding box center [875, 371] width 10 height 10
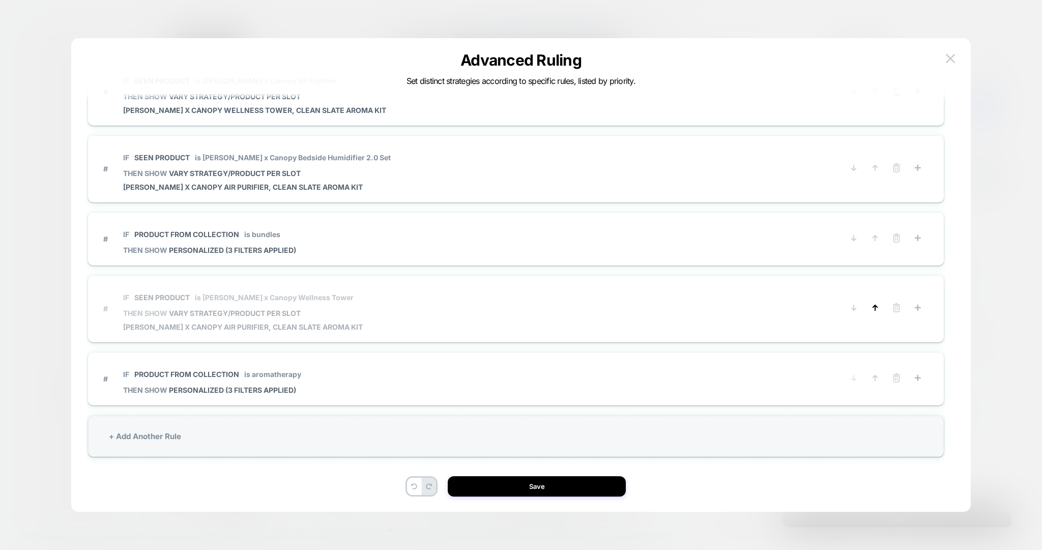
click at [874, 305] on icon at bounding box center [875, 307] width 4 height 5
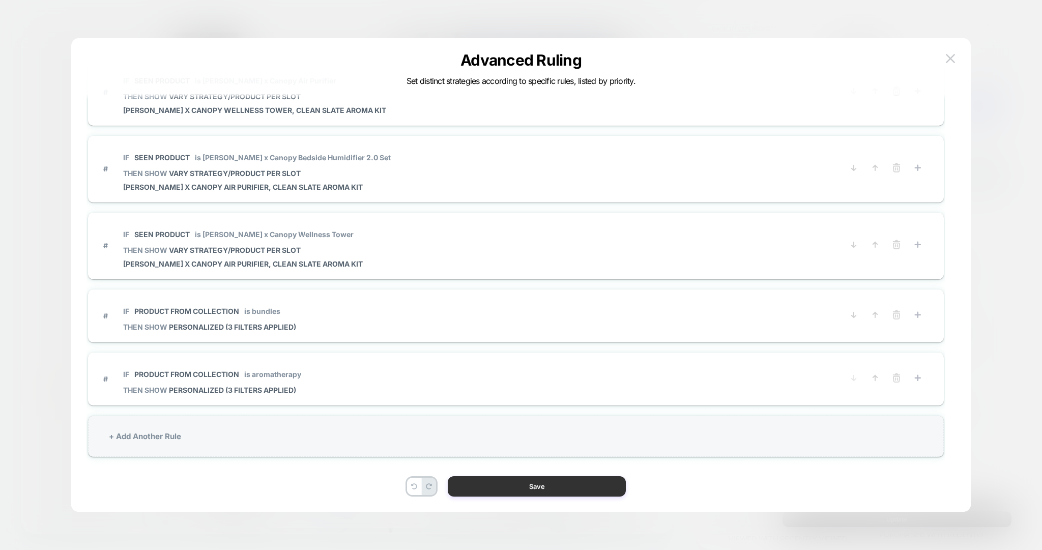
click at [575, 485] on button "Save" at bounding box center [537, 486] width 178 height 20
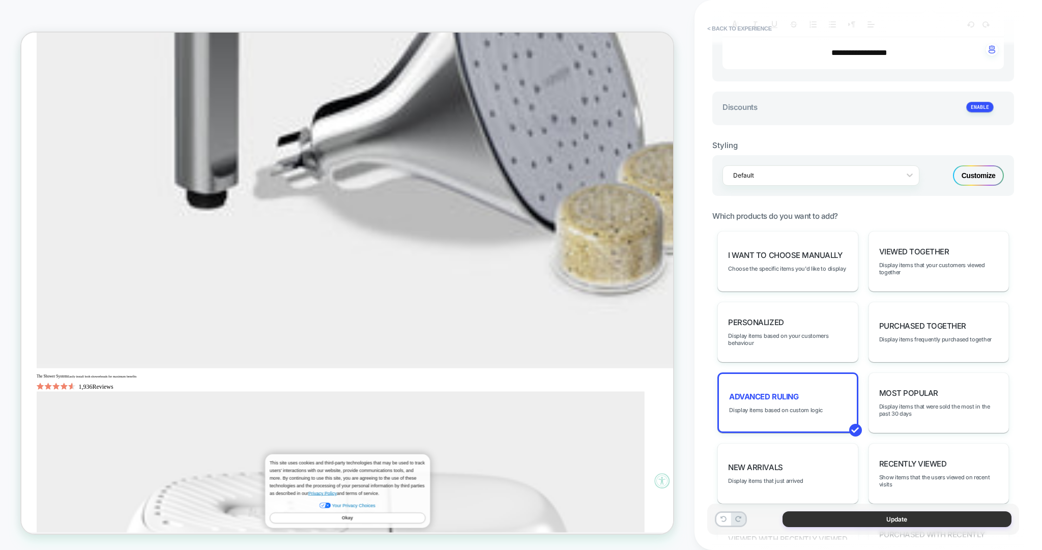
click at [848, 517] on button "Update" at bounding box center [896, 519] width 229 height 16
type textarea "*"
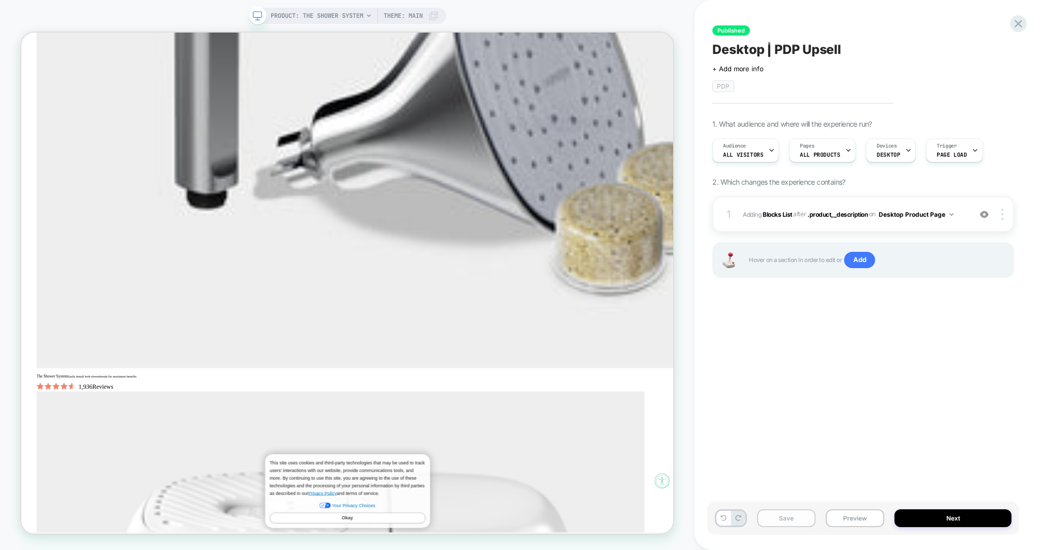
scroll to position [0, 0]
click at [796, 516] on button "Save" at bounding box center [786, 518] width 58 height 18
click at [913, 14] on button "Publish" at bounding box center [927, 10] width 35 height 11
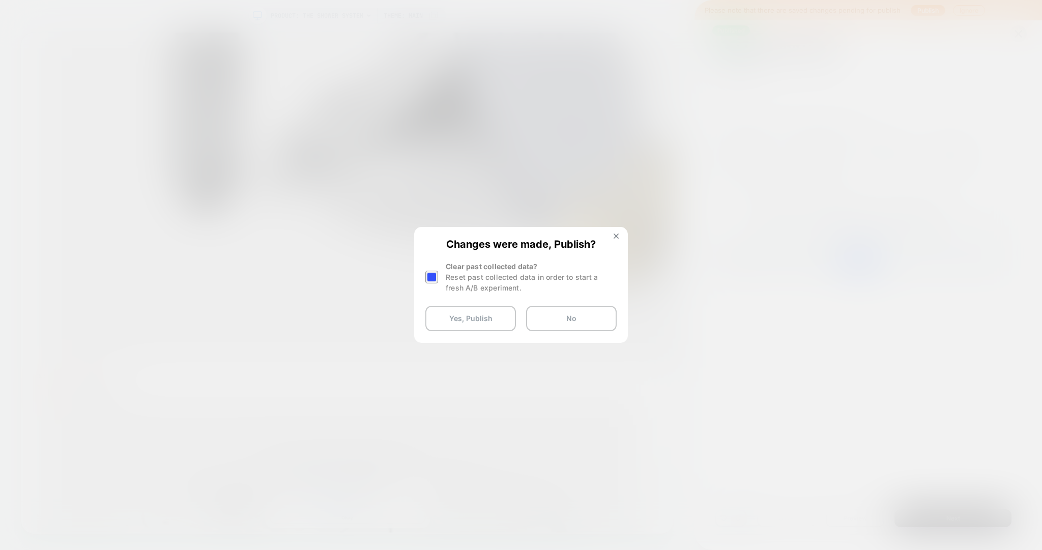
click at [435, 276] on div at bounding box center [431, 277] width 13 height 13
click at [447, 328] on button "Yes, Publish" at bounding box center [470, 318] width 91 height 25
